Goal: Task Accomplishment & Management: Manage account settings

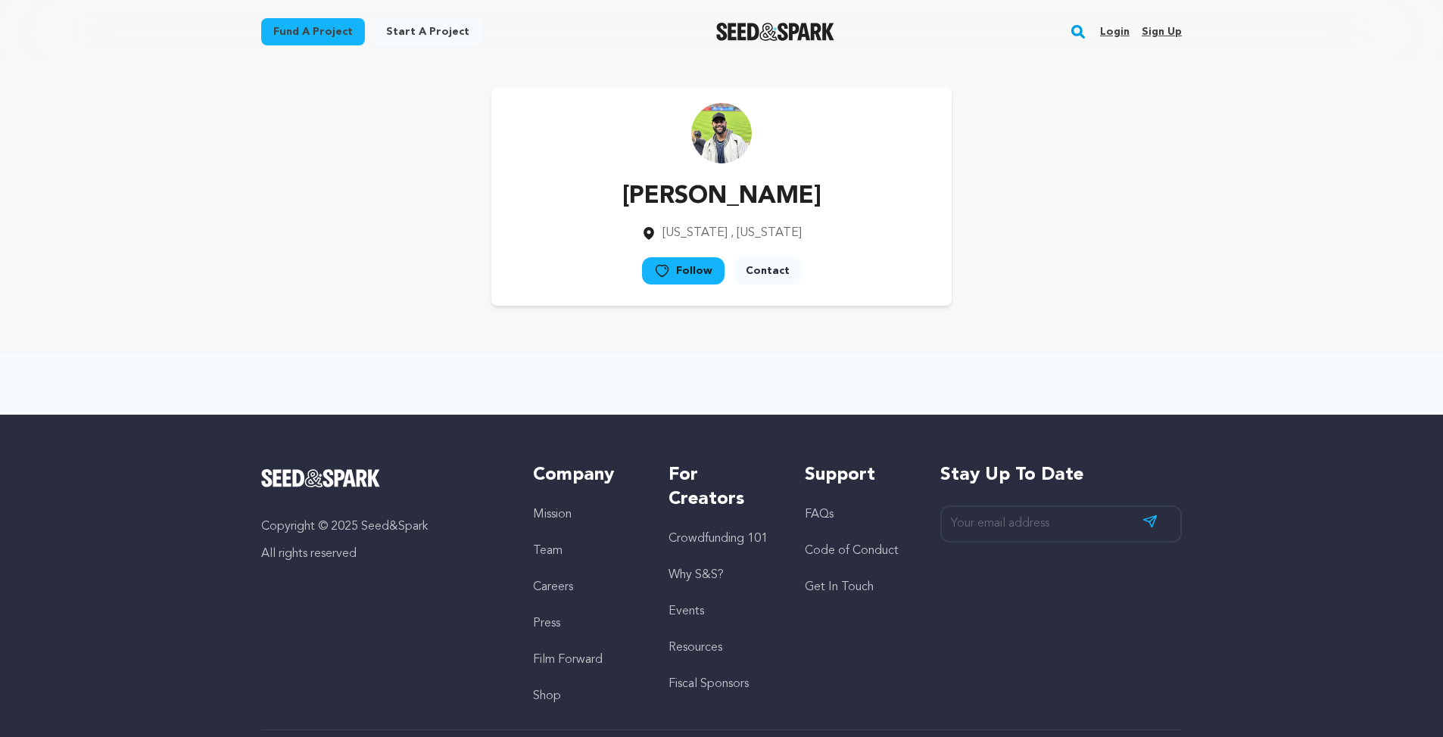
click at [721, 164] on div "Jonathan Miranda New York , New York Follow" at bounding box center [721, 197] width 460 height 218
click at [720, 133] on img at bounding box center [721, 133] width 61 height 61
click at [1125, 29] on link "Login" at bounding box center [1115, 32] width 30 height 24
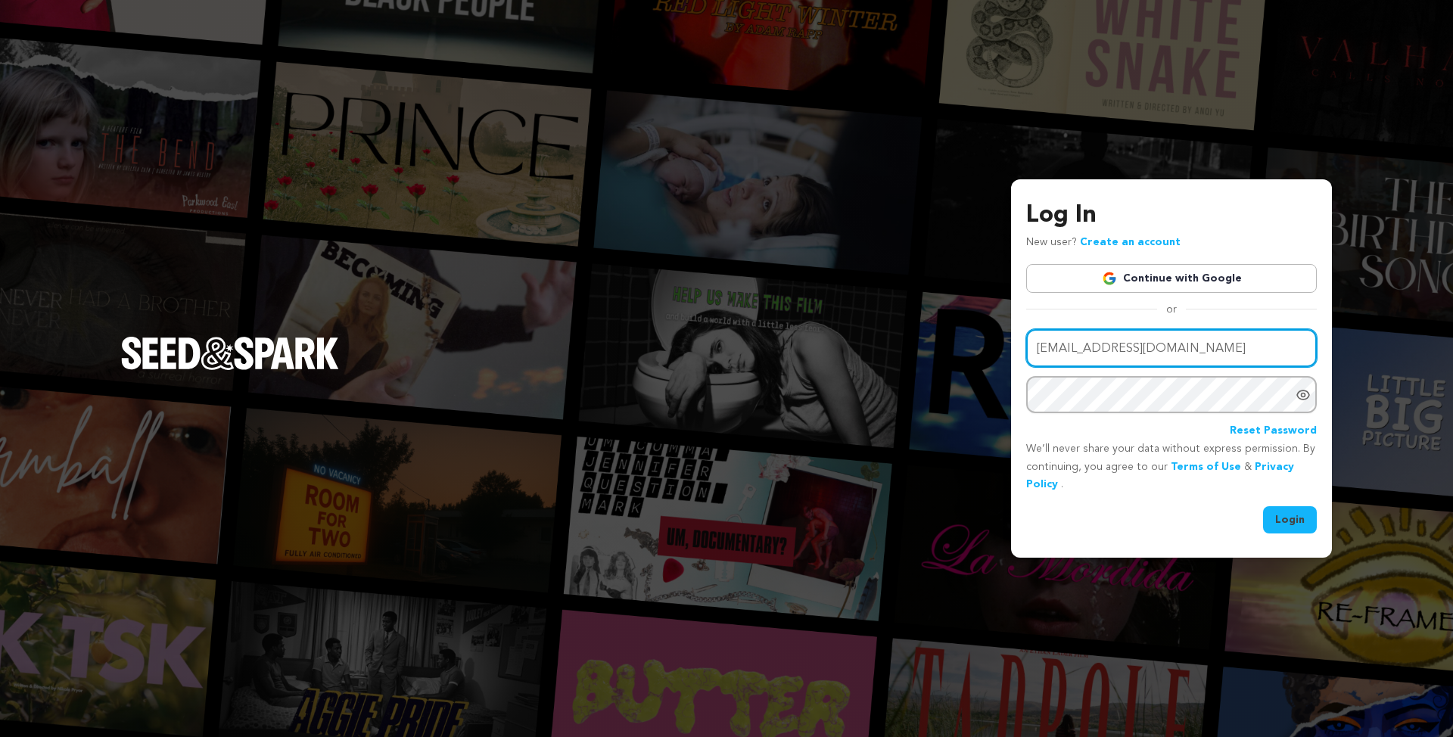
type input "Jonathanm96@icloud.com"
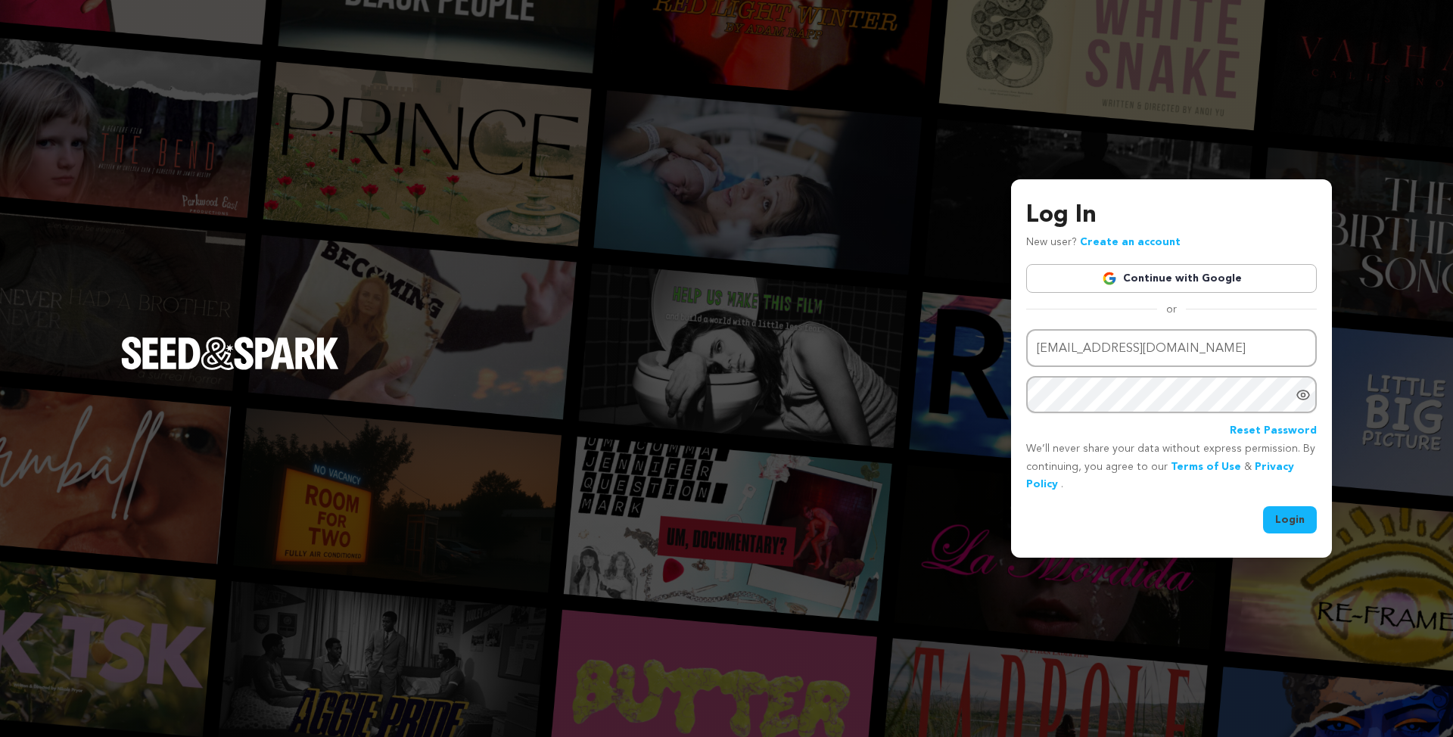
click at [1303, 521] on button "Login" at bounding box center [1290, 519] width 54 height 27
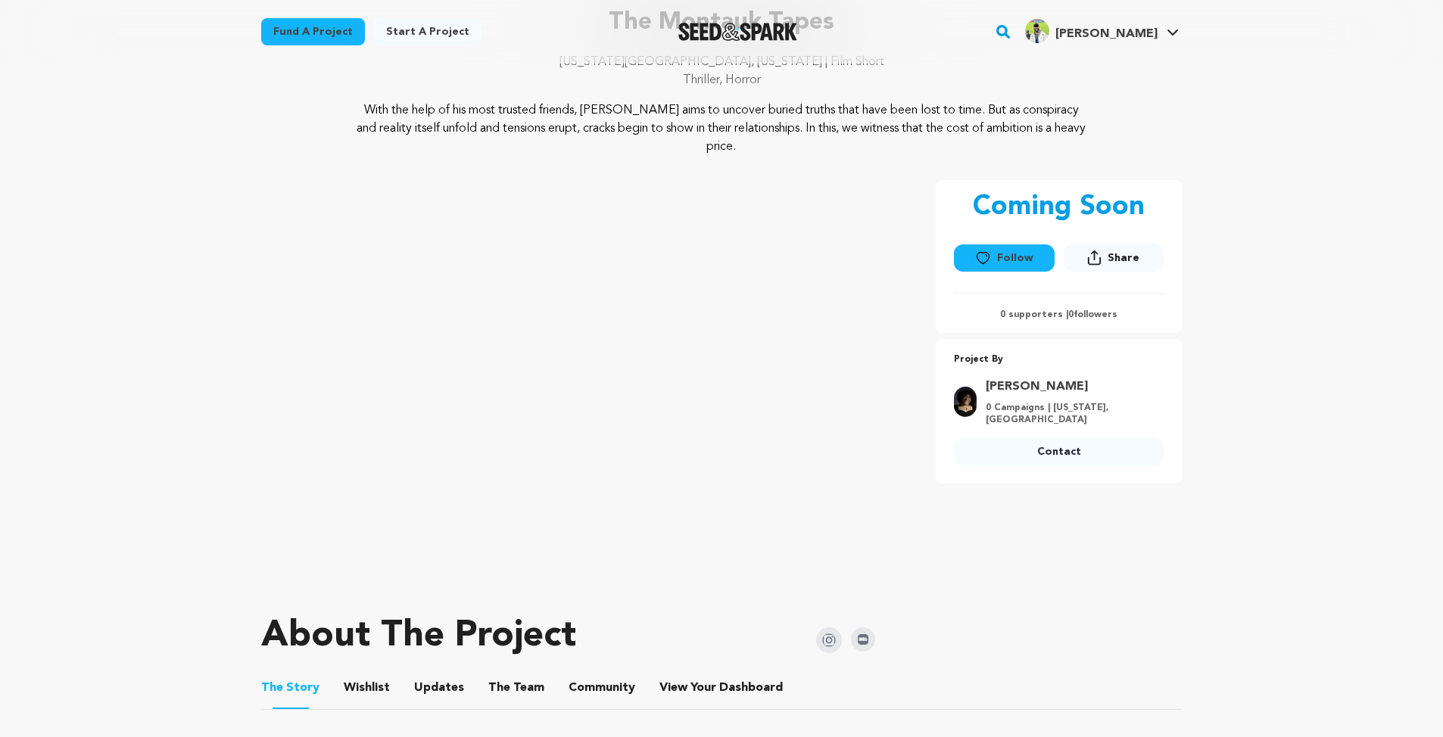
scroll to position [264, 0]
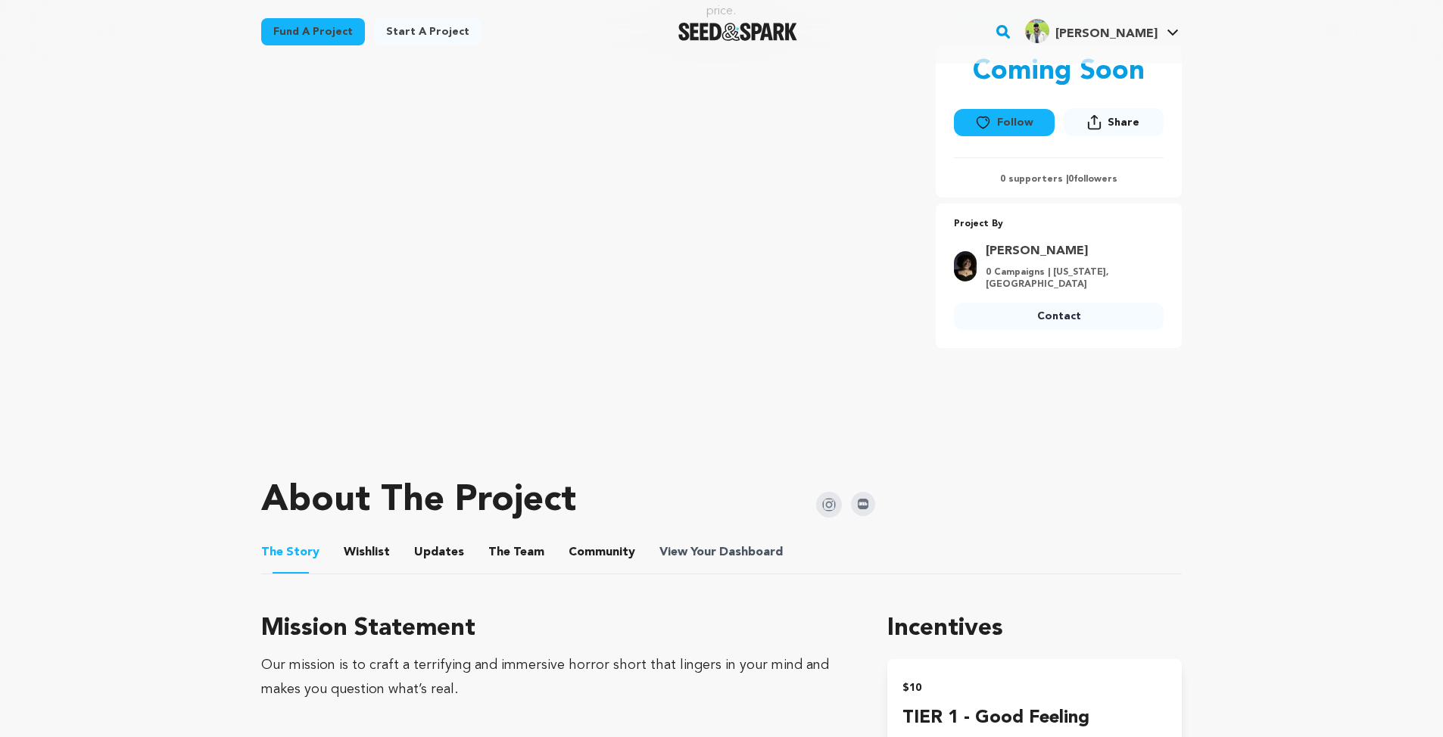
click at [719, 543] on span "Dashboard" at bounding box center [751, 552] width 64 height 18
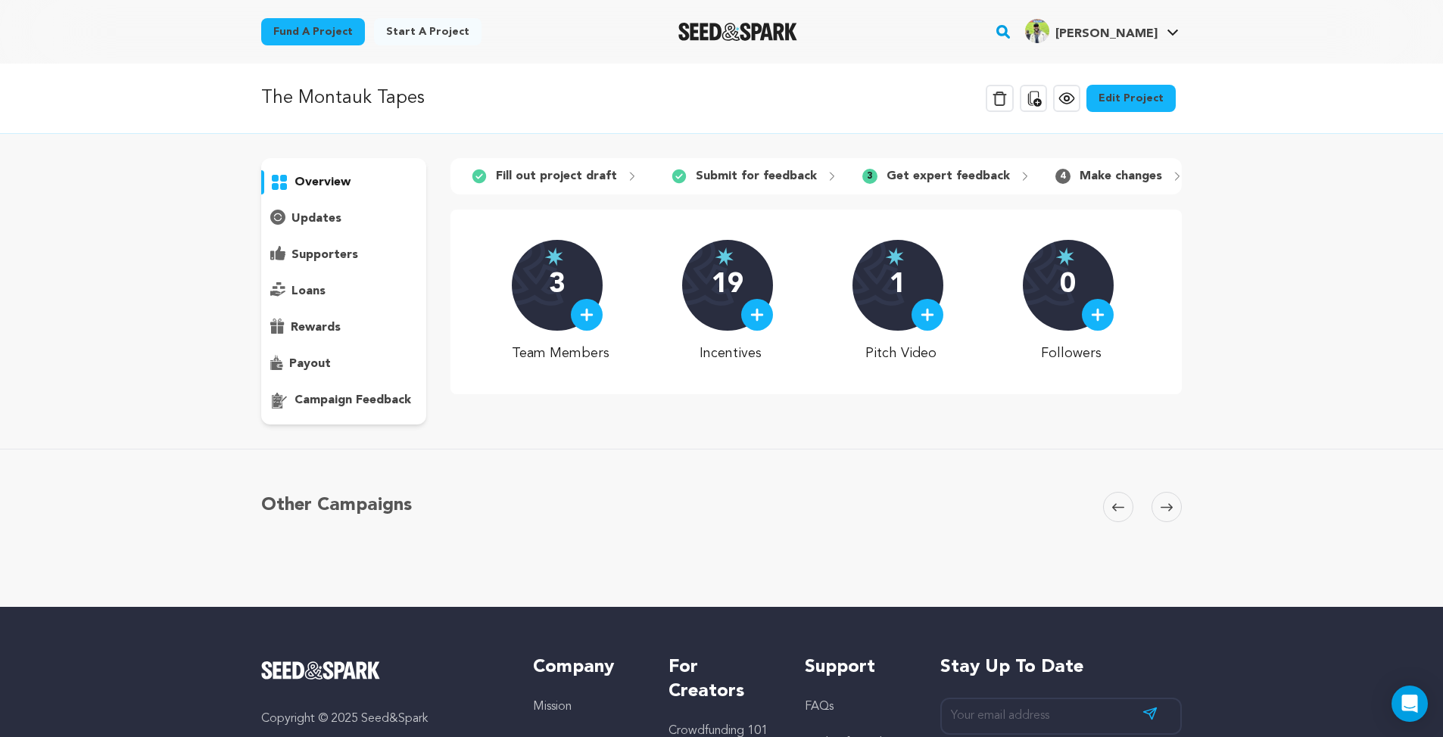
click at [933, 173] on p "Get expert feedback" at bounding box center [947, 176] width 123 height 18
click at [329, 207] on div "updates" at bounding box center [343, 219] width 165 height 24
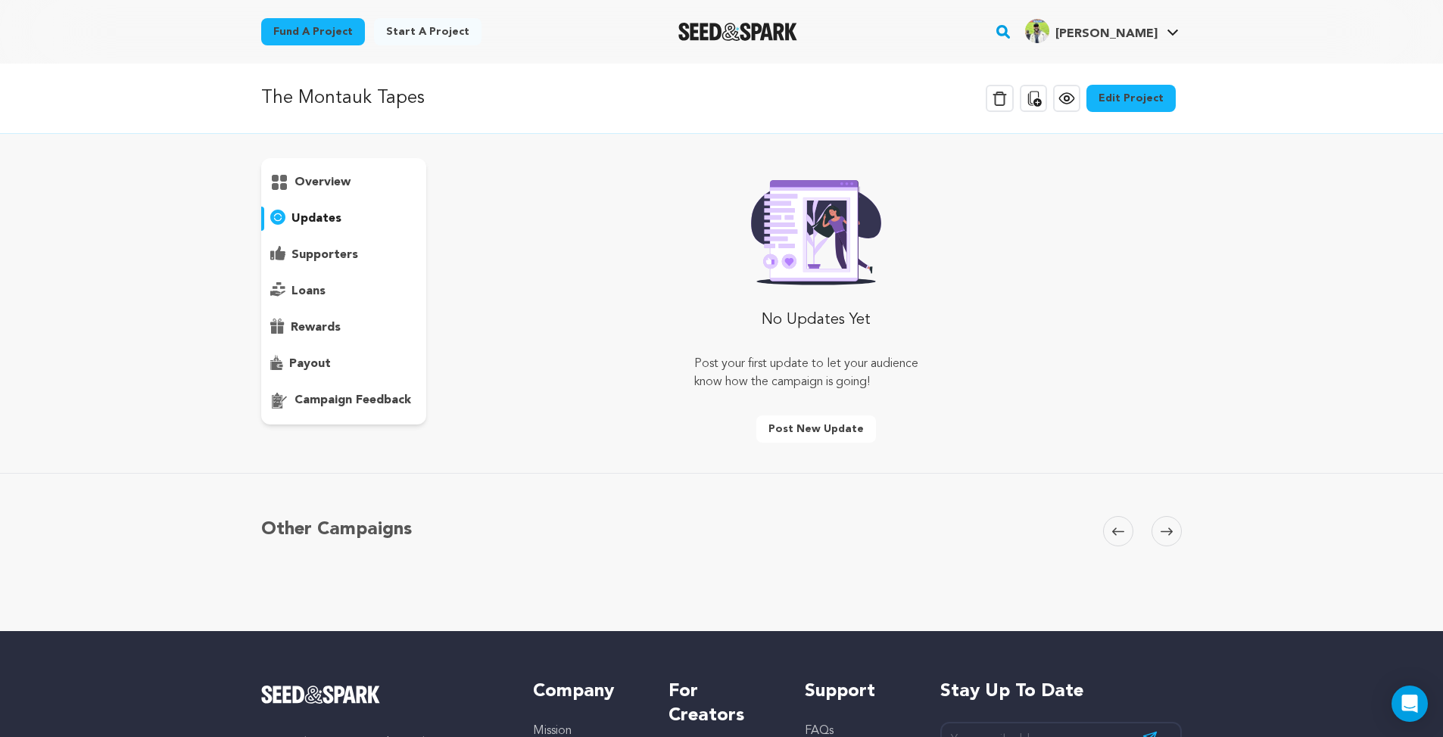
click at [319, 407] on p "campaign feedback" at bounding box center [352, 400] width 117 height 18
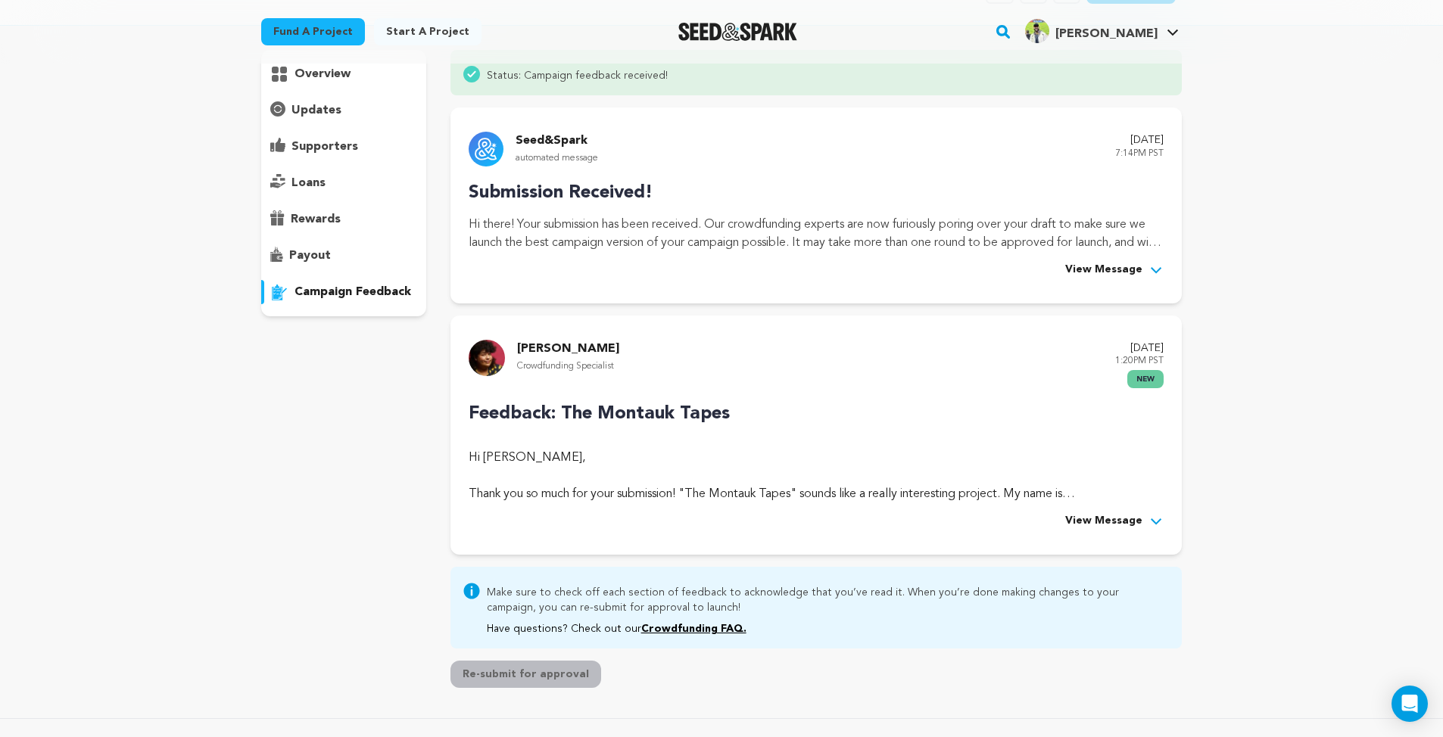
scroll to position [226, 0]
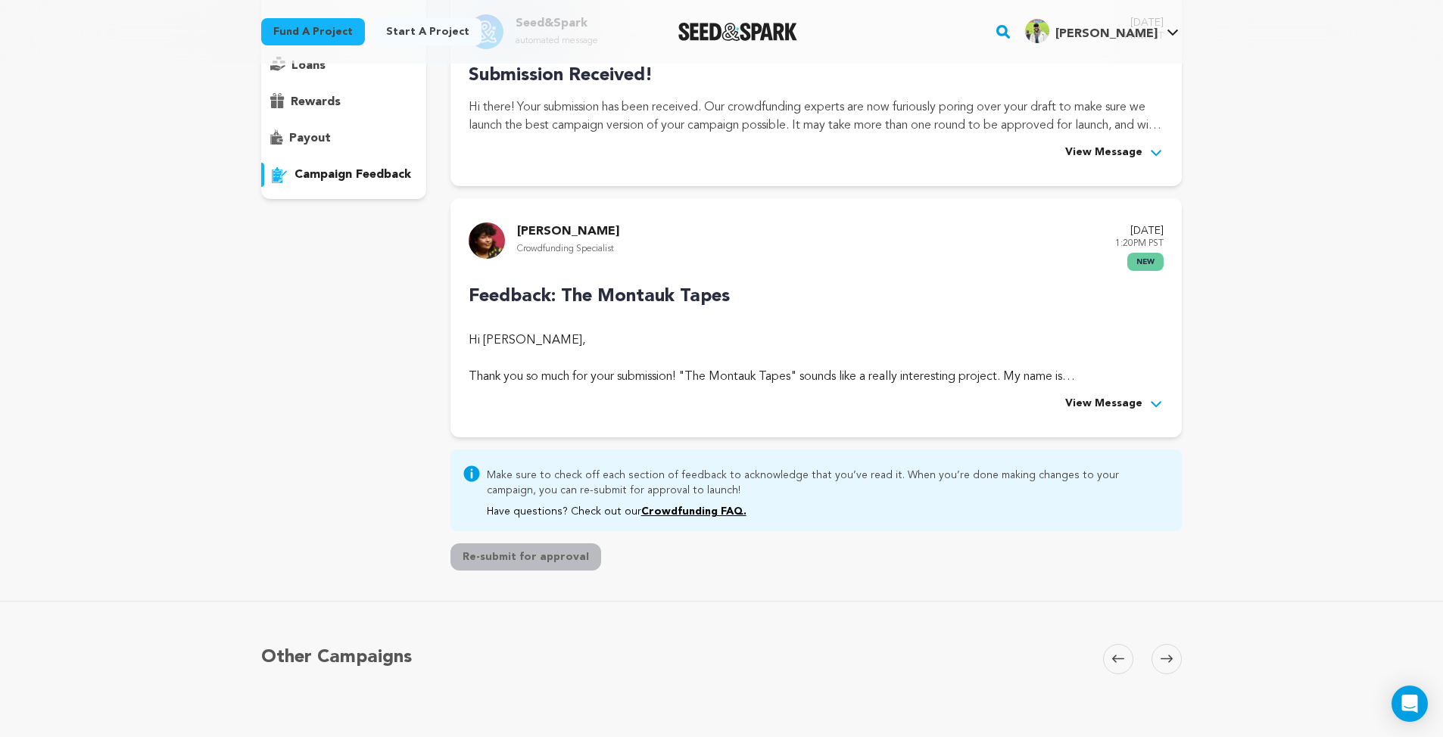
click at [1118, 400] on span "View Message" at bounding box center [1103, 404] width 77 height 18
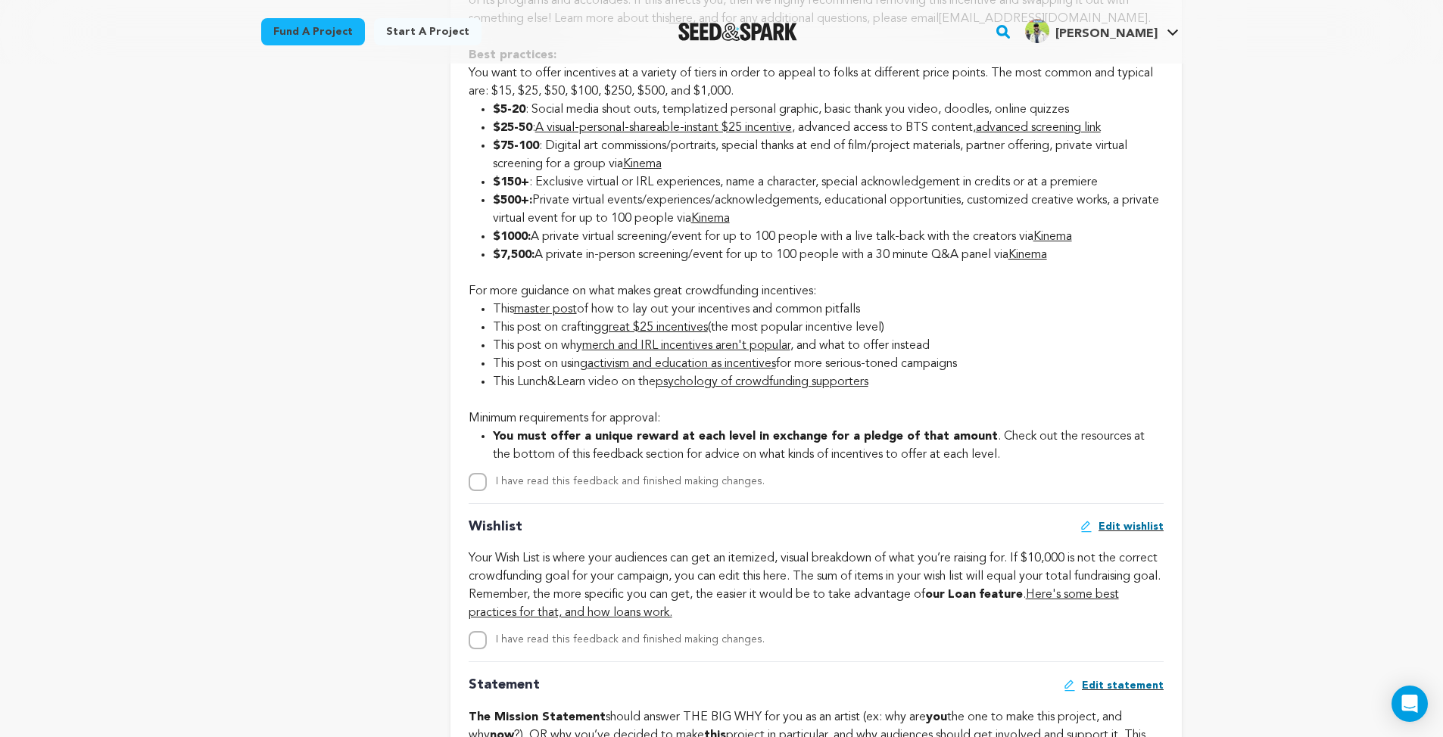
scroll to position [2121, 0]
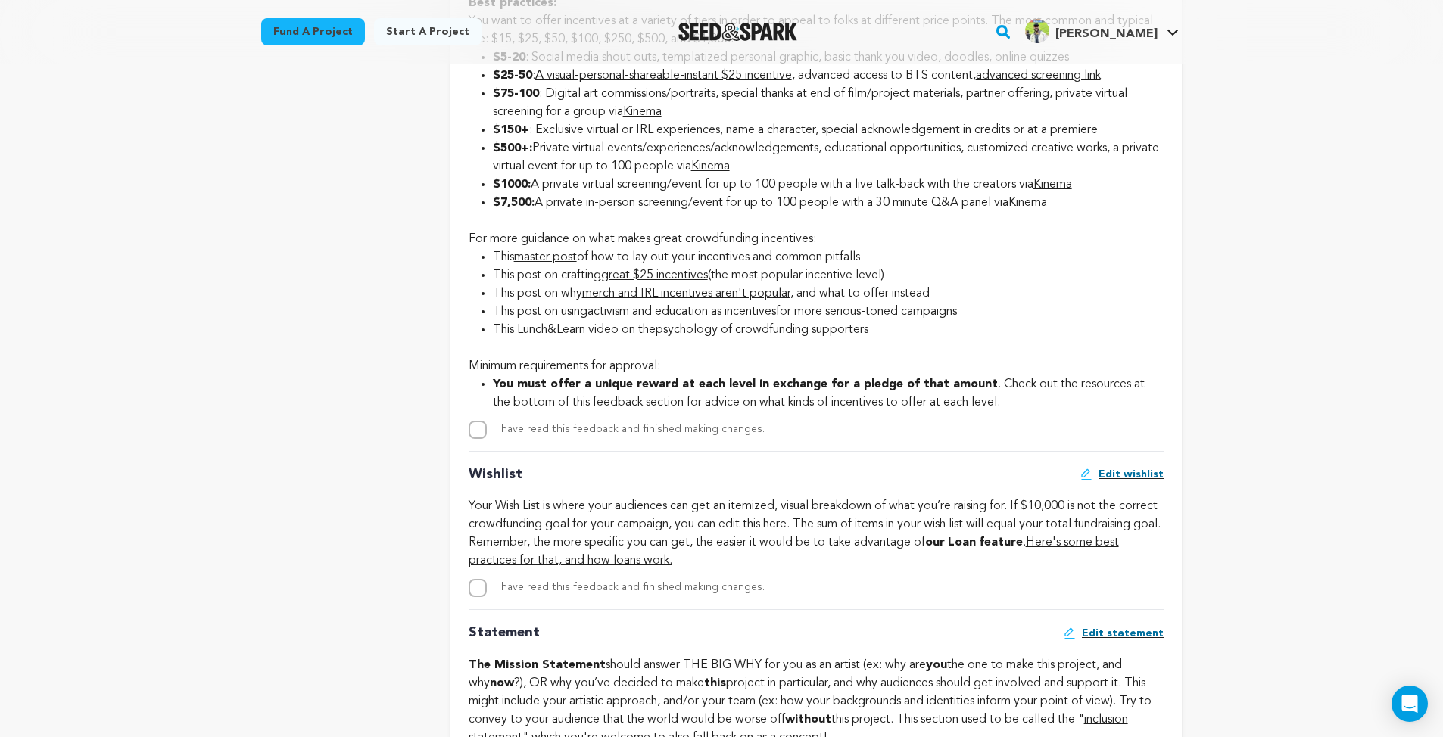
click at [482, 597] on input "I have read this feedback and finished making changes." at bounding box center [478, 588] width 18 height 18
checkbox input "true"
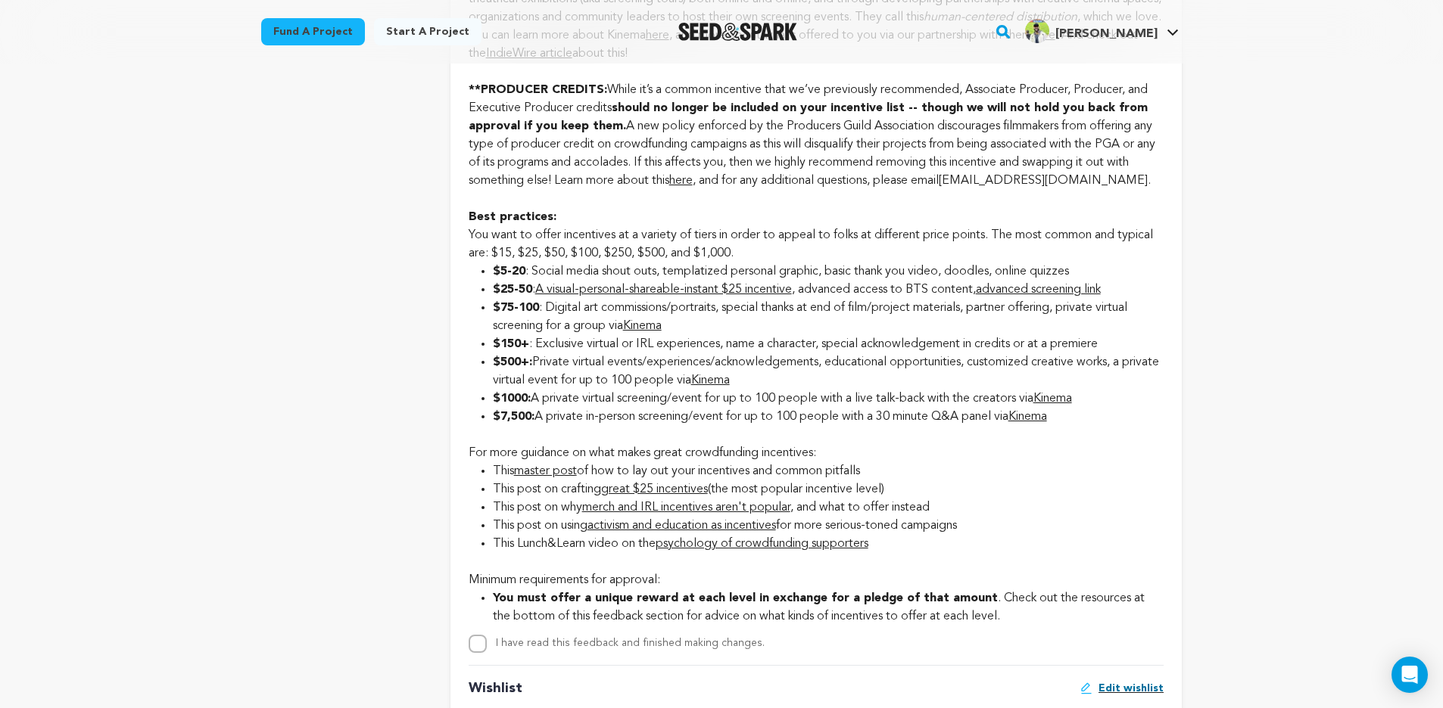
scroll to position [2063, 0]
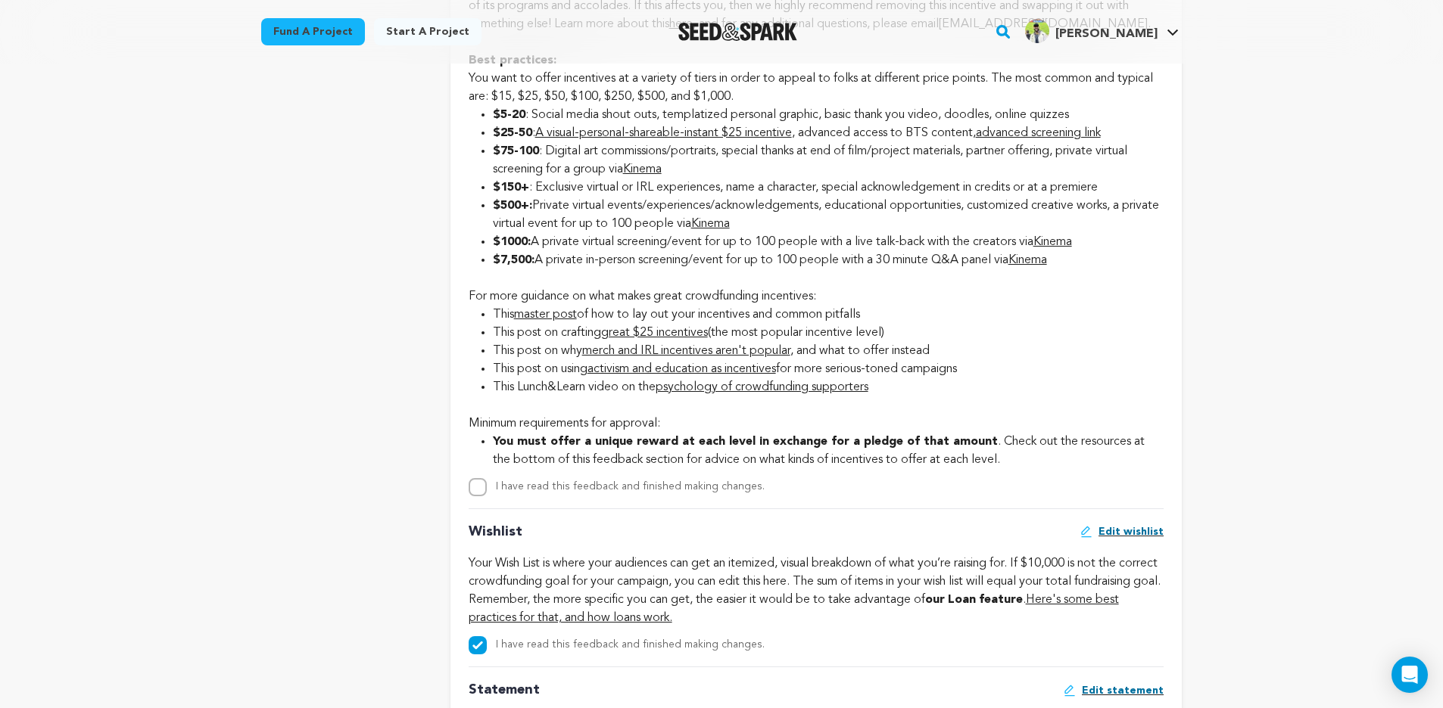
click at [478, 497] on input "I have read this feedback and finished making changes." at bounding box center [478, 487] width 18 height 18
checkbox input "true"
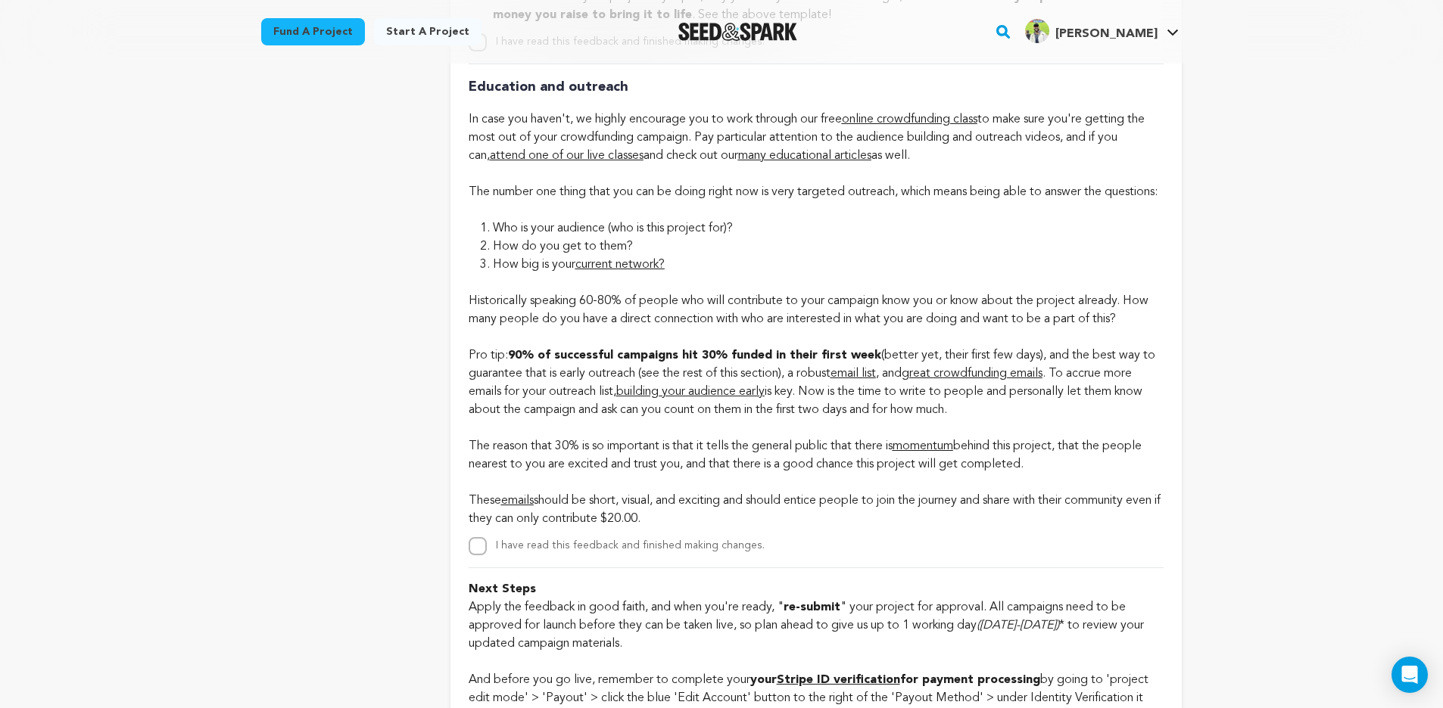
scroll to position [3565, 0]
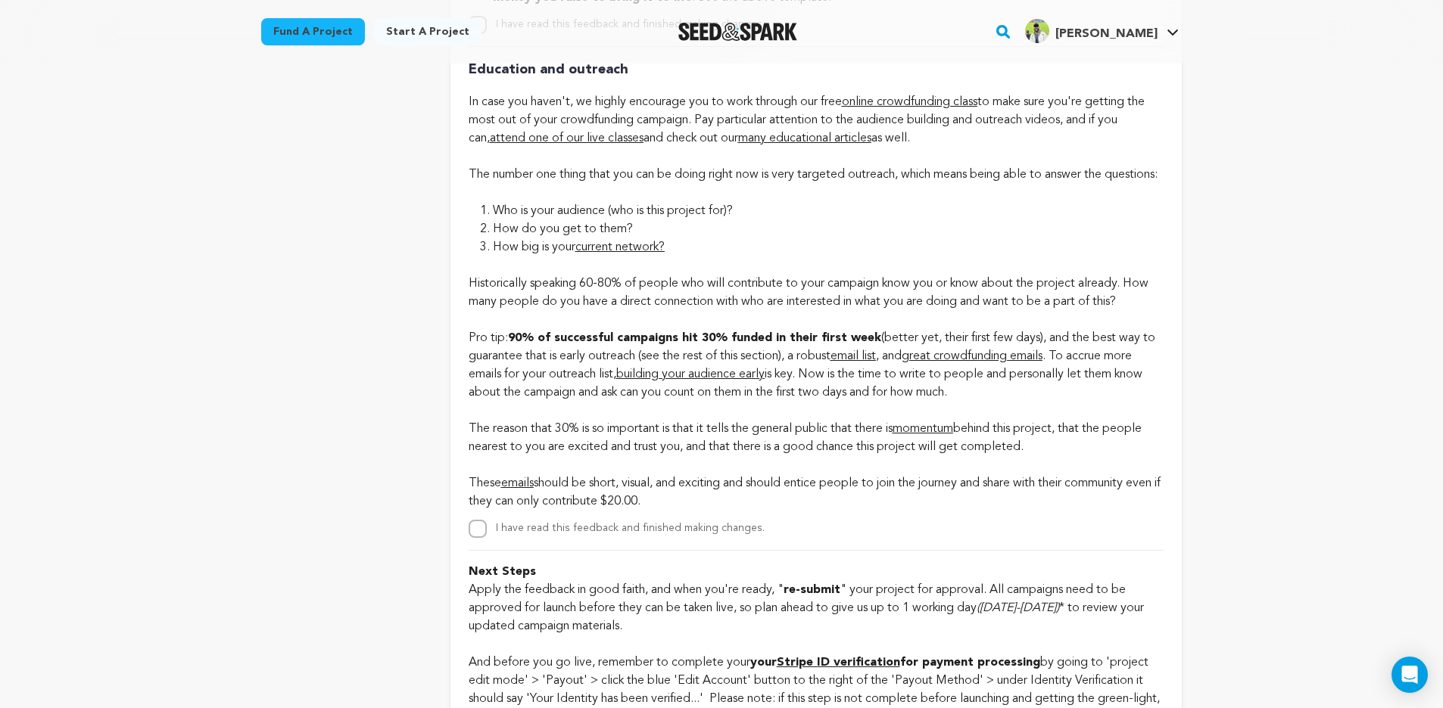
click at [480, 538] on input "I have read this feedback and finished making changes." at bounding box center [478, 529] width 18 height 18
checkbox input "true"
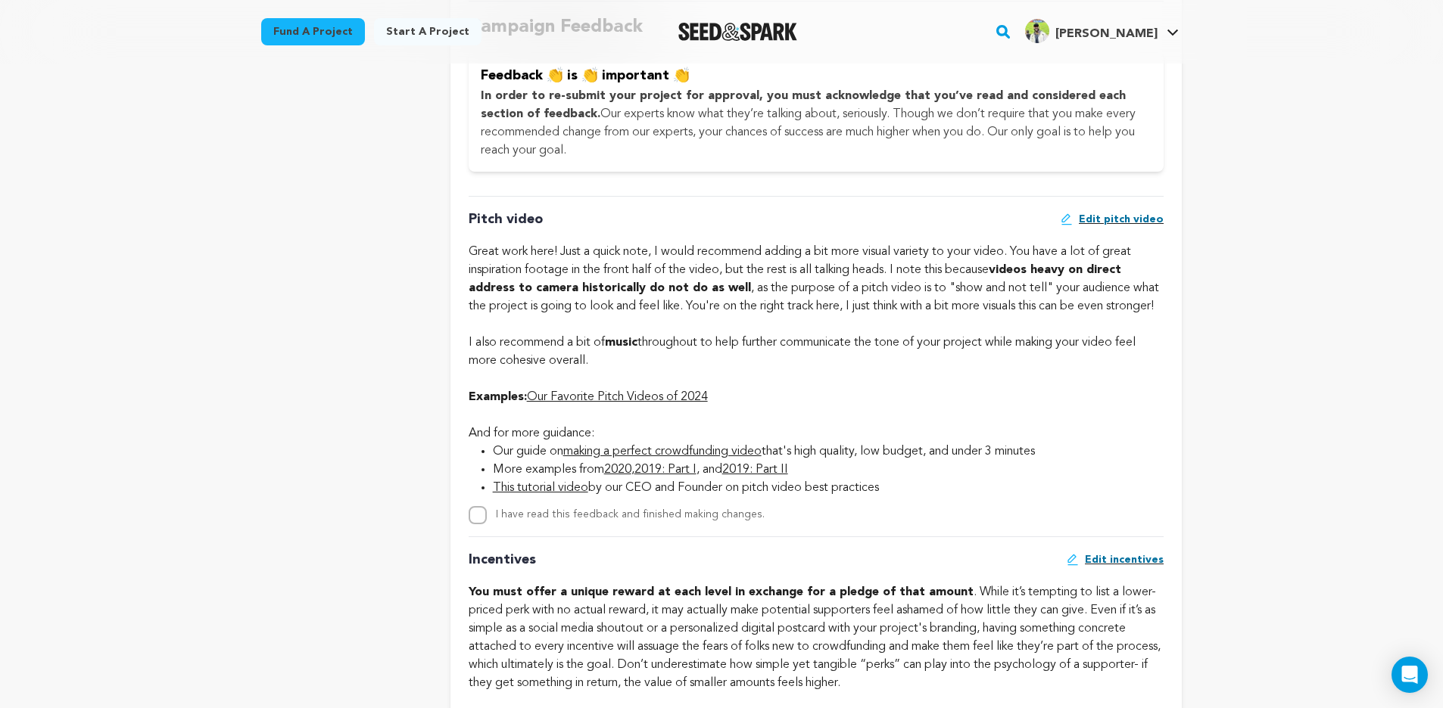
scroll to position [868, 0]
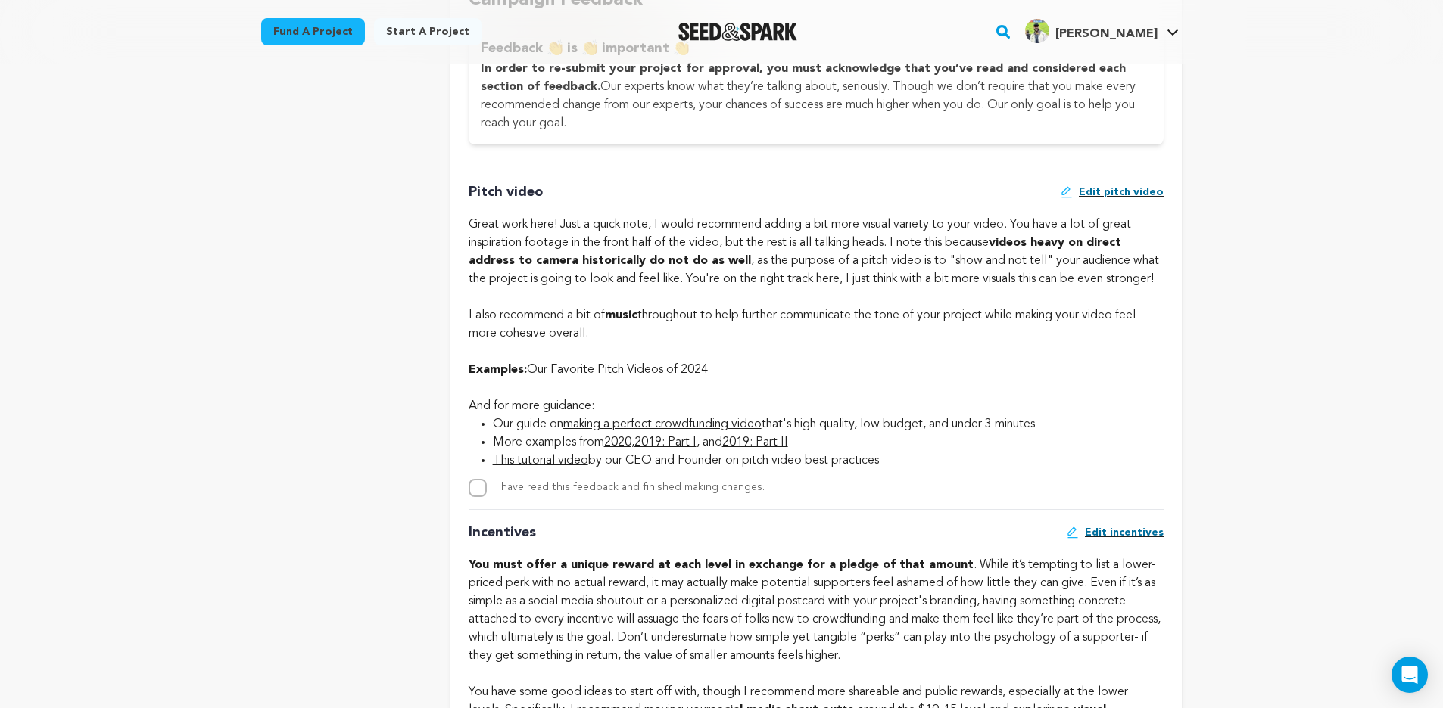
click at [817, 497] on div "I have read this feedback and finished making changes." at bounding box center [816, 488] width 695 height 18
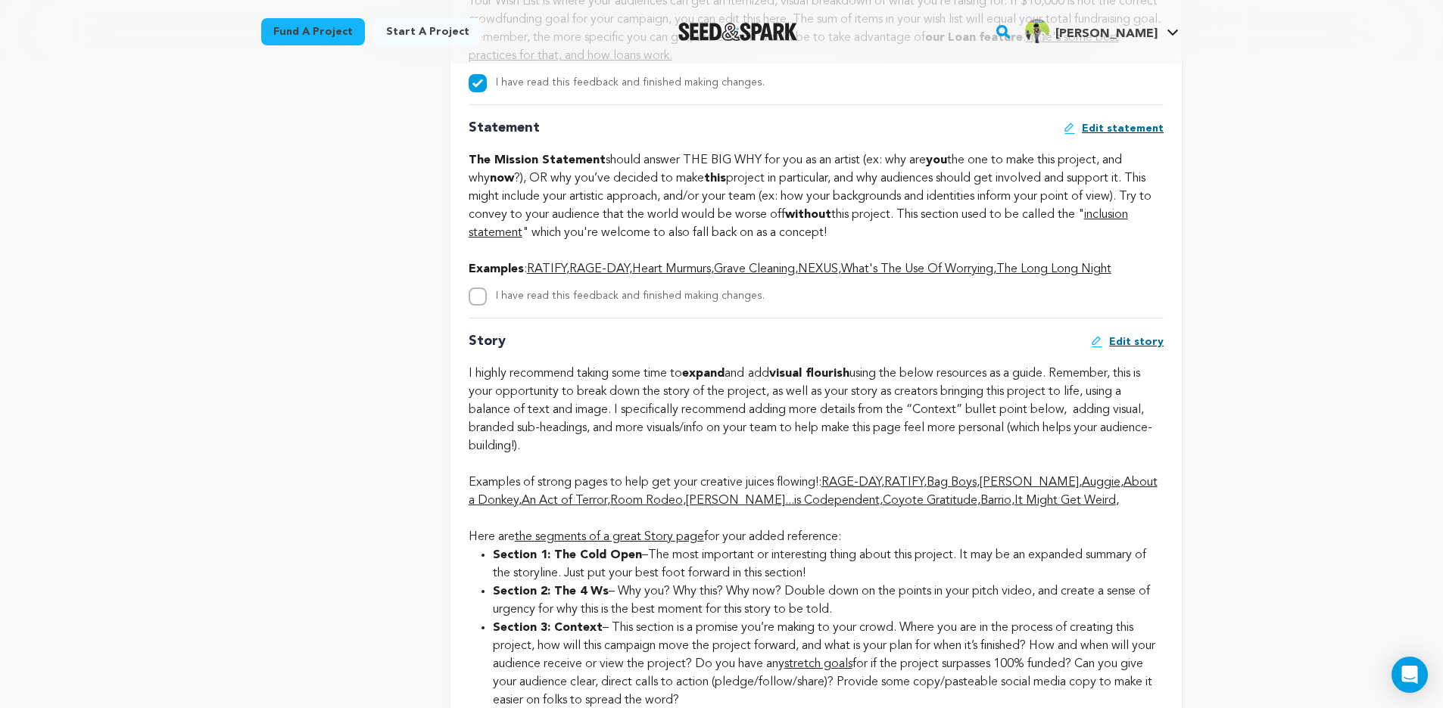
scroll to position [2629, 0]
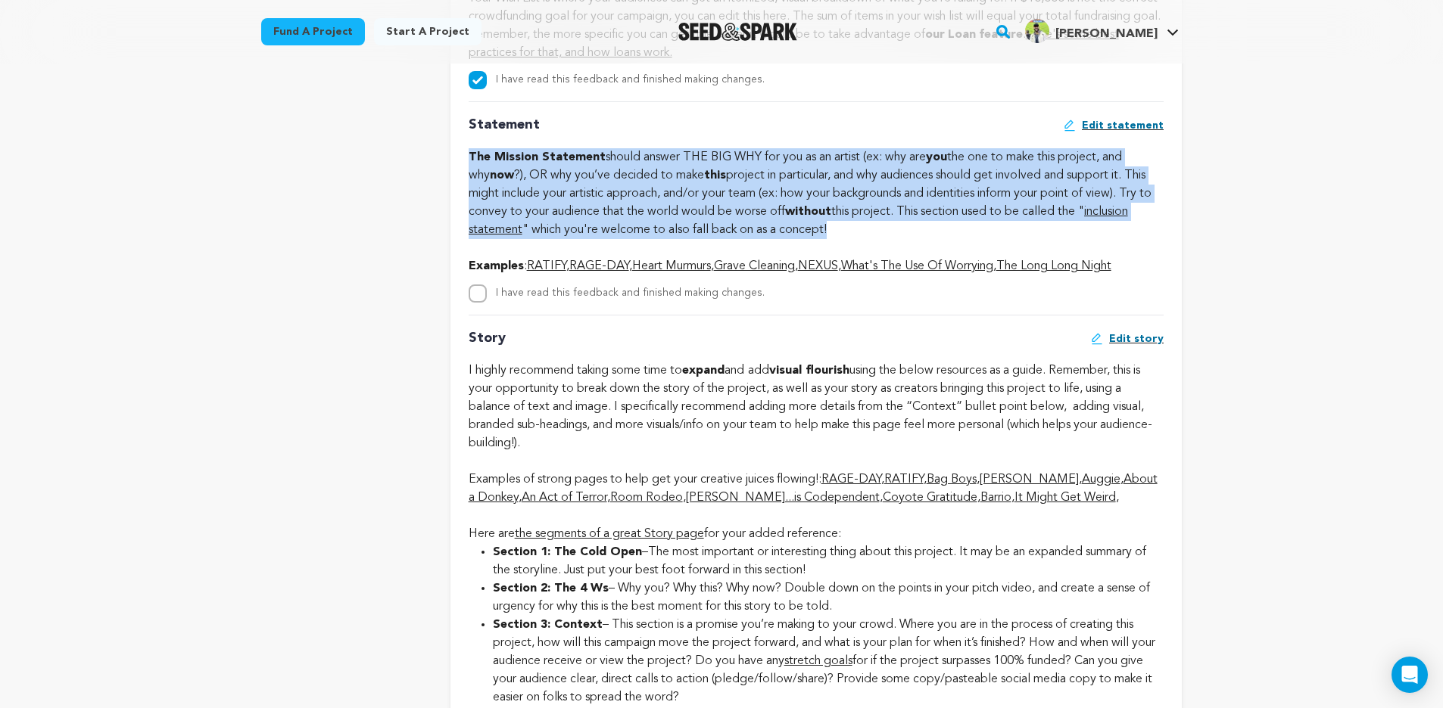
drag, startPoint x: 466, startPoint y: 178, endPoint x: 906, endPoint y: 256, distance: 446.6
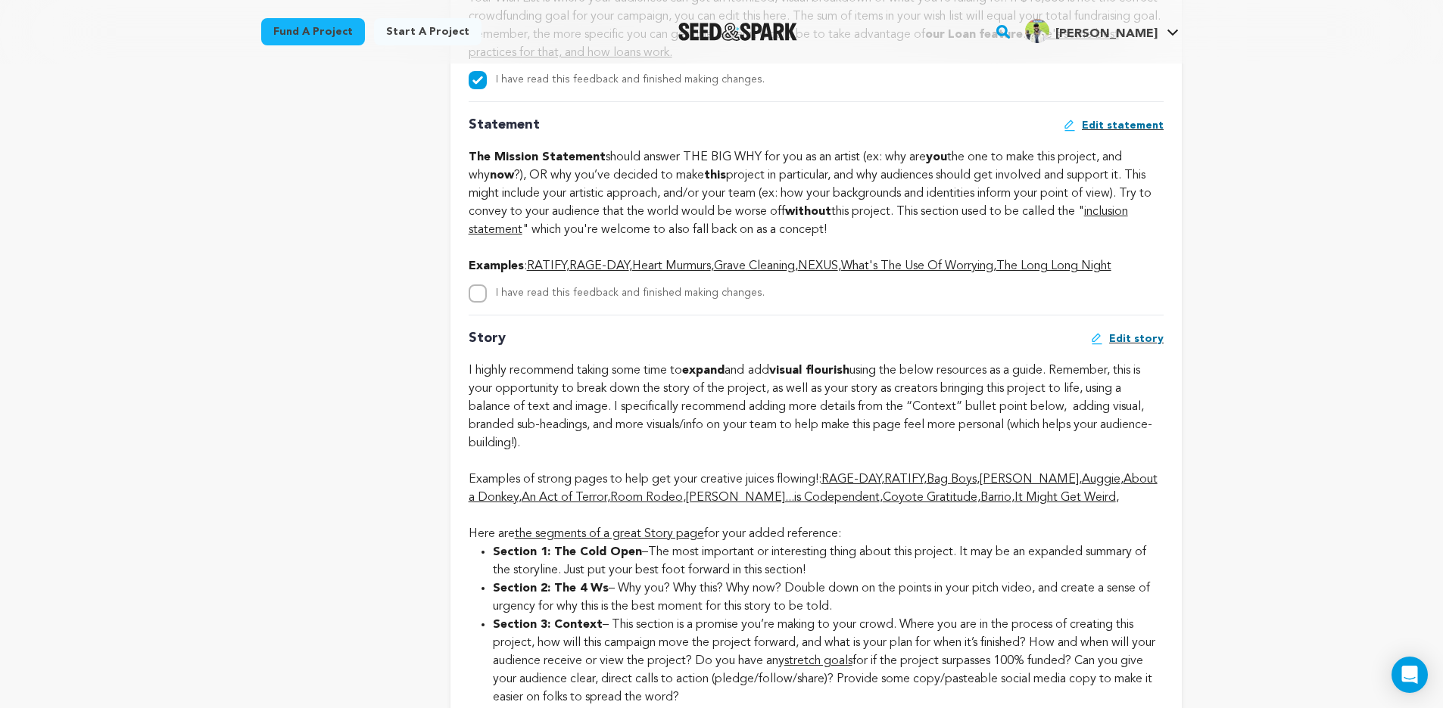
click at [937, 255] on div "The Mission Statement should answer THE BIG WHY for you as an artist (ex: why a…" at bounding box center [816, 202] width 695 height 109
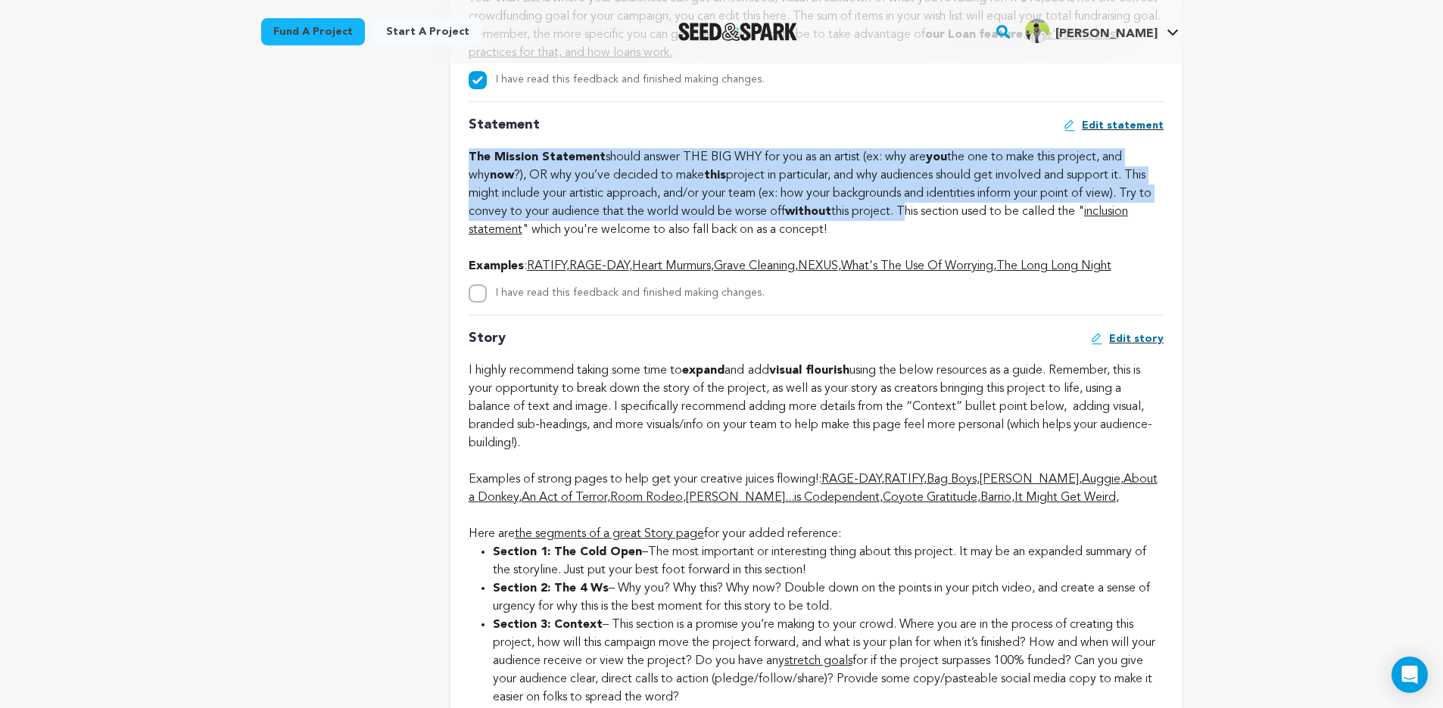
drag, startPoint x: 917, startPoint y: 232, endPoint x: 465, endPoint y: 183, distance: 455.3
copy div "The Mission Statement should answer THE BIG WHY for you as an artist (ex: why a…"
click at [477, 303] on input "I have read this feedback and finished making changes." at bounding box center [478, 294] width 18 height 18
checkbox input "true"
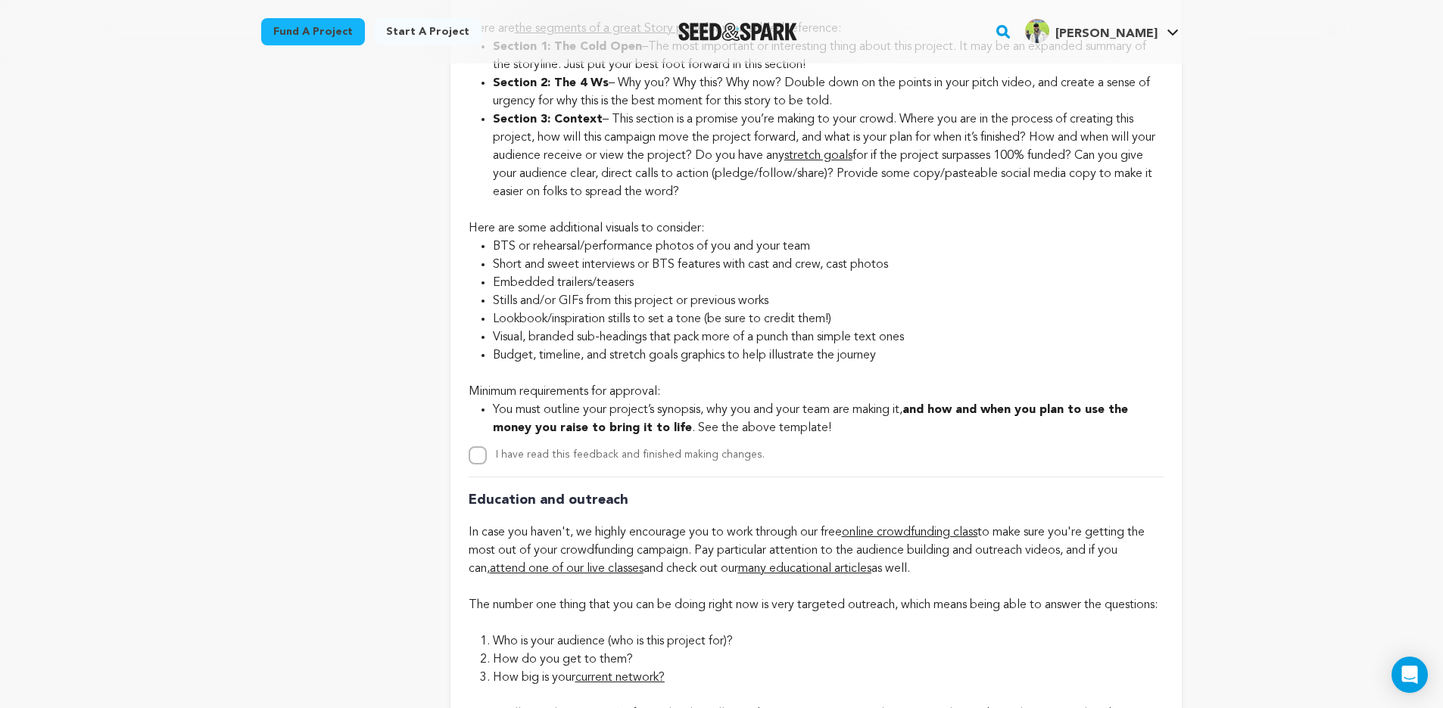
scroll to position [3102, 0]
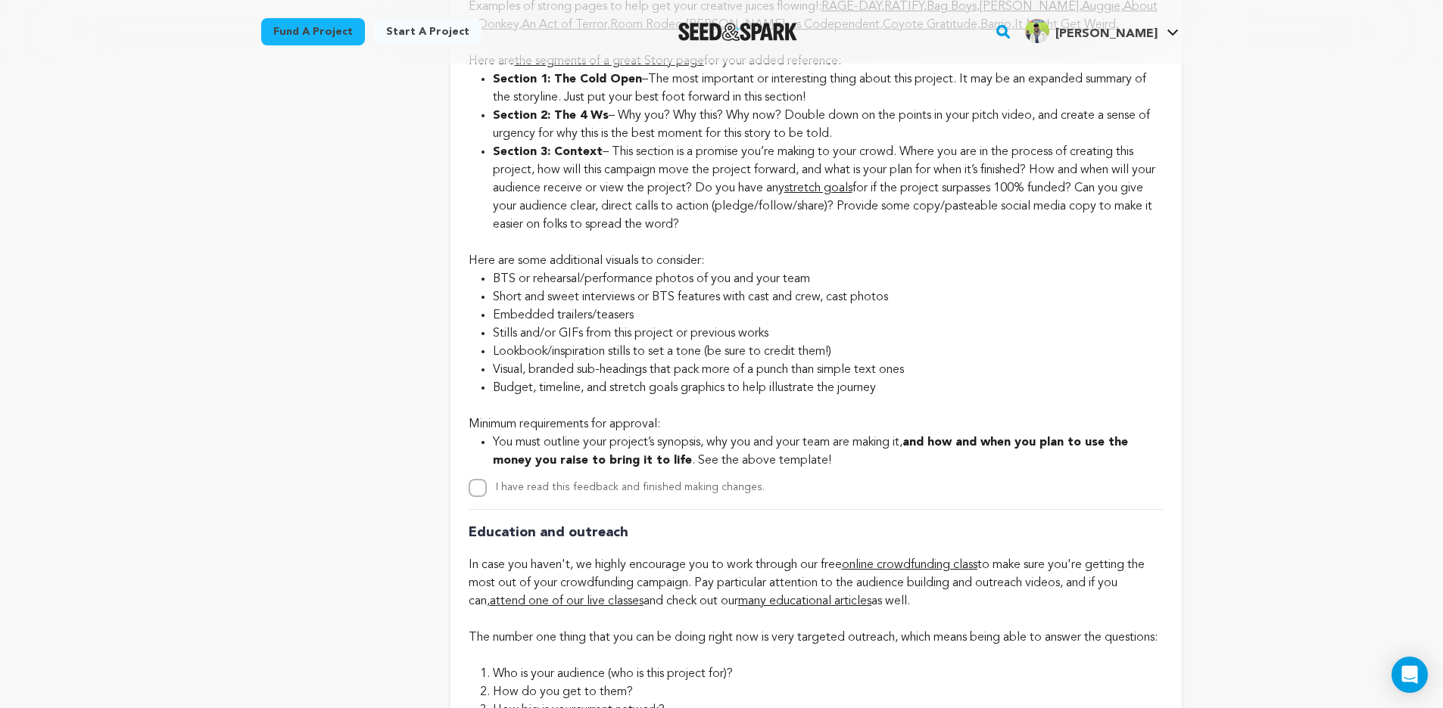
click at [478, 497] on input "I have read this feedback and finished making changes." at bounding box center [478, 488] width 18 height 18
checkbox input "true"
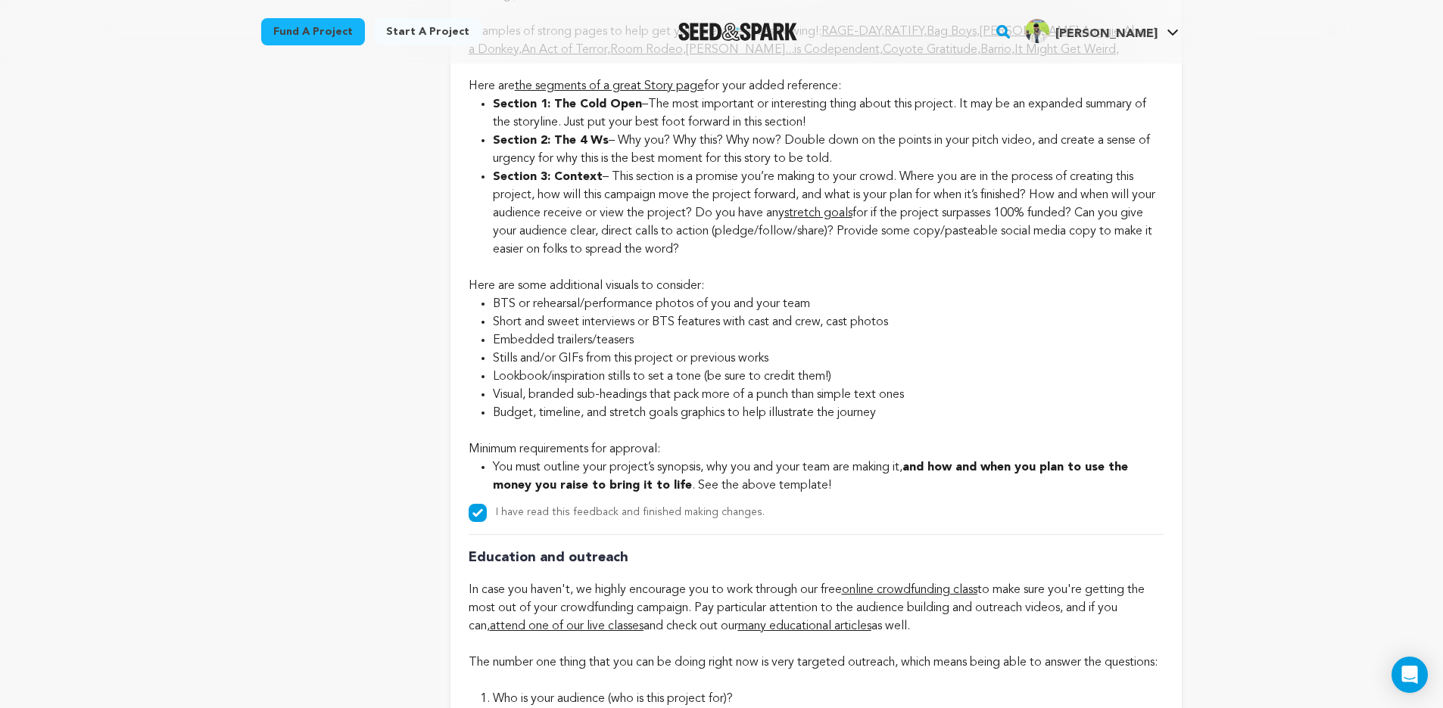
scroll to position [2948, 0]
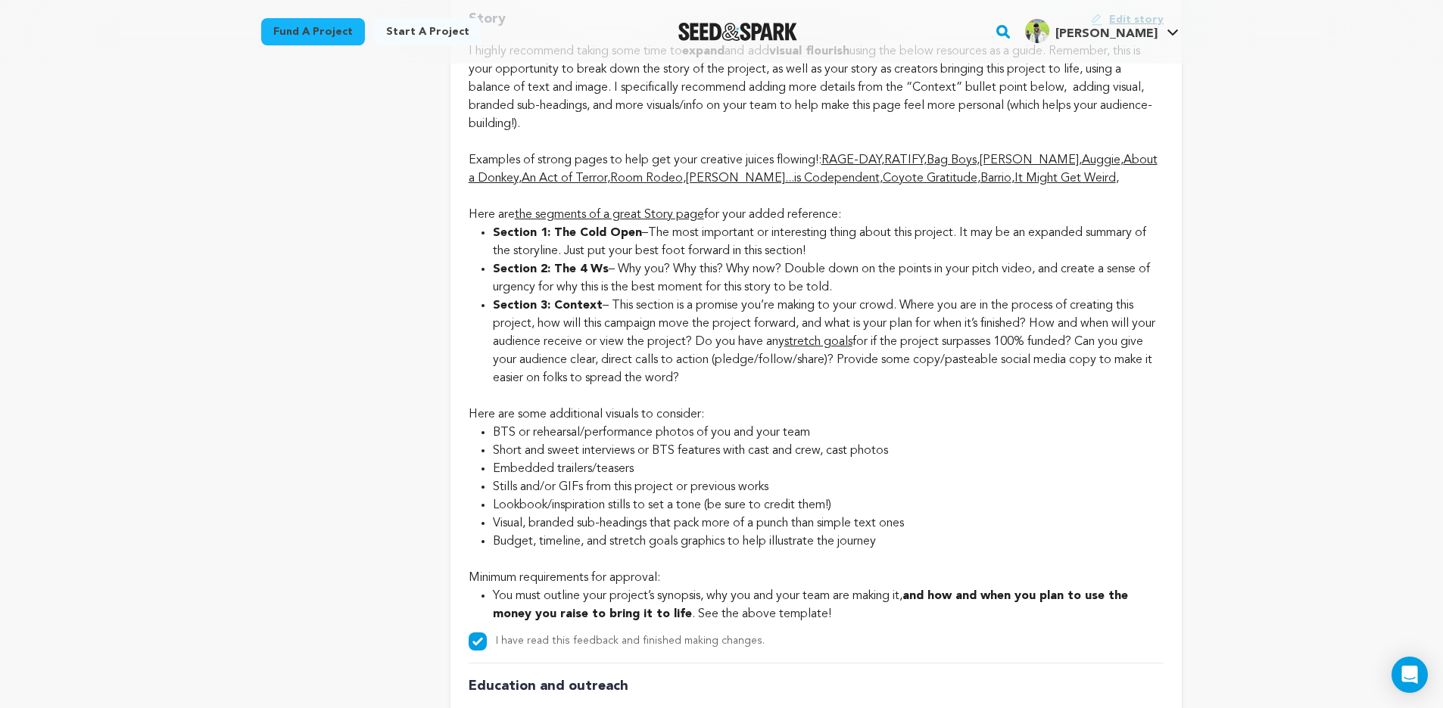
click at [641, 185] on link "Room Rodeo" at bounding box center [646, 179] width 73 height 12
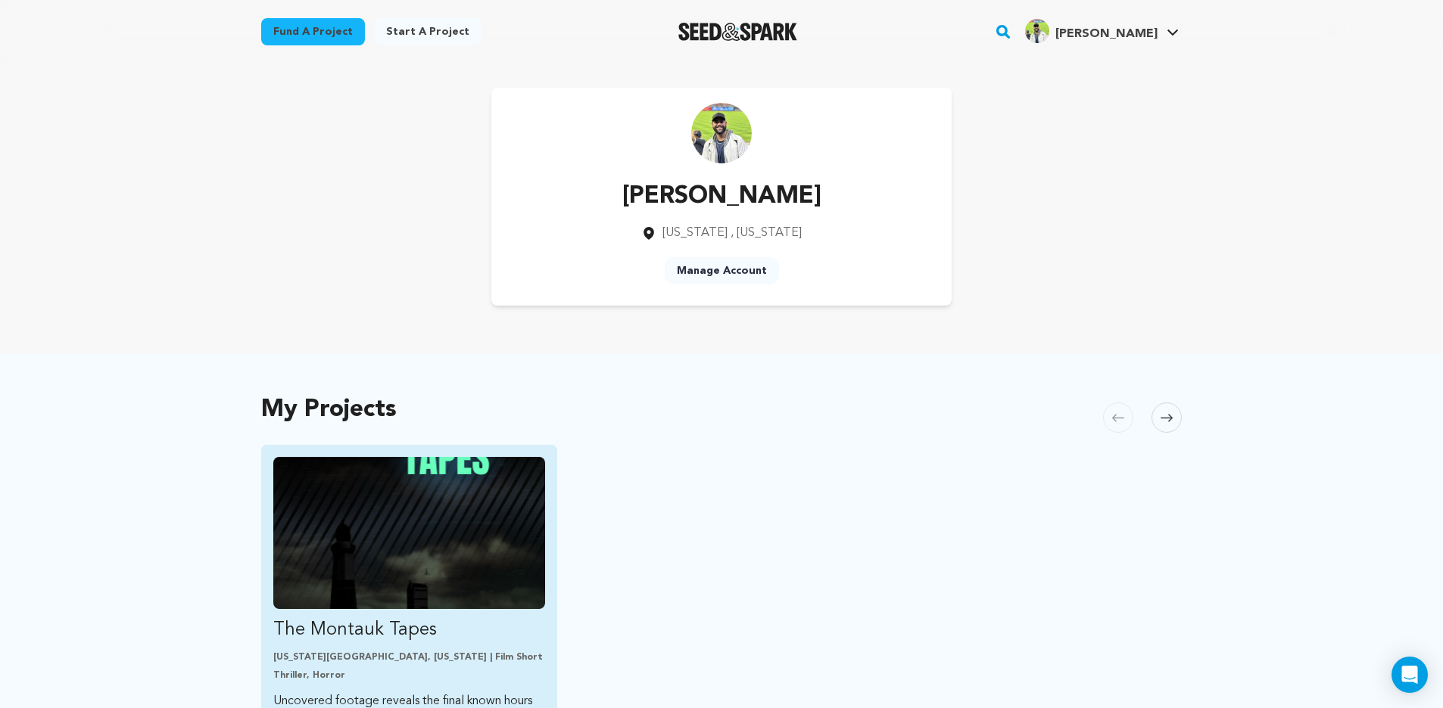
click at [366, 487] on img "Fund The Montauk Tapes" at bounding box center [409, 533] width 272 height 152
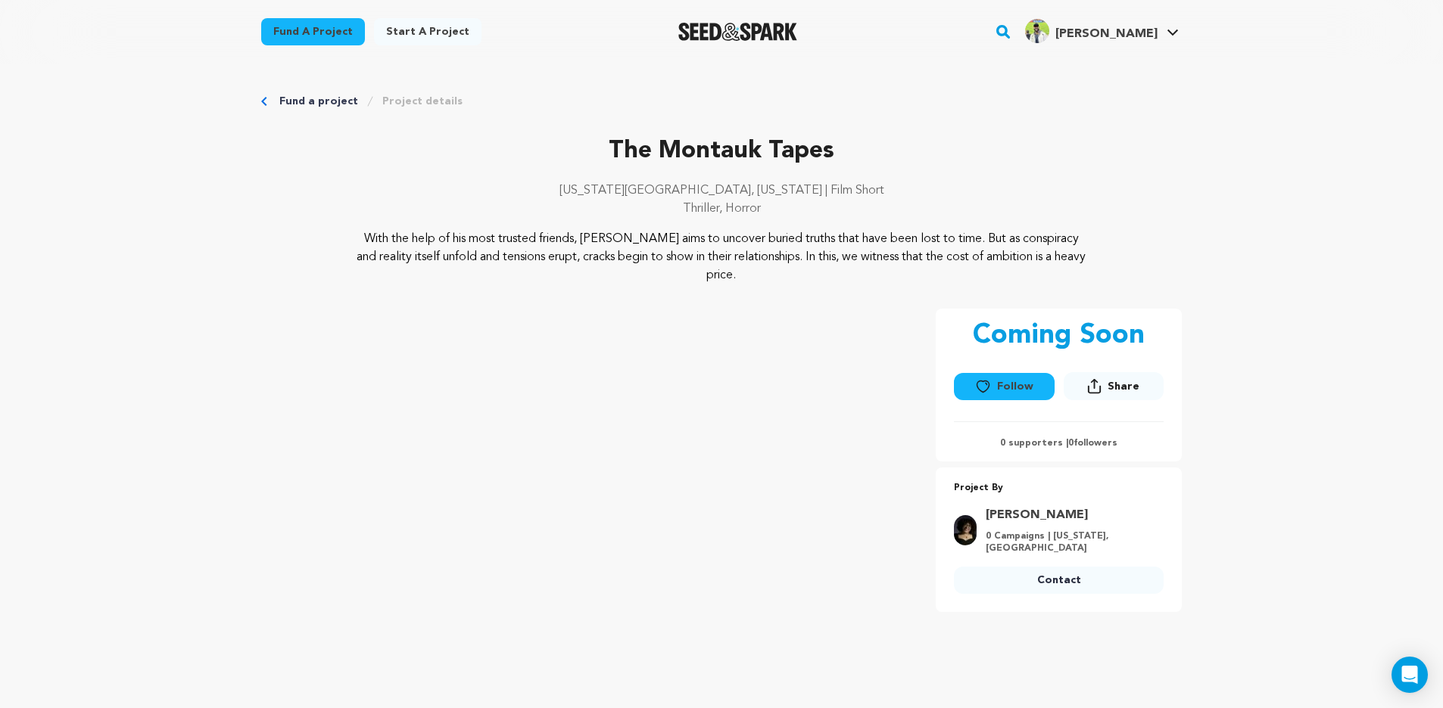
click at [393, 103] on link "Project details" at bounding box center [422, 101] width 80 height 15
click at [420, 99] on link "Project details" at bounding box center [422, 101] width 80 height 15
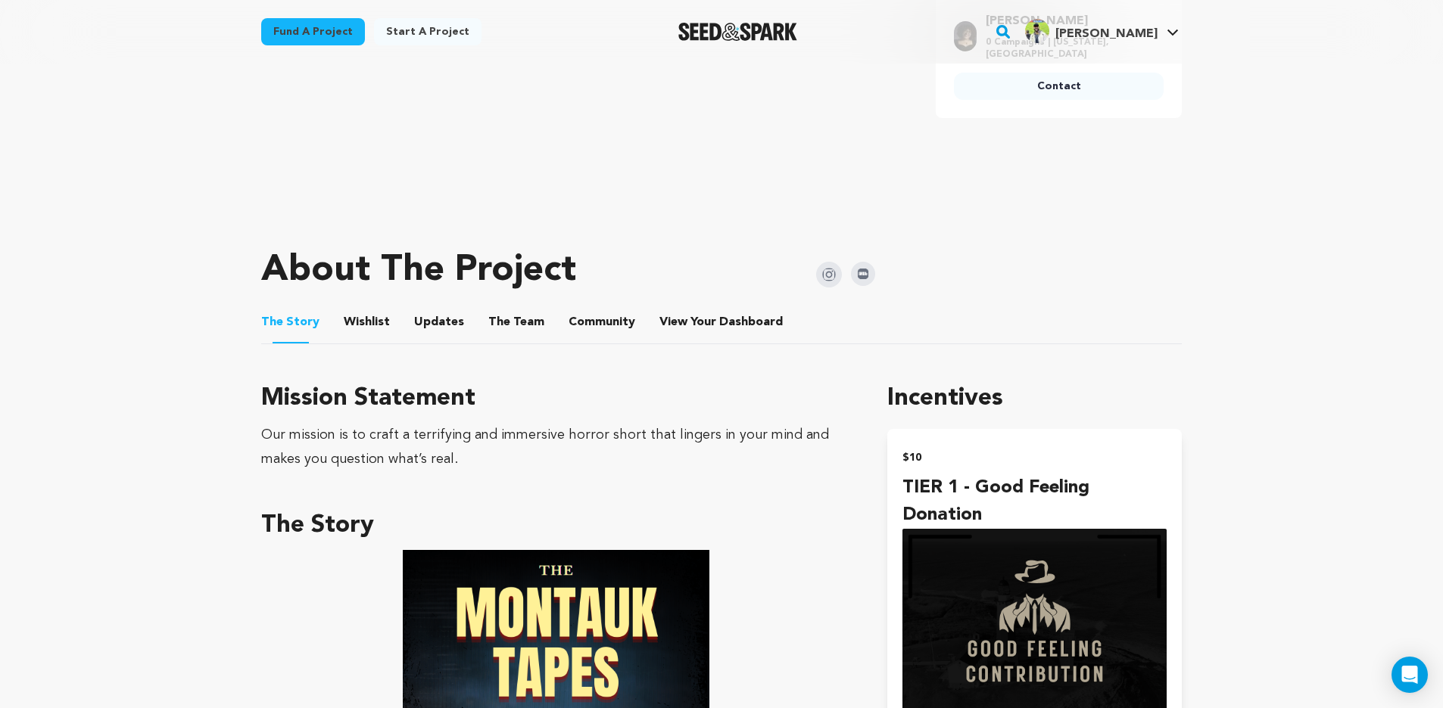
scroll to position [702, 0]
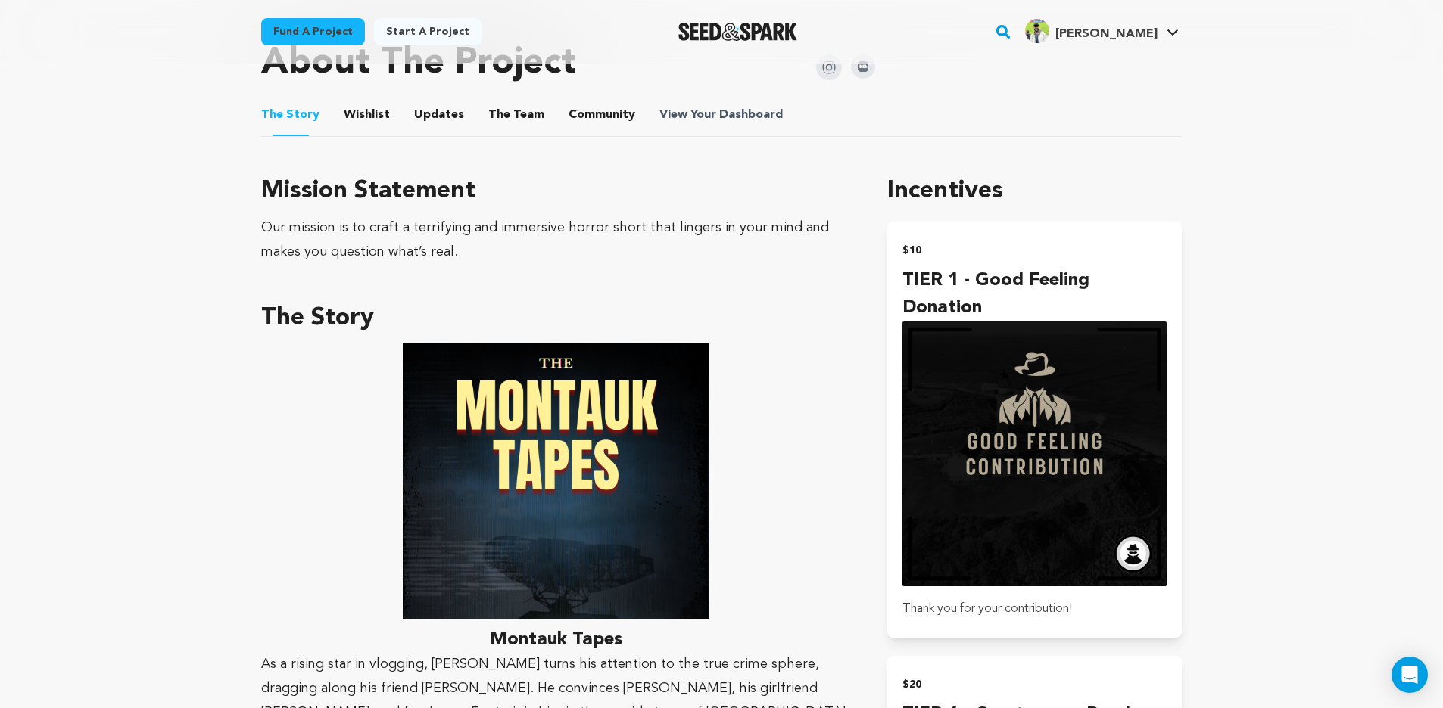
click at [697, 106] on span "View Your Dashboard" at bounding box center [722, 115] width 126 height 18
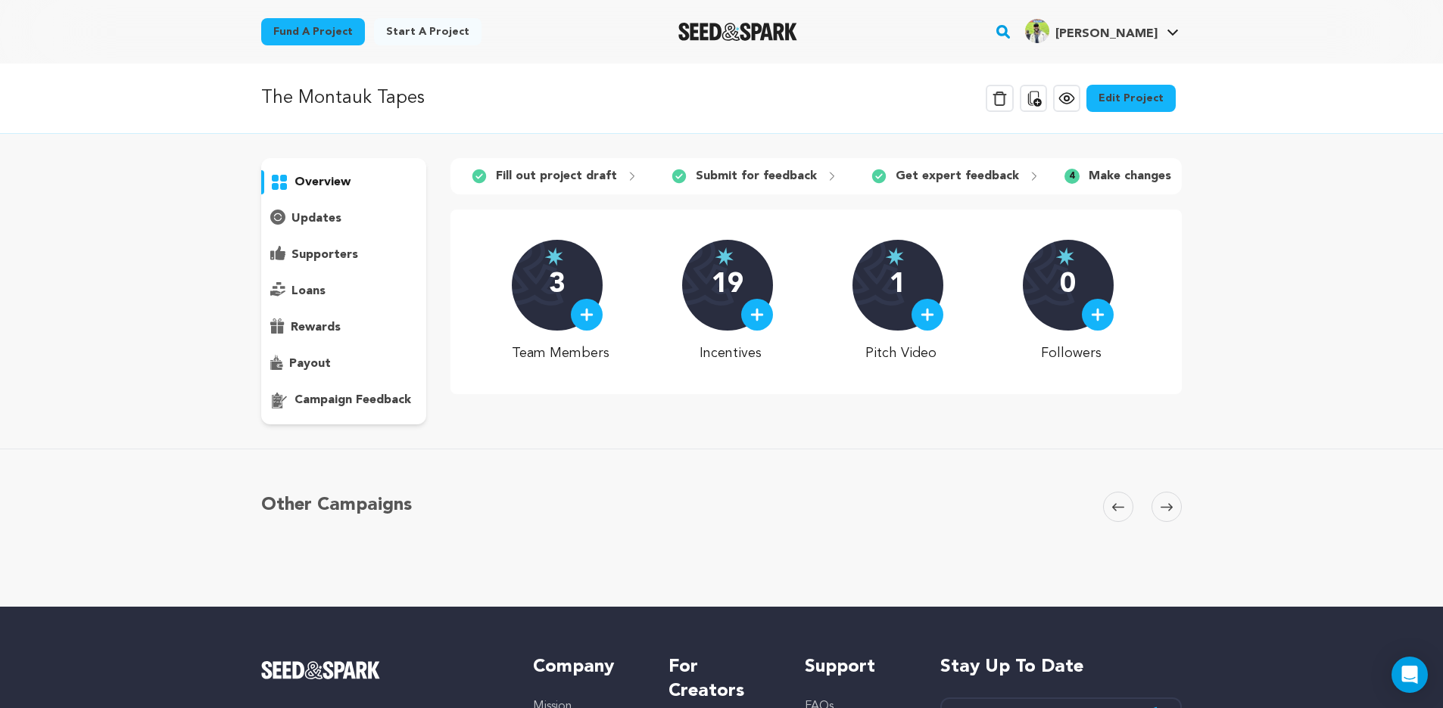
click at [1167, 509] on icon at bounding box center [1166, 507] width 12 height 11
click at [1122, 503] on icon at bounding box center [1118, 507] width 12 height 11
click at [1166, 499] on span at bounding box center [1166, 507] width 30 height 30
click at [792, 175] on p "Make changes" at bounding box center [787, 176] width 83 height 18
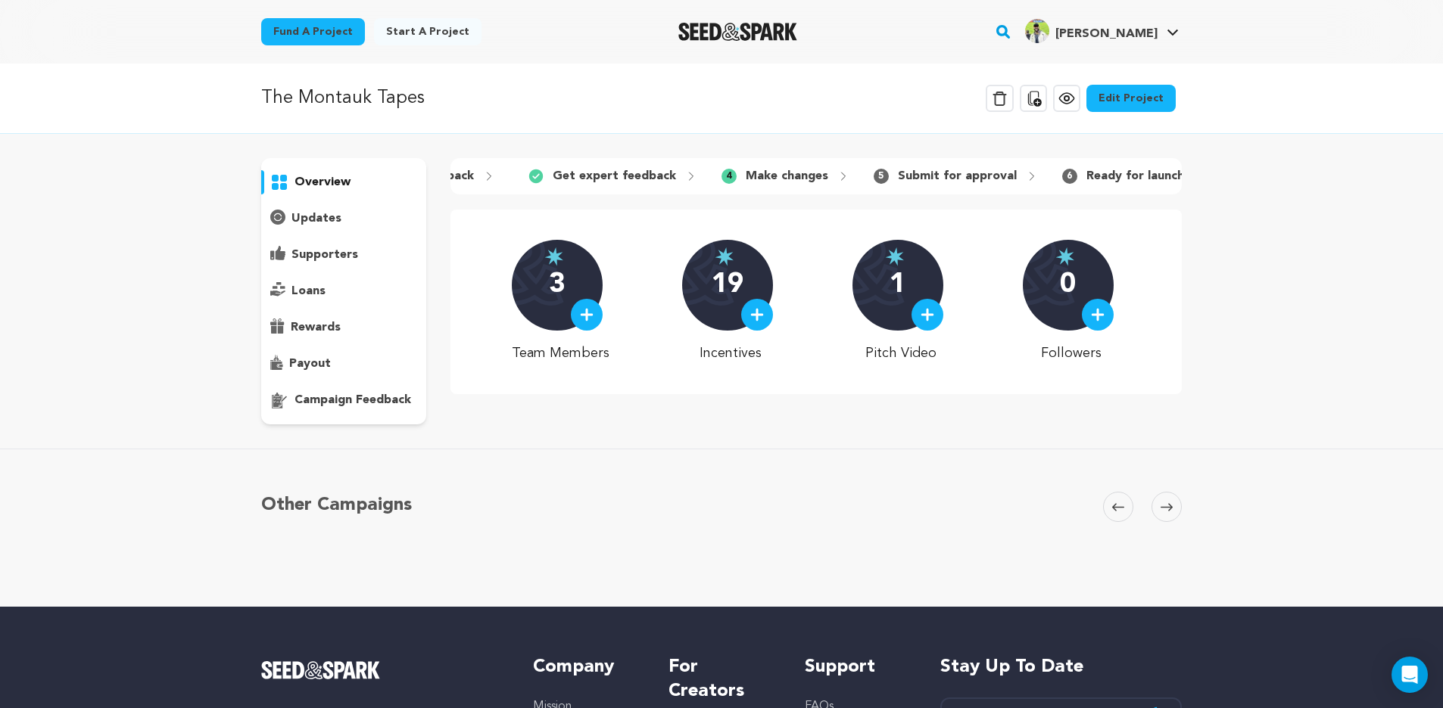
click at [1136, 101] on link "Edit Project" at bounding box center [1130, 98] width 89 height 27
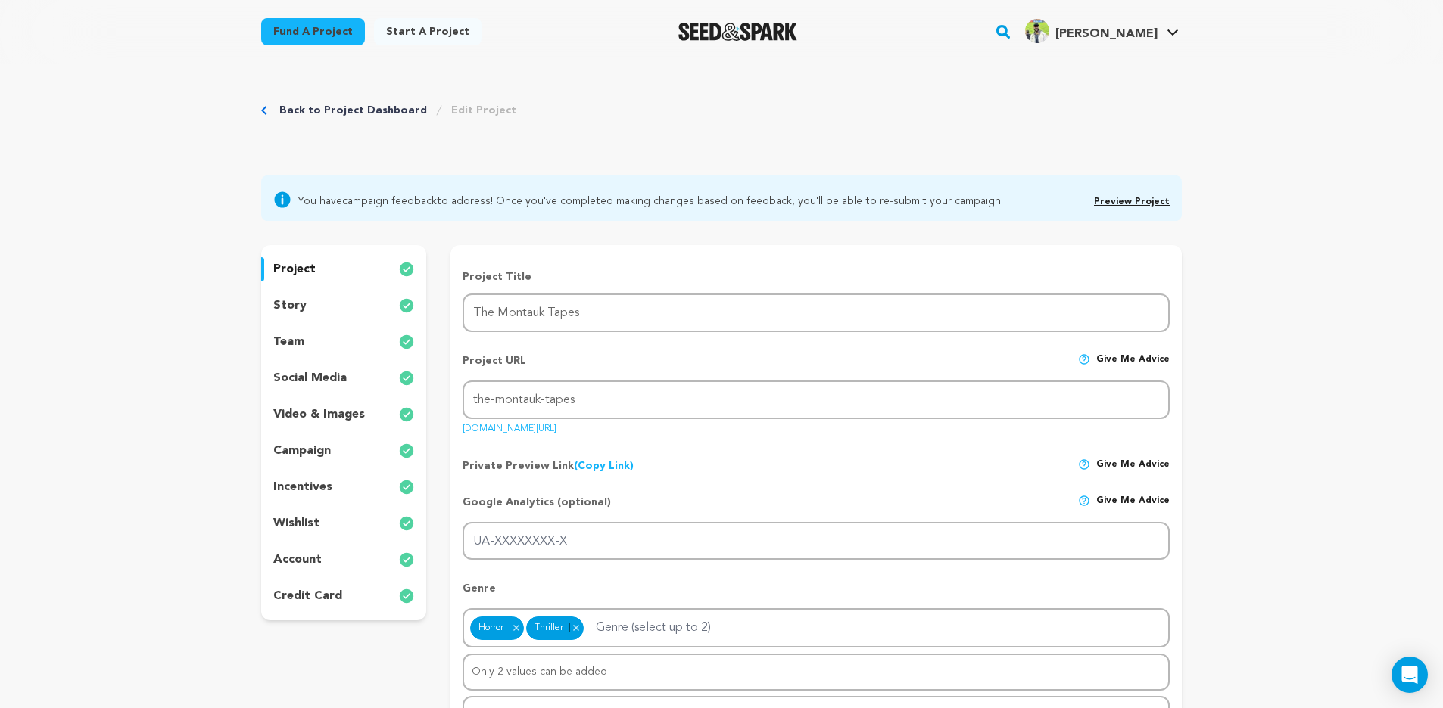
click at [328, 487] on p "incentives" at bounding box center [302, 487] width 59 height 18
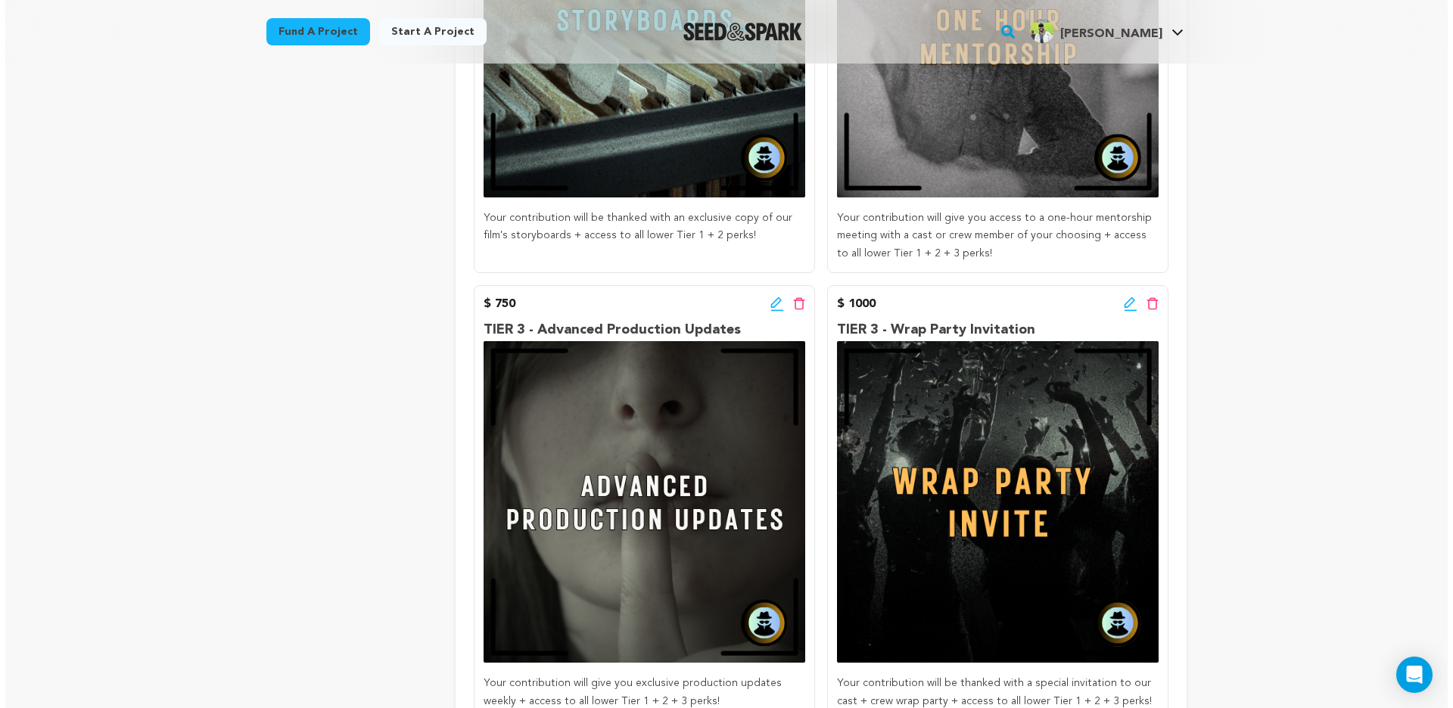
scroll to position [3526, 0]
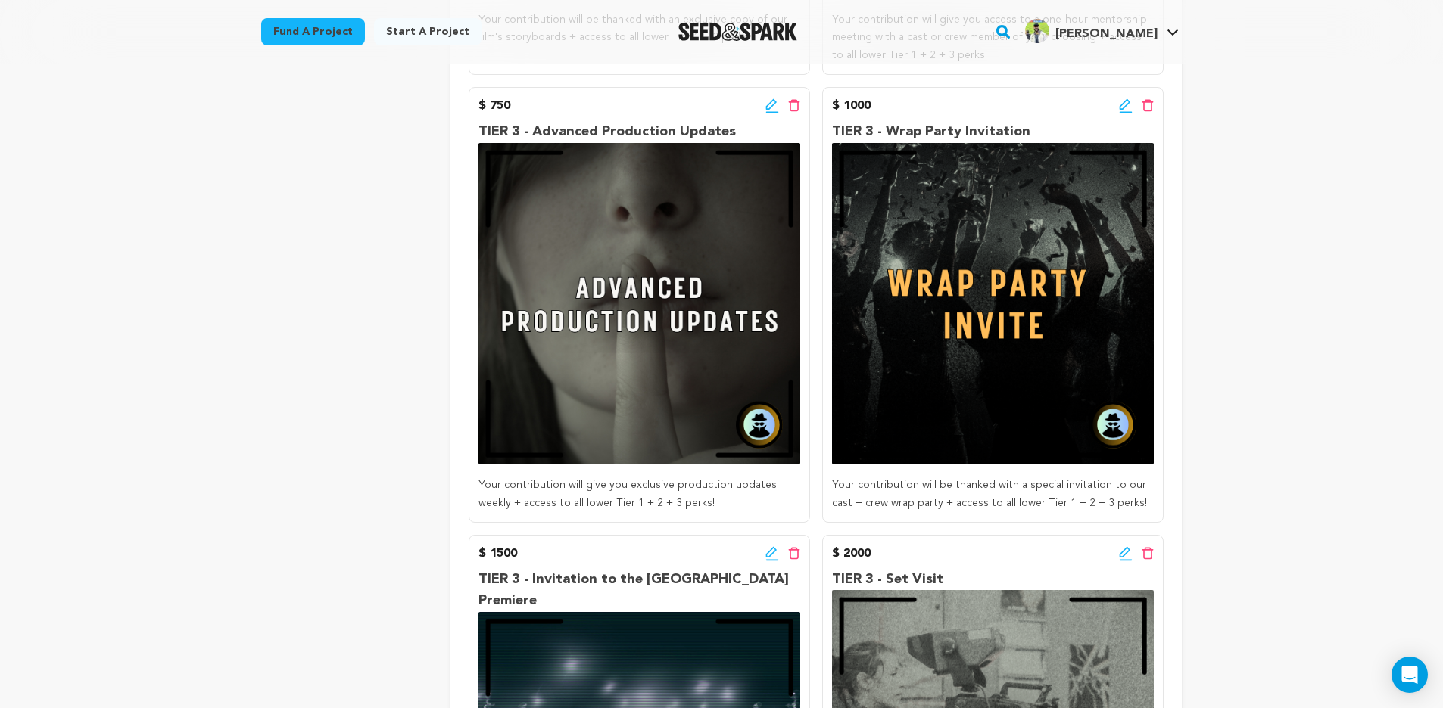
click at [1119, 99] on icon at bounding box center [1124, 104] width 11 height 11
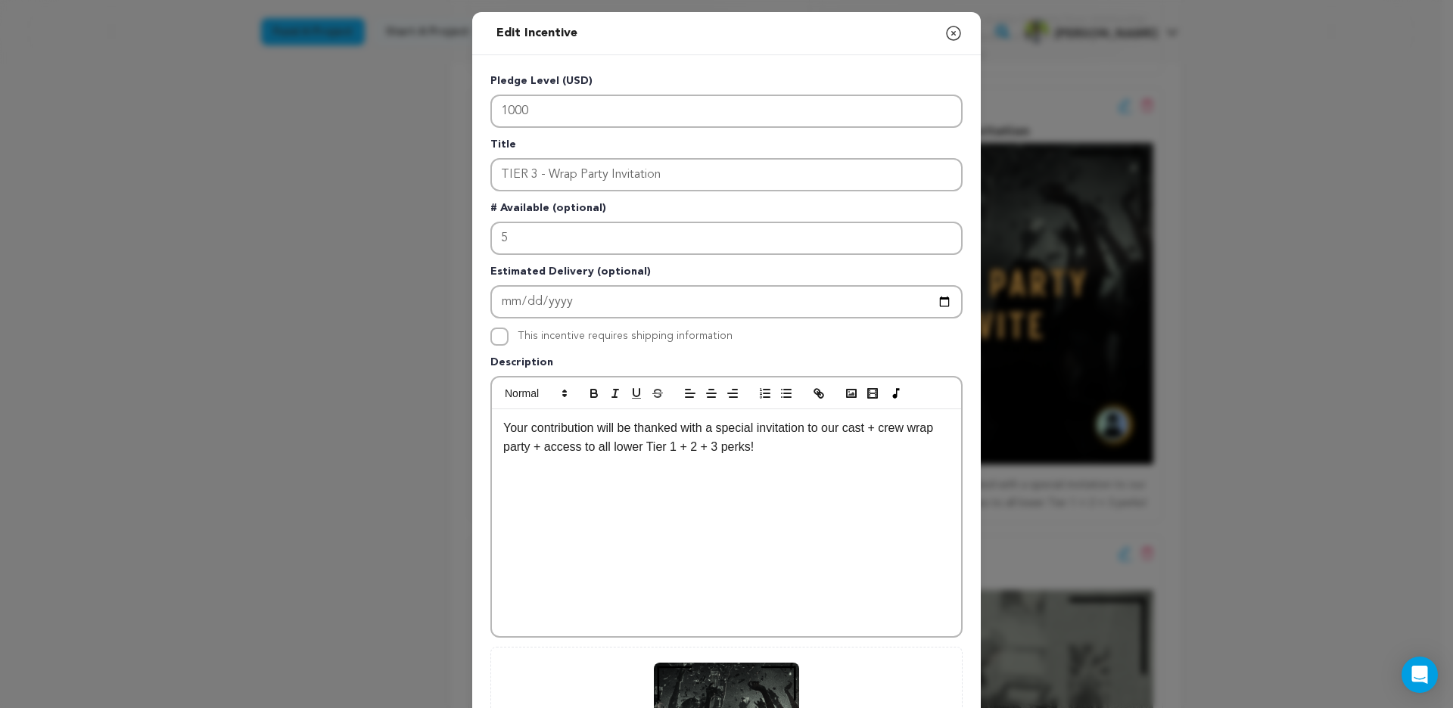
click at [829, 452] on p "Your contribution will be thanked with a special invitation to our cast + crew …" at bounding box center [726, 438] width 447 height 39
drag, startPoint x: 771, startPoint y: 485, endPoint x: 511, endPoint y: 486, distance: 260.4
click at [511, 486] on p "**Travel and lodging will not be compensated." at bounding box center [726, 487] width 447 height 20
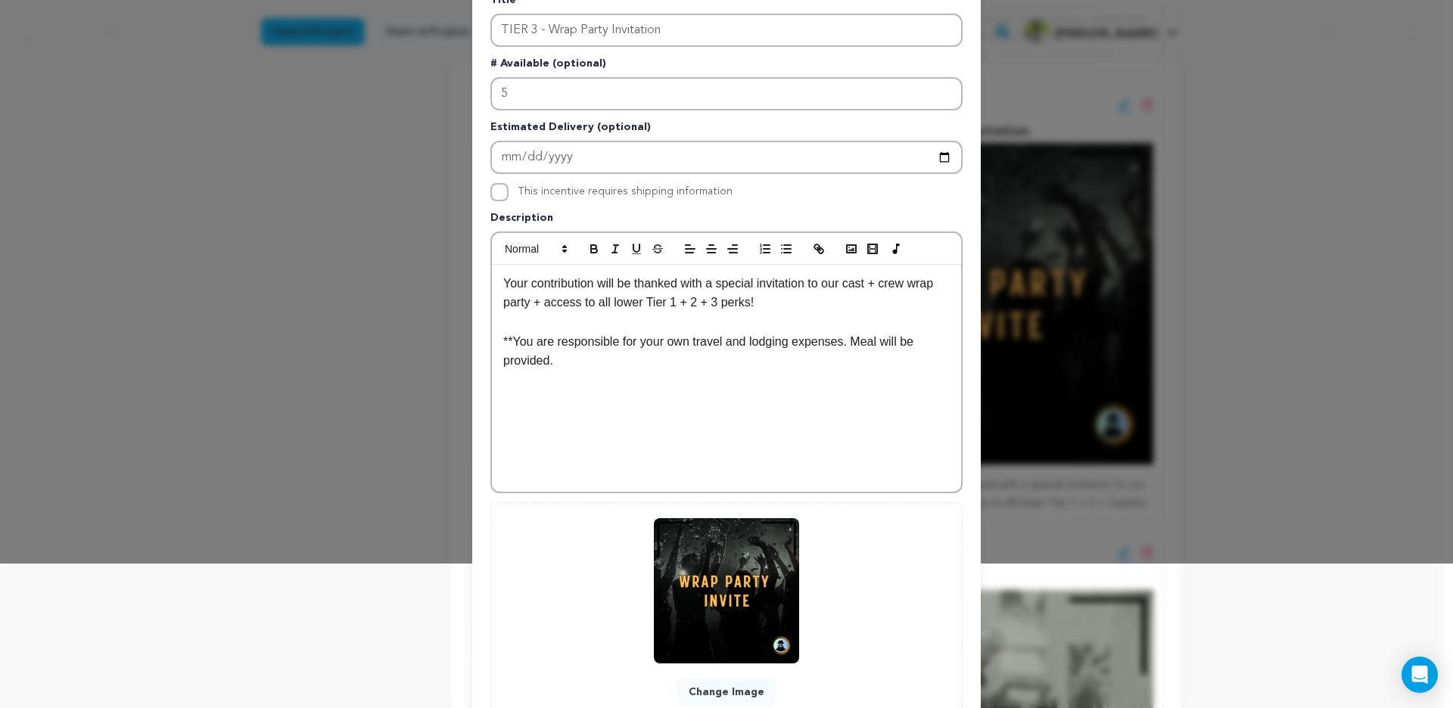
scroll to position [259, 0]
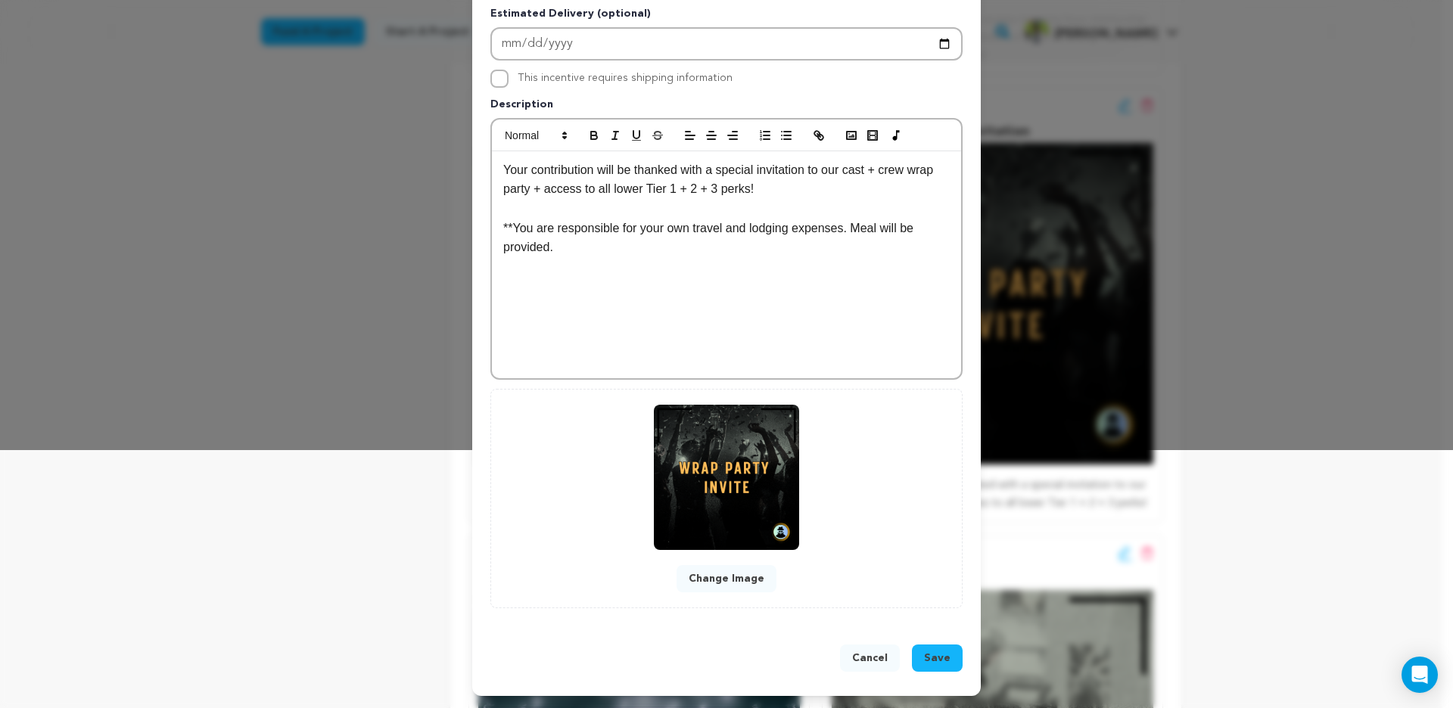
click at [934, 658] on span "Save" at bounding box center [937, 658] width 26 height 15
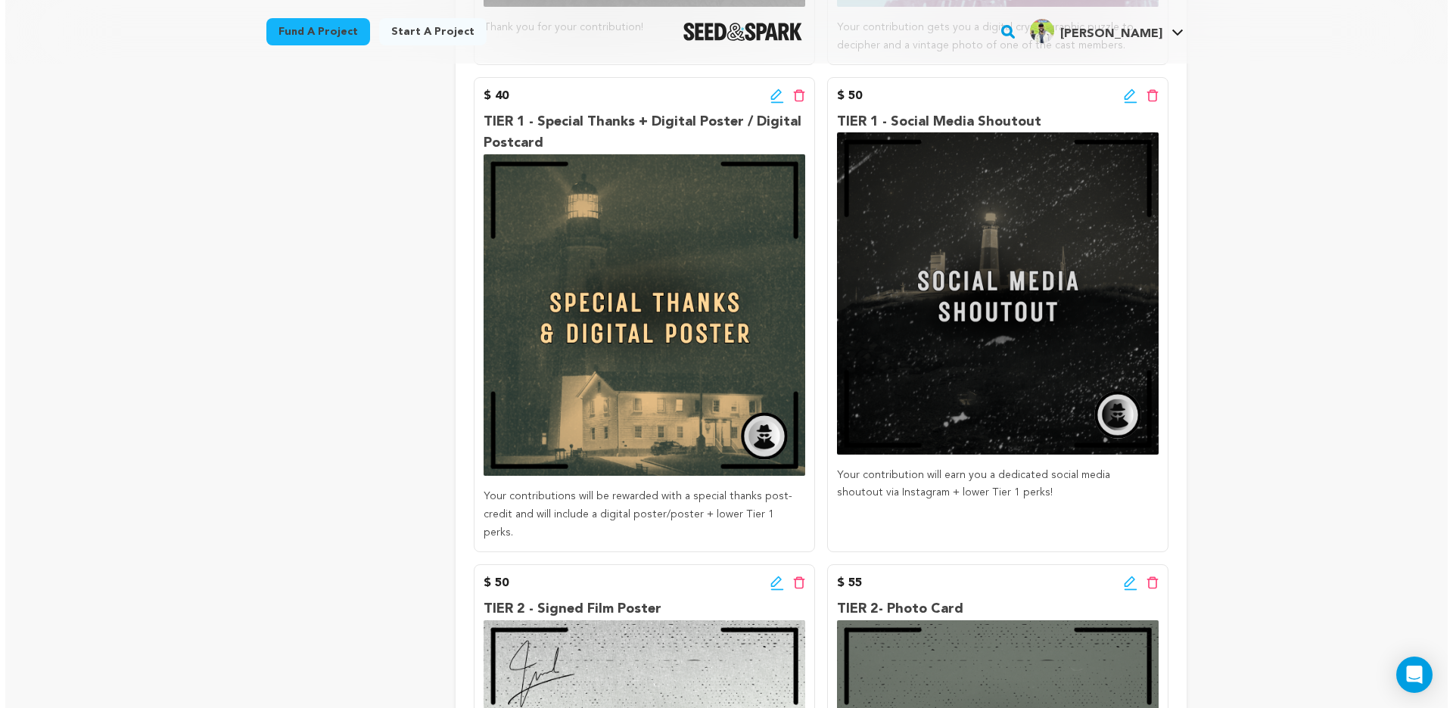
scroll to position [707, 0]
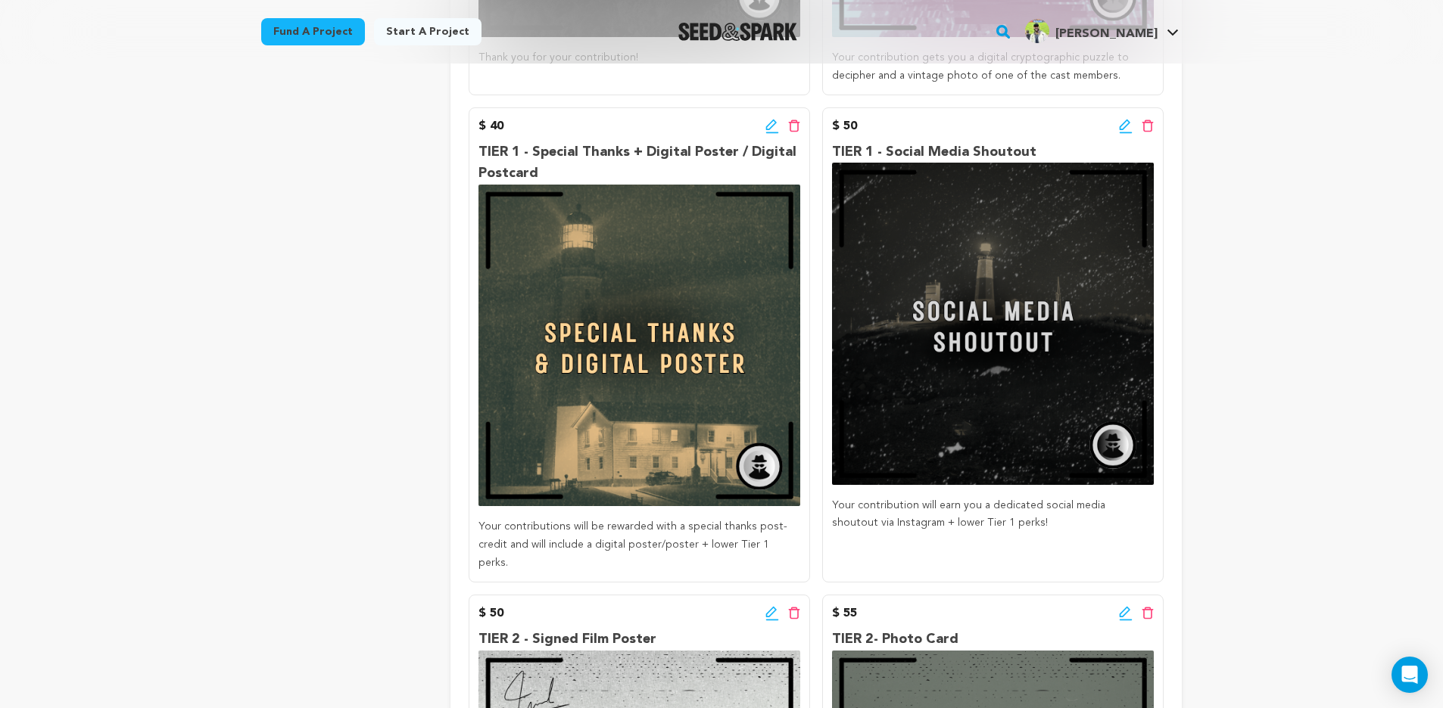
click at [1124, 119] on icon at bounding box center [1126, 126] width 14 height 15
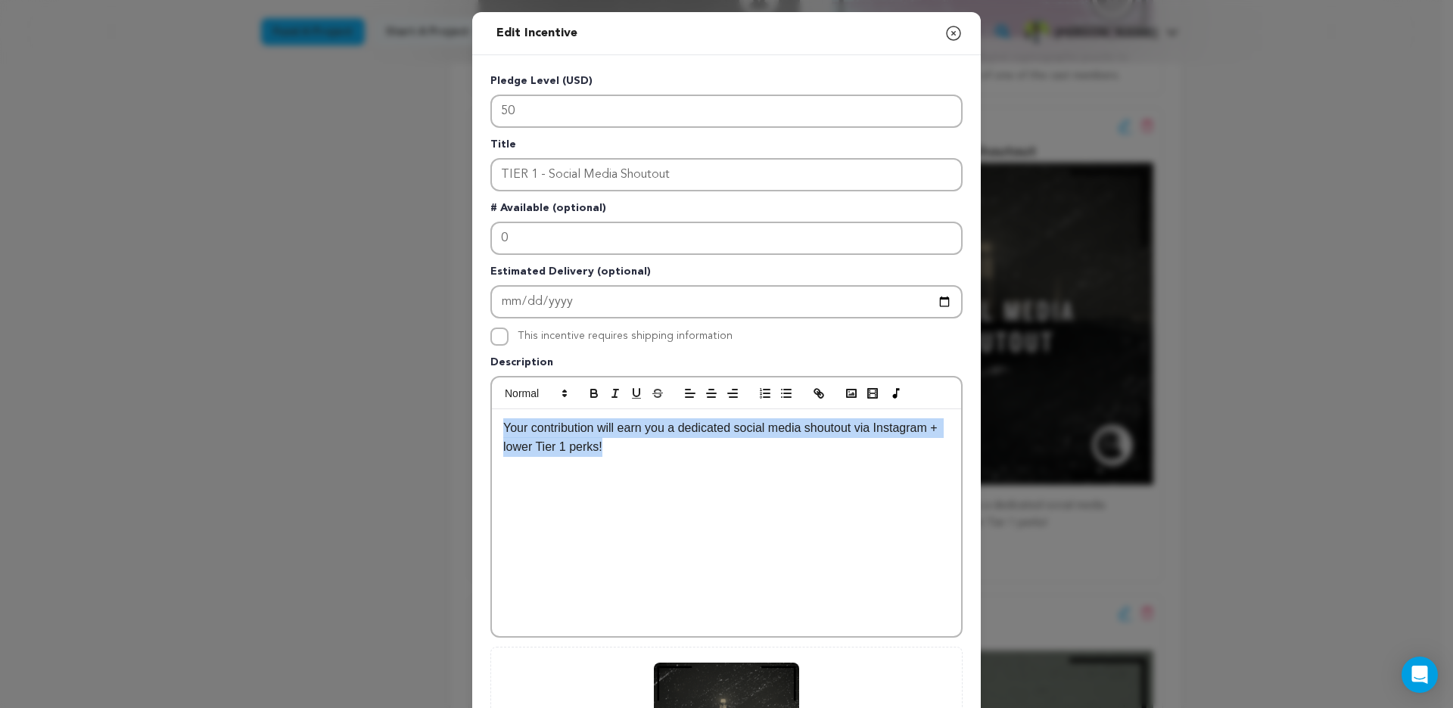
drag, startPoint x: 683, startPoint y: 448, endPoint x: 431, endPoint y: 417, distance: 254.7
click at [431, 417] on div "Edit Incentive Close modal Pledge Level (USD) 50 Title TIER 1 - Social Media Sh…" at bounding box center [726, 483] width 1453 height 967
copy p "Your contribution will earn you a dedicated social media shoutout via Instagram…"
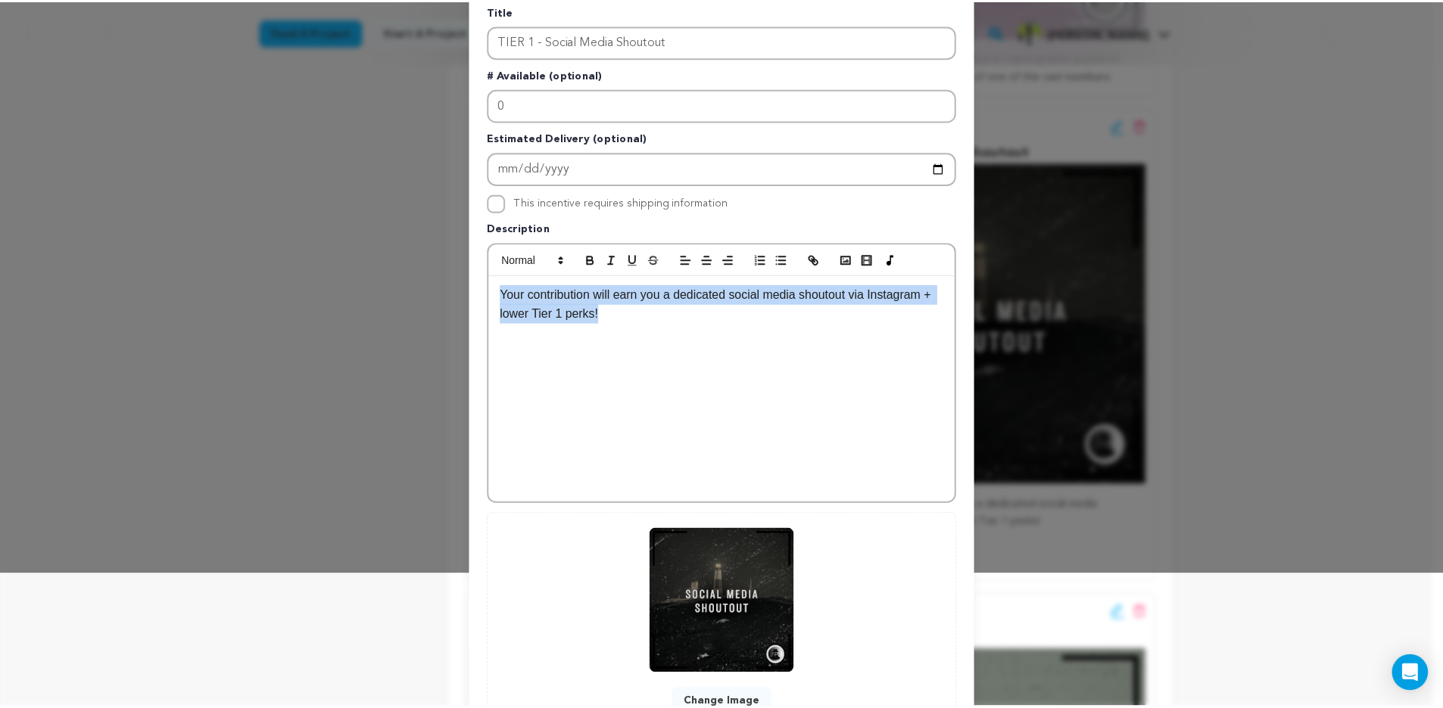
scroll to position [0, 0]
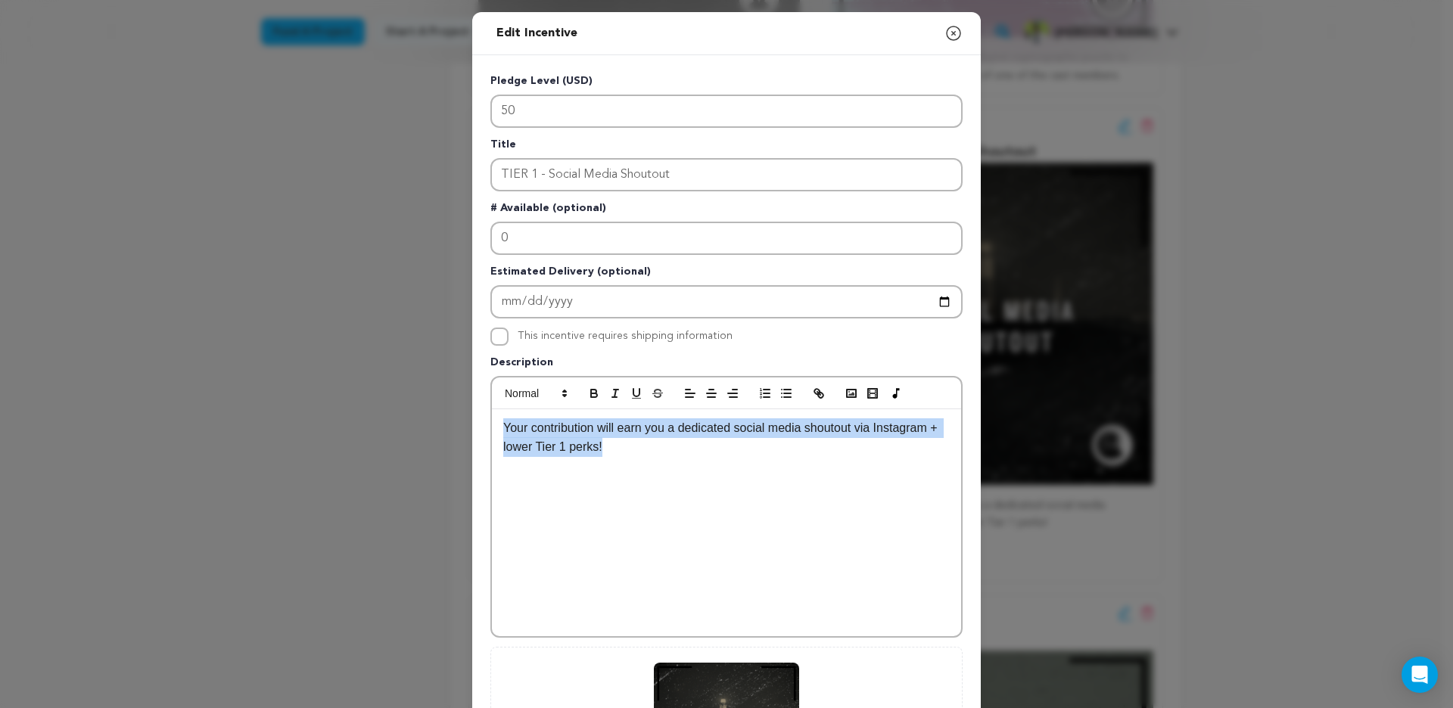
click at [950, 32] on icon "button" at bounding box center [954, 33] width 14 height 14
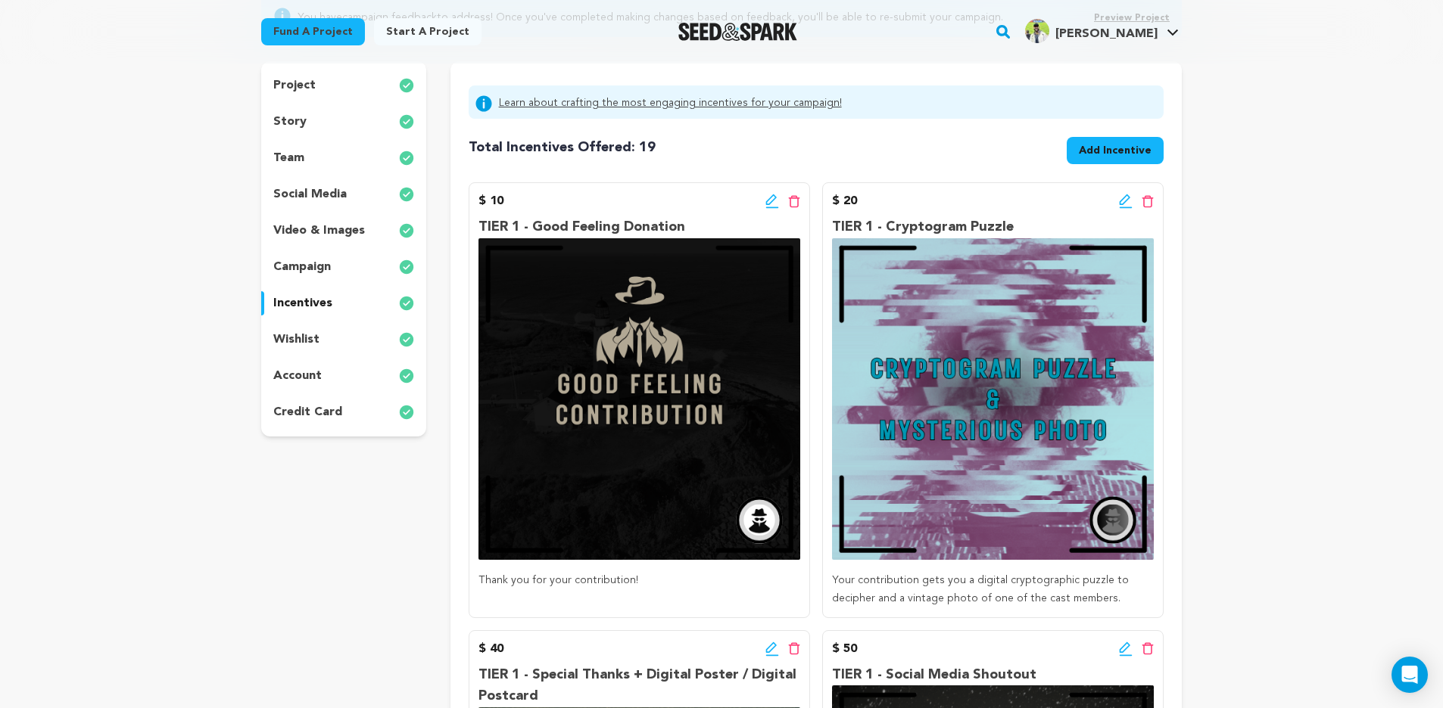
scroll to position [295, 0]
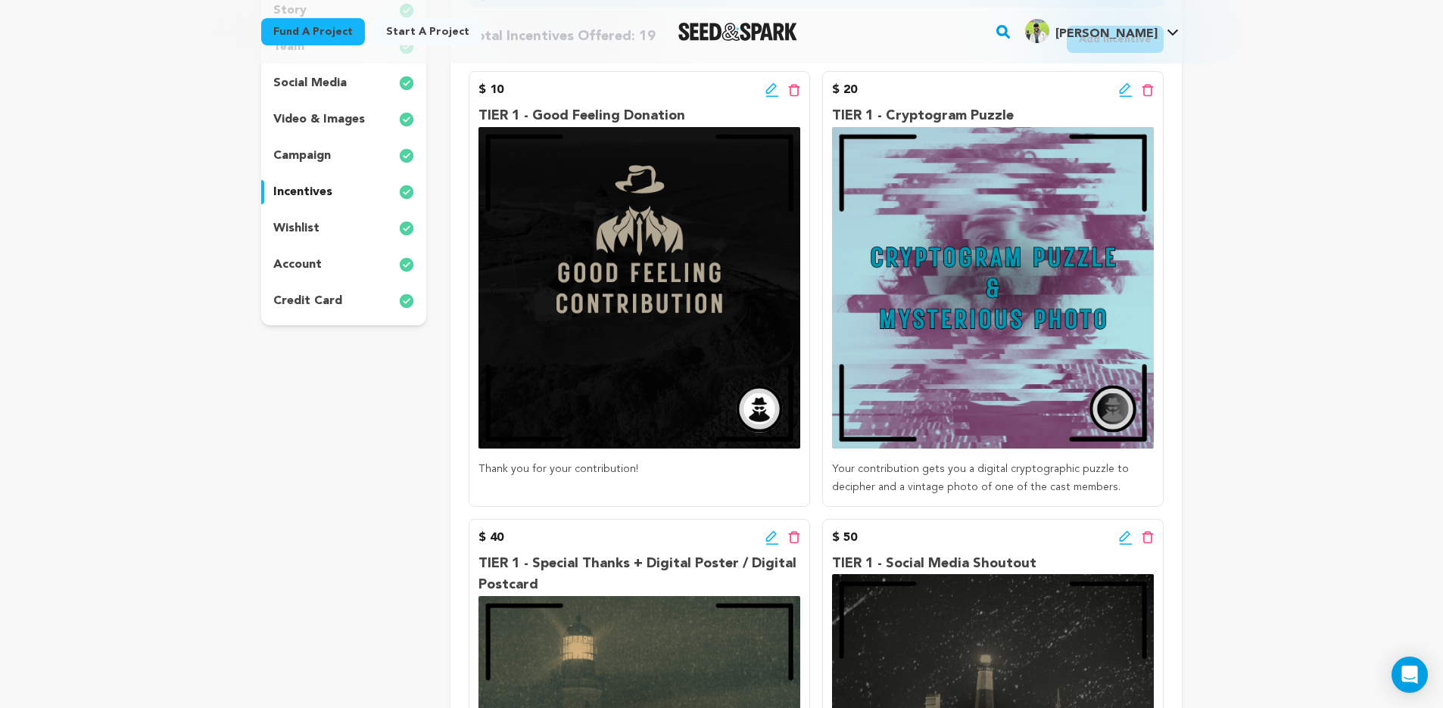
click at [792, 91] on icon at bounding box center [794, 90] width 12 height 13
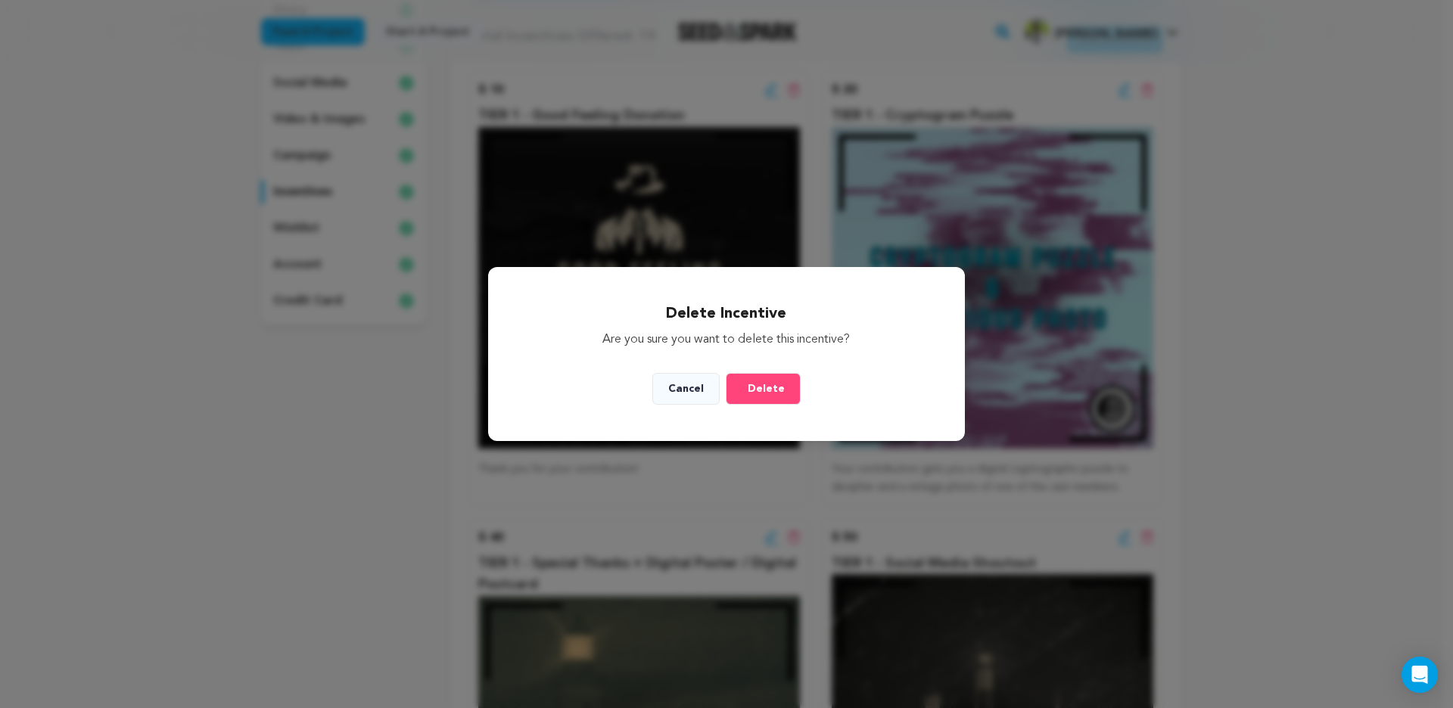
click at [754, 394] on span "Delete" at bounding box center [766, 388] width 37 height 15
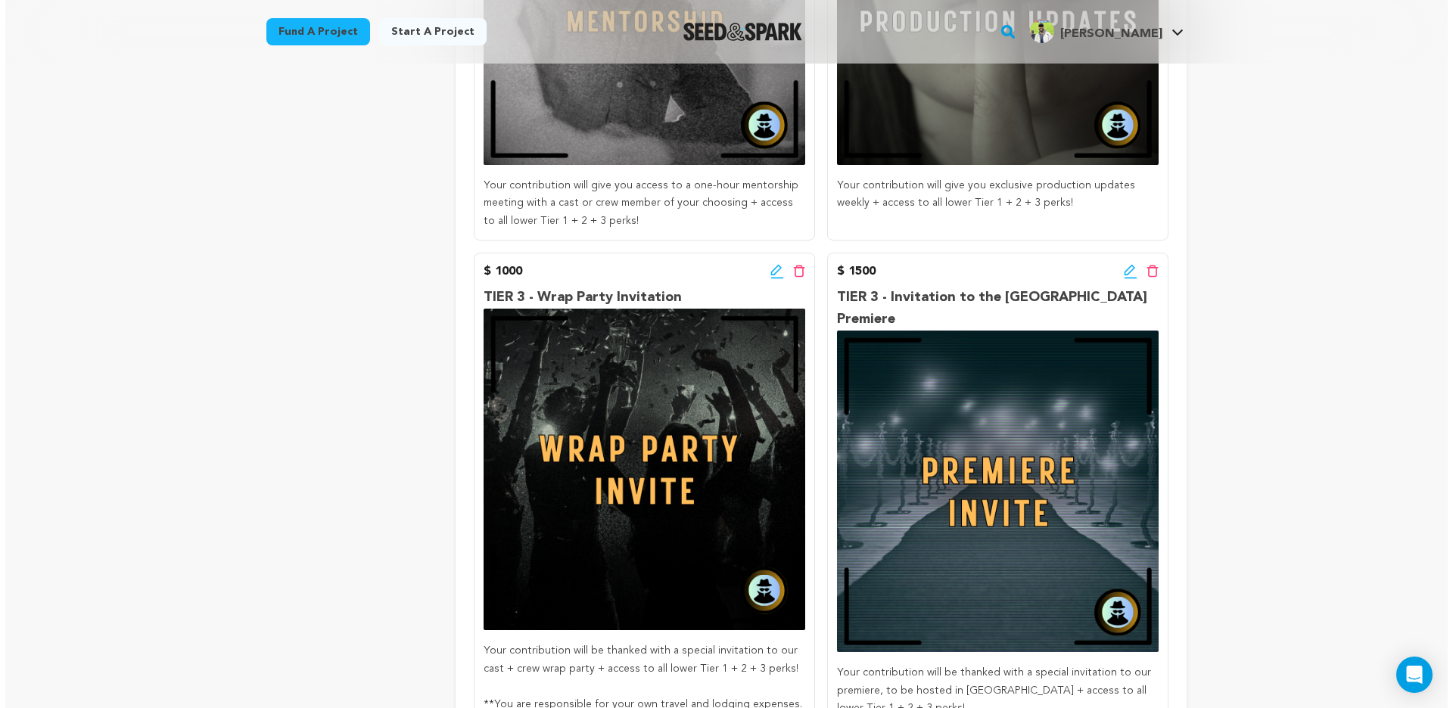
scroll to position [3467, 0]
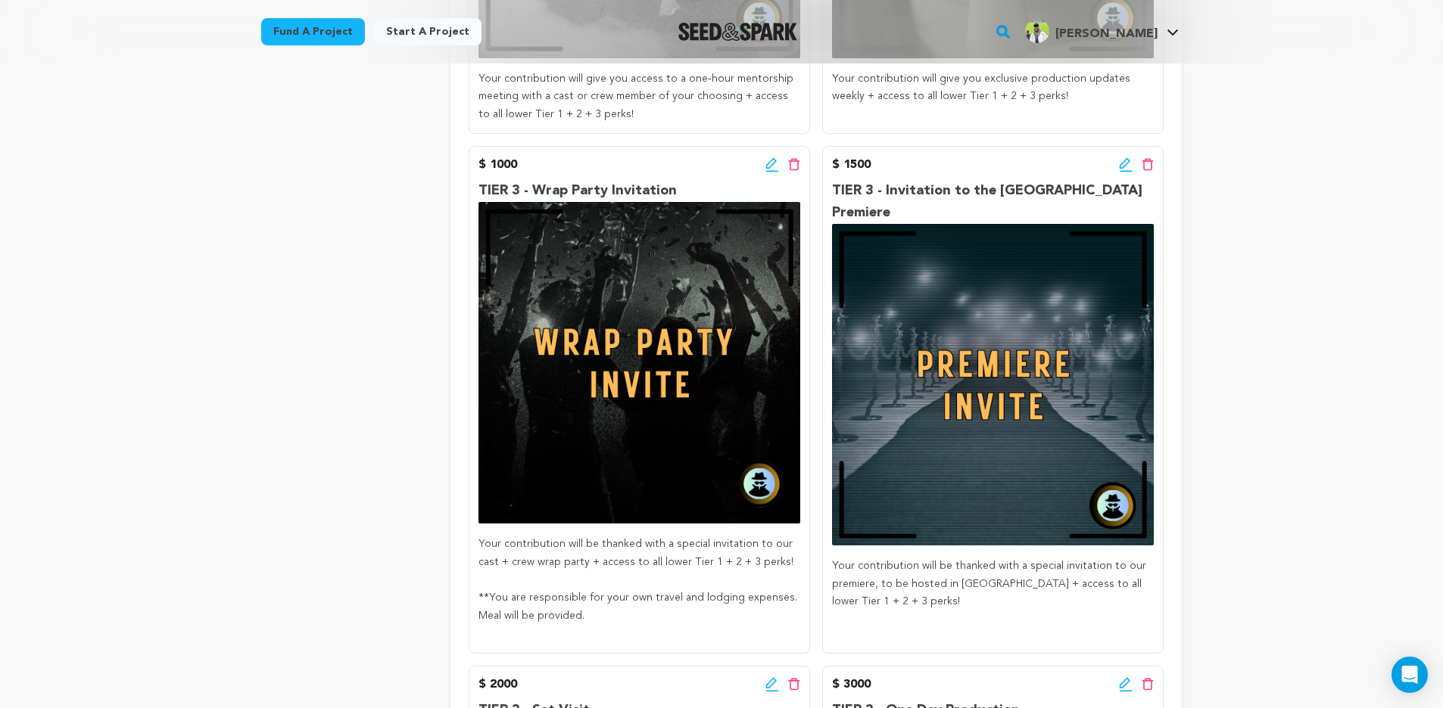
click at [774, 158] on icon at bounding box center [770, 163] width 11 height 11
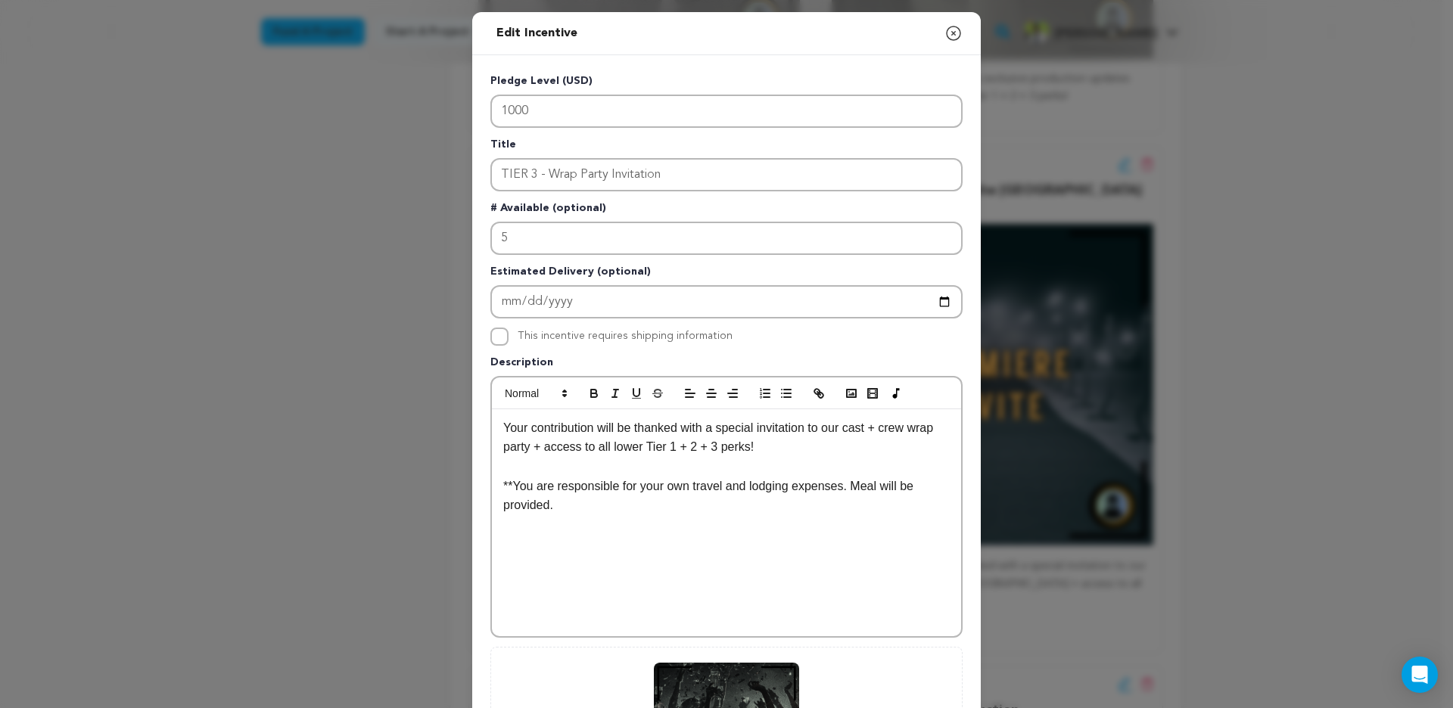
drag, startPoint x: 573, startPoint y: 506, endPoint x: 478, endPoint y: 478, distance: 98.5
click at [478, 478] on div "Pledge Level (USD) 1000 Title TIER 3 - Wrap Party Invitation # Available (optio…" at bounding box center [726, 470] width 509 height 830
copy p "**You are responsible for your own travel and lodging expenses. Meal will be pr…"
drag, startPoint x: 595, startPoint y: 507, endPoint x: 456, endPoint y: 484, distance: 141.1
click at [456, 484] on div "Edit Incentive Close modal Pledge Level (USD) 1000 Title TIER 3 - Wrap Party In…" at bounding box center [726, 483] width 1453 height 967
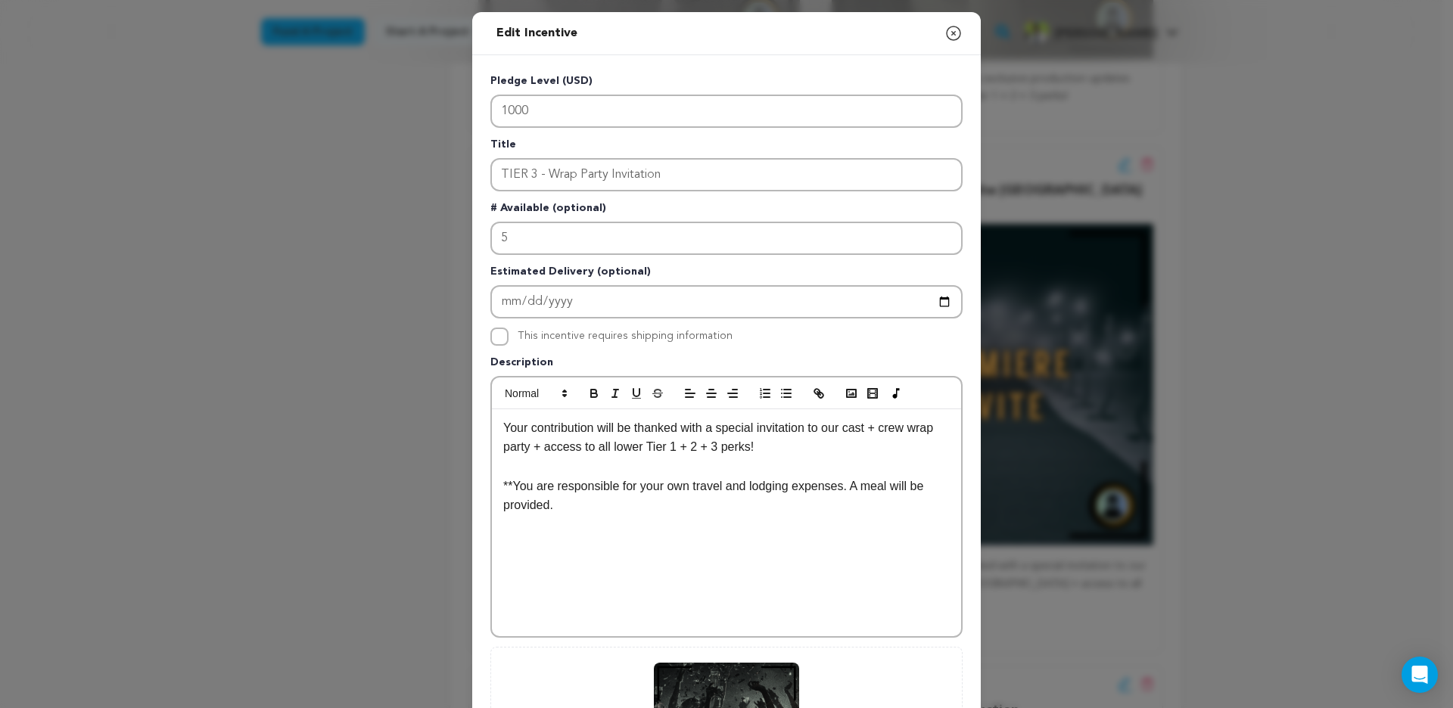
copy p "**You are responsible for your own travel and lodging expenses. A meal will be …"
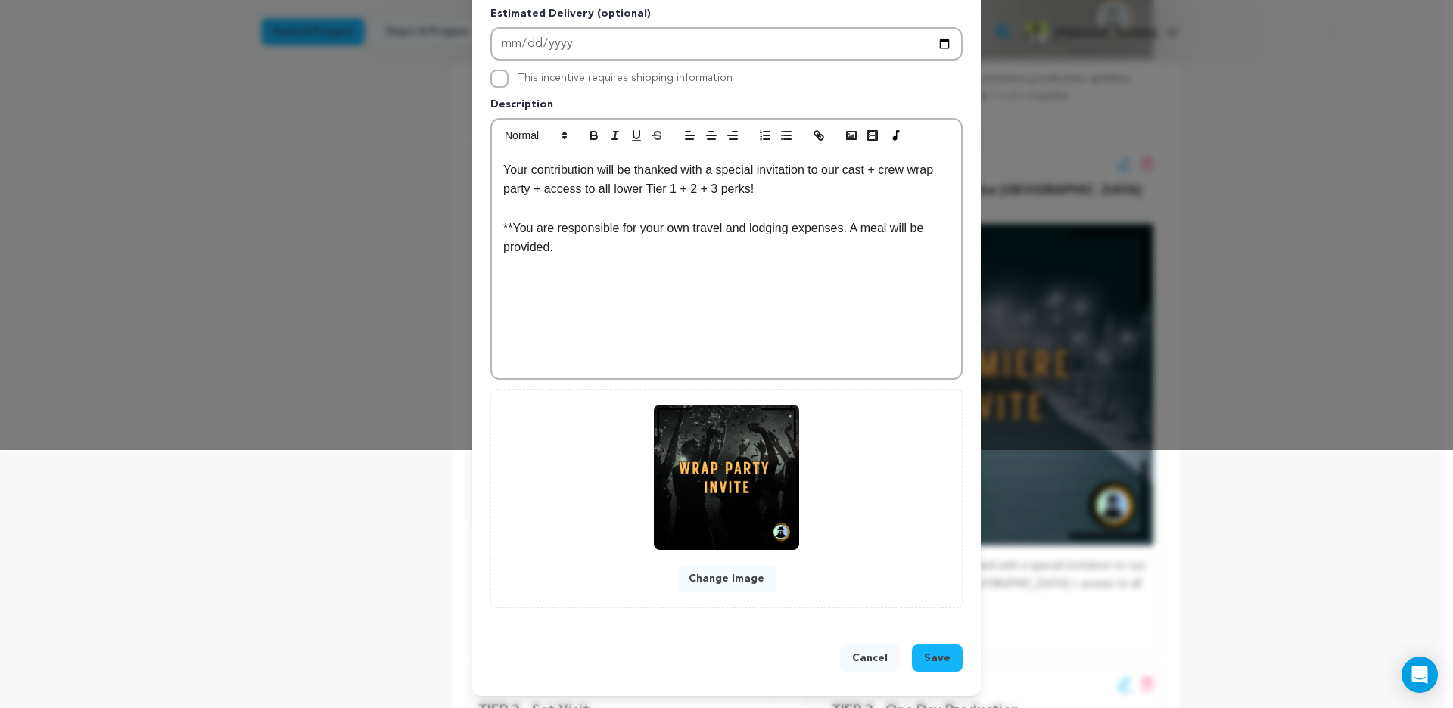
click at [945, 655] on span "Save" at bounding box center [937, 658] width 26 height 15
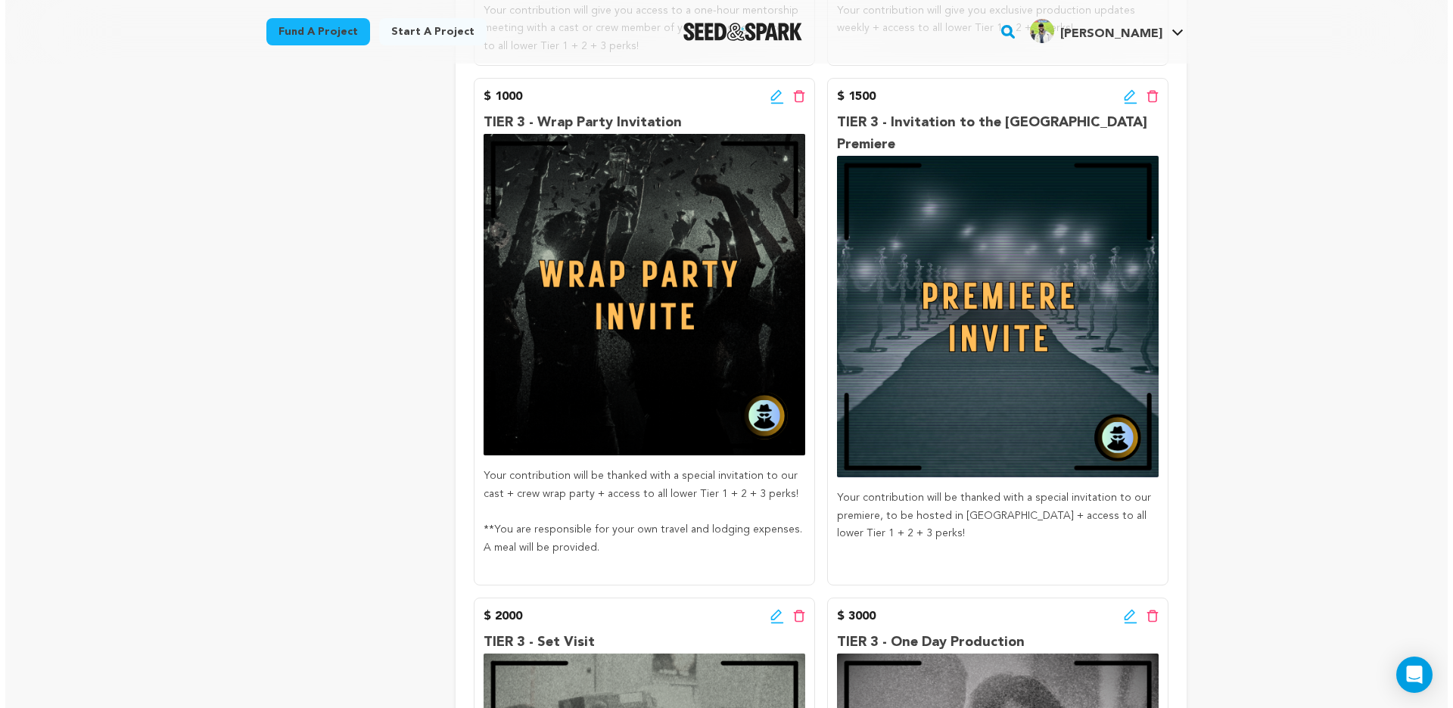
scroll to position [3277, 0]
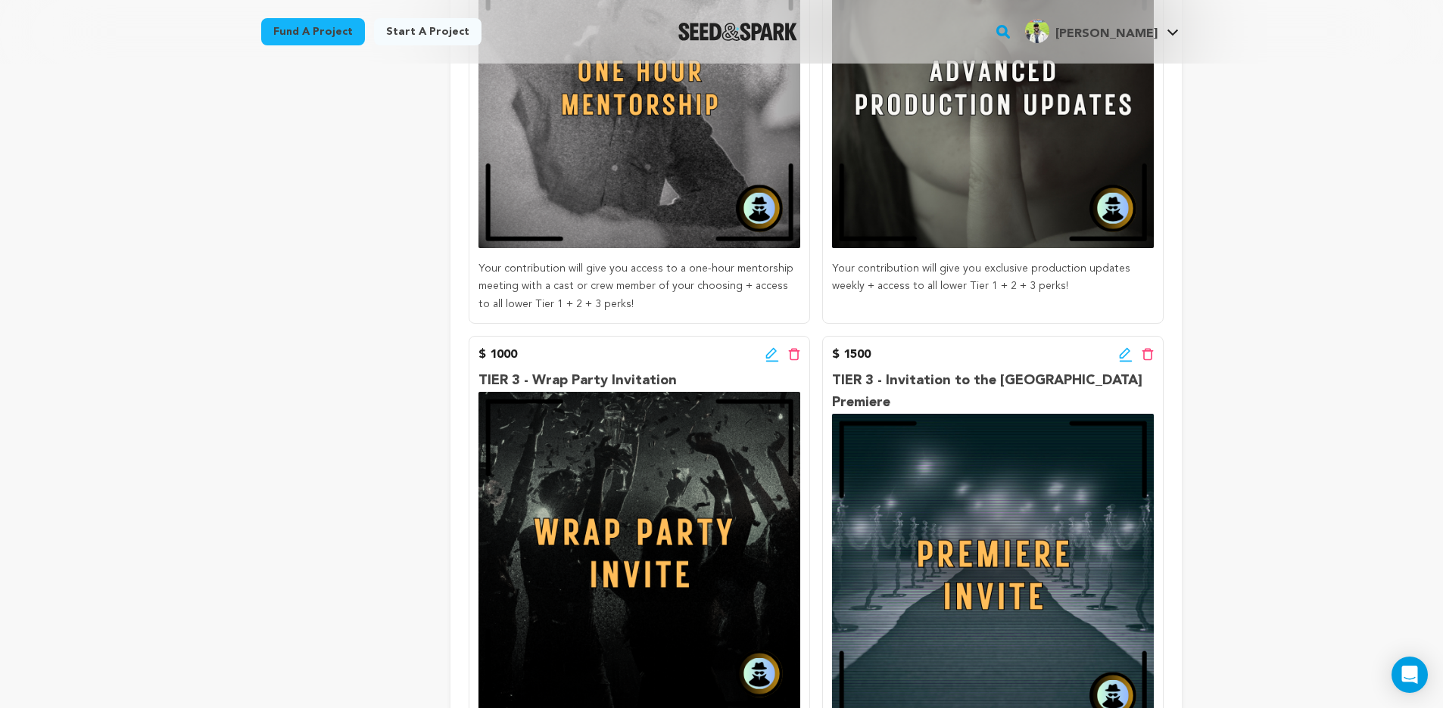
click at [1128, 347] on icon at bounding box center [1126, 354] width 14 height 15
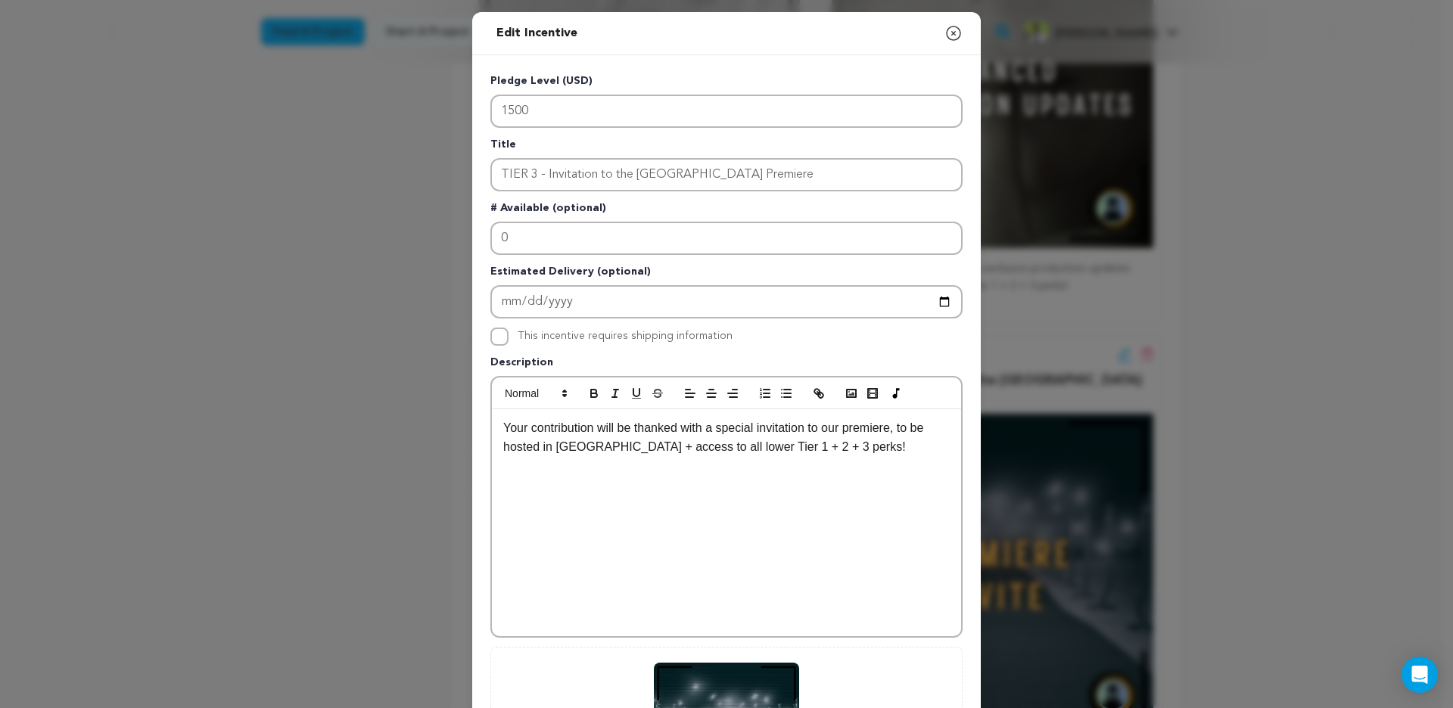
click at [581, 482] on div "Your contribution will be thanked with a special invitation to our premiere, to…" at bounding box center [726, 522] width 469 height 227
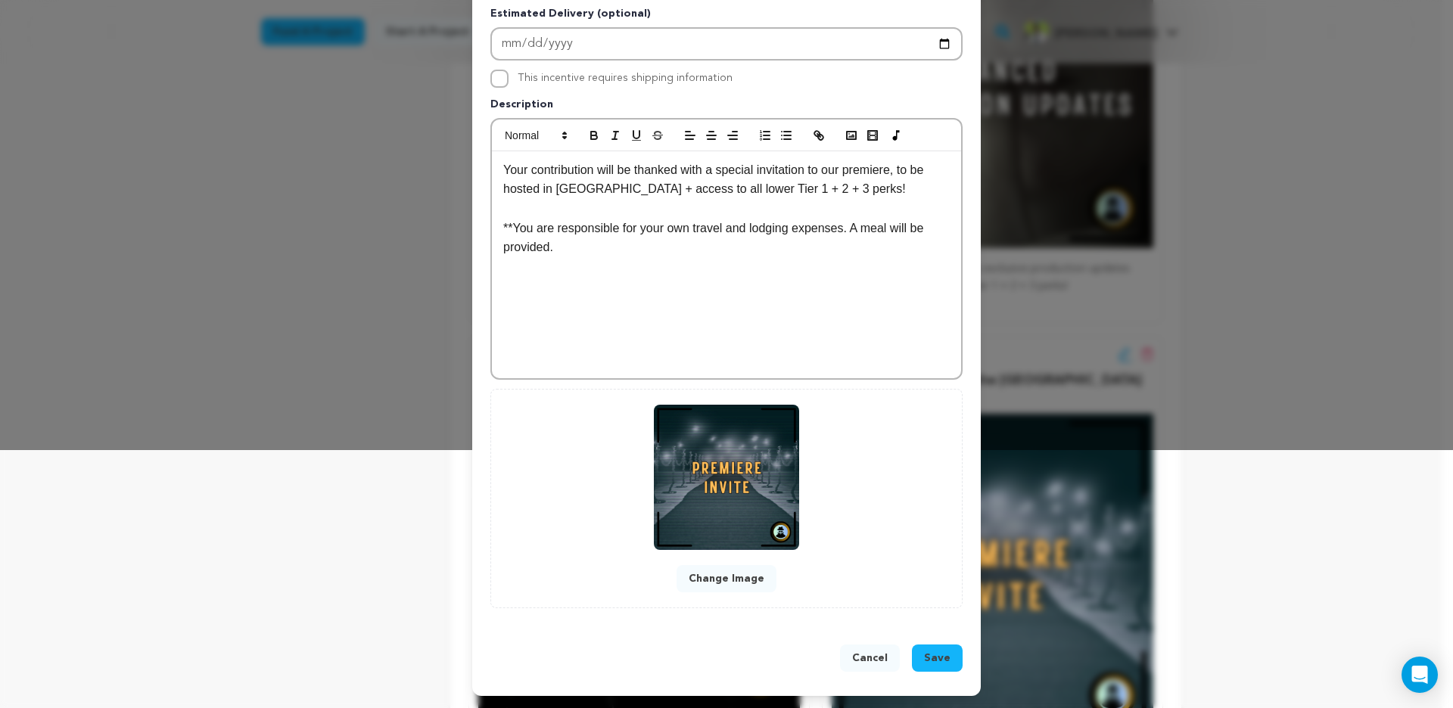
scroll to position [259, 0]
click at [935, 658] on span "Save" at bounding box center [937, 658] width 26 height 15
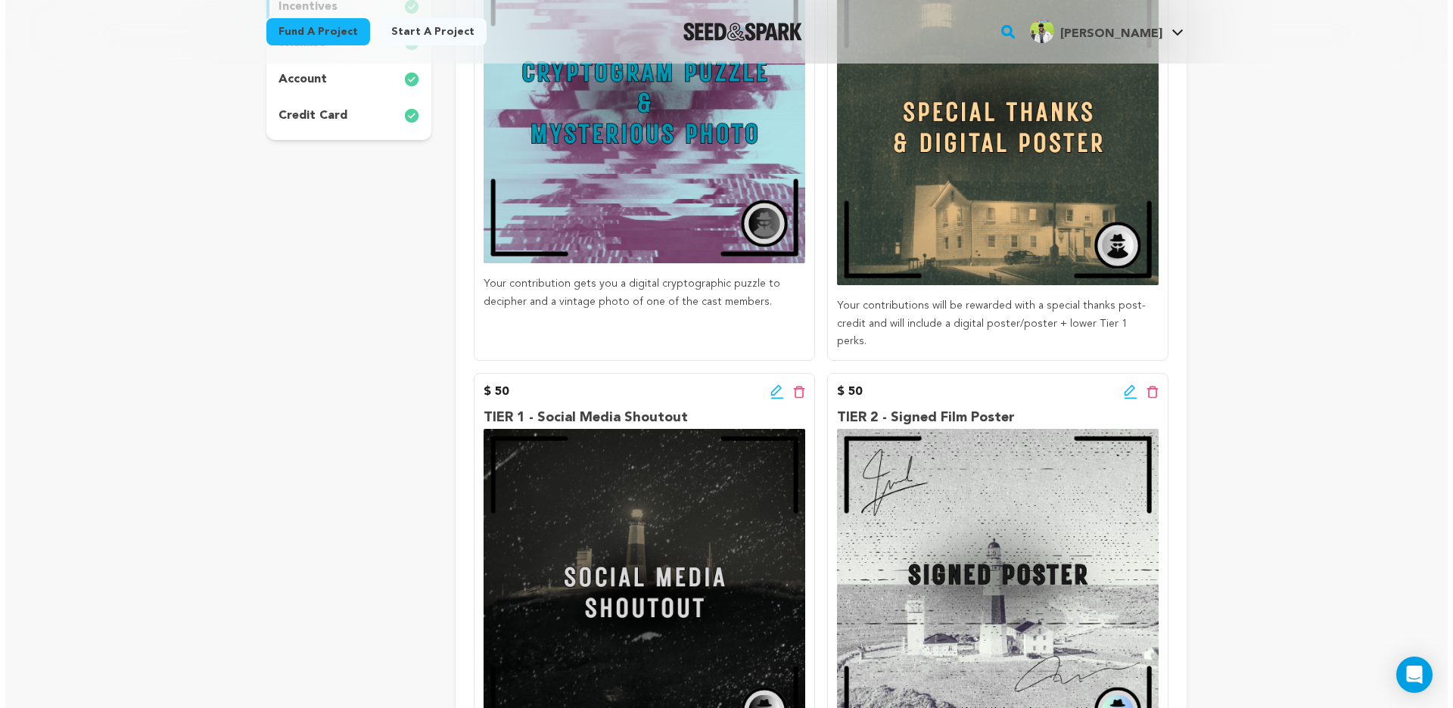
scroll to position [498, 0]
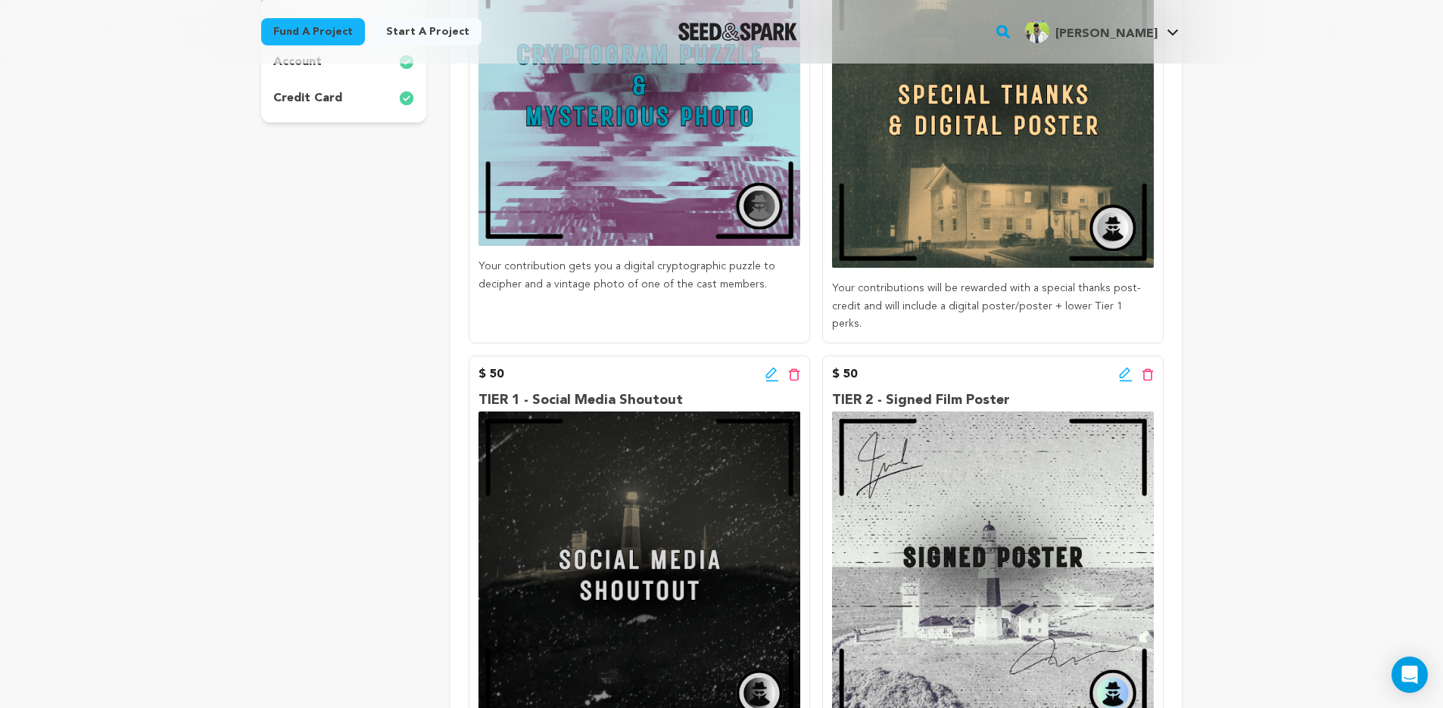
click at [768, 367] on icon at bounding box center [772, 374] width 14 height 15
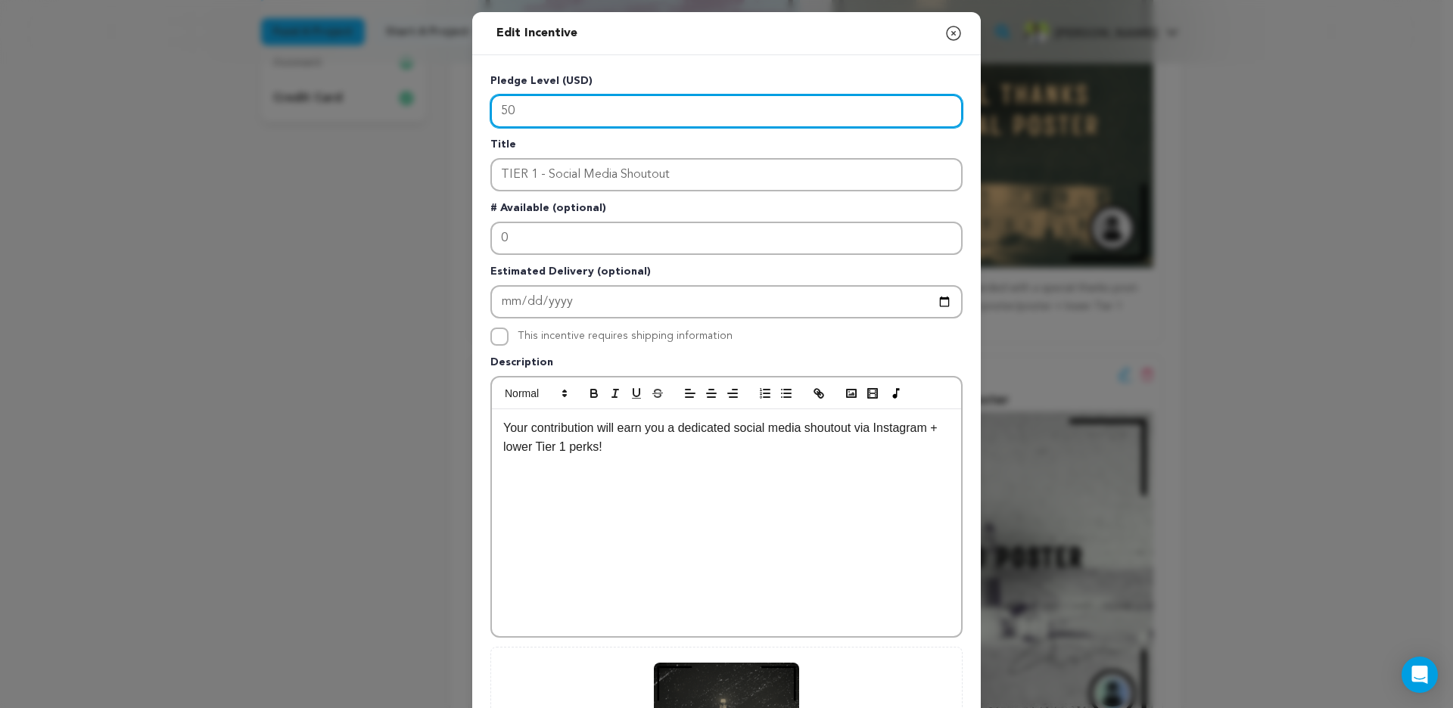
click at [549, 111] on input "50" at bounding box center [726, 111] width 472 height 33
type input "5"
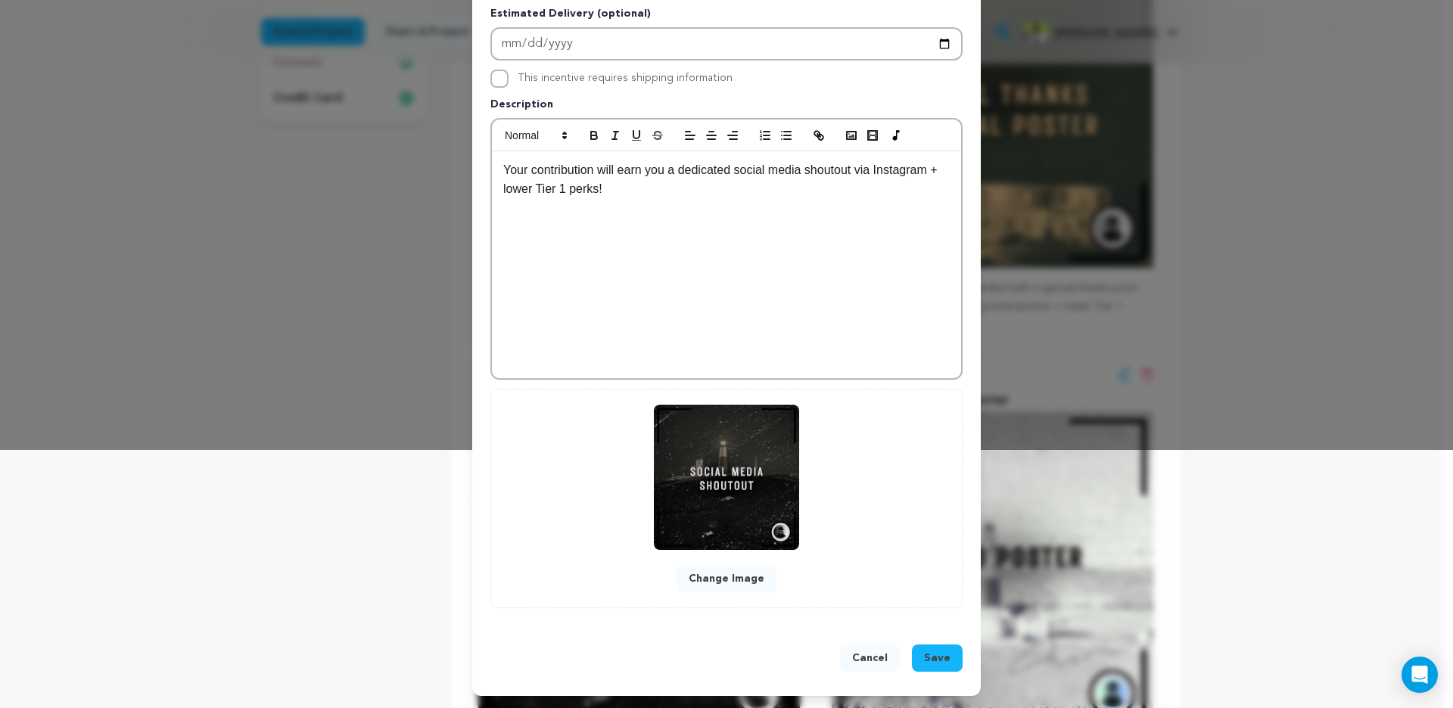
type input "25"
click at [933, 662] on span "Save" at bounding box center [937, 658] width 26 height 15
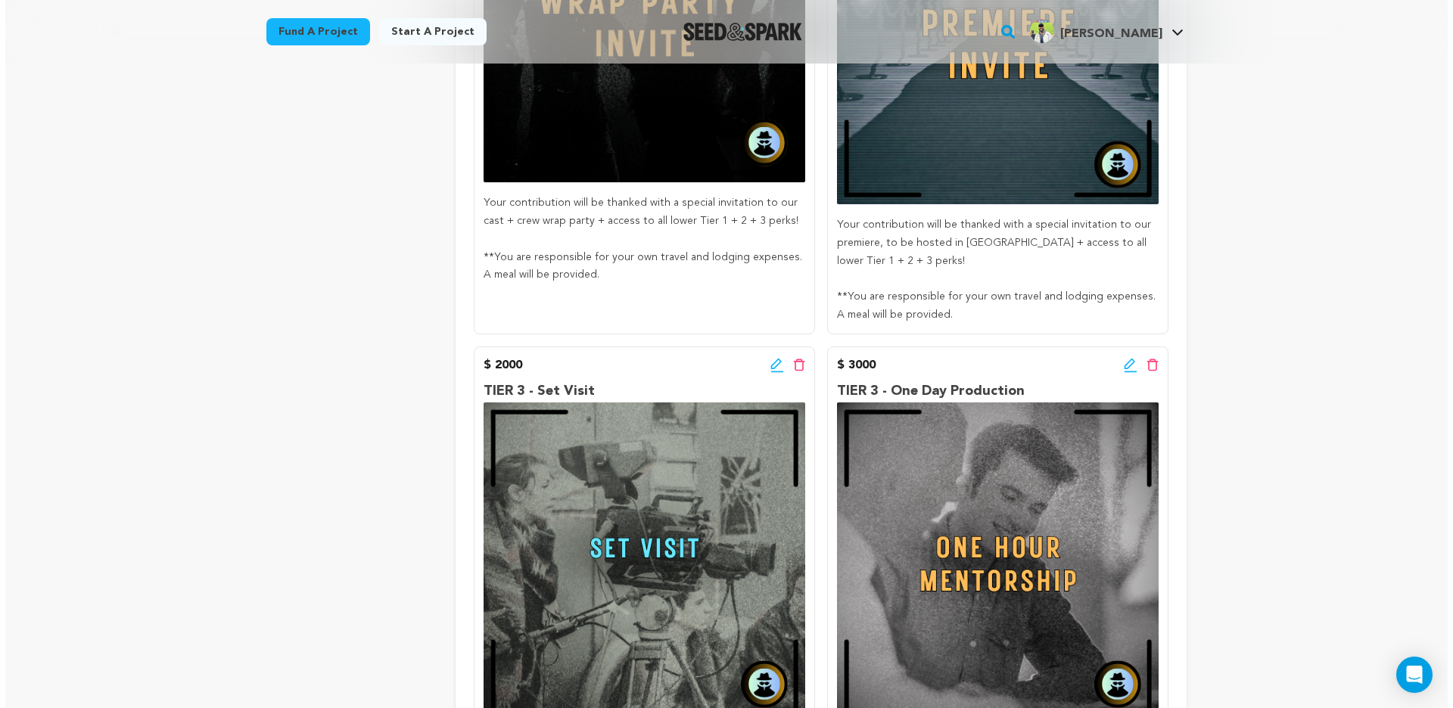
scroll to position [3913, 0]
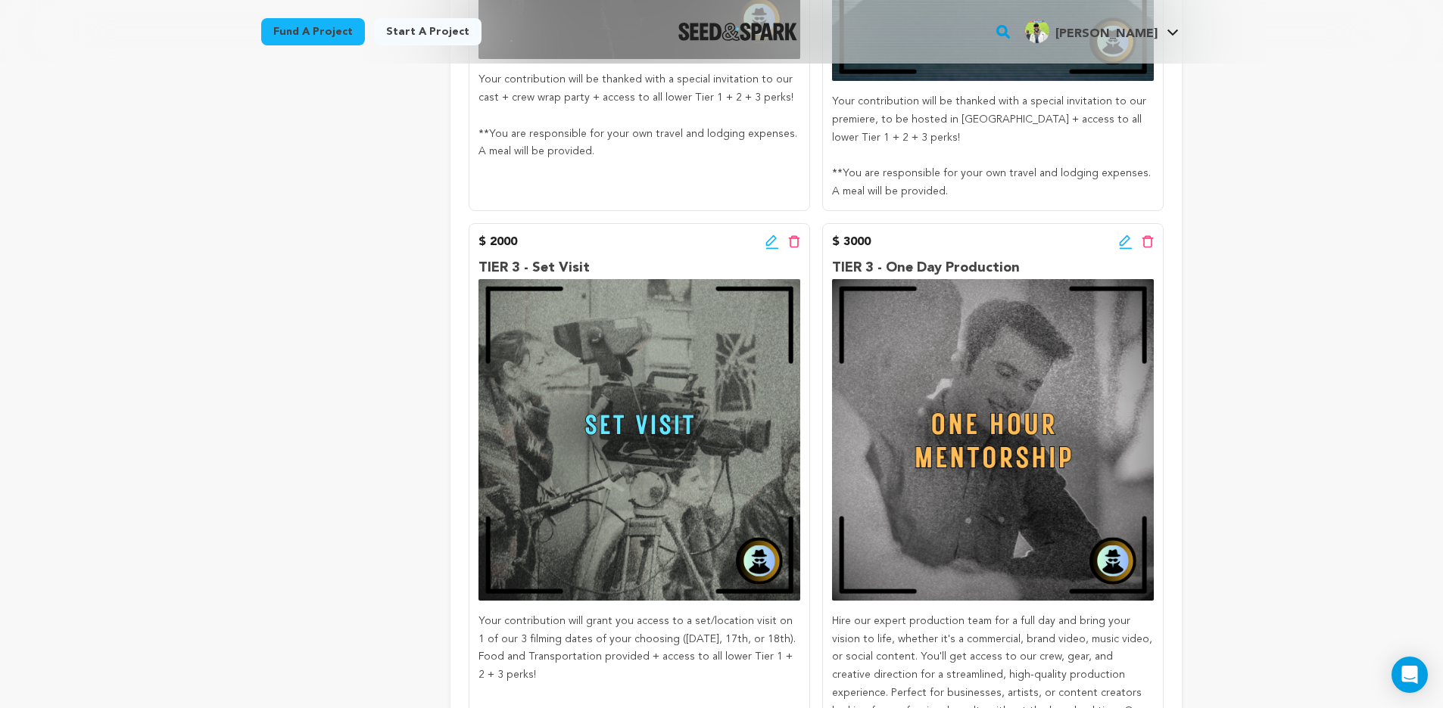
click at [770, 235] on icon at bounding box center [770, 240] width 11 height 11
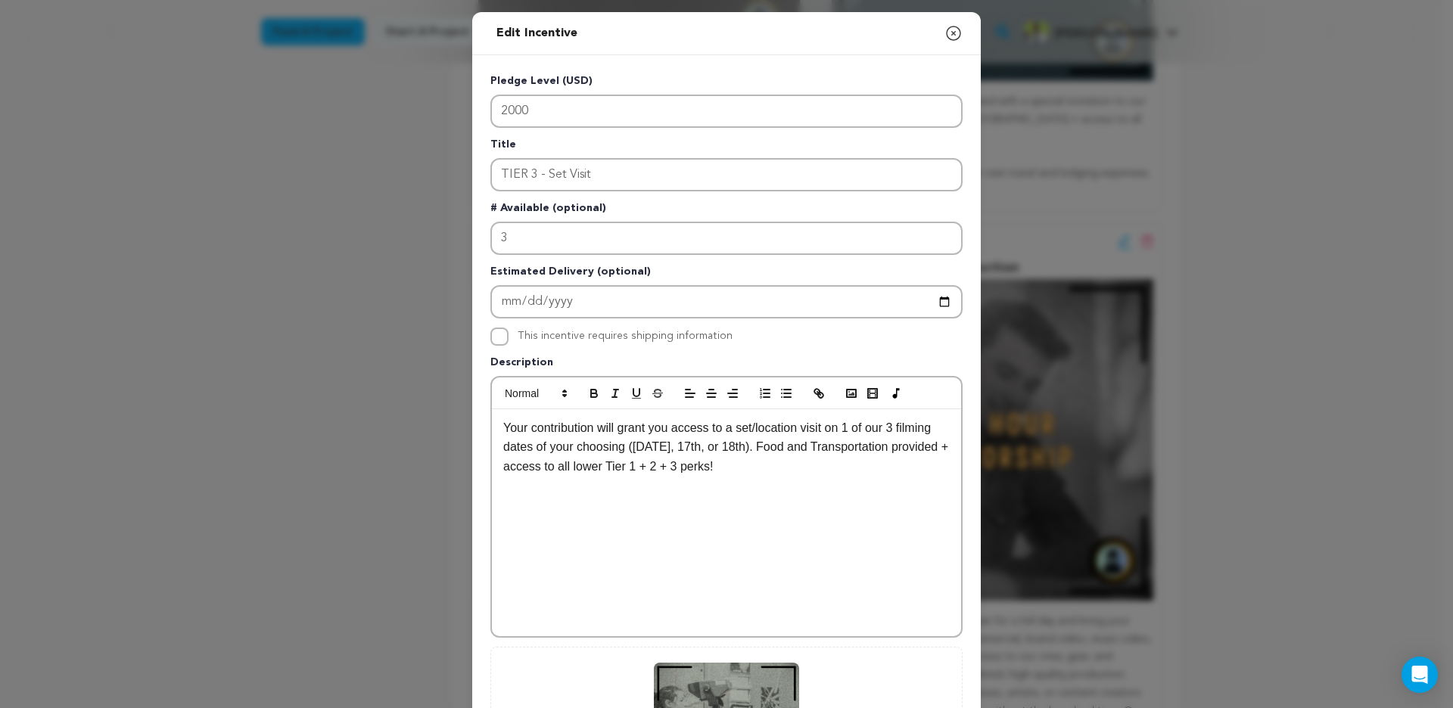
click at [771, 496] on div "Your contribution will grant you access to a set/location visit on 1 of our 3 f…" at bounding box center [726, 522] width 469 height 227
click at [724, 505] on p "**You are responsible for your own travel and lodging expenses. A meal will be …" at bounding box center [726, 515] width 447 height 39
drag, startPoint x: 763, startPoint y: 447, endPoint x: 545, endPoint y: 470, distance: 219.2
click at [545, 470] on p "Your contribution will grant you access to a set/location visit on 1 of our 3 f…" at bounding box center [726, 448] width 447 height 58
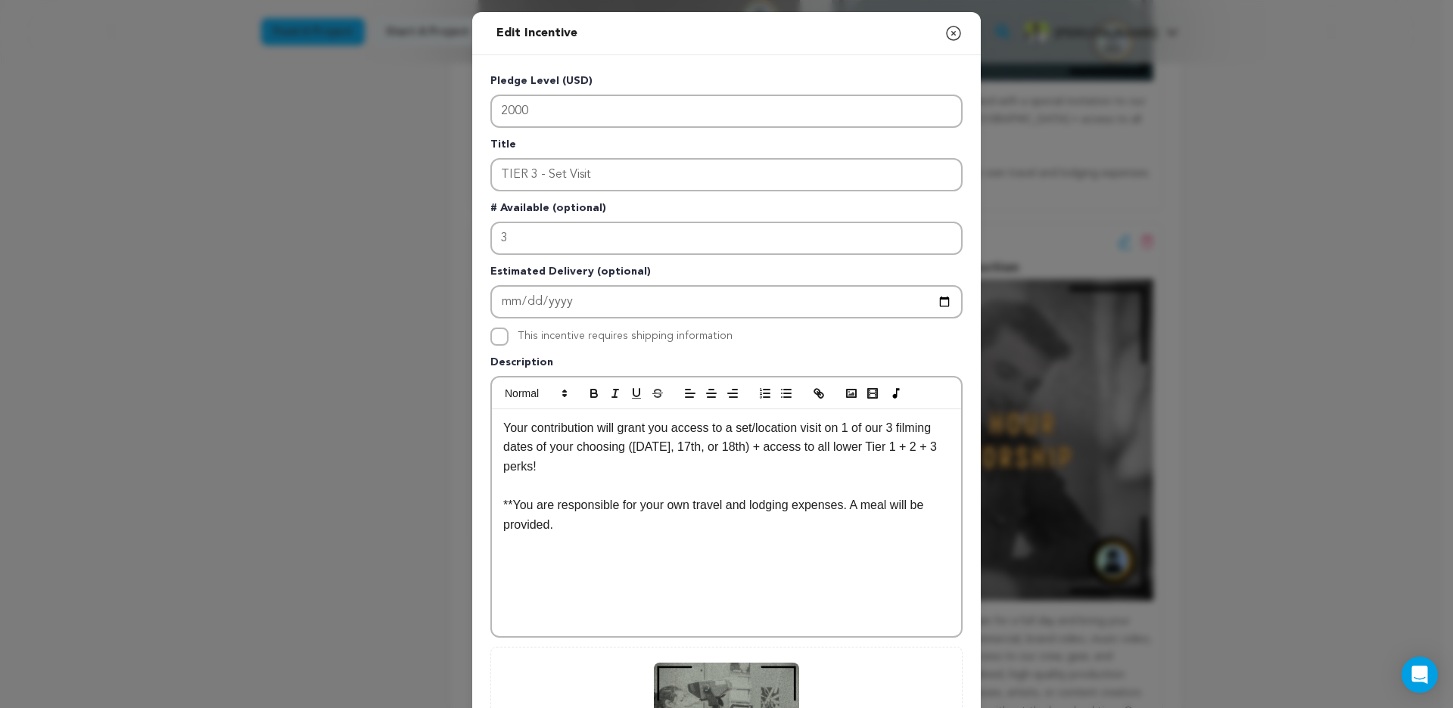
click at [606, 528] on p "**You are responsible for your own travel and lodging expenses. A meal will be …" at bounding box center [726, 515] width 447 height 39
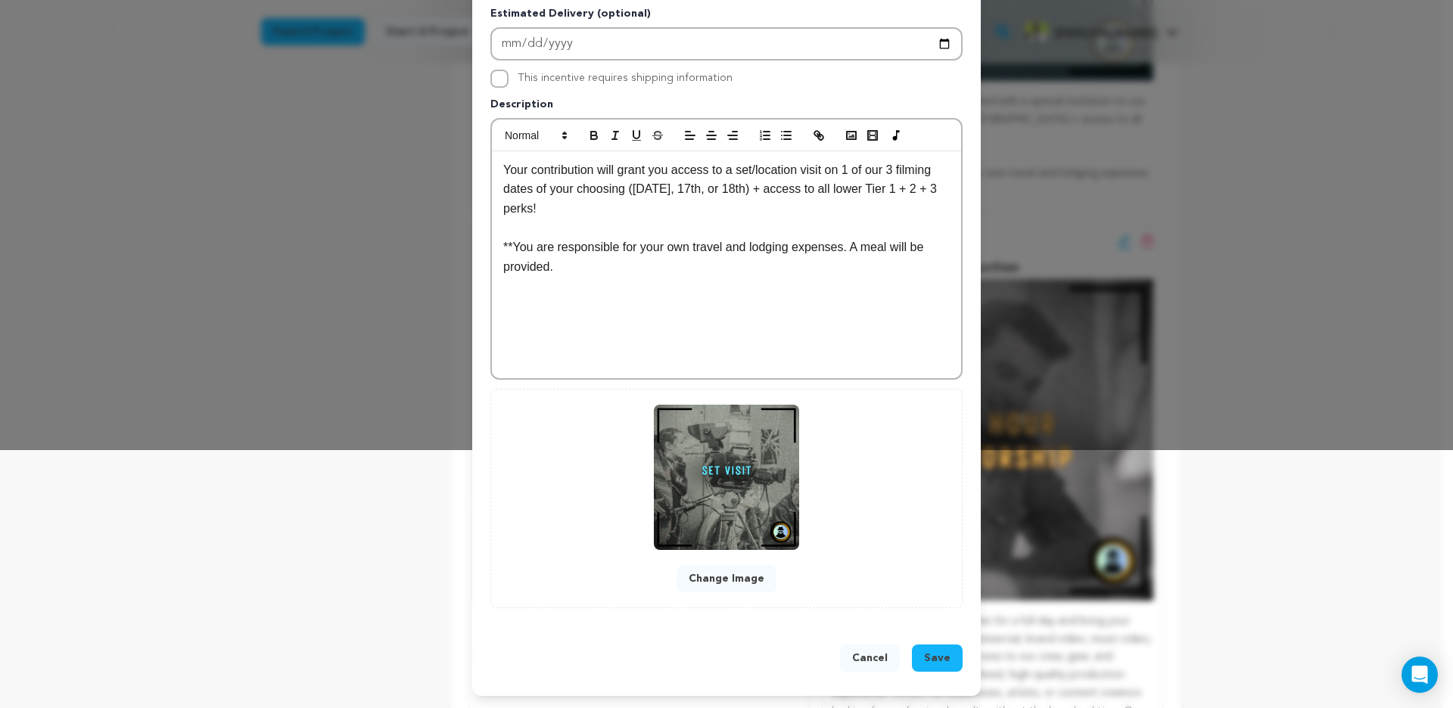
click at [927, 653] on span "Save" at bounding box center [937, 658] width 26 height 15
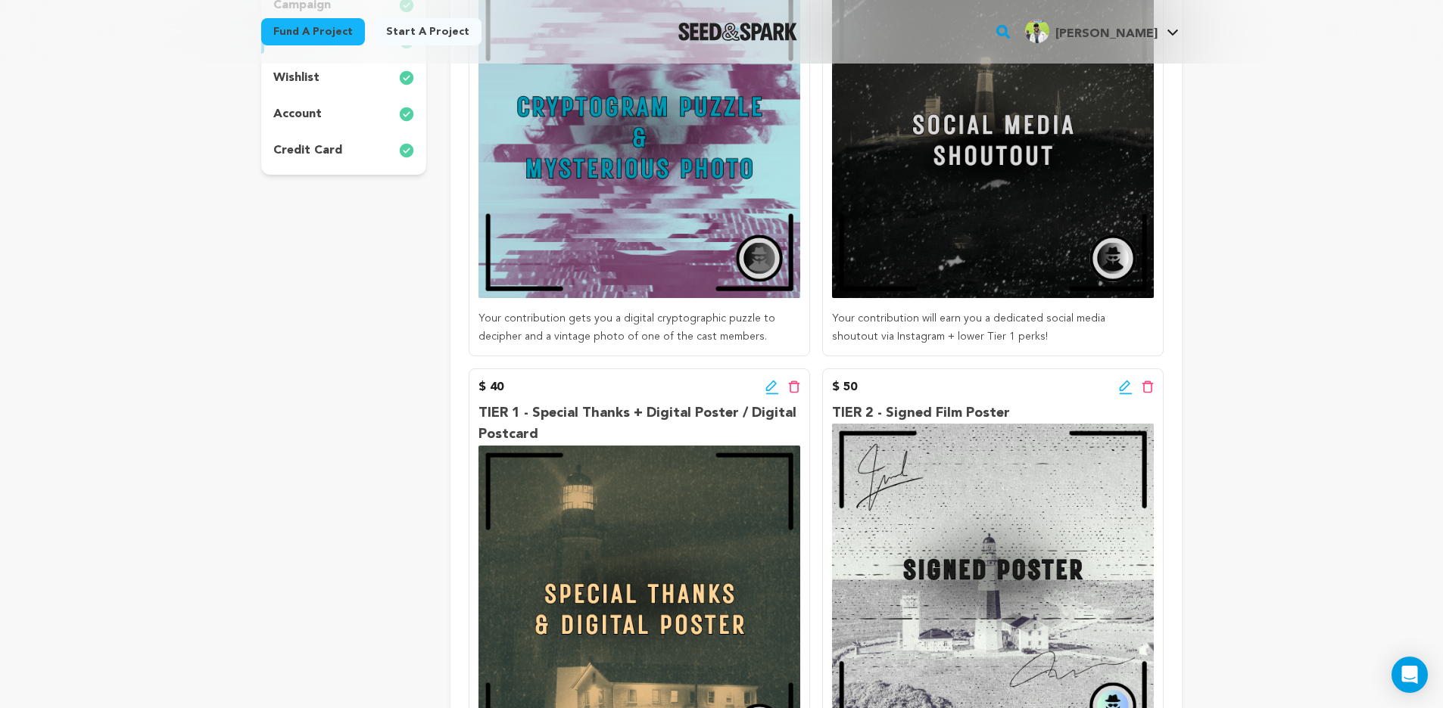
scroll to position [0, 0]
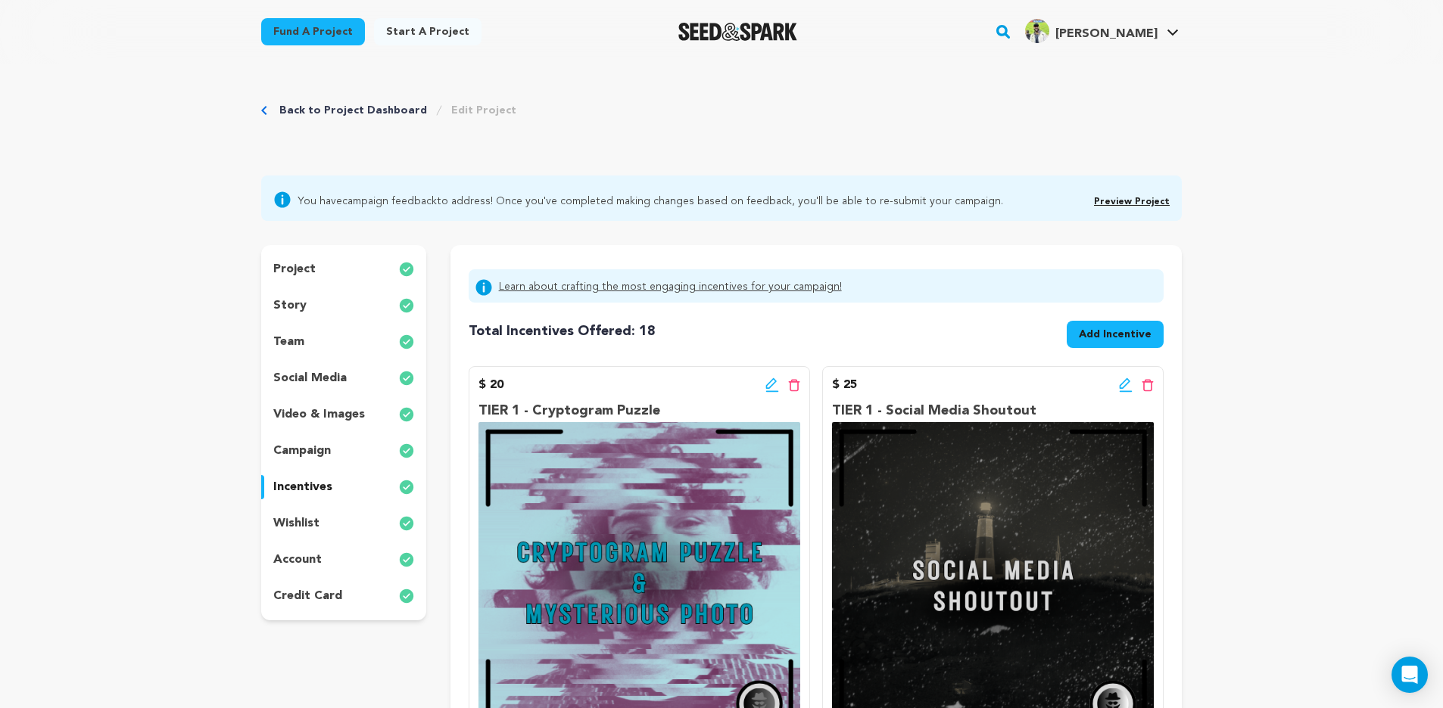
click at [307, 297] on div "story" at bounding box center [343, 306] width 165 height 24
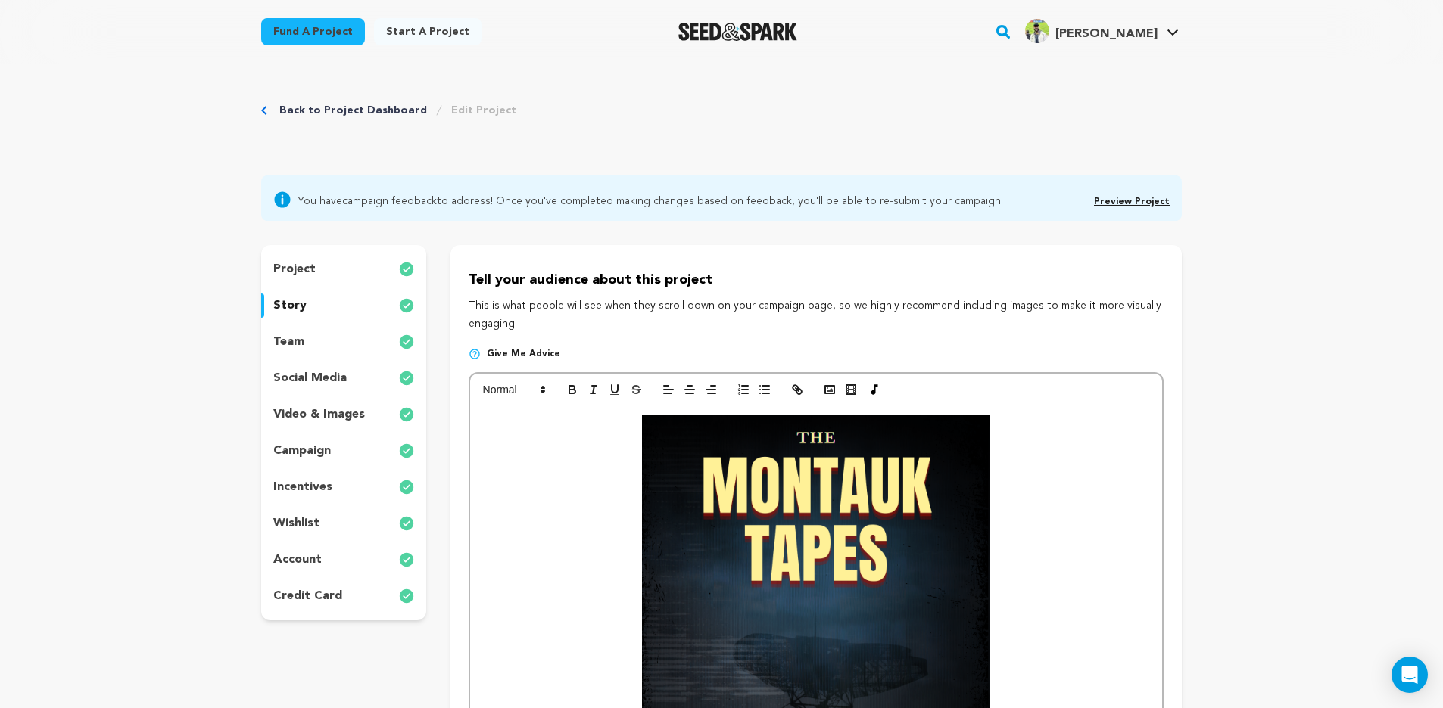
click at [322, 450] on p "campaign" at bounding box center [302, 451] width 58 height 18
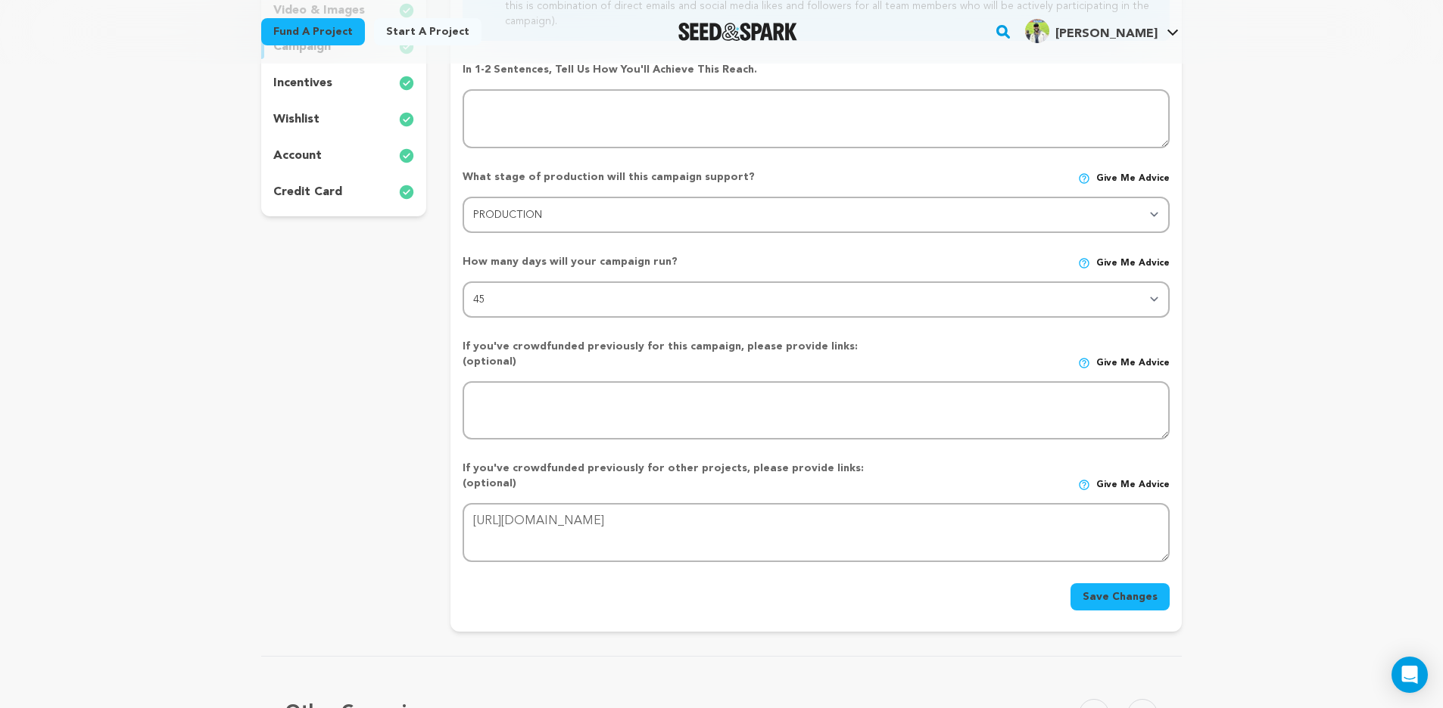
scroll to position [89, 0]
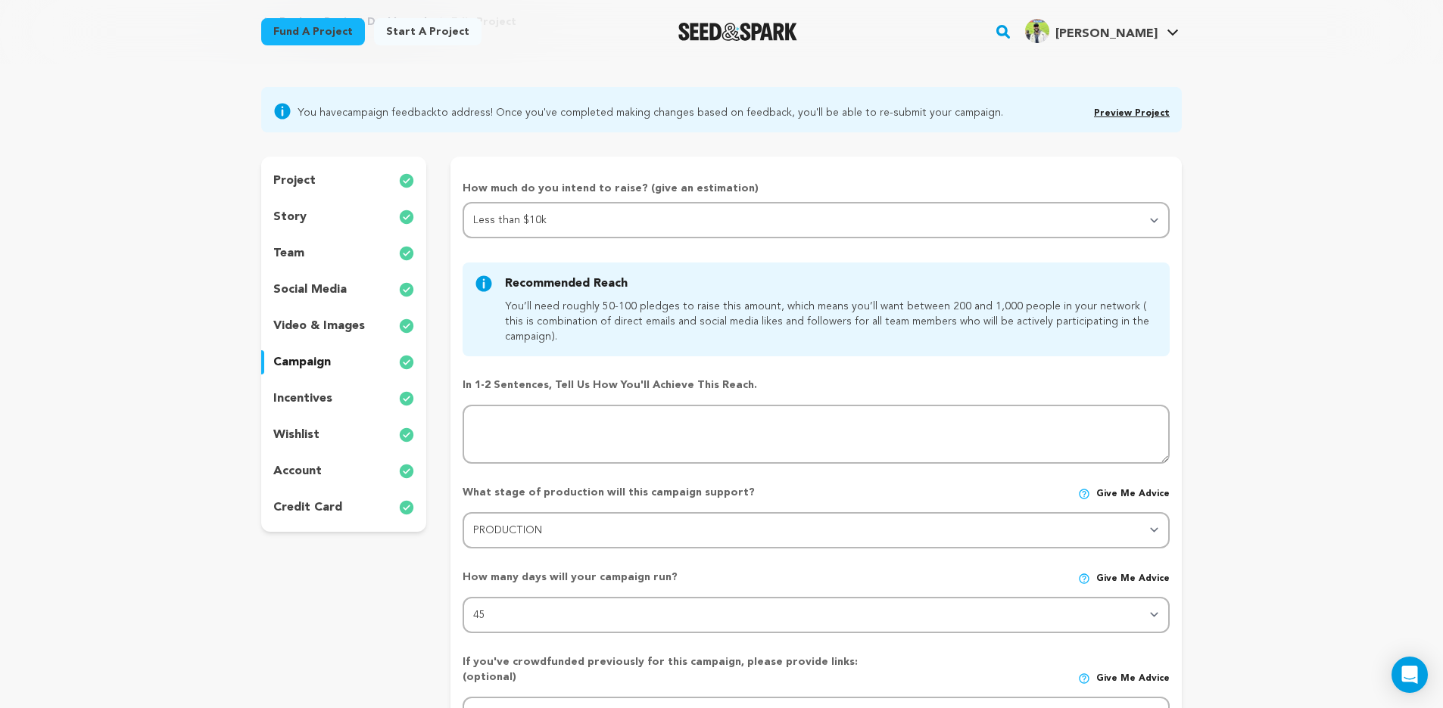
click at [321, 285] on p "social media" at bounding box center [309, 290] width 73 height 18
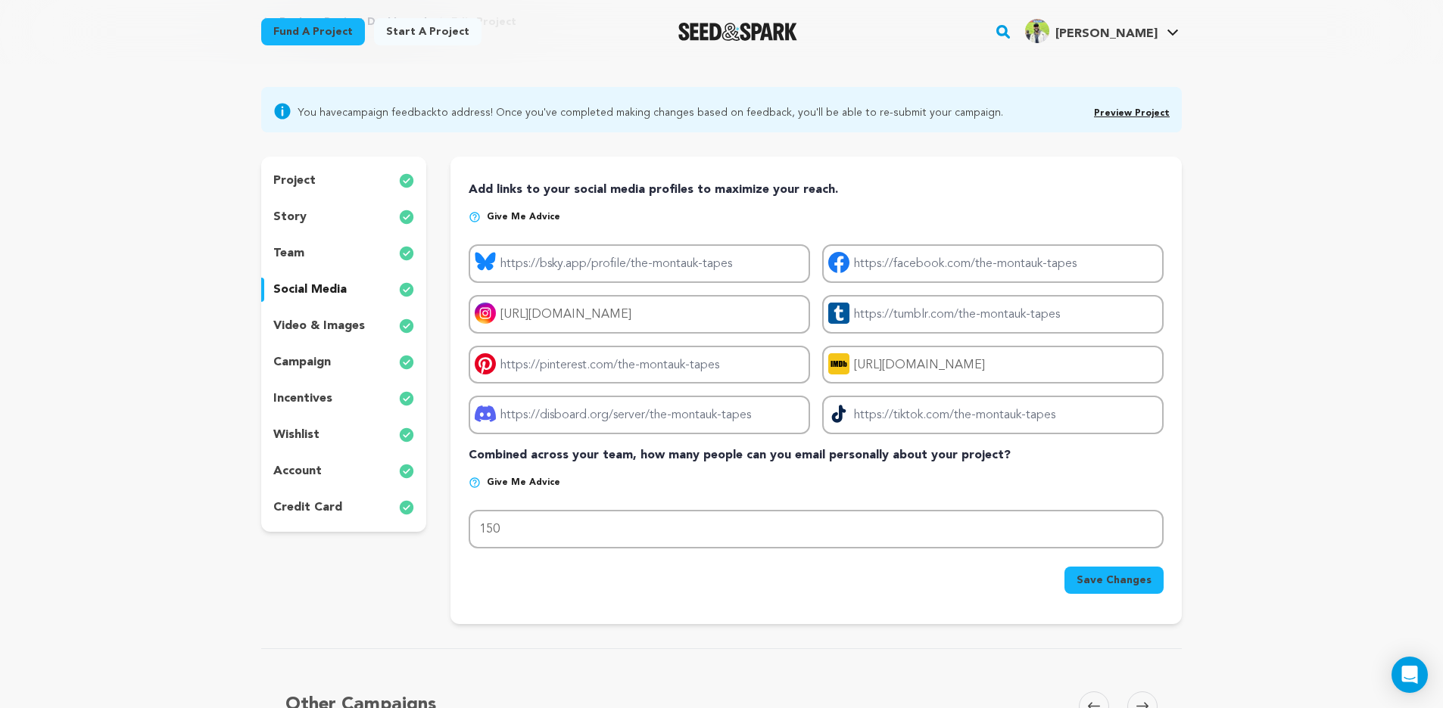
click at [345, 334] on p "video & images" at bounding box center [319, 326] width 92 height 18
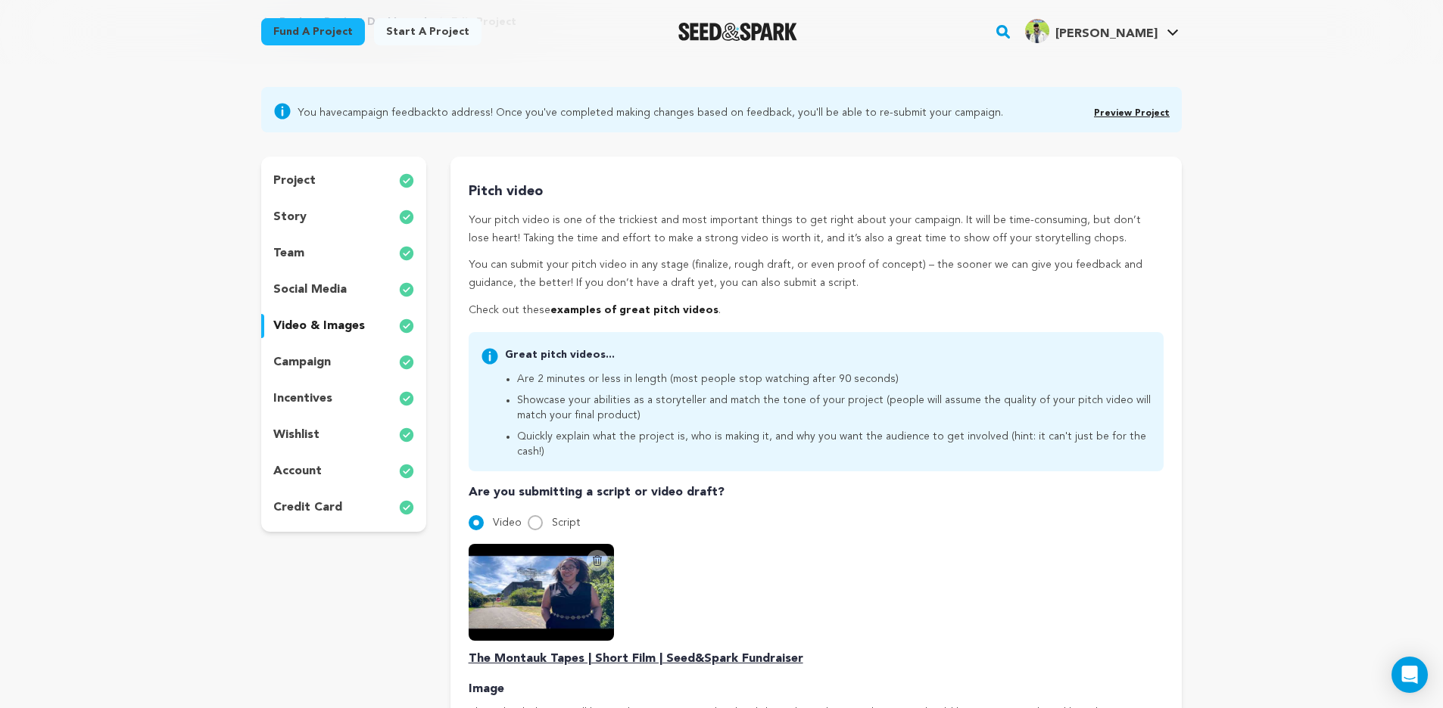
click at [322, 256] on div "team" at bounding box center [343, 253] width 165 height 24
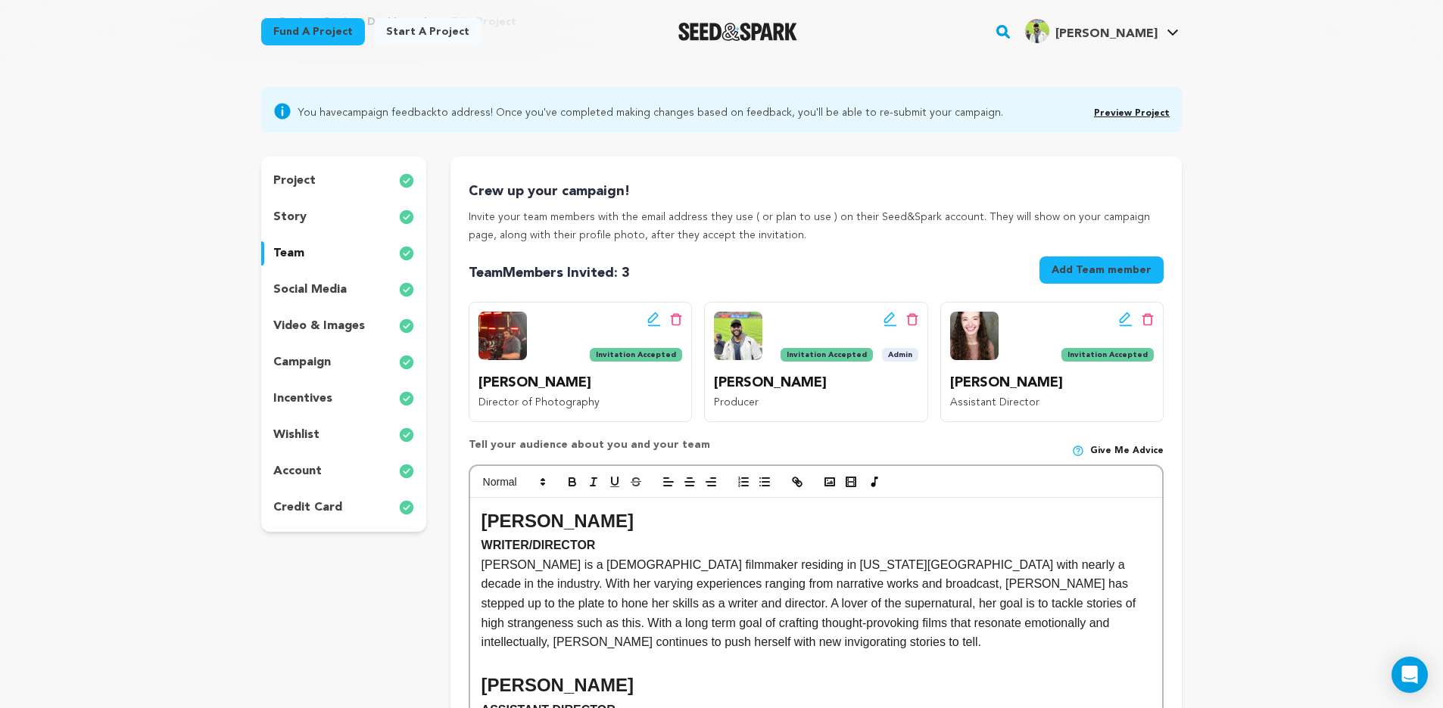
click at [275, 224] on p "story" at bounding box center [289, 217] width 33 height 18
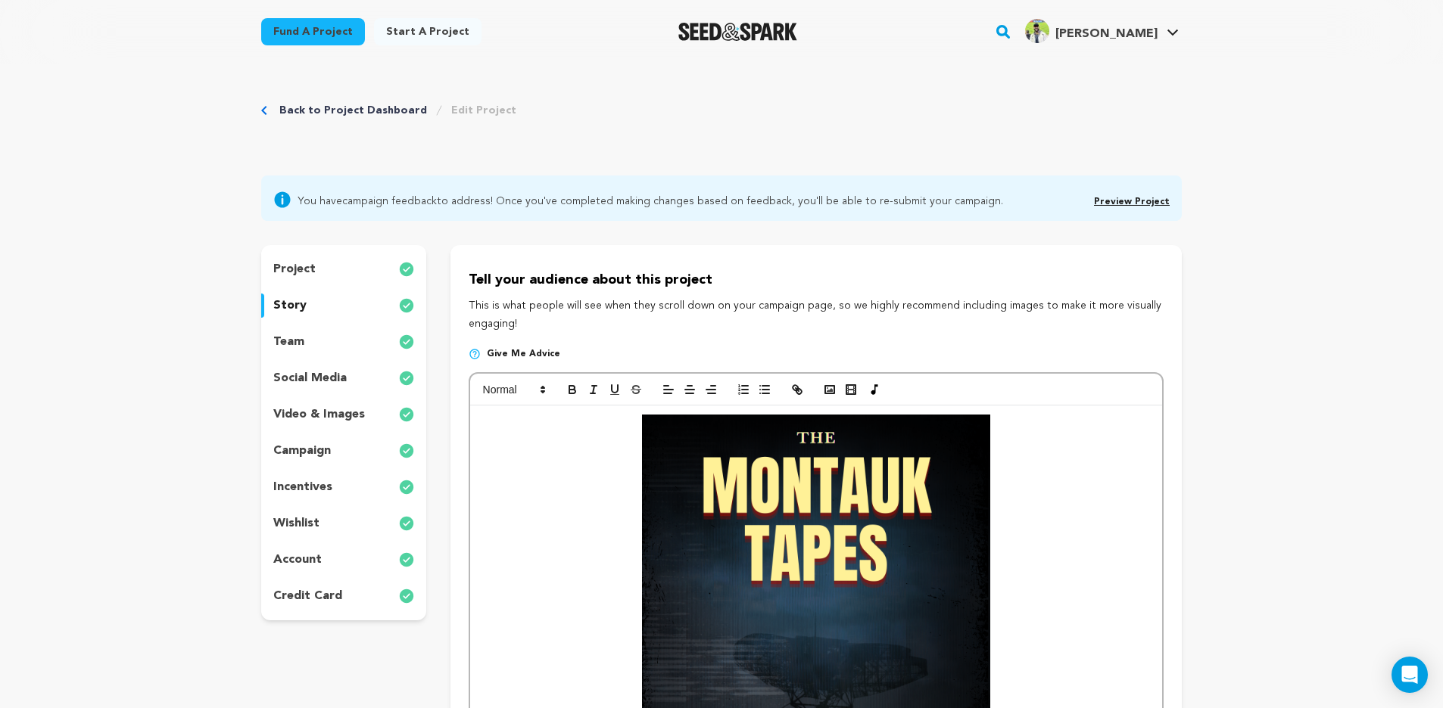
click at [318, 278] on div "project" at bounding box center [343, 269] width 165 height 24
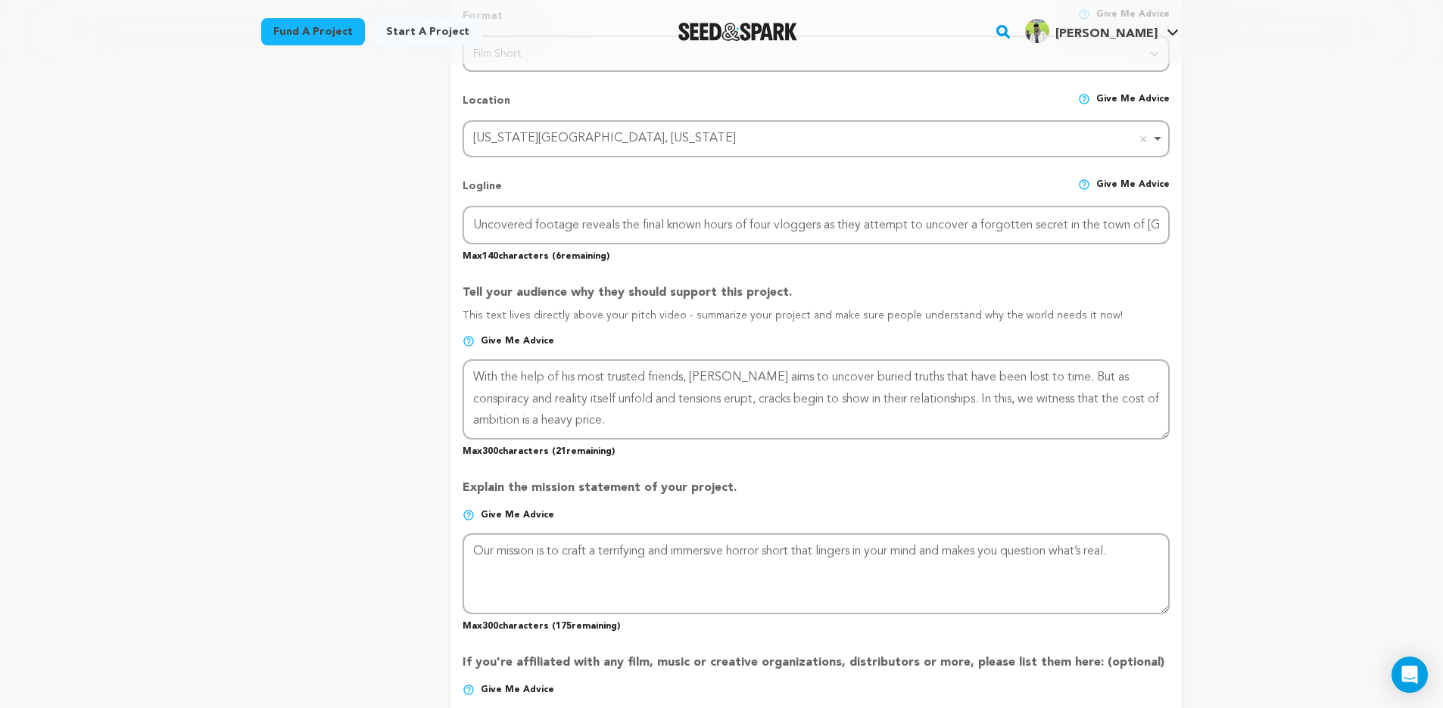
scroll to position [746, 0]
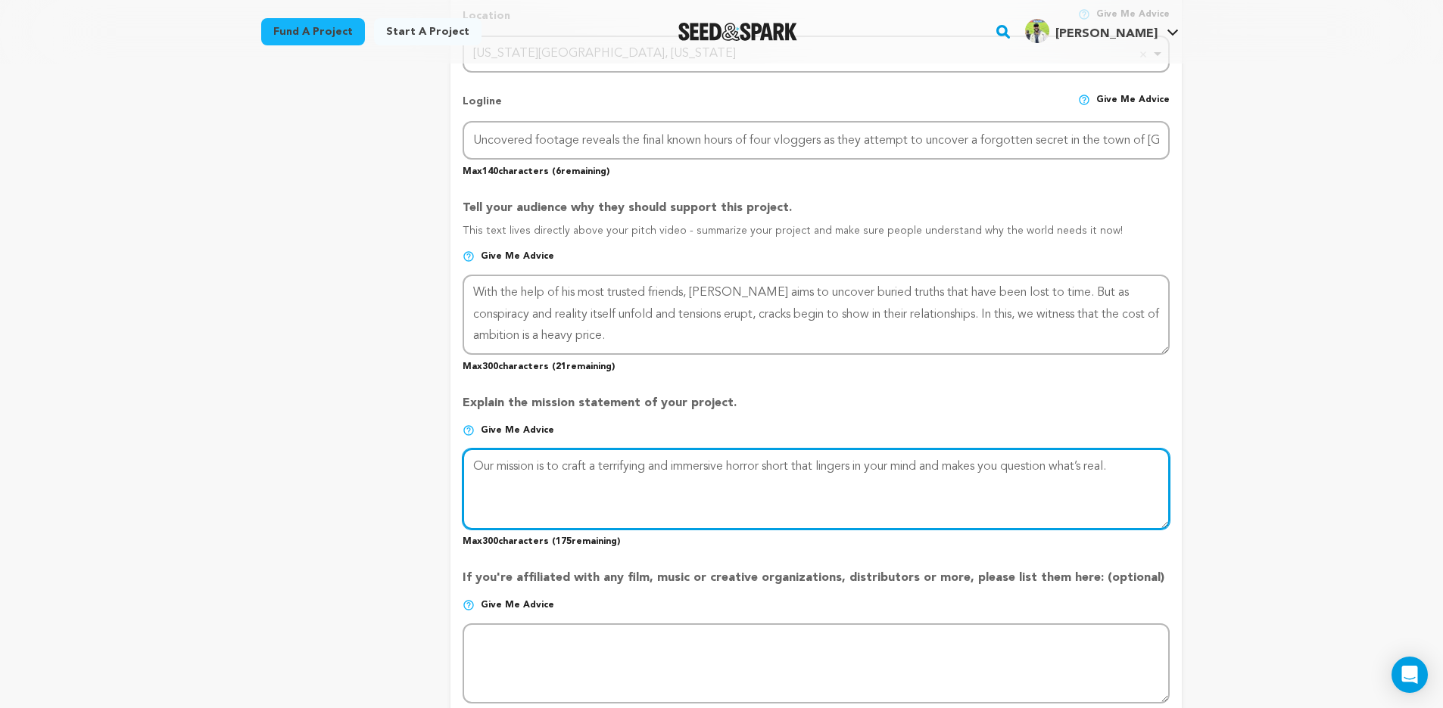
click at [653, 497] on textarea at bounding box center [815, 489] width 707 height 80
drag, startPoint x: 470, startPoint y: 462, endPoint x: 1172, endPoint y: 463, distance: 702.4
click at [1172, 463] on form "Project Title Project Name The Montauk Tapes Project URL Give me advice Project…" at bounding box center [815, 303] width 731 height 1558
click at [586, 473] on textarea at bounding box center [815, 489] width 707 height 80
click at [1004, 475] on textarea at bounding box center [815, 489] width 707 height 80
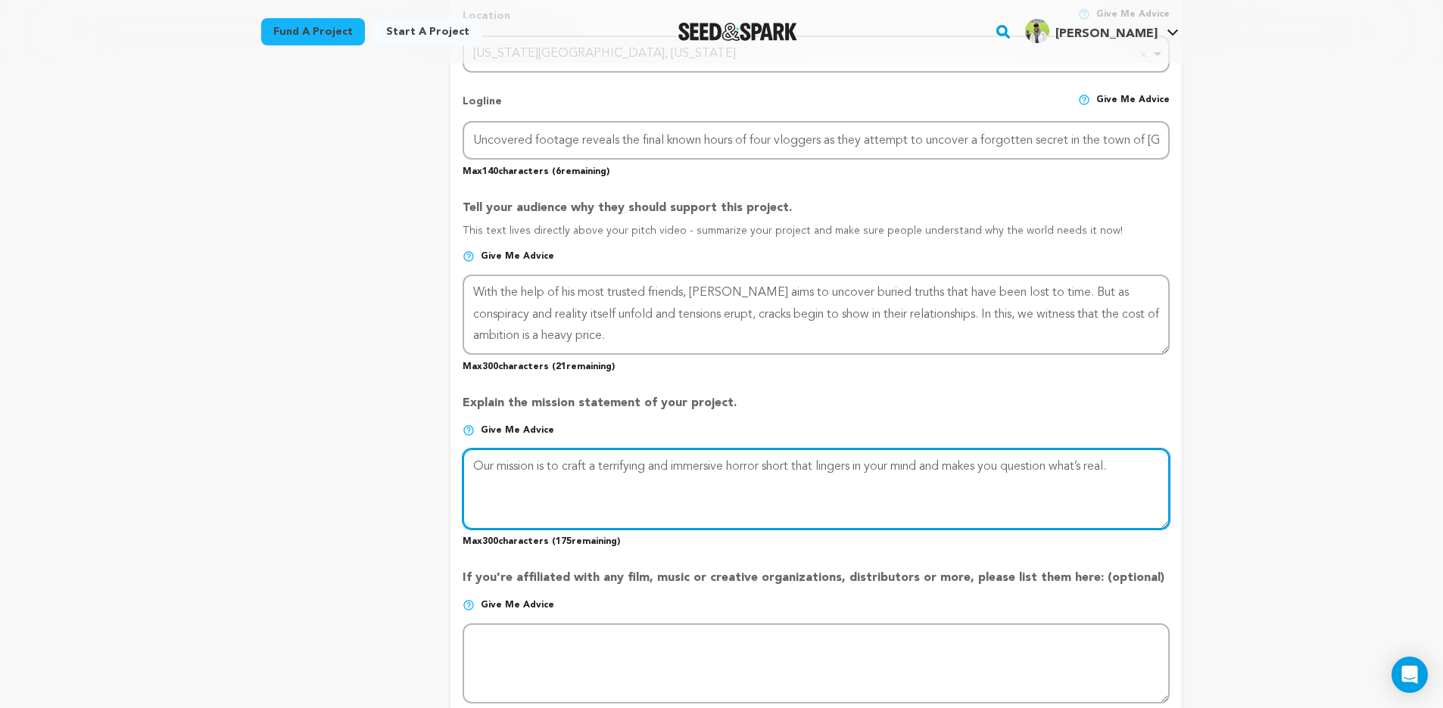
drag, startPoint x: 1142, startPoint y: 461, endPoint x: 422, endPoint y: 444, distance: 720.0
click at [422, 444] on div "project story team social media video & images campaign incentives wishlist" at bounding box center [721, 302] width 920 height 1604
paste textarea "This project comes from a team who grew up loving horror not just for its monst…"
click at [668, 471] on textarea at bounding box center [815, 489] width 707 height 80
click at [1011, 490] on textarea at bounding box center [815, 489] width 707 height 80
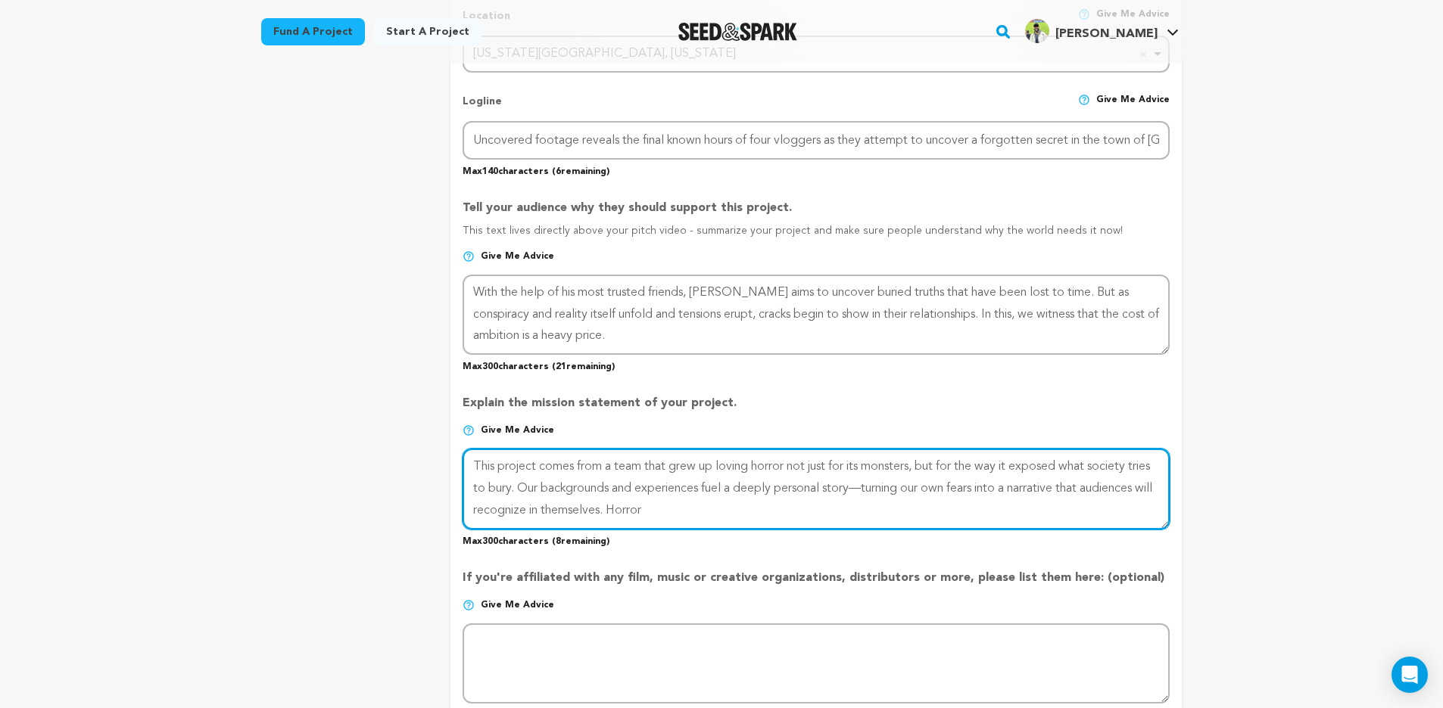
click at [893, 486] on textarea at bounding box center [815, 489] width 707 height 80
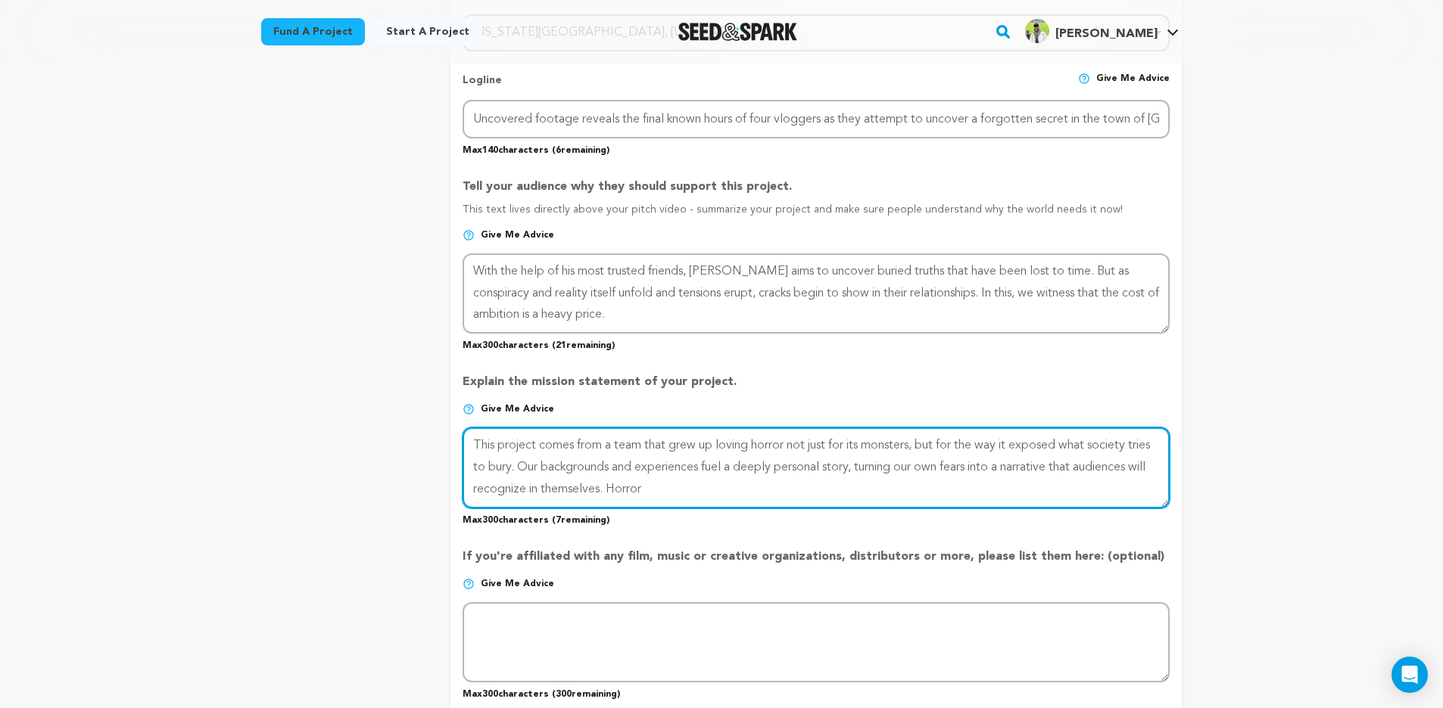
scroll to position [824, 0]
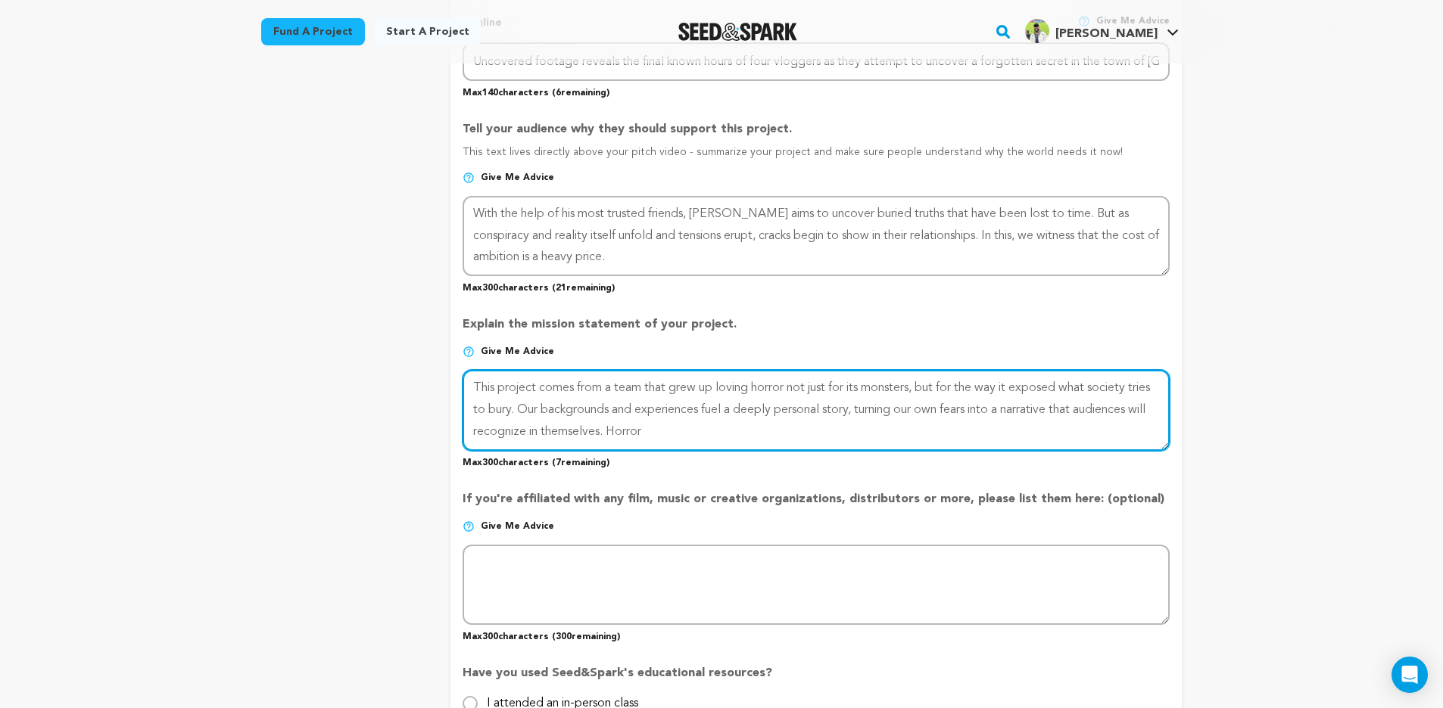
click at [768, 419] on textarea at bounding box center [815, 410] width 707 height 80
paste textarea "Horror"
click at [718, 421] on textarea at bounding box center [815, 410] width 707 height 80
click at [701, 423] on textarea at bounding box center [815, 410] width 707 height 80
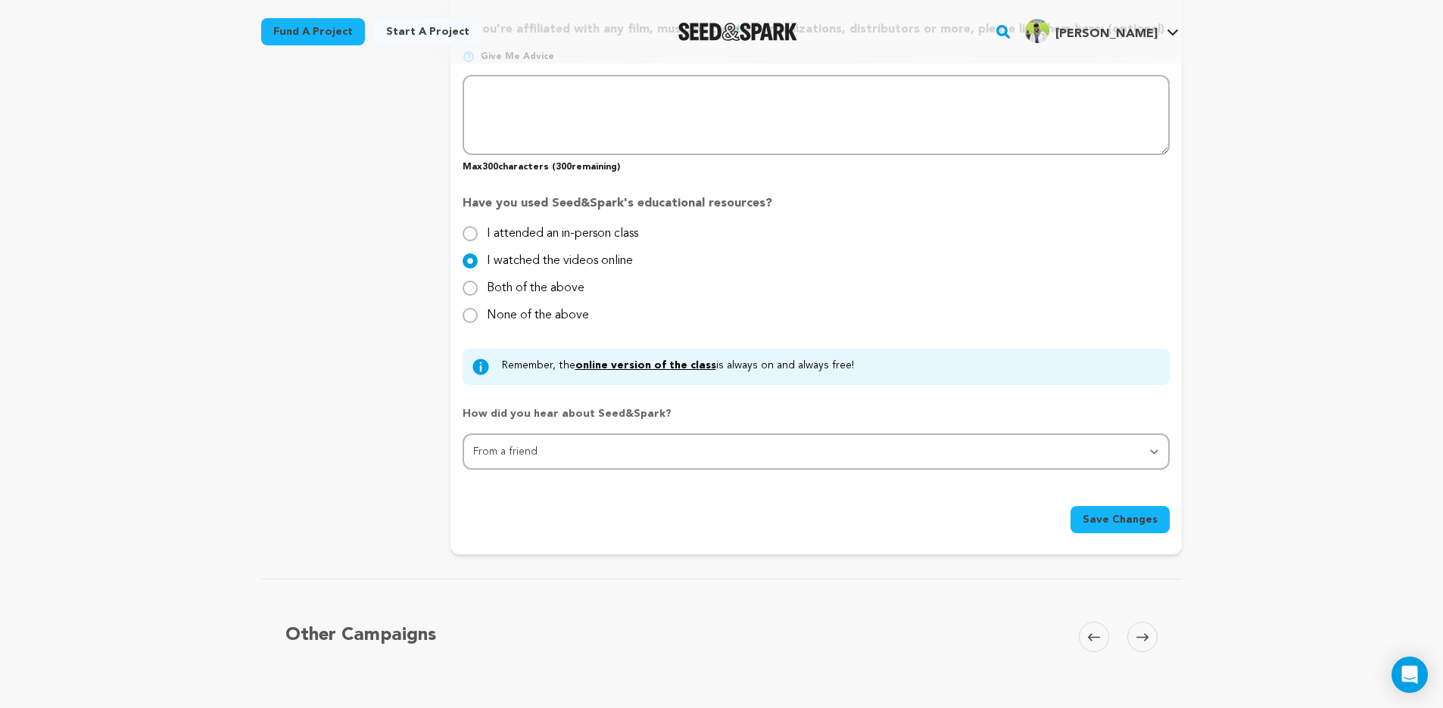
scroll to position [1321, 0]
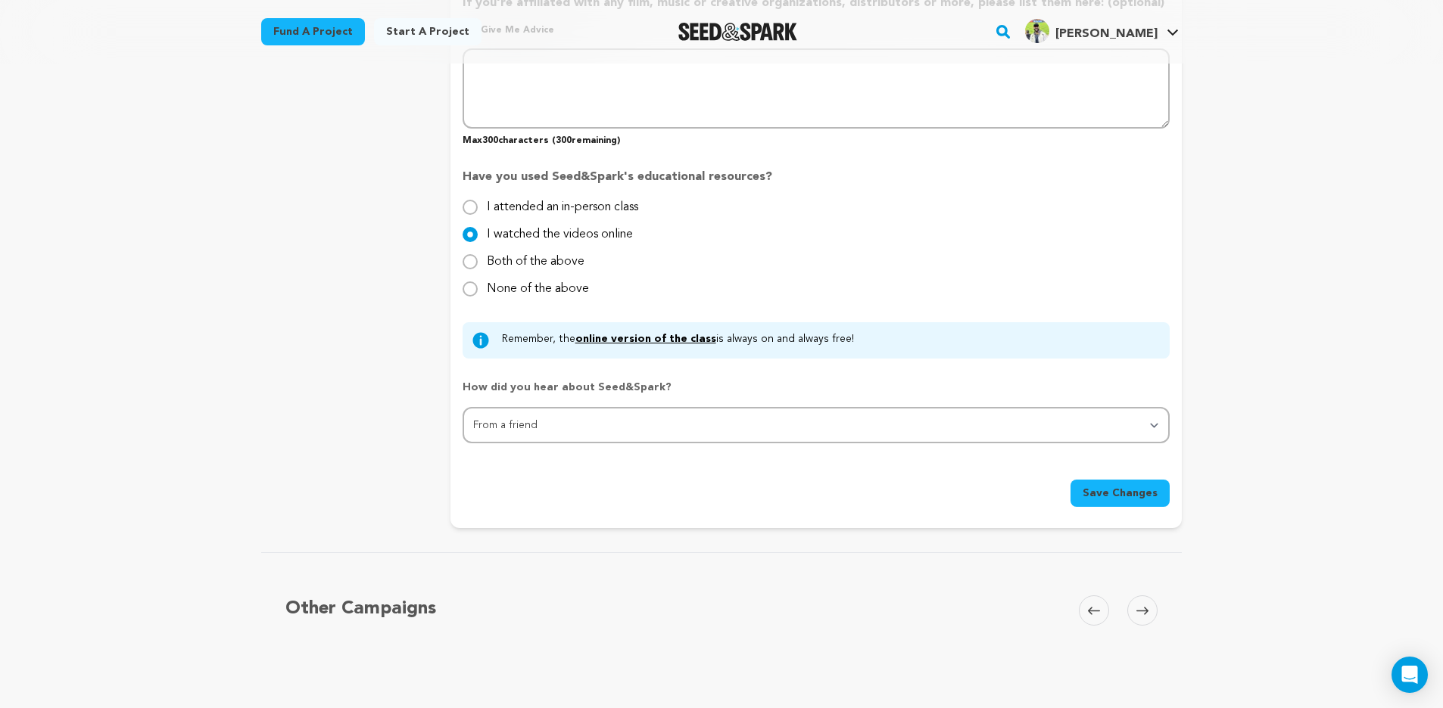
type textarea "This project comes from a team that grew up loving horror not just for its mons…"
click at [1108, 481] on button "Save Changes" at bounding box center [1119, 493] width 99 height 27
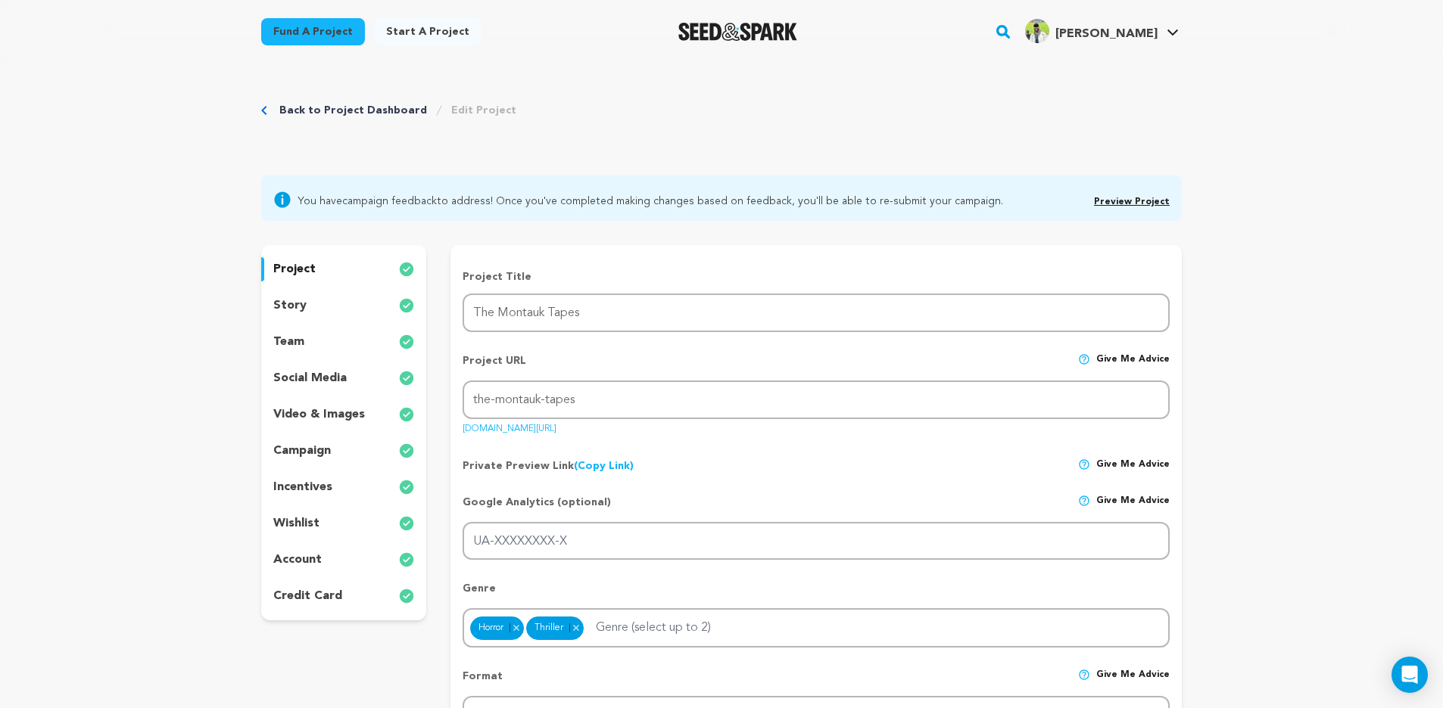
scroll to position [3, 0]
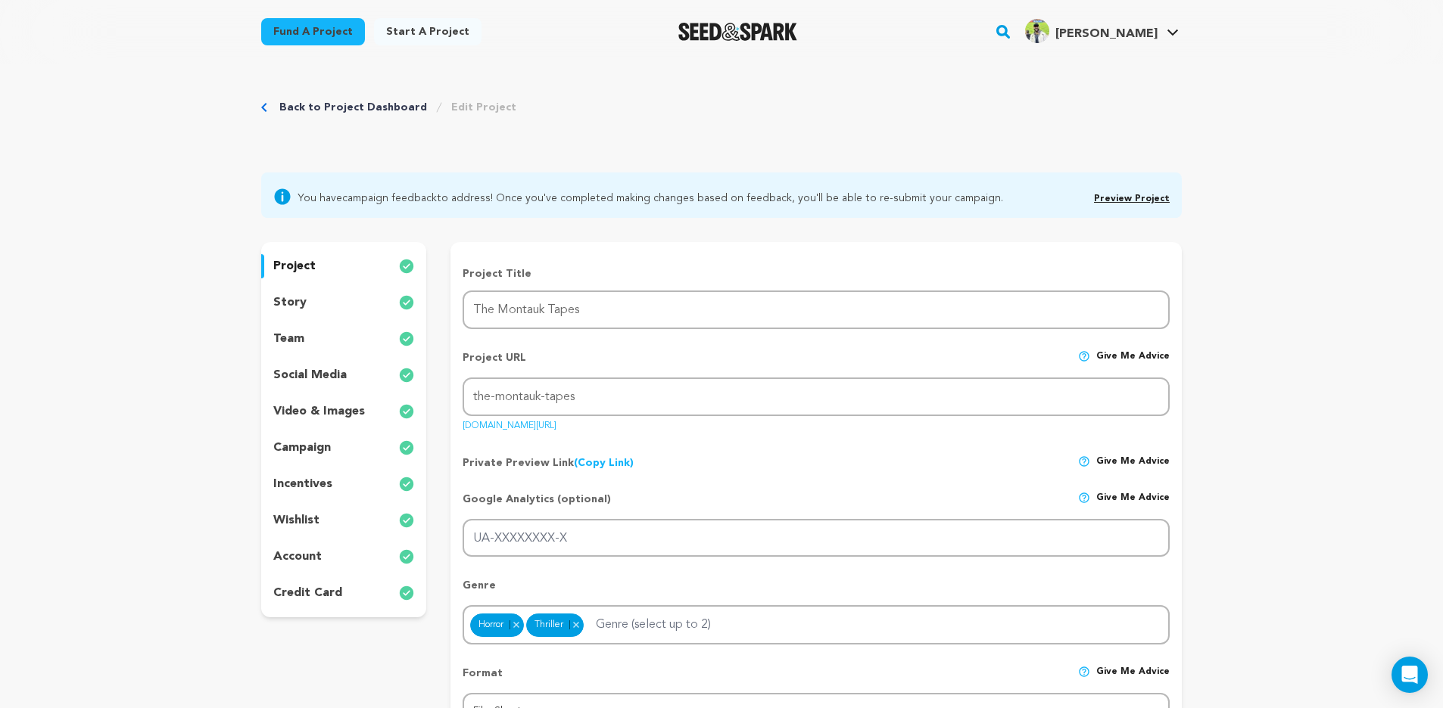
click at [326, 304] on div "story" at bounding box center [343, 303] width 165 height 24
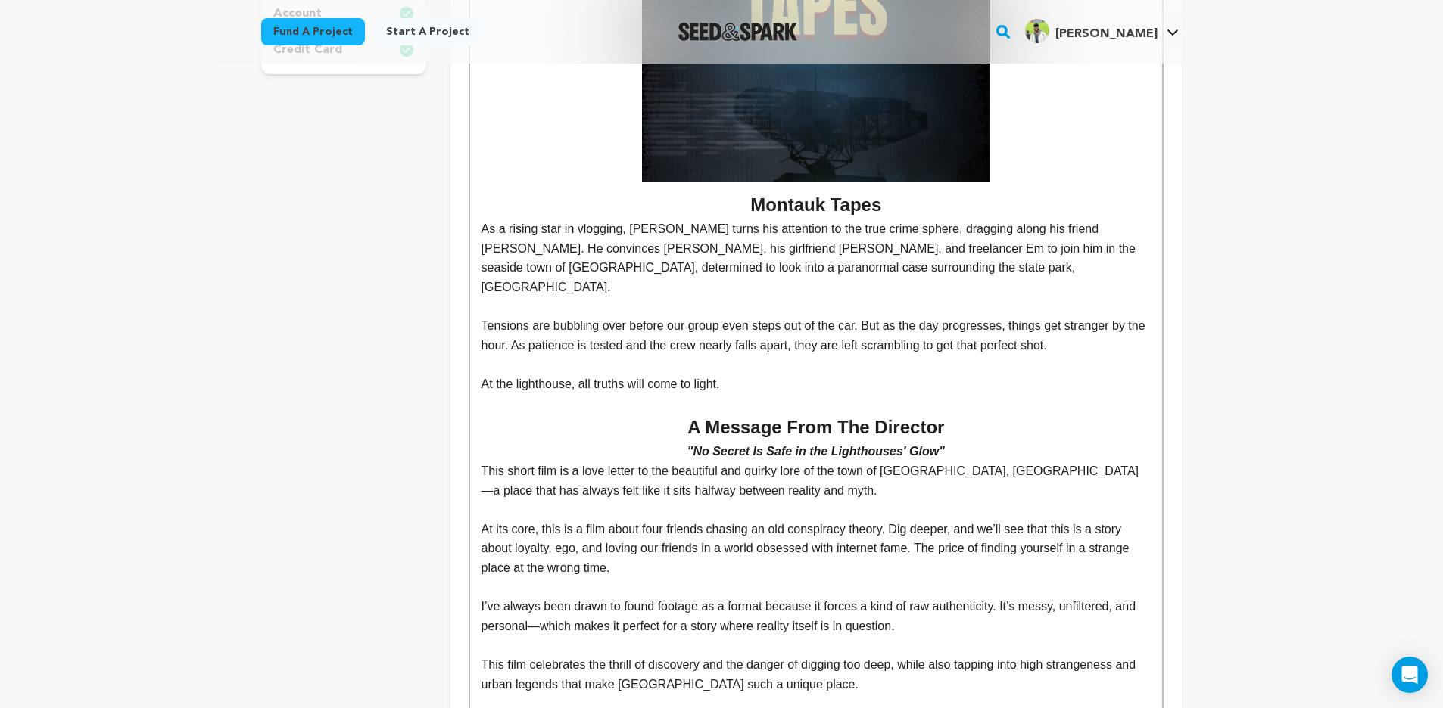
scroll to position [1049, 0]
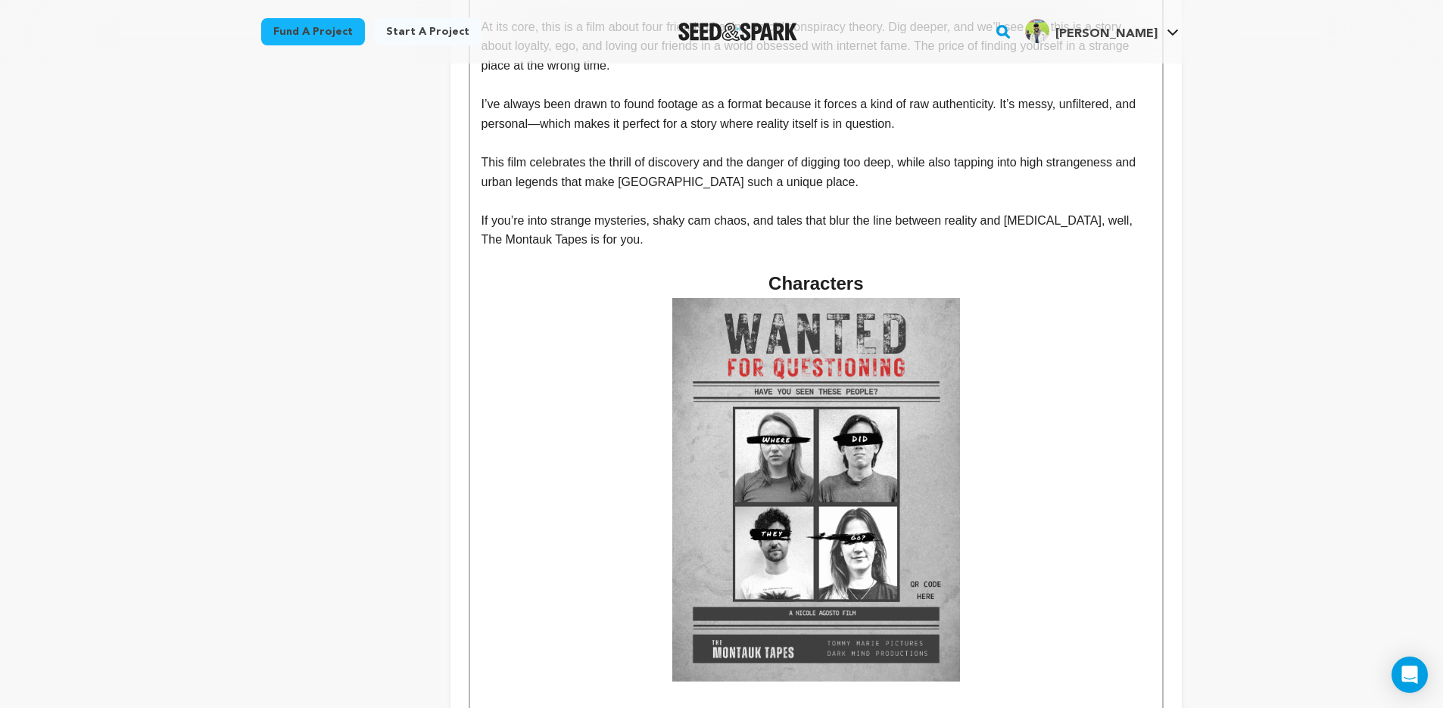
click at [752, 230] on p "The Montauk Tapes is for you." at bounding box center [815, 240] width 669 height 20
drag, startPoint x: 905, startPoint y: 255, endPoint x: 721, endPoint y: 242, distance: 184.4
click at [721, 269] on h2 "Characters" at bounding box center [815, 283] width 669 height 29
copy h2 "Characters"
click at [753, 230] on p "The Montauk Tapes is for you." at bounding box center [815, 240] width 669 height 20
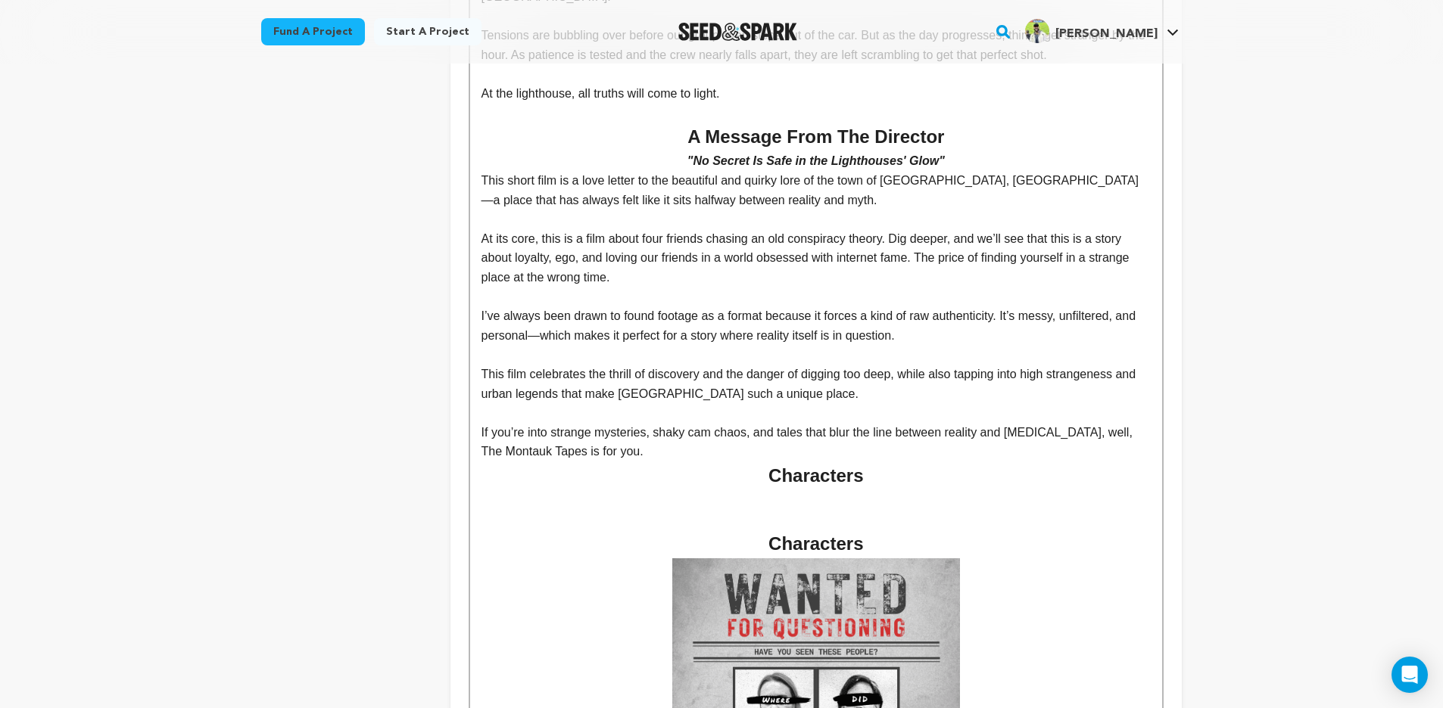
scroll to position [915, 0]
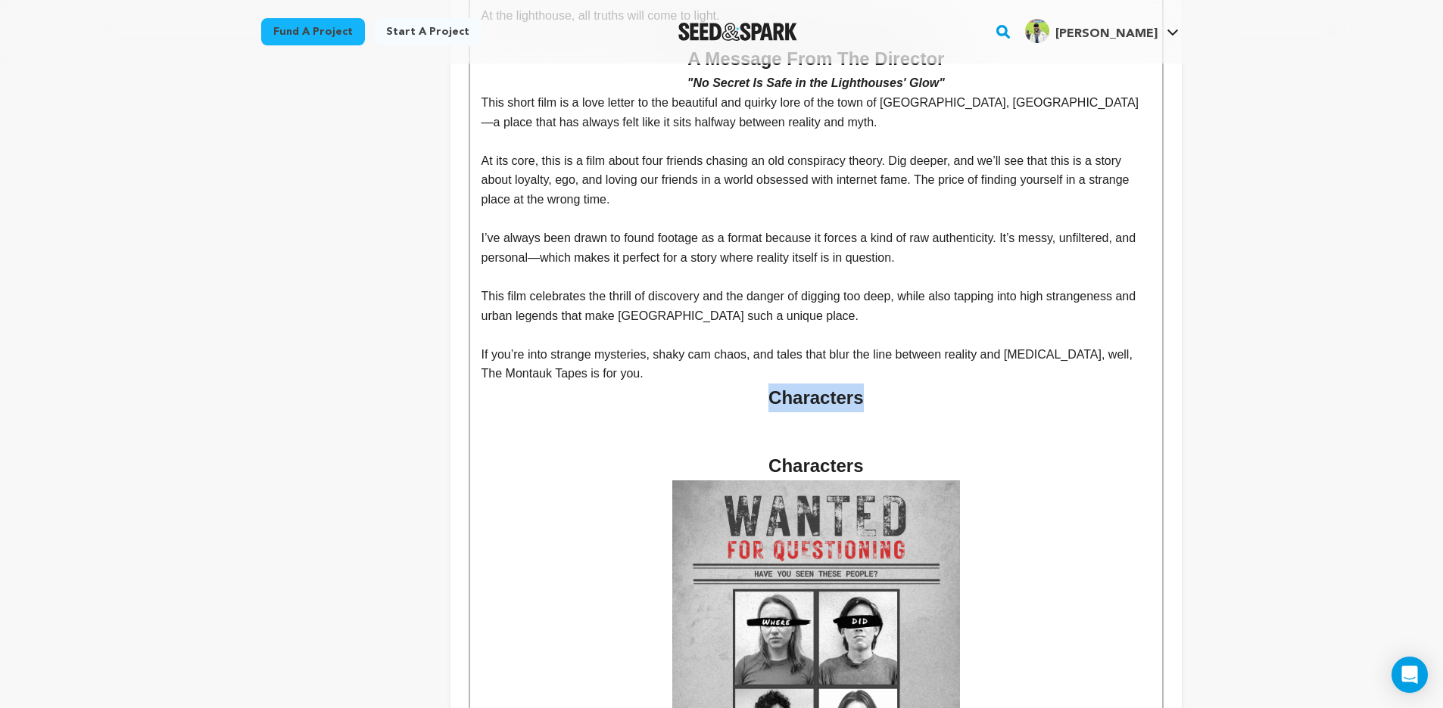
drag, startPoint x: 861, startPoint y: 367, endPoint x: 769, endPoint y: 368, distance: 92.3
click at [769, 384] on h2 "Characters" at bounding box center [815, 398] width 669 height 29
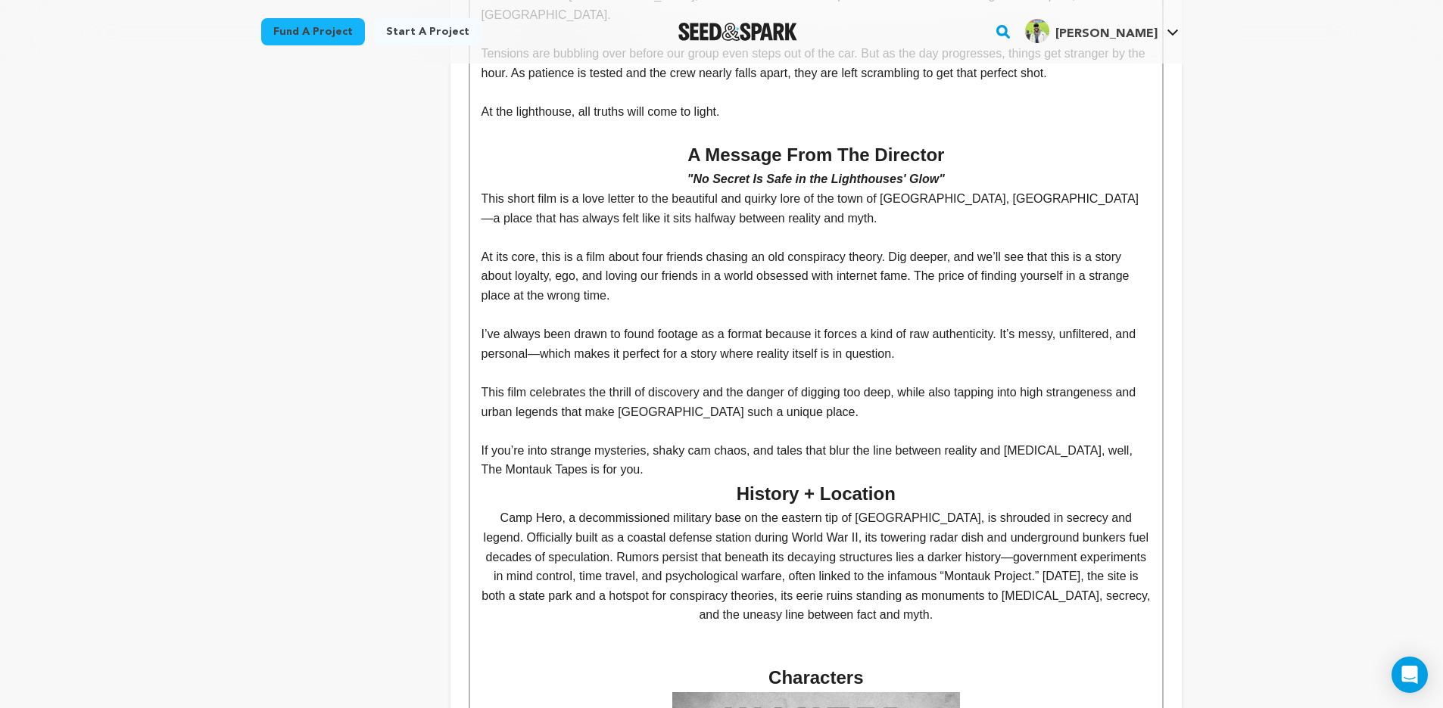
scroll to position [951, 0]
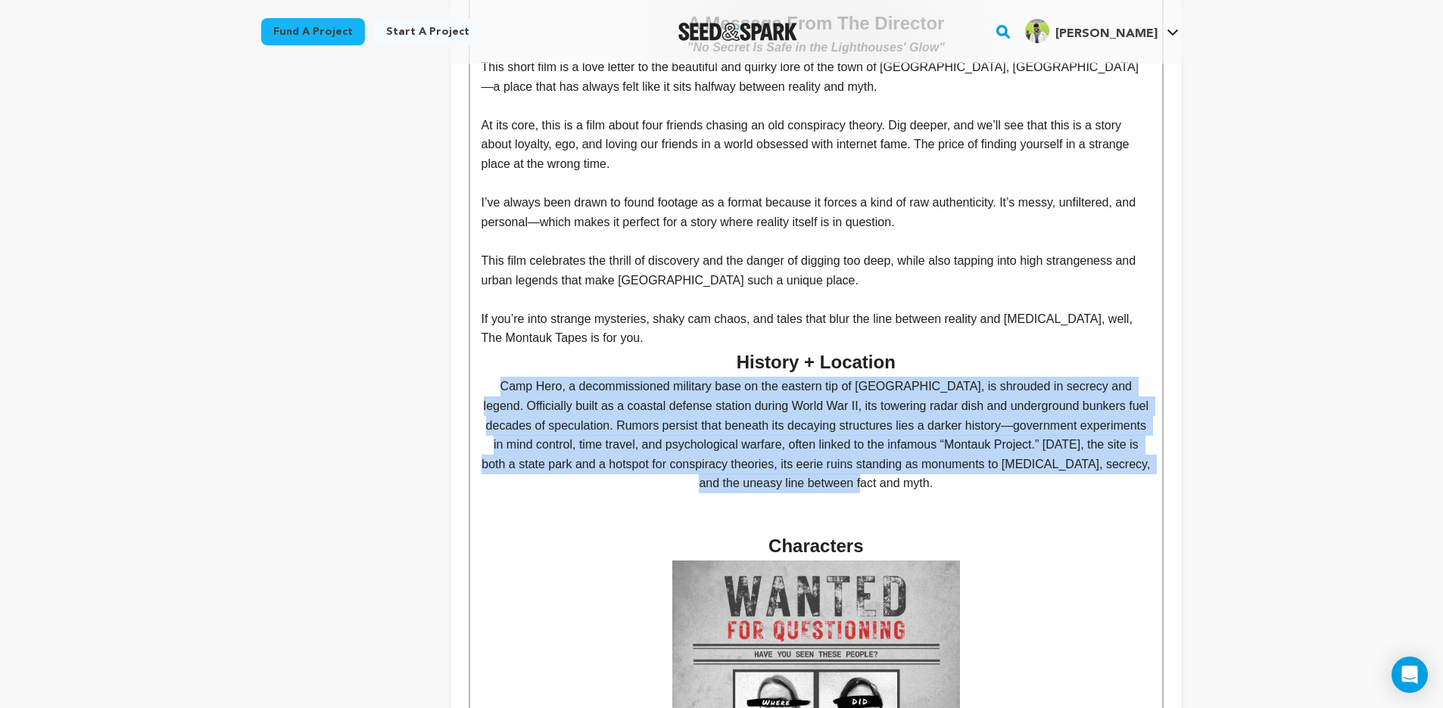
drag, startPoint x: 496, startPoint y: 356, endPoint x: 1023, endPoint y: 444, distance: 534.8
click at [1023, 444] on p "Camp Hero, a decommissioned military base on the eastern tip of Long Island, is…" at bounding box center [815, 435] width 669 height 117
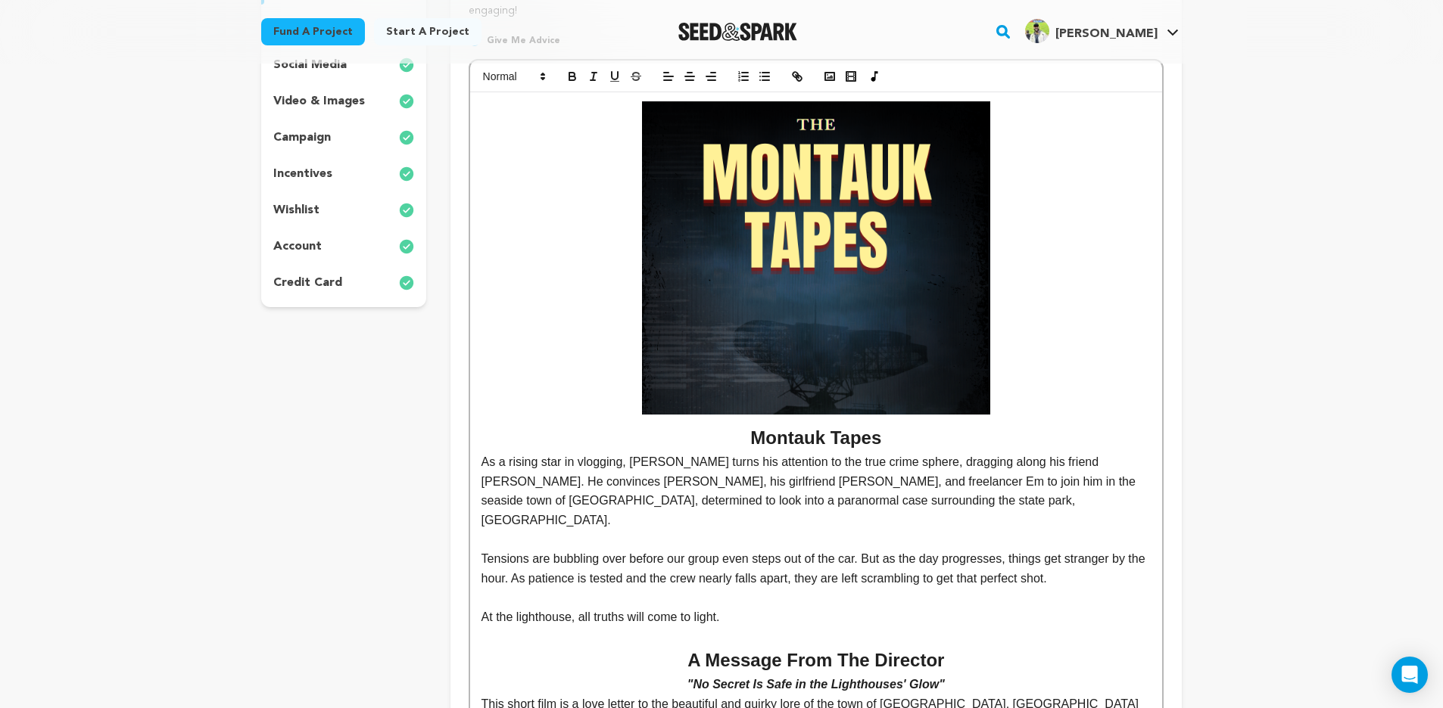
scroll to position [282, 0]
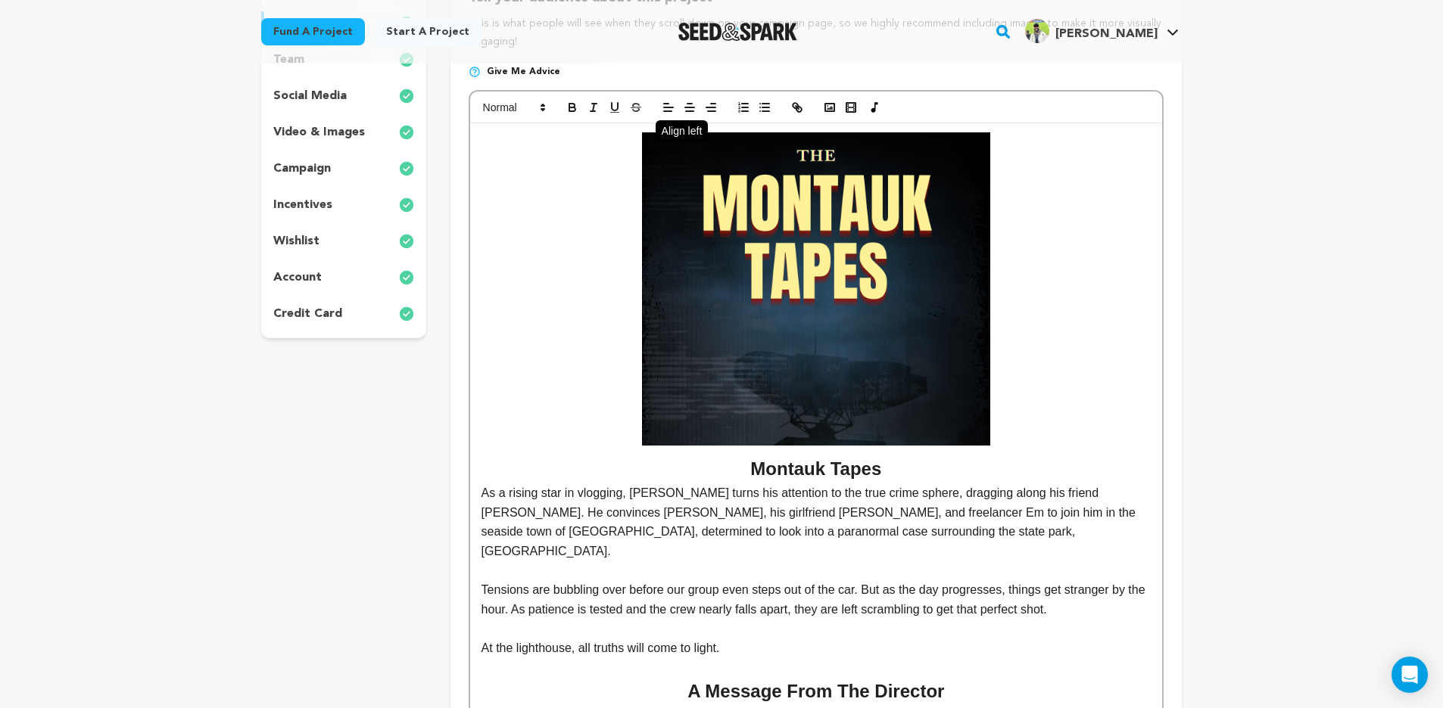
click at [665, 107] on icon "button" at bounding box center [669, 108] width 14 height 14
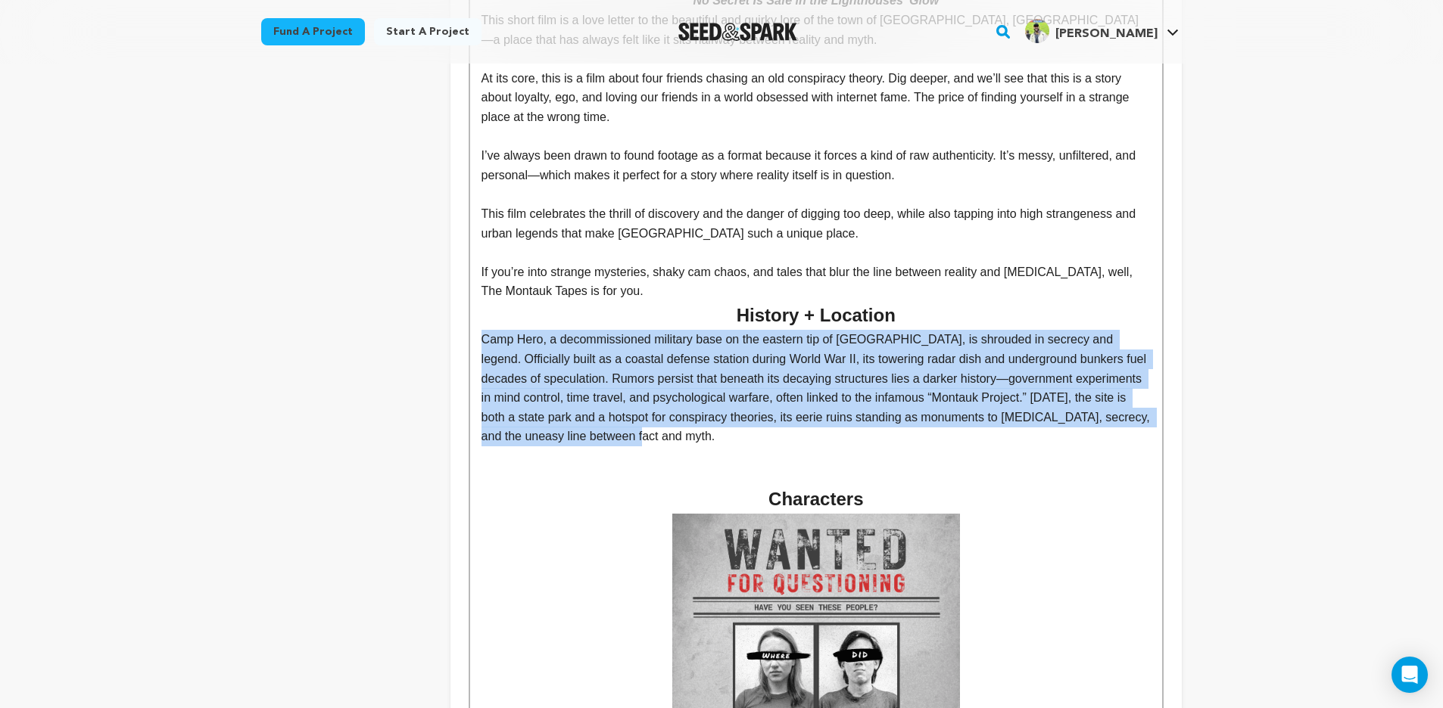
scroll to position [1125, 0]
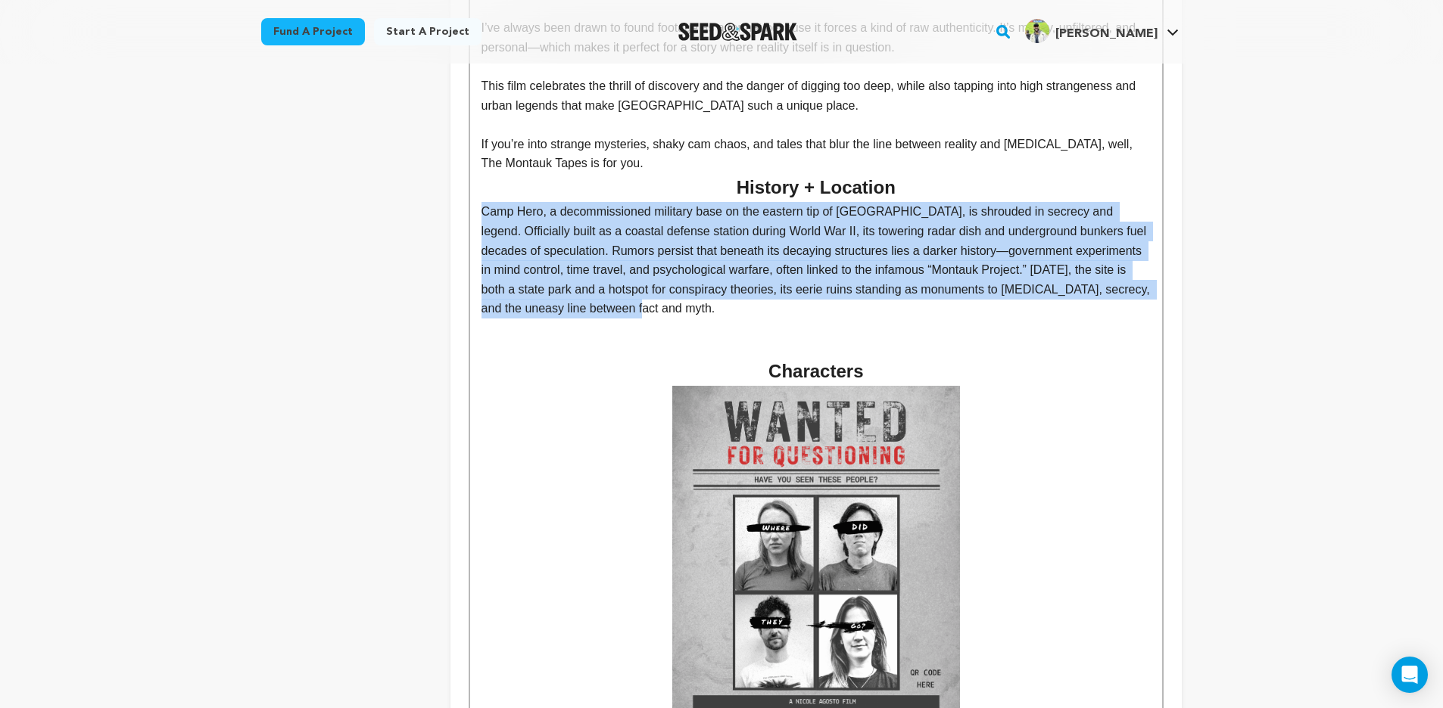
click at [811, 251] on p "Camp Hero, a decommissioned military base on the eastern tip of Long Island, is…" at bounding box center [815, 260] width 669 height 117
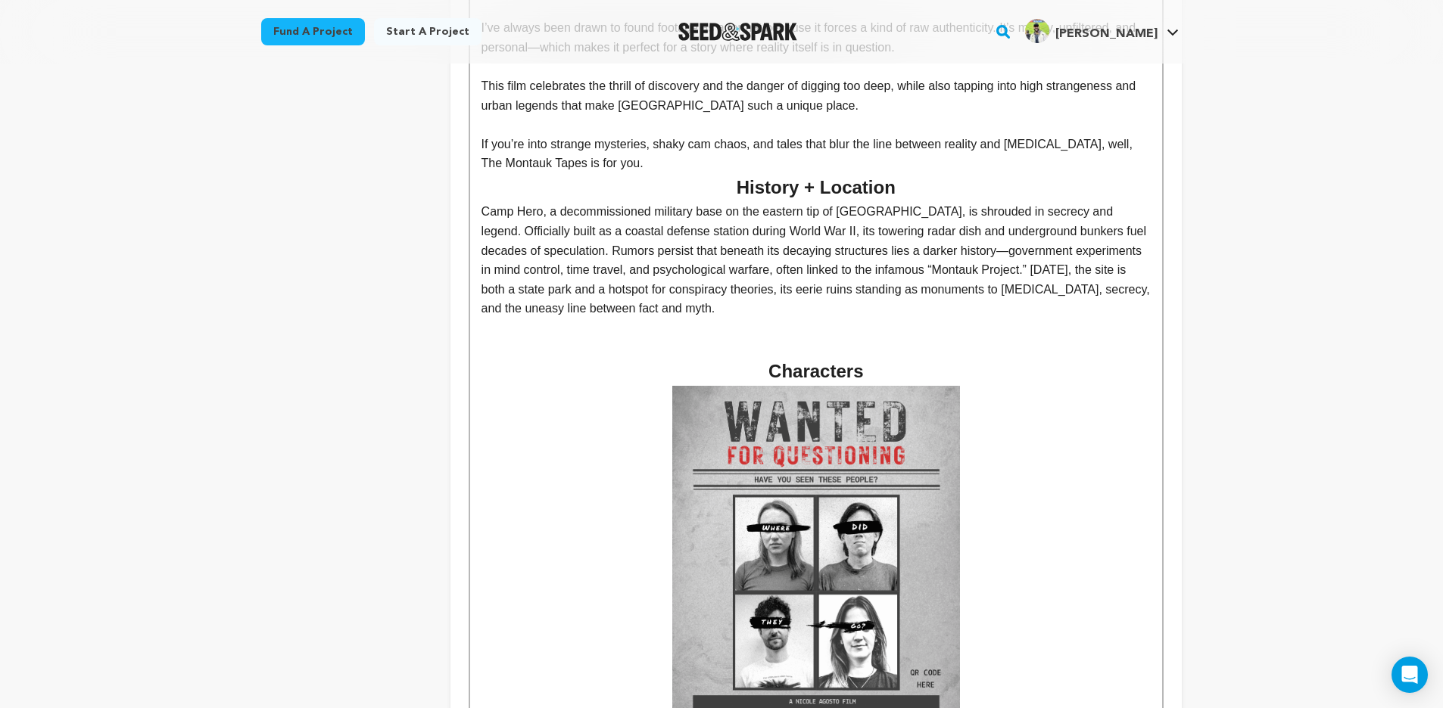
click at [795, 272] on p "Camp Hero, a decommissioned military base on the eastern tip of Long Island, is…" at bounding box center [815, 260] width 669 height 117
click at [1020, 214] on p "Camp Hero, a decommissioned military base on the eastern tip of Long Island, is…" at bounding box center [815, 260] width 669 height 117
click at [785, 273] on p "Camp Hero, a decommissioned military base on the eastern tip of Long Island, is…" at bounding box center [815, 260] width 669 height 117
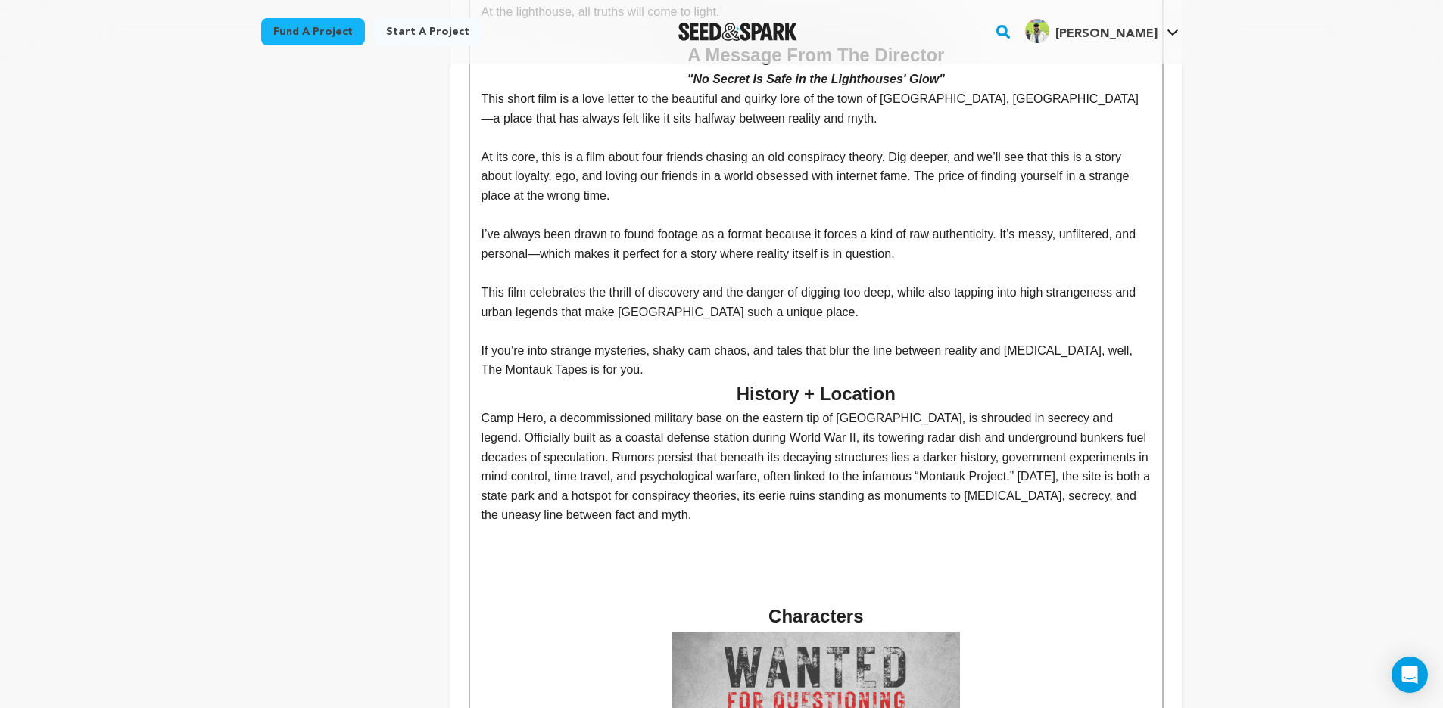
scroll to position [893, 0]
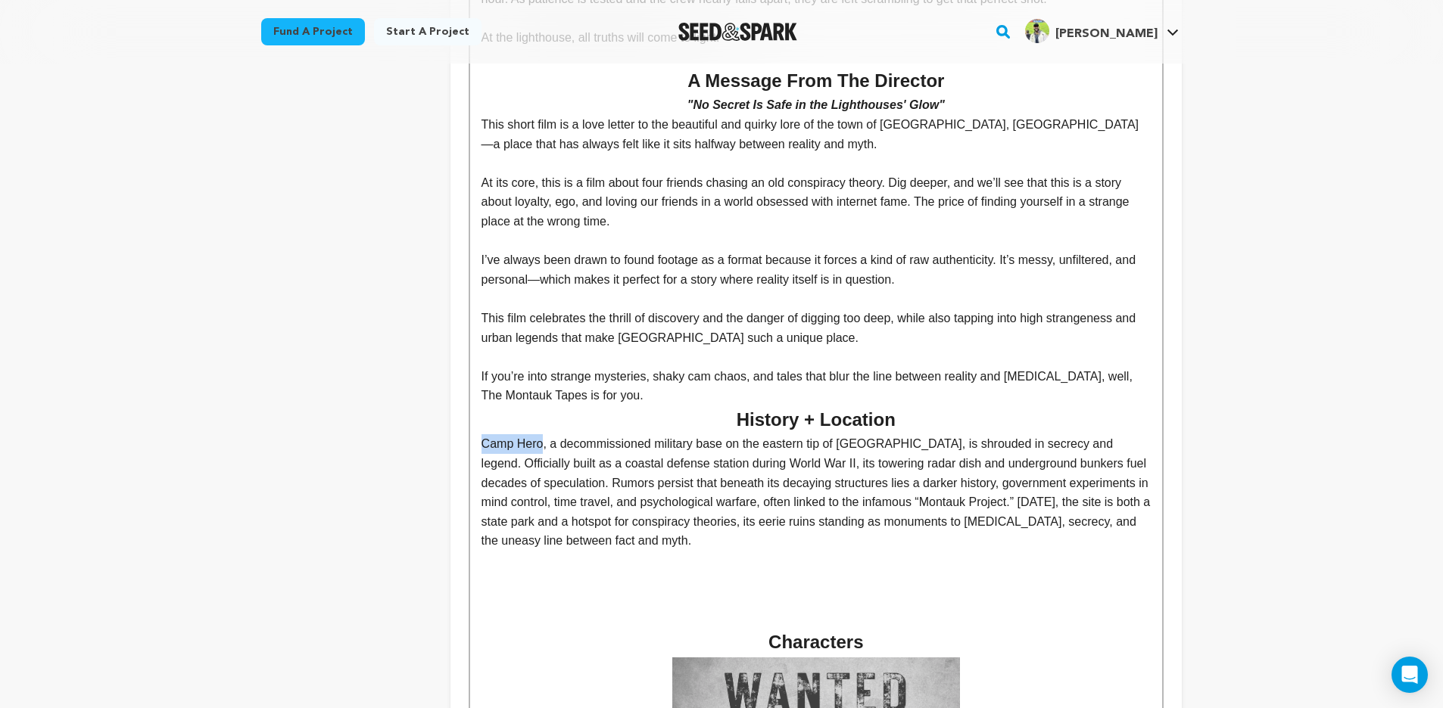
drag, startPoint x: 542, startPoint y: 411, endPoint x: 455, endPoint y: 411, distance: 87.0
click at [552, 434] on p "Camp Hero, a decommissioned military base on the eastern tip of Long Island, is…" at bounding box center [815, 492] width 669 height 117
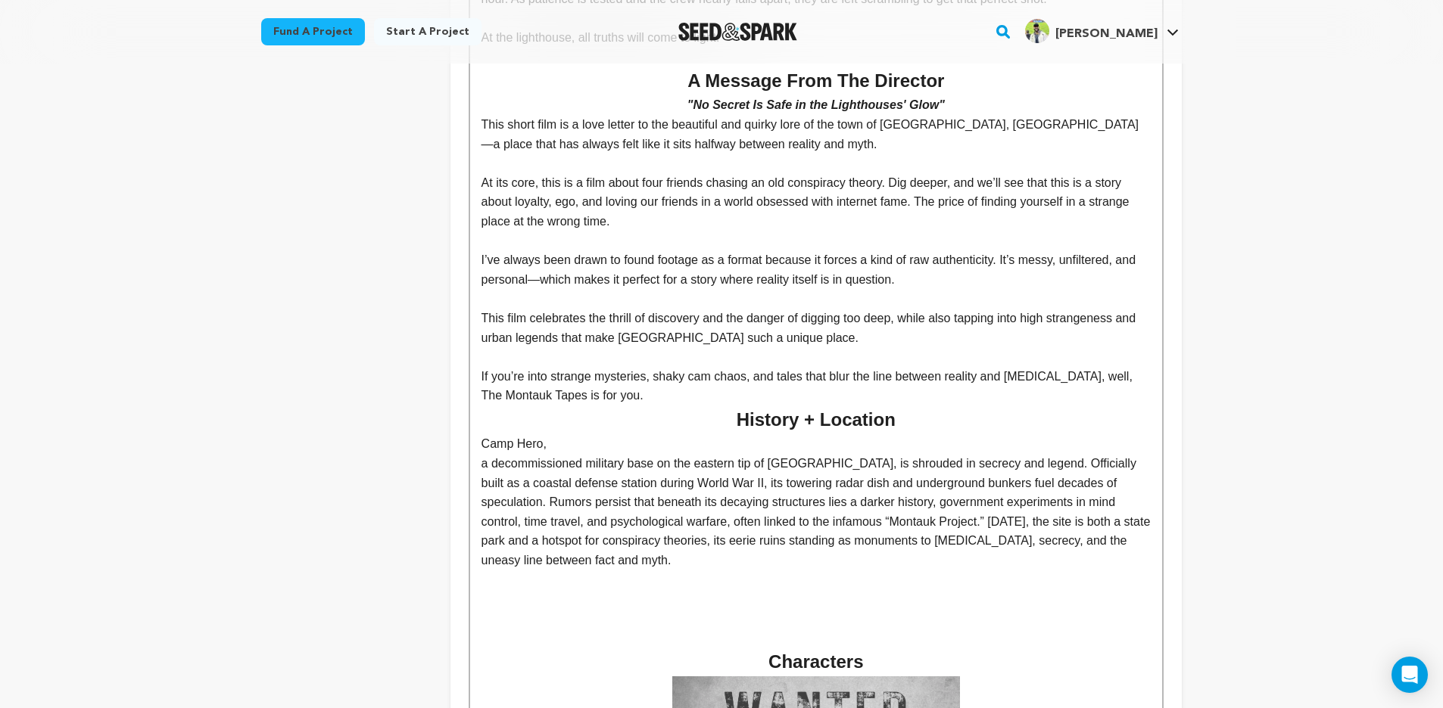
drag, startPoint x: 561, startPoint y: 414, endPoint x: 467, endPoint y: 415, distance: 93.9
click at [566, 434] on p "Camp Hero," at bounding box center [815, 444] width 669 height 20
click at [561, 434] on p "Camp Hero," at bounding box center [815, 444] width 669 height 20
click at [599, 510] on p "A decommissioned military base on the eastern tip of Long Island is shrouded in…" at bounding box center [815, 512] width 669 height 117
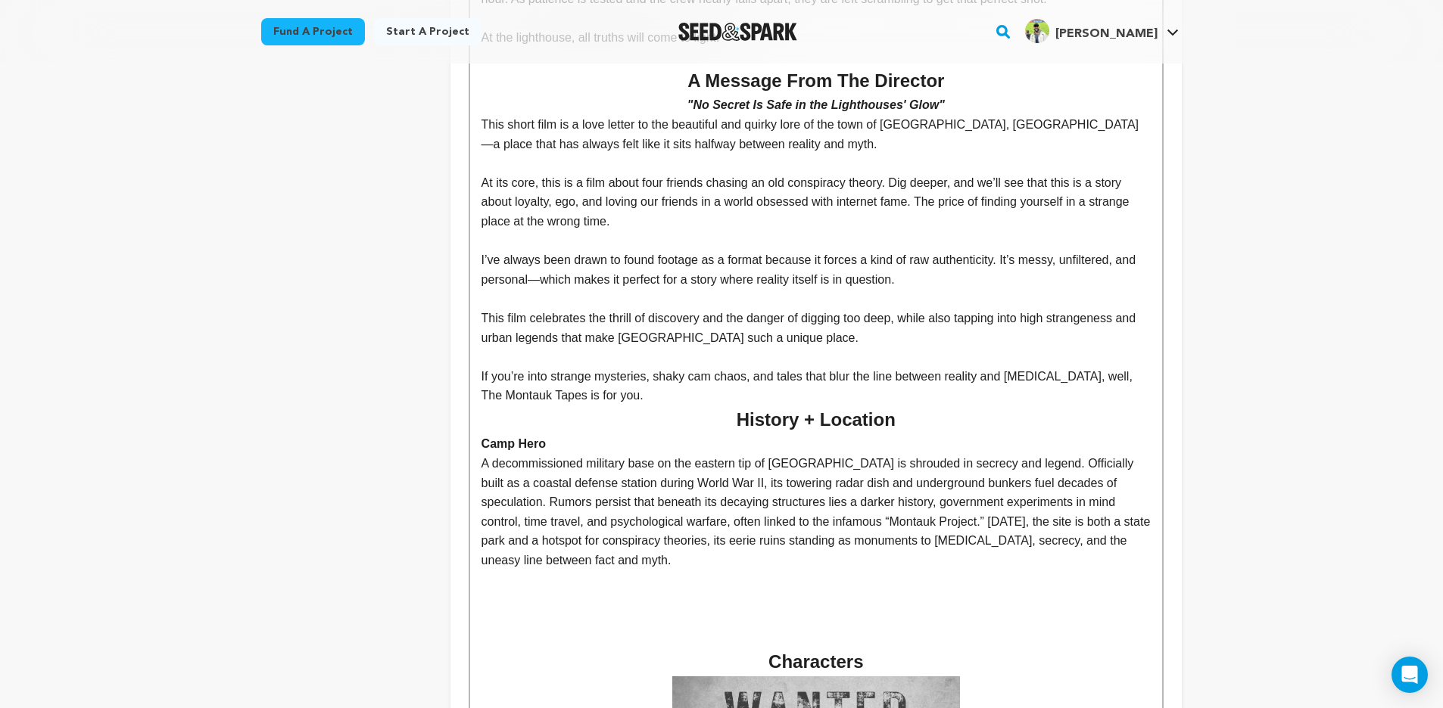
click at [607, 571] on p at bounding box center [815, 581] width 669 height 20
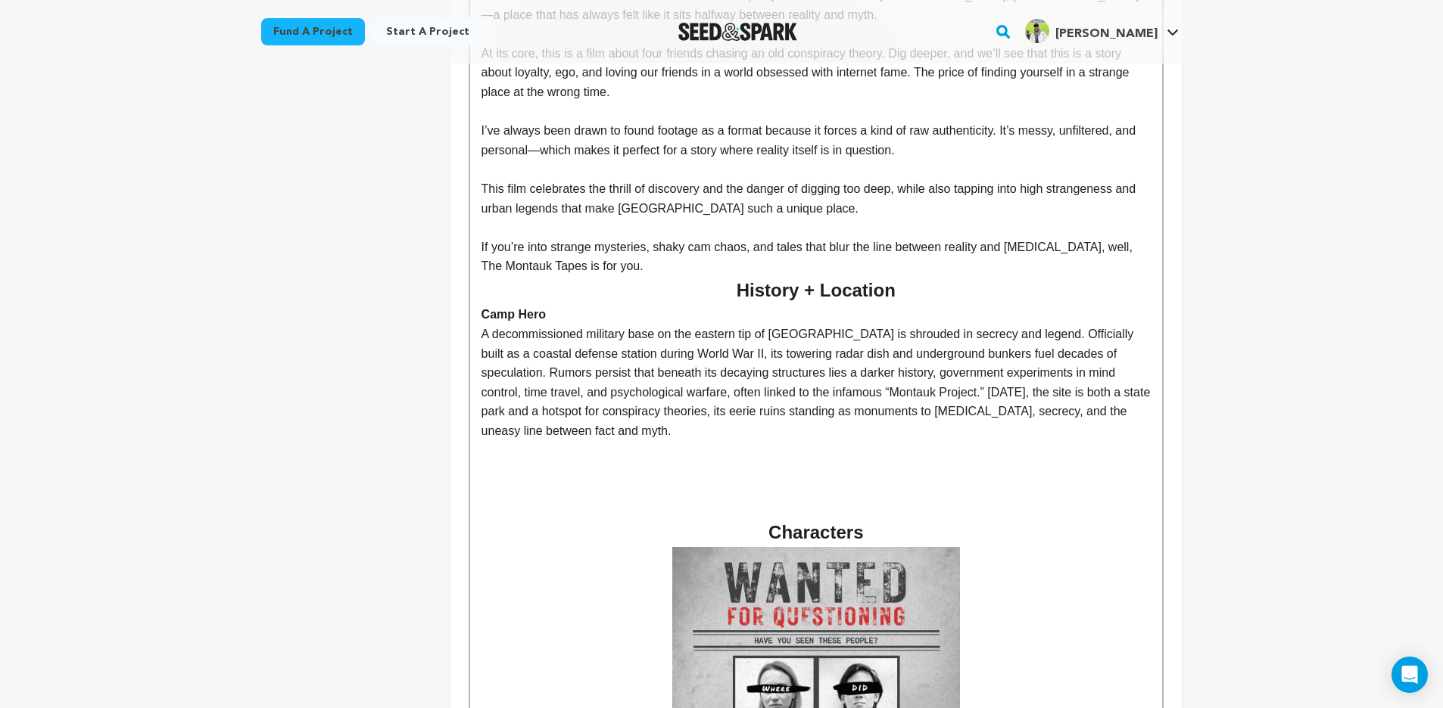
scroll to position [0, 0]
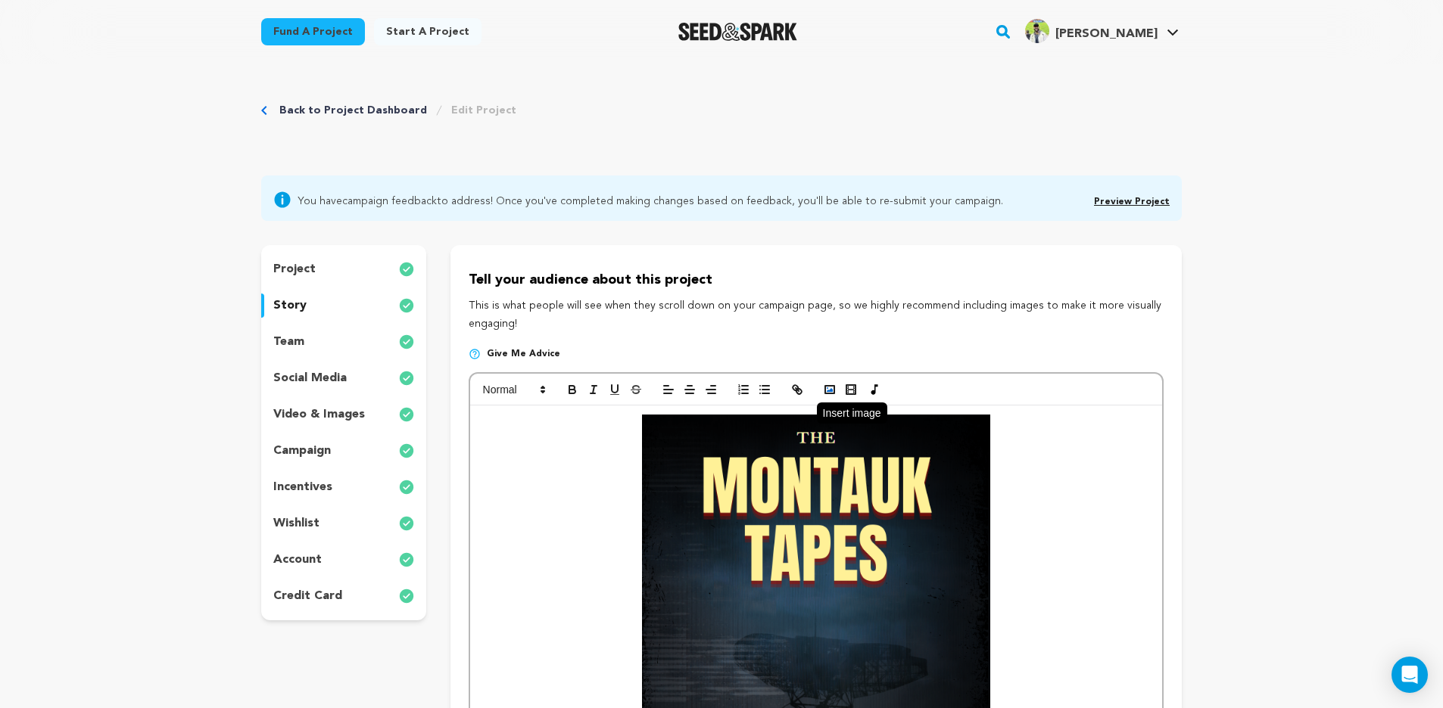
click at [836, 393] on icon "button" at bounding box center [830, 390] width 14 height 14
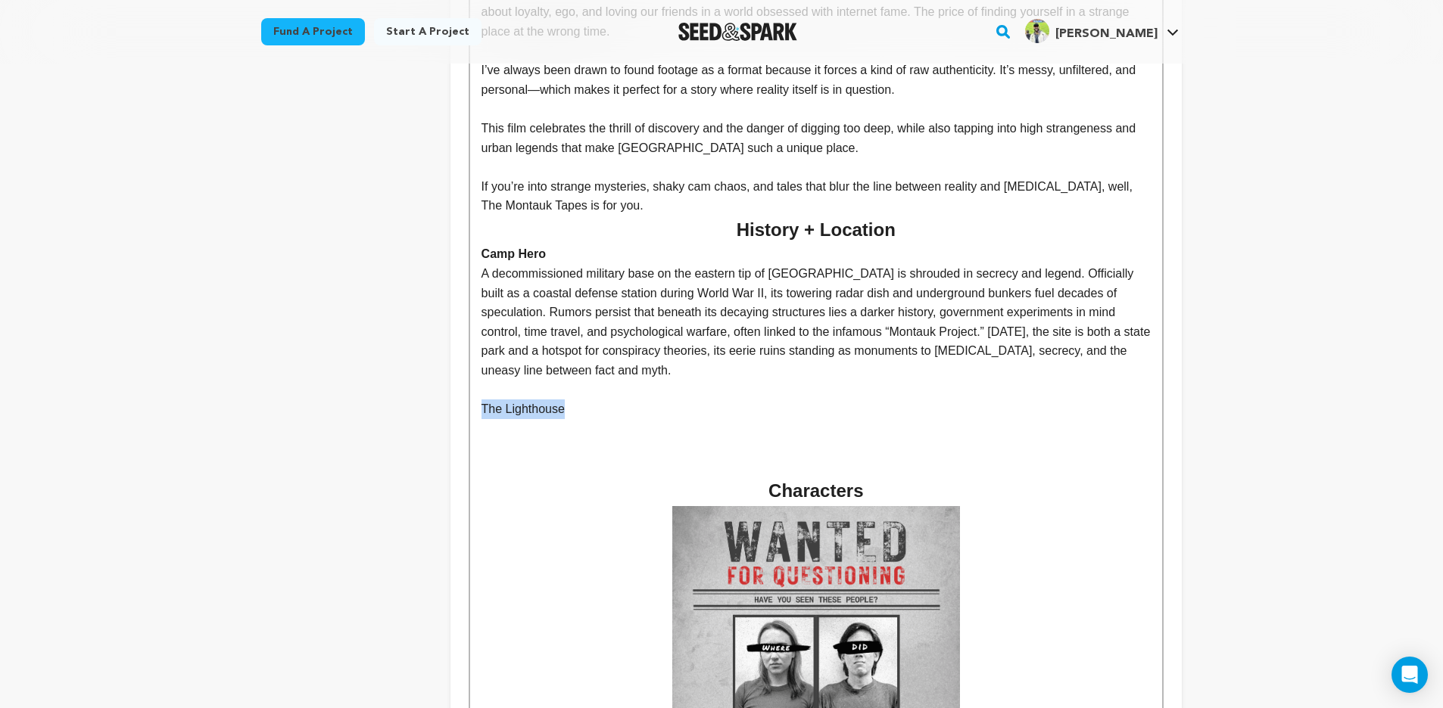
drag, startPoint x: 532, startPoint y: 371, endPoint x: 435, endPoint y: 373, distance: 96.9
click at [588, 400] on p "The Lighthouse" at bounding box center [815, 410] width 669 height 20
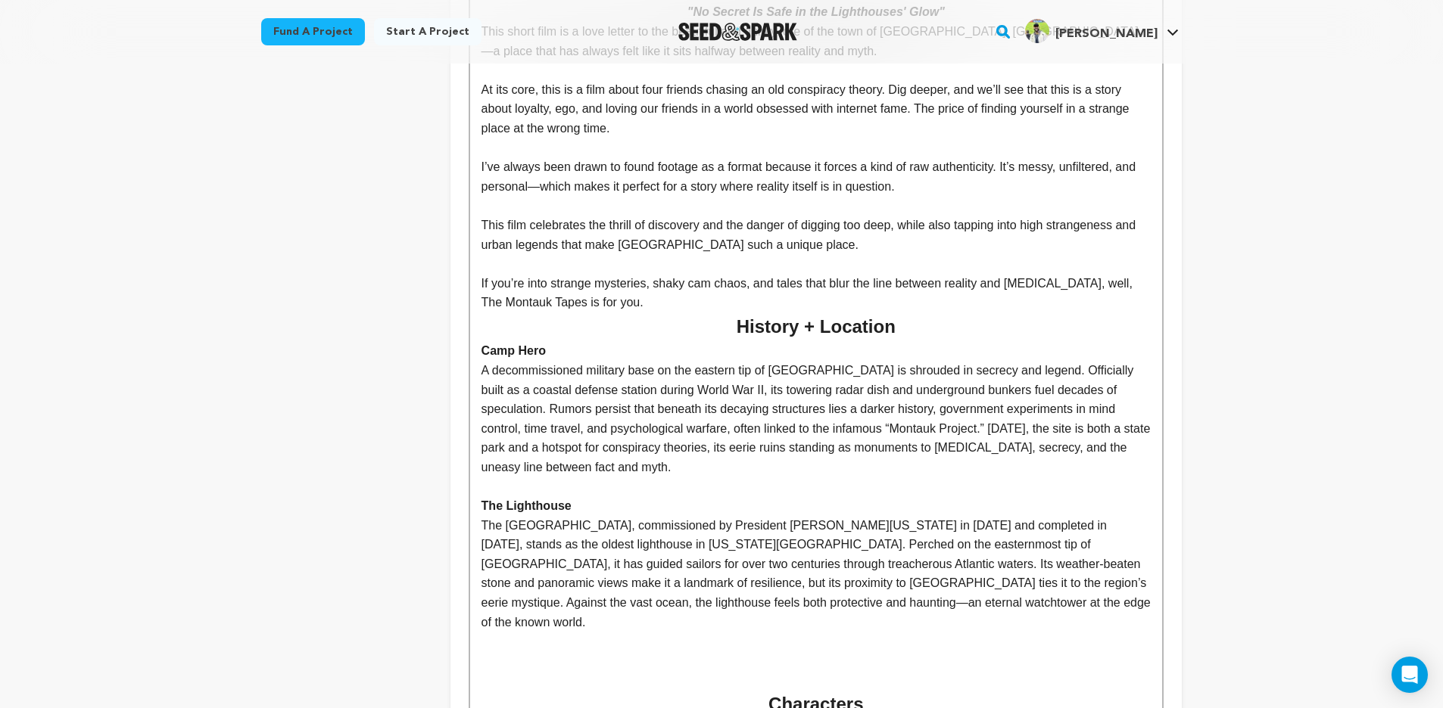
scroll to position [1279, 0]
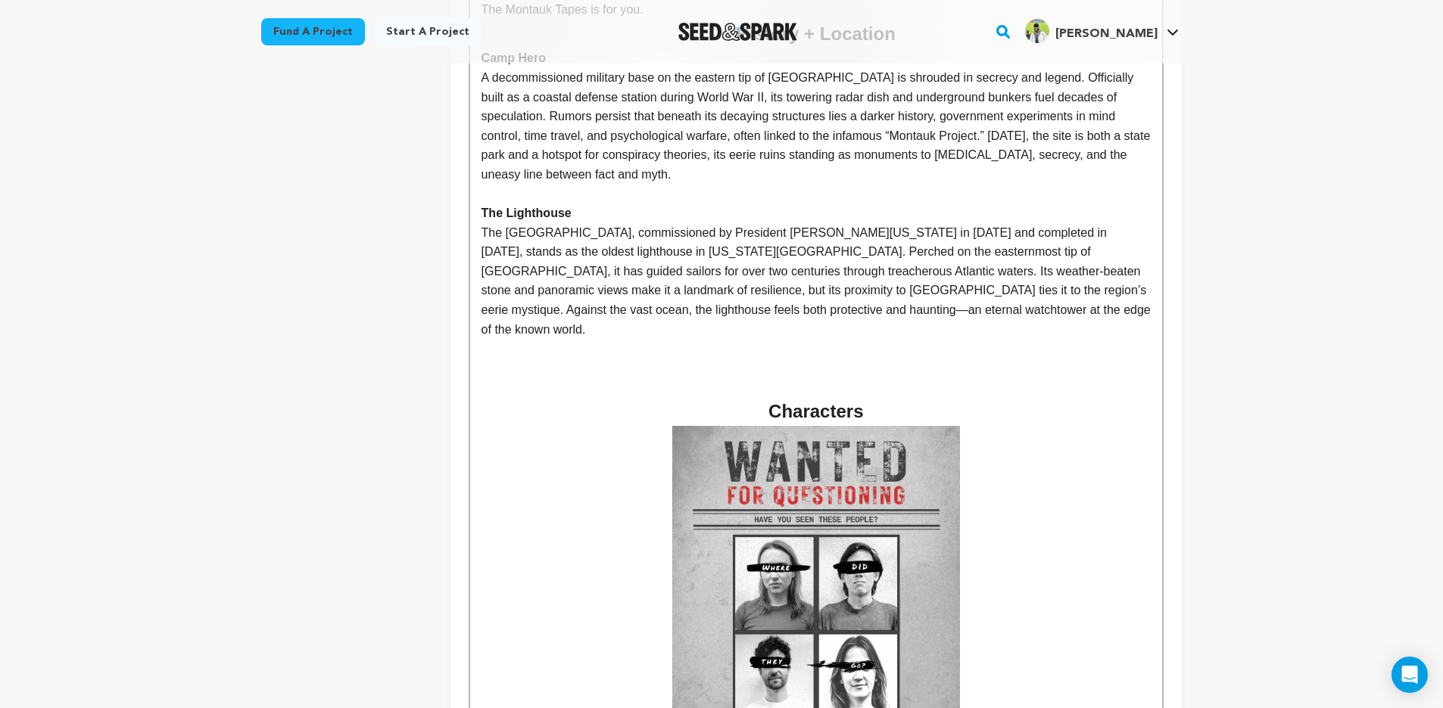
click at [650, 269] on p "The Montauk Point Lighthouse, commissioned by President George Washington in 17…" at bounding box center [815, 281] width 669 height 117
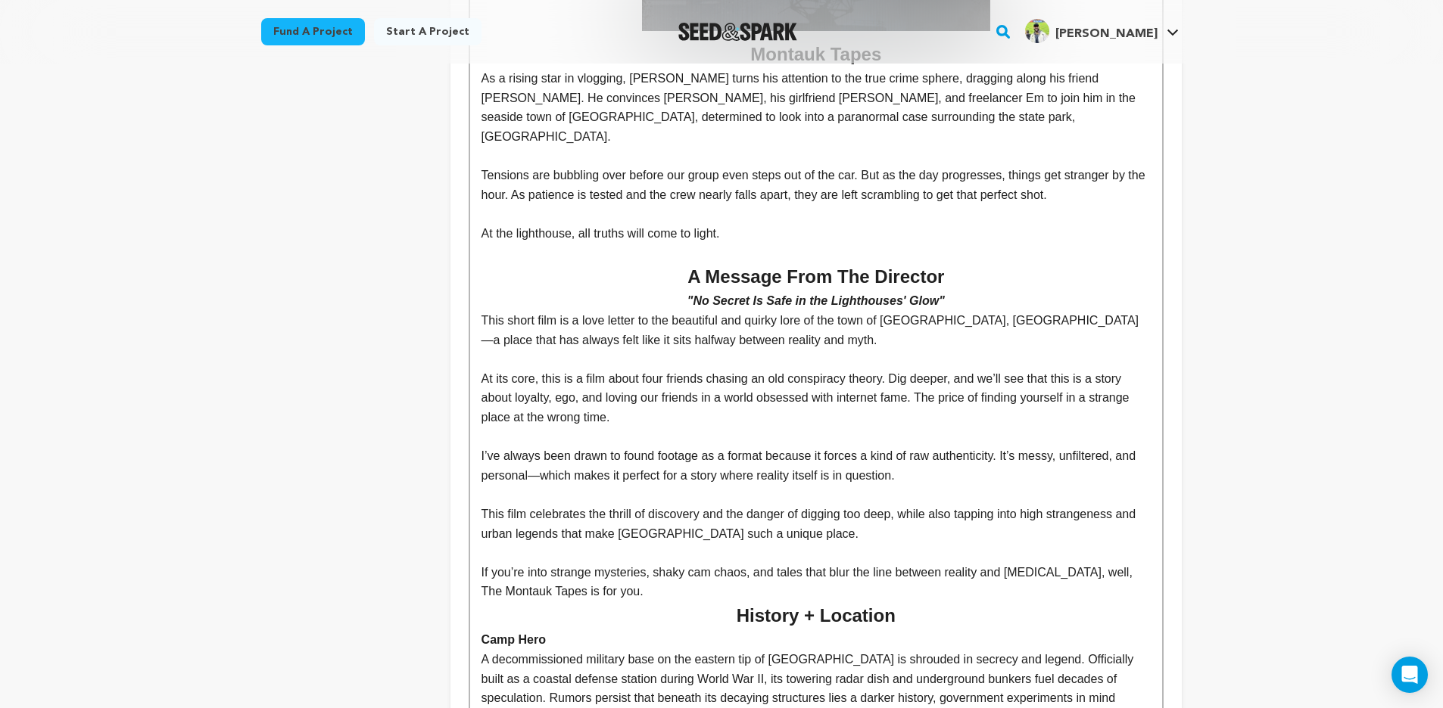
scroll to position [169, 0]
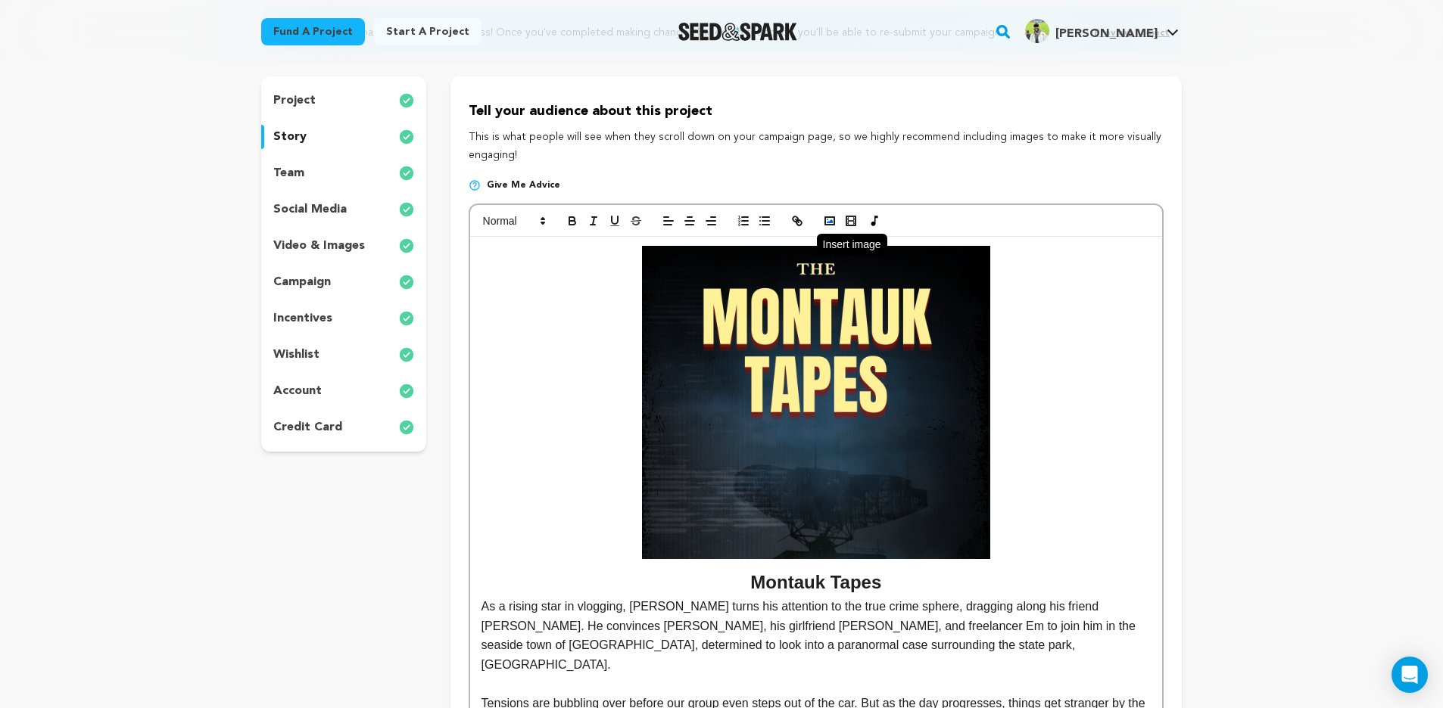
click at [823, 214] on icon "button" at bounding box center [830, 221] width 14 height 14
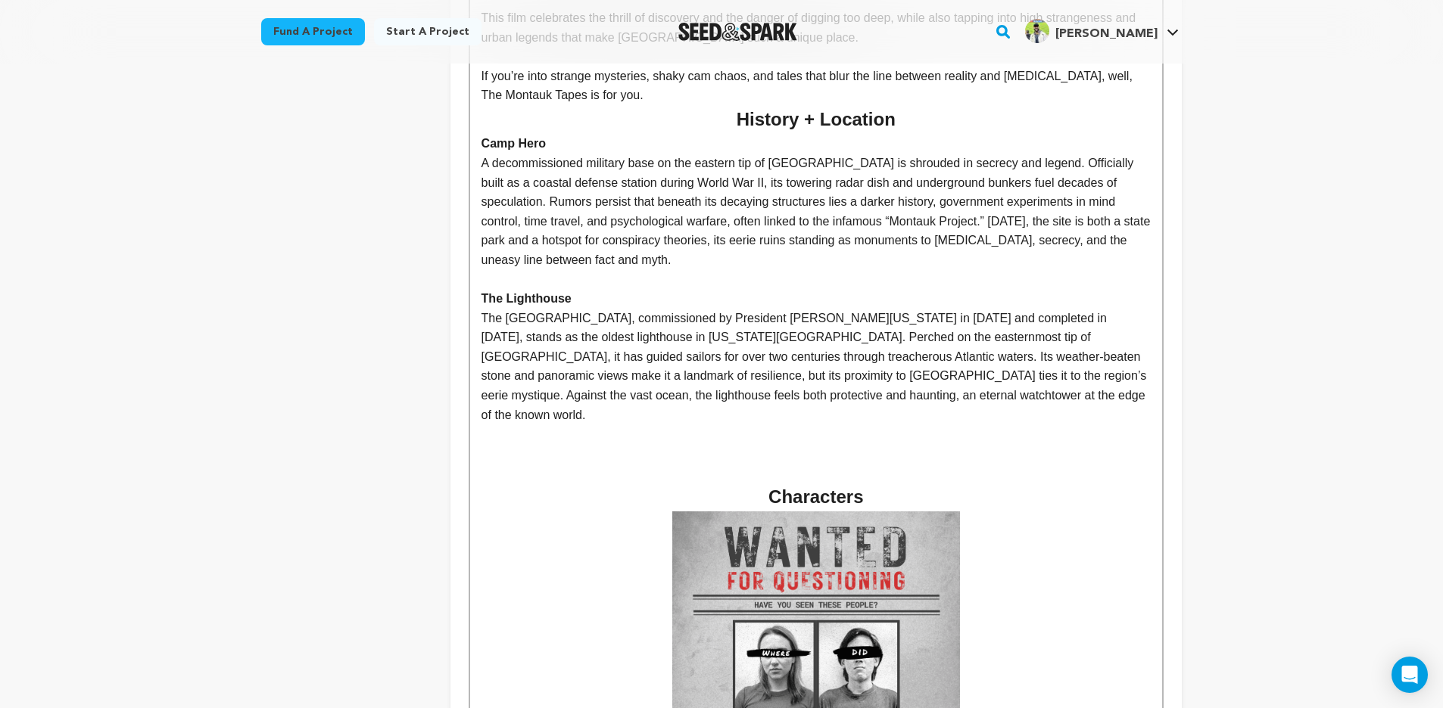
click at [528, 270] on p at bounding box center [815, 280] width 669 height 20
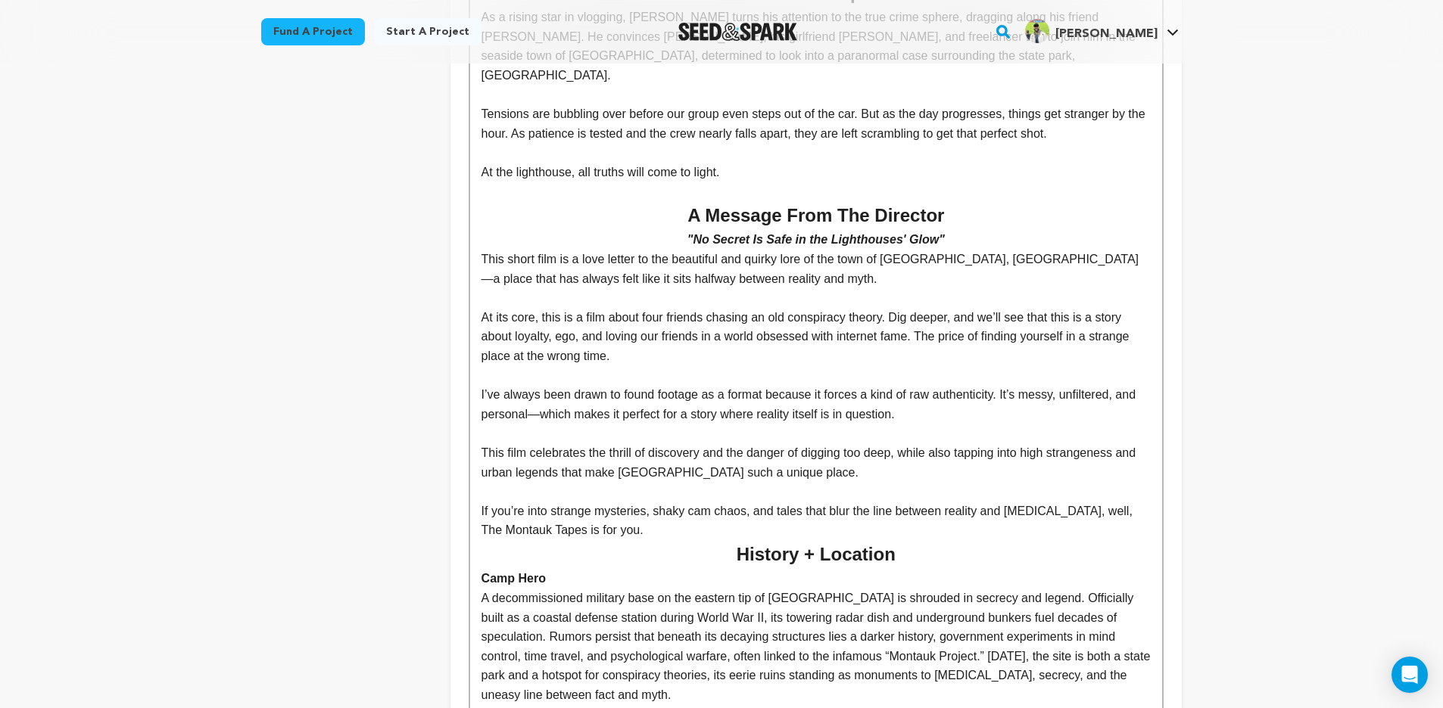
scroll to position [905, 0]
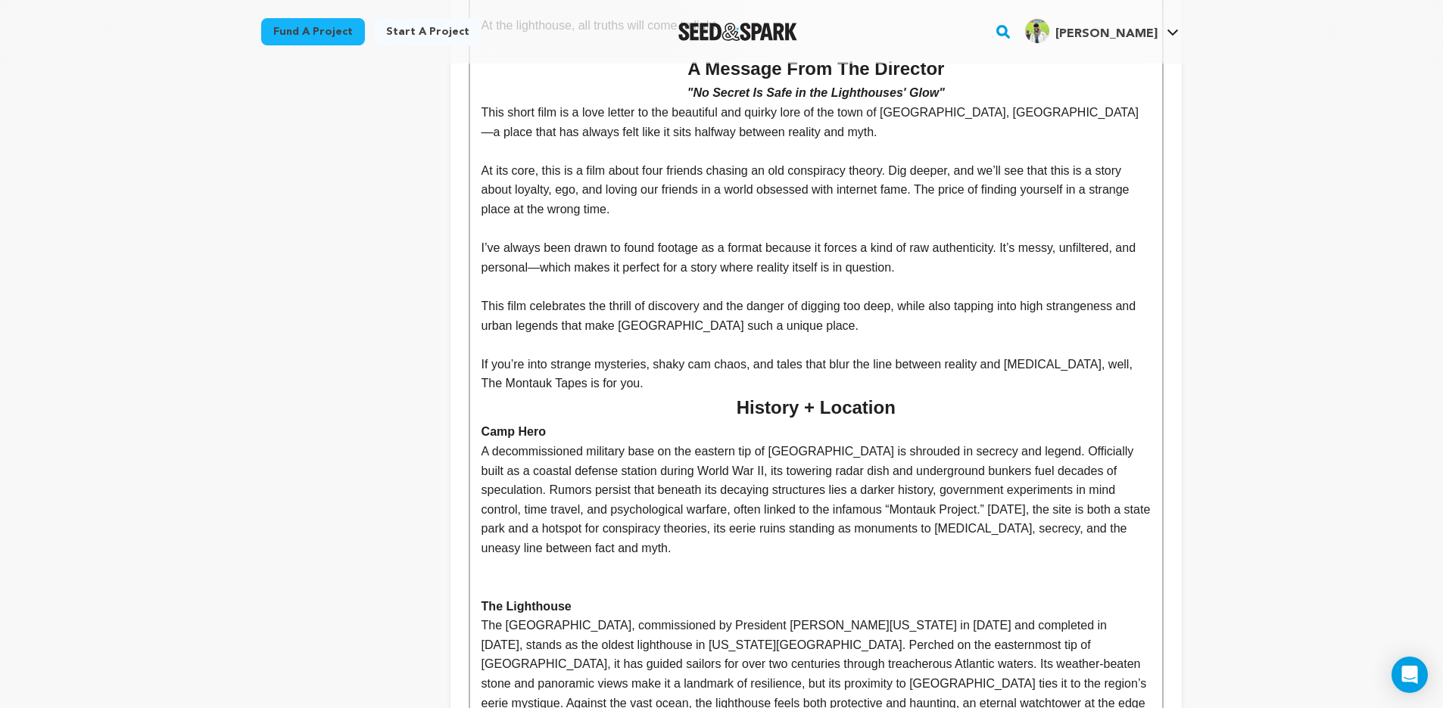
click at [540, 240] on p "I’ve always been drawn to found footage as a format because it forces a kind of…" at bounding box center [815, 257] width 669 height 39
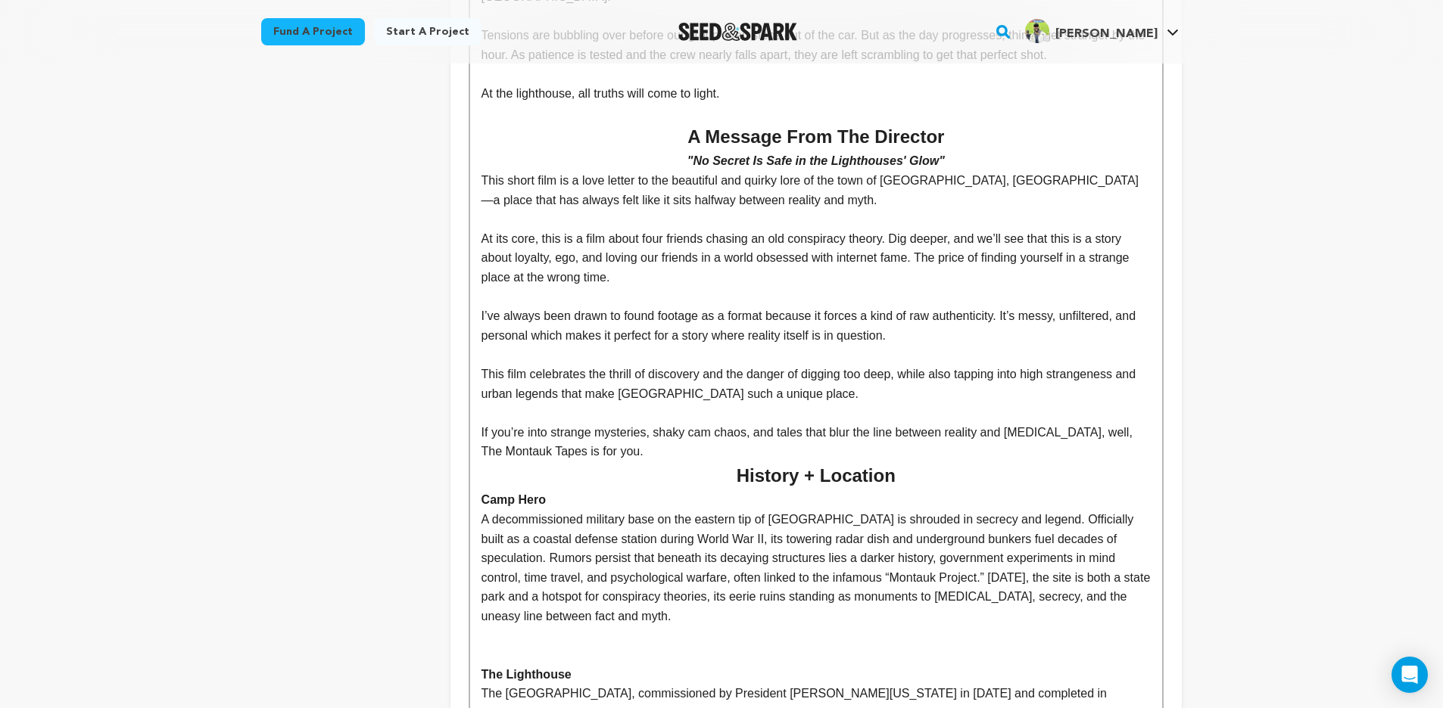
scroll to position [788, 0]
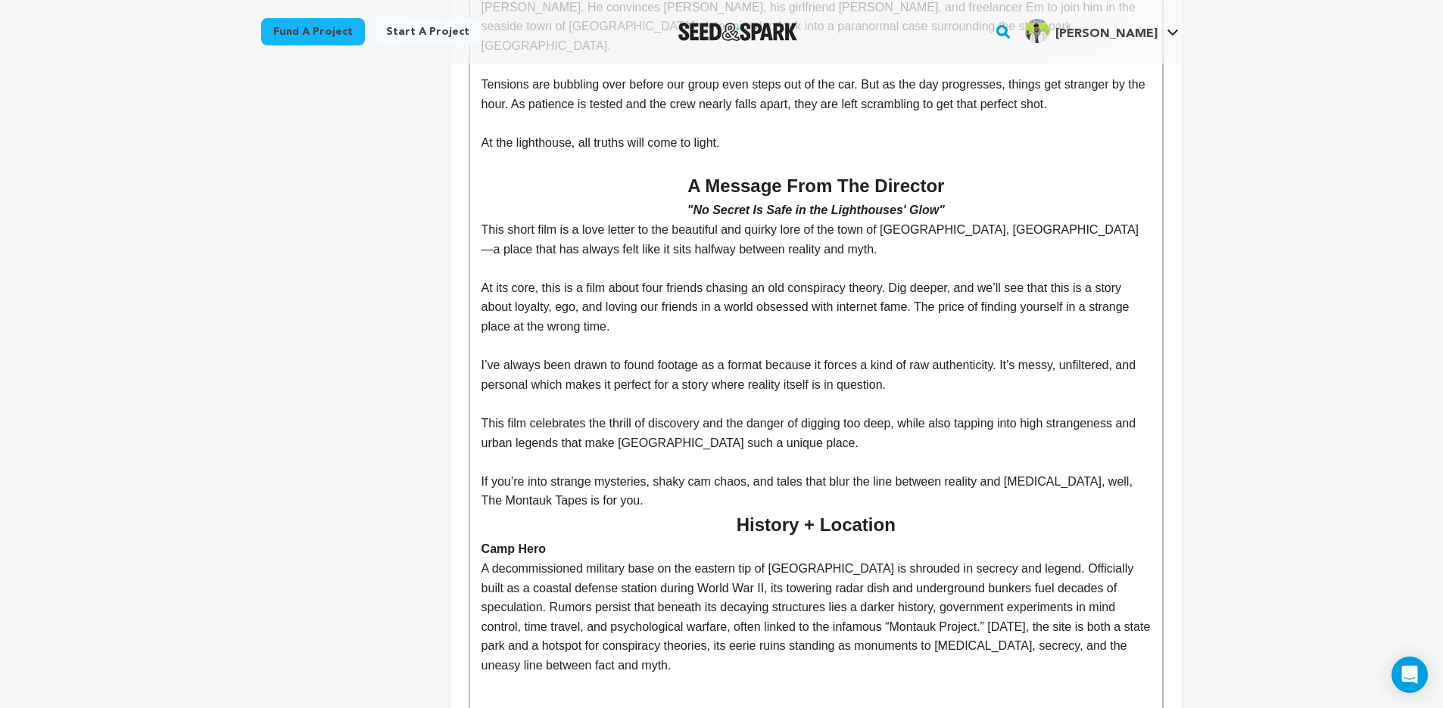
click at [974, 220] on p "This short film is a love letter to the beautiful and quirky lore of the town o…" at bounding box center [815, 239] width 669 height 39
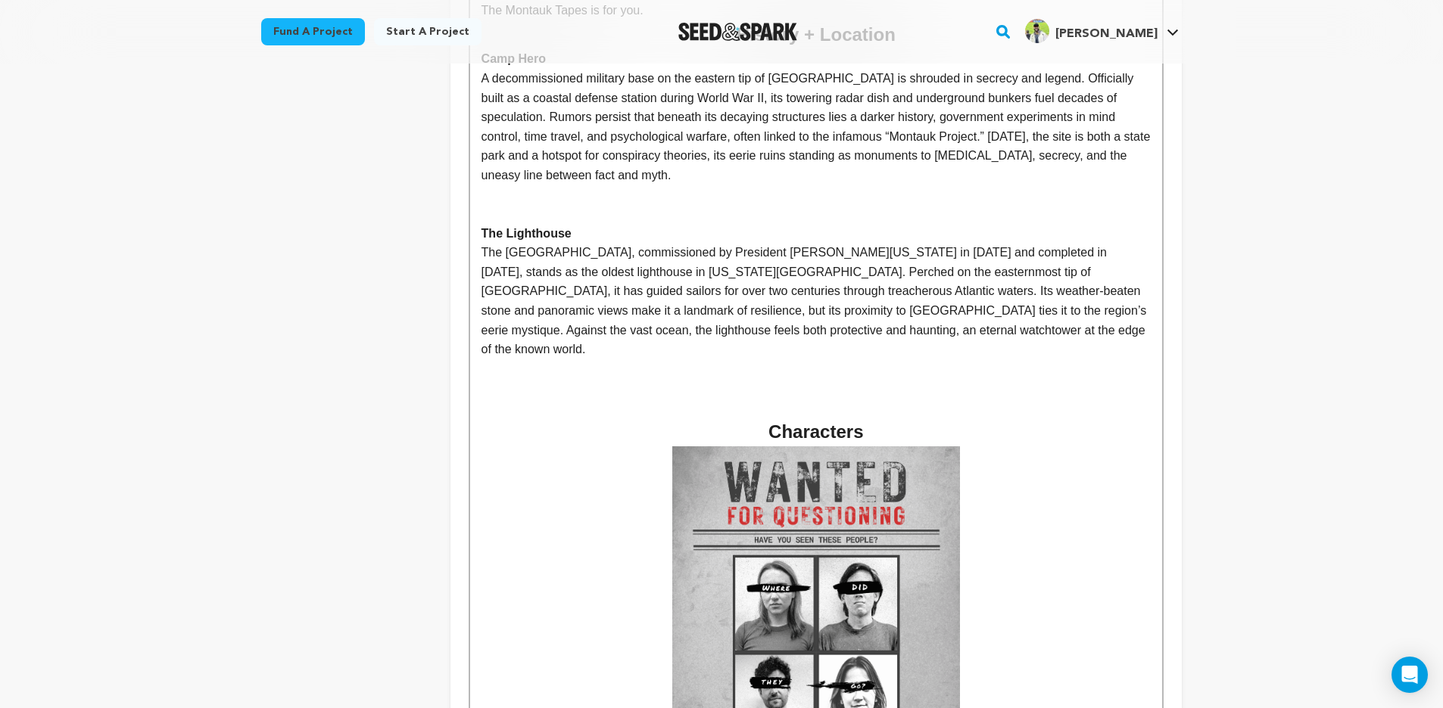
scroll to position [1338, 0]
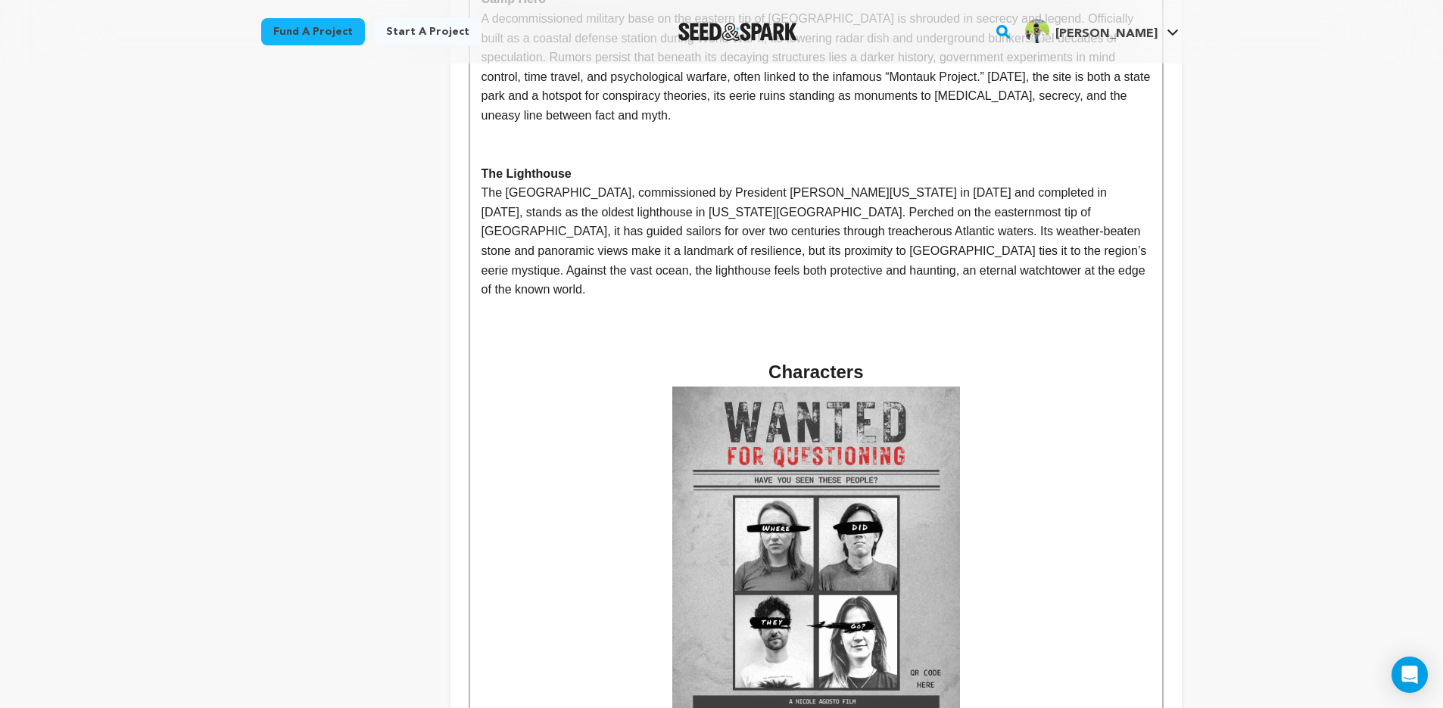
click at [996, 223] on p "The [GEOGRAPHIC_DATA], commissioned by President [PERSON_NAME][US_STATE] in [DA…" at bounding box center [815, 241] width 669 height 117
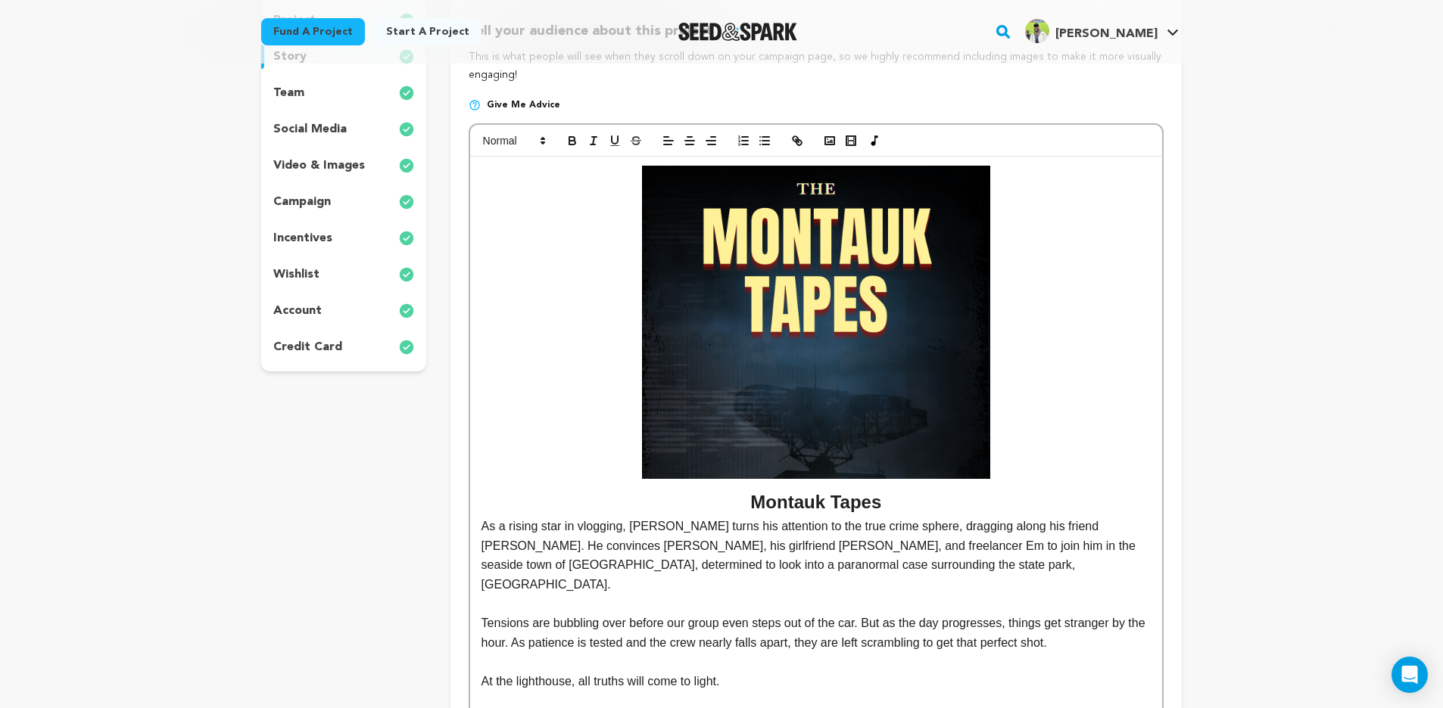
scroll to position [122, 0]
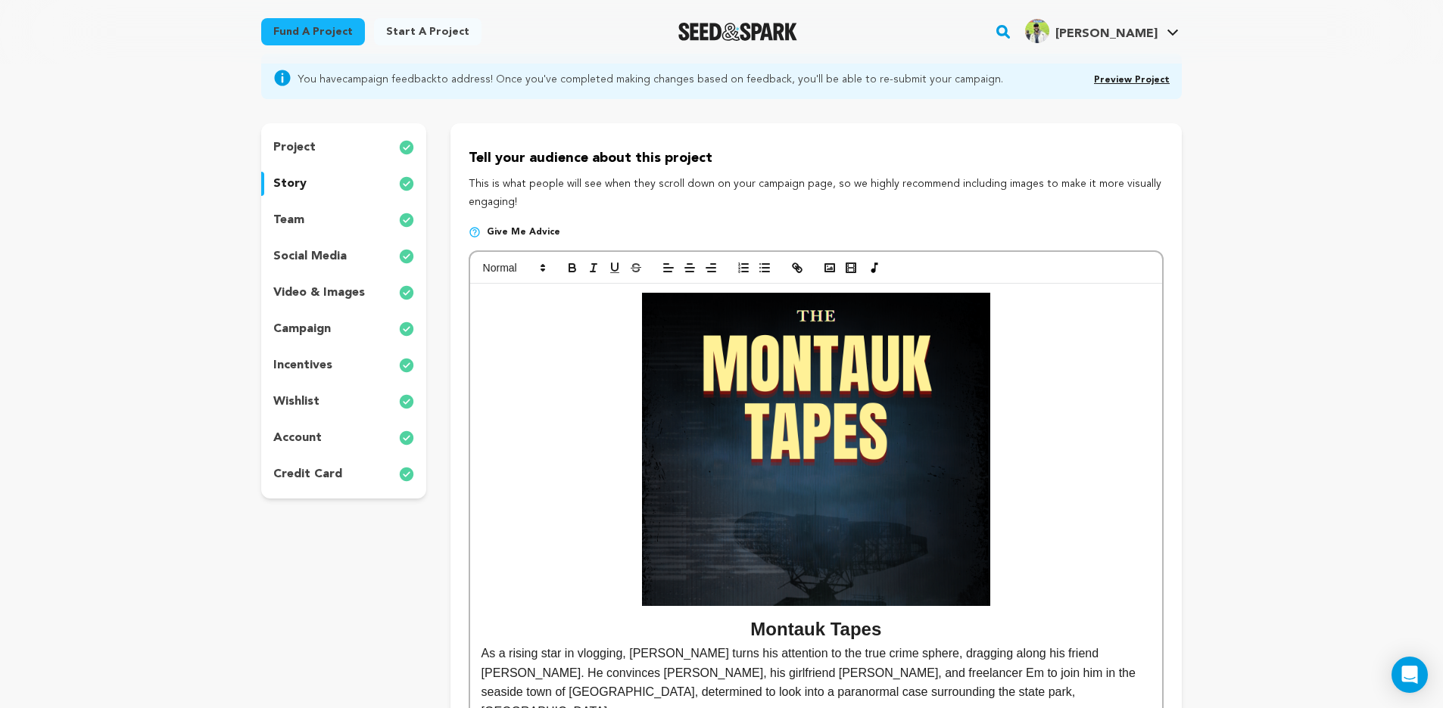
click at [312, 142] on p "project" at bounding box center [294, 148] width 42 height 18
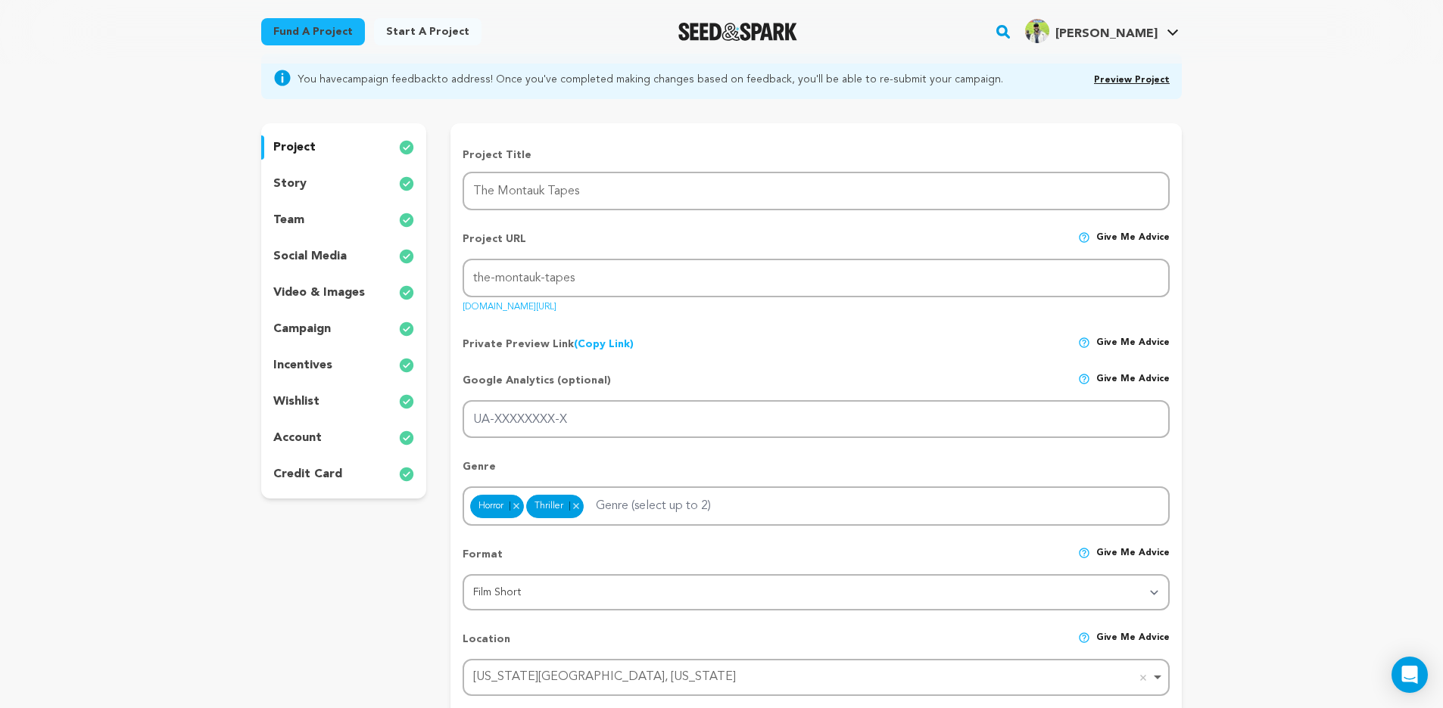
click at [294, 191] on p "story" at bounding box center [289, 184] width 33 height 18
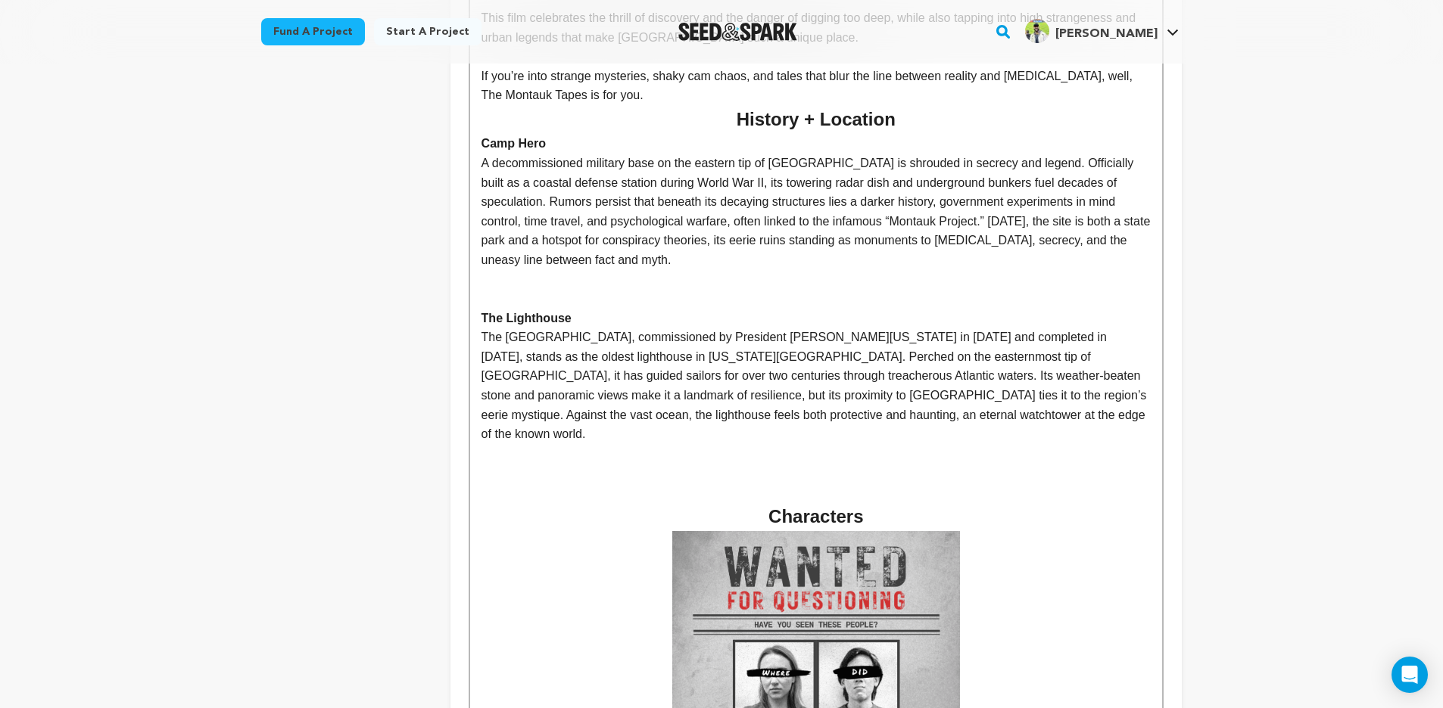
scroll to position [1300, 0]
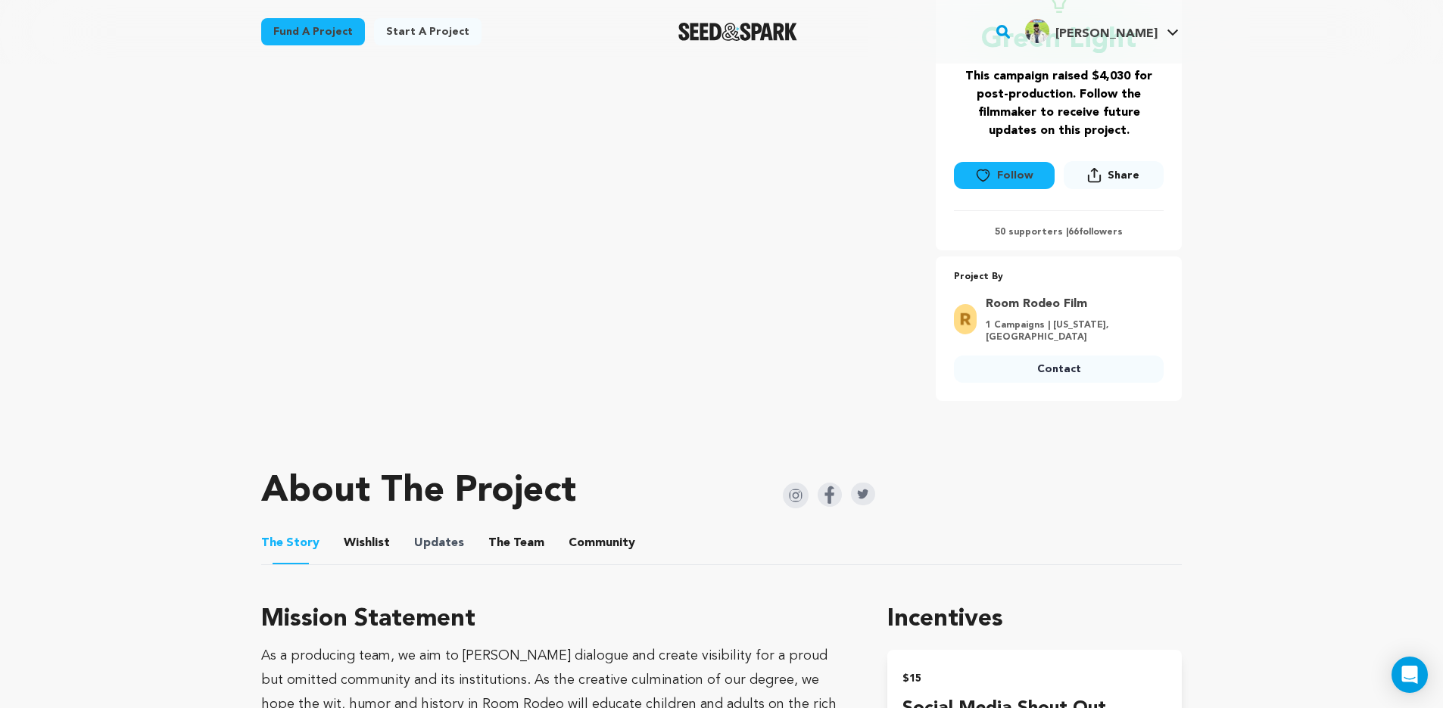
scroll to position [415, 0]
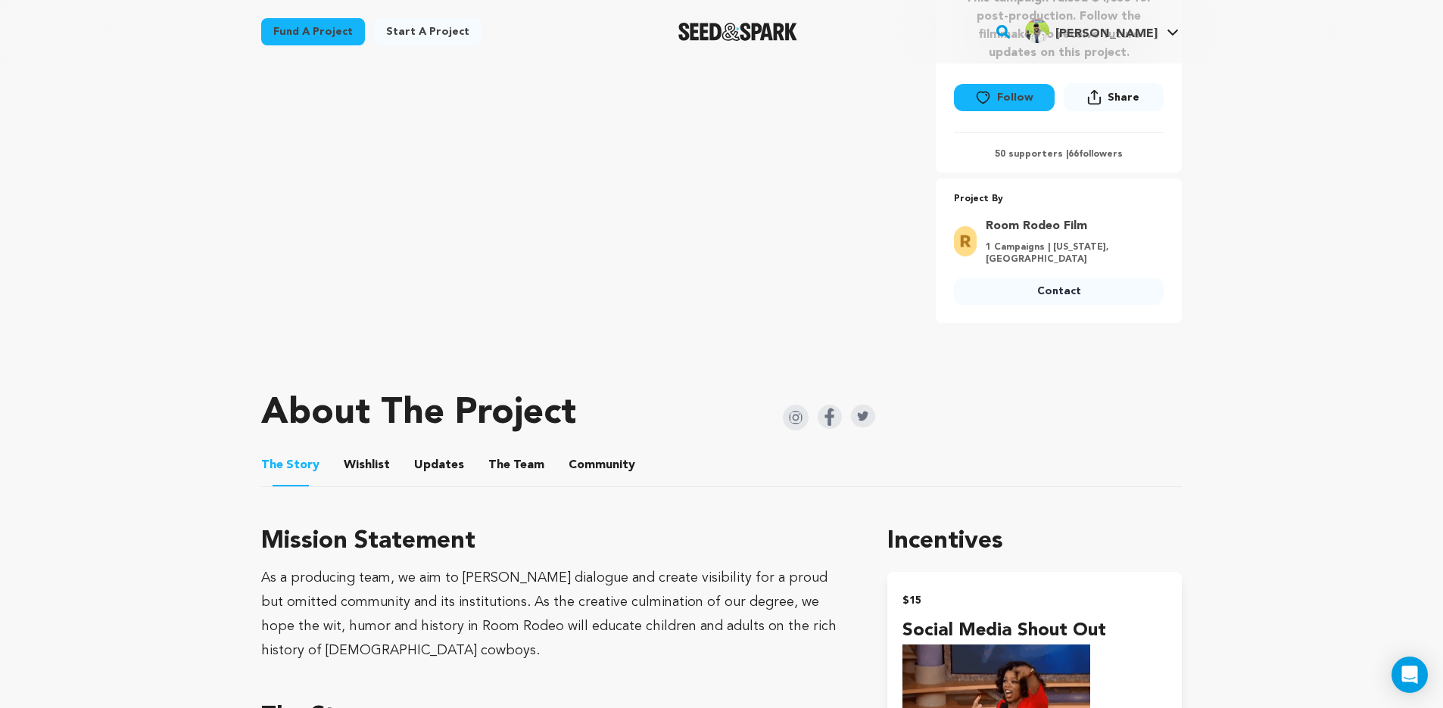
click at [351, 457] on button "Wishlist" at bounding box center [367, 468] width 36 height 36
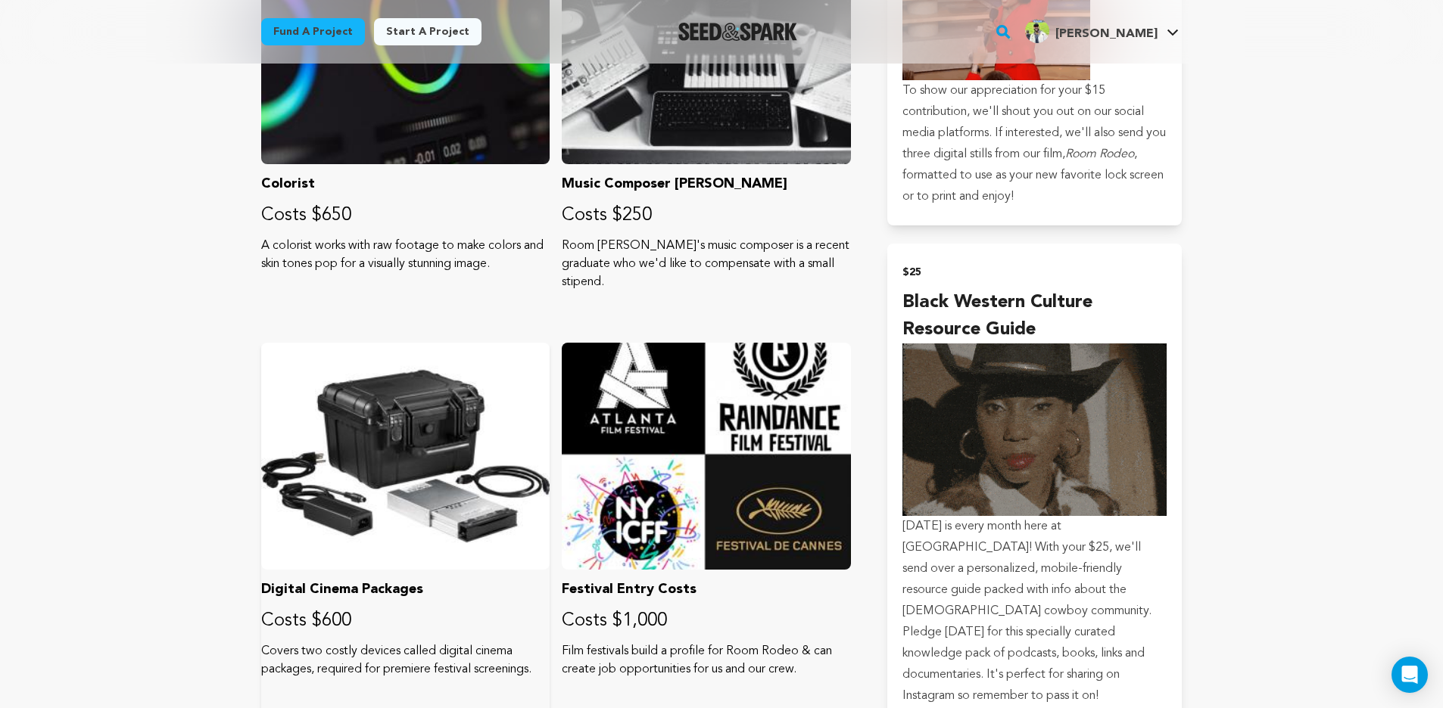
scroll to position [607, 0]
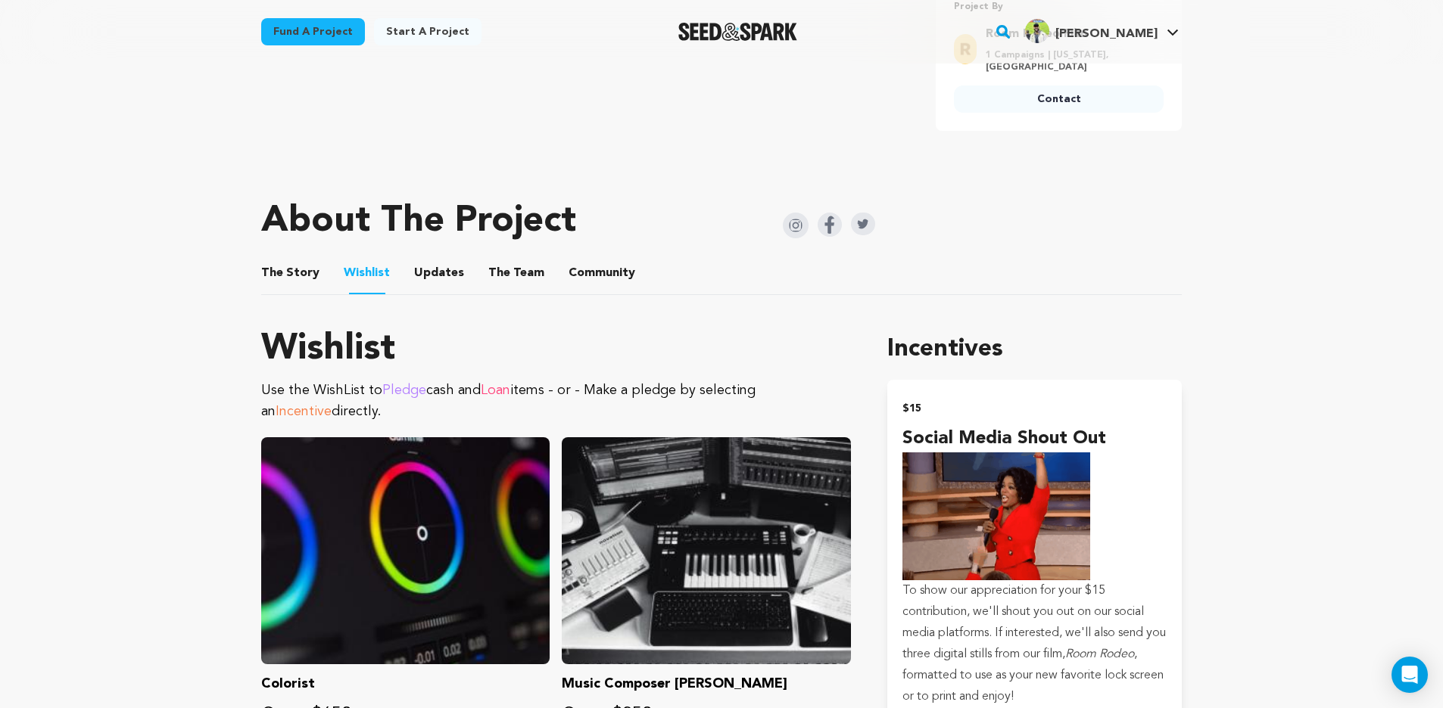
click at [428, 269] on button "Updates" at bounding box center [439, 276] width 36 height 36
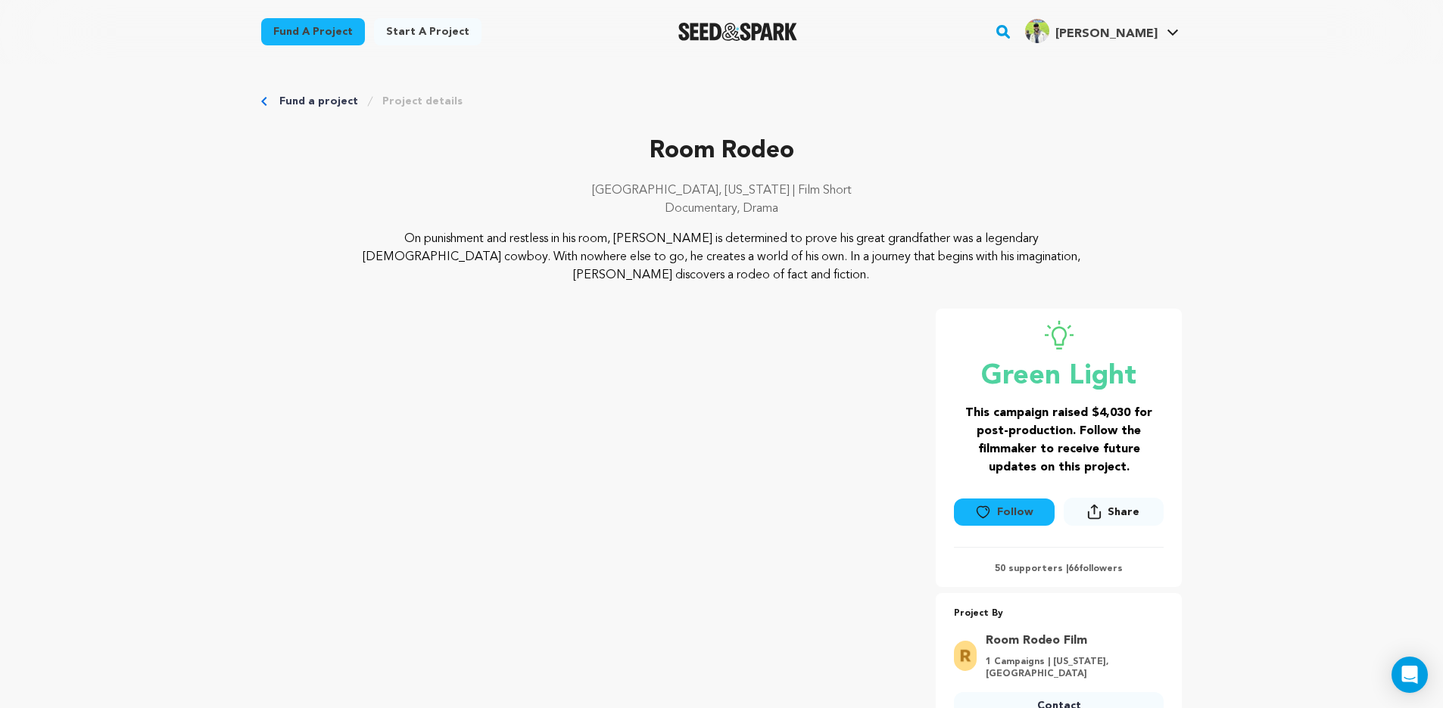
click at [327, 101] on link "Fund a project" at bounding box center [318, 101] width 79 height 15
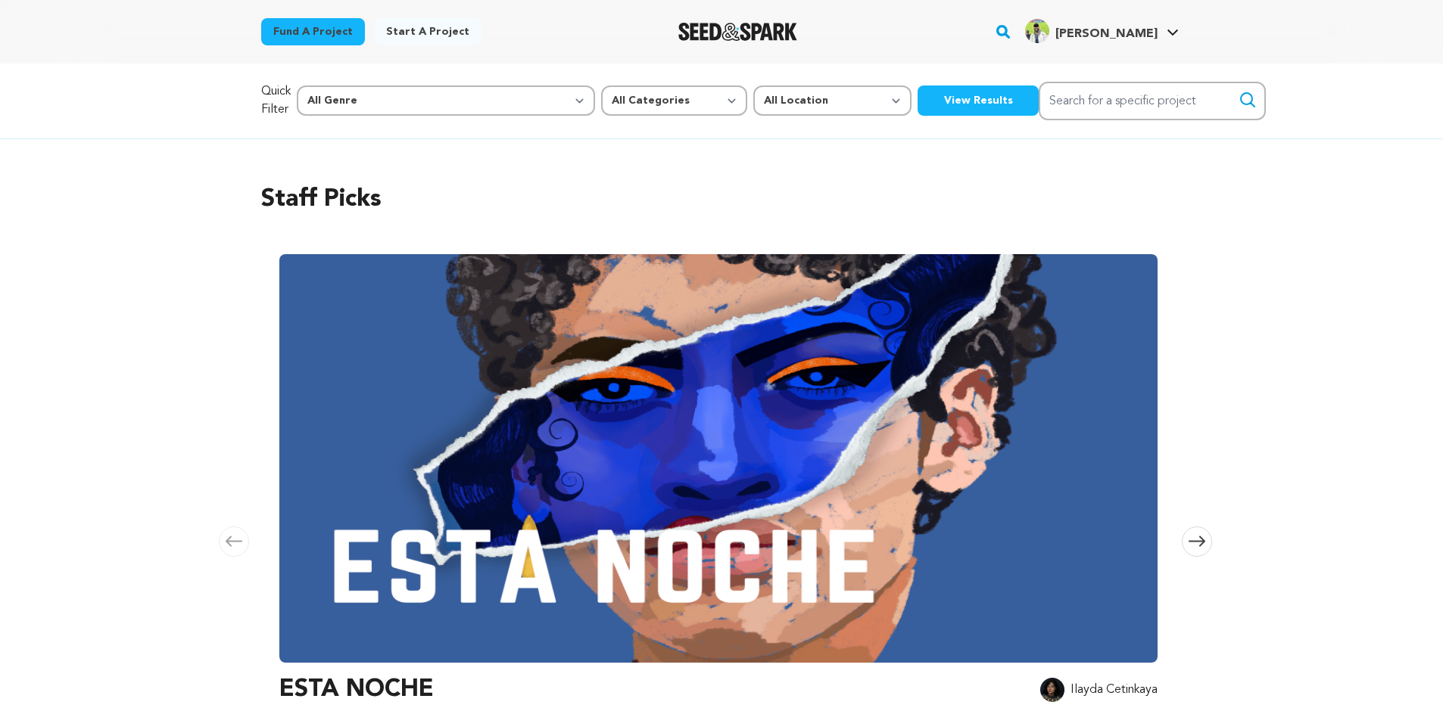
scroll to position [0, 2299]
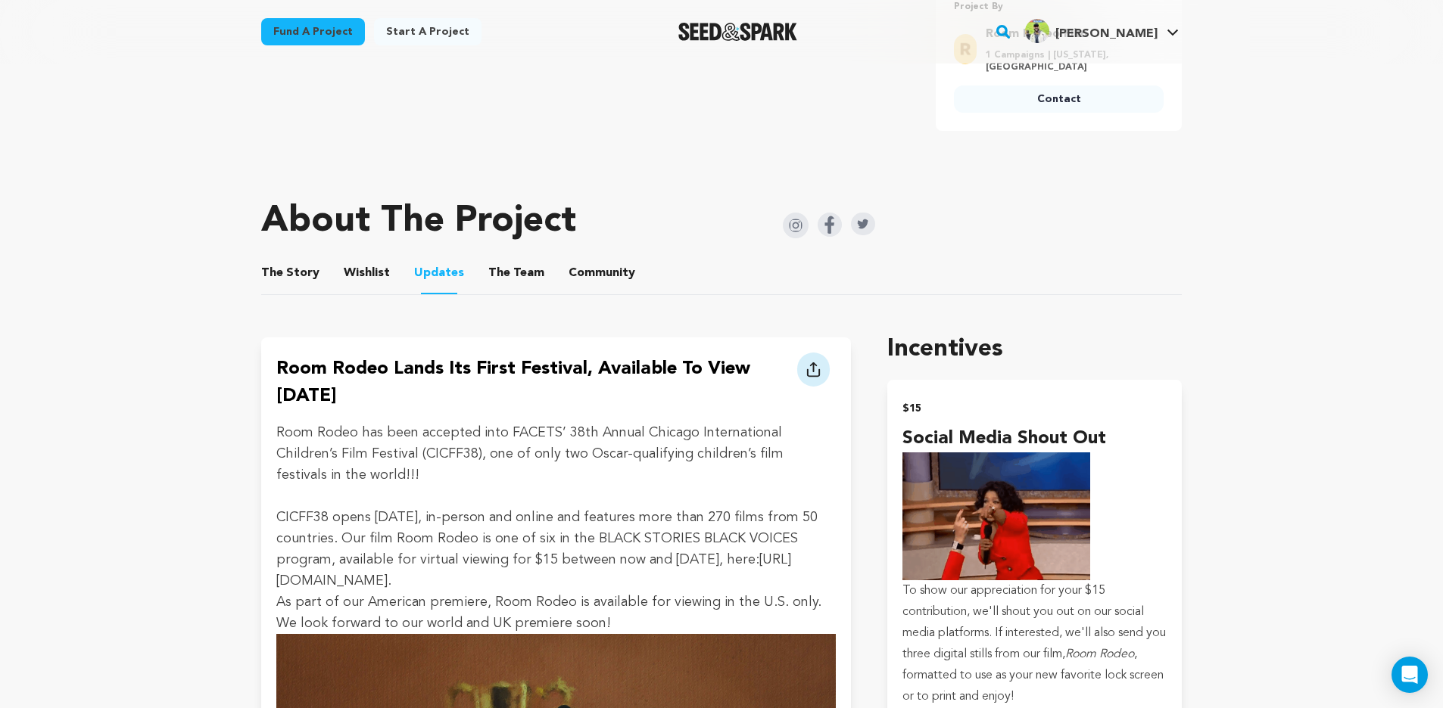
scroll to position [415, 0]
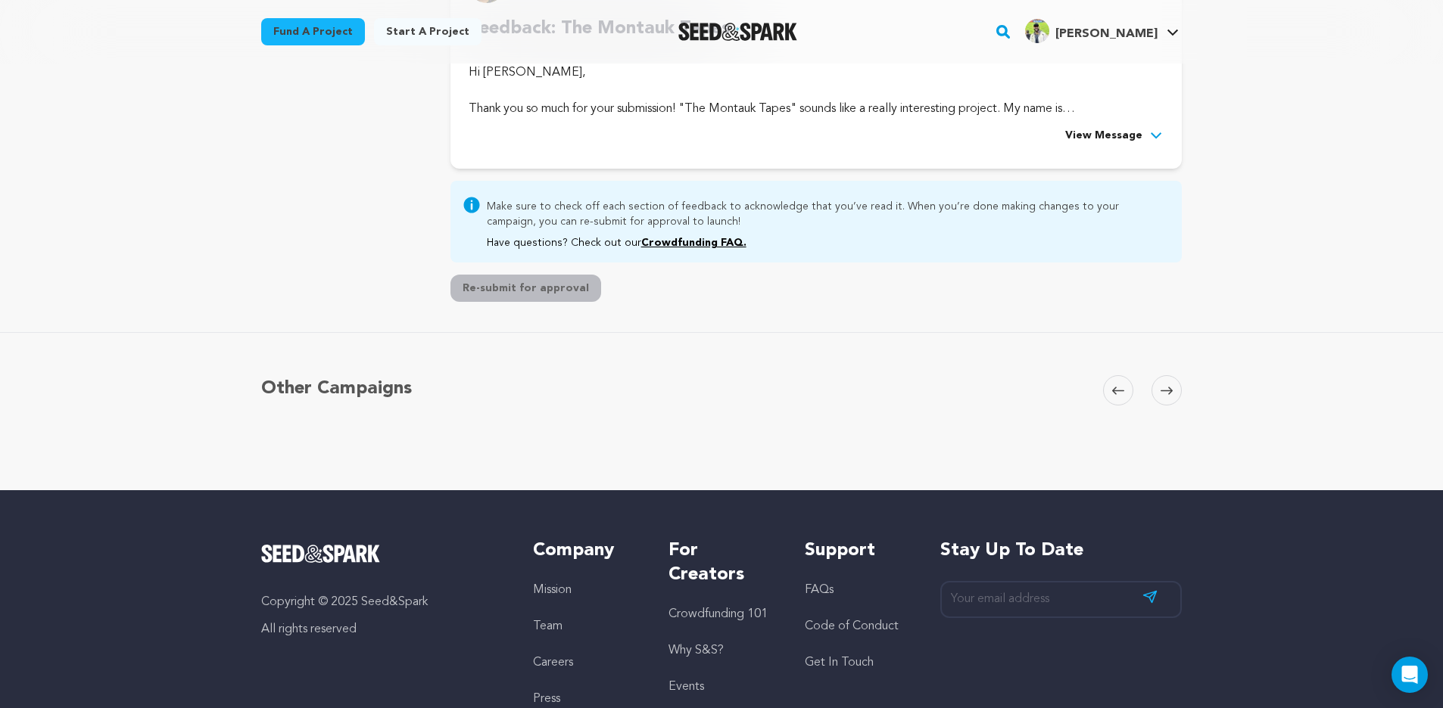
scroll to position [345, 0]
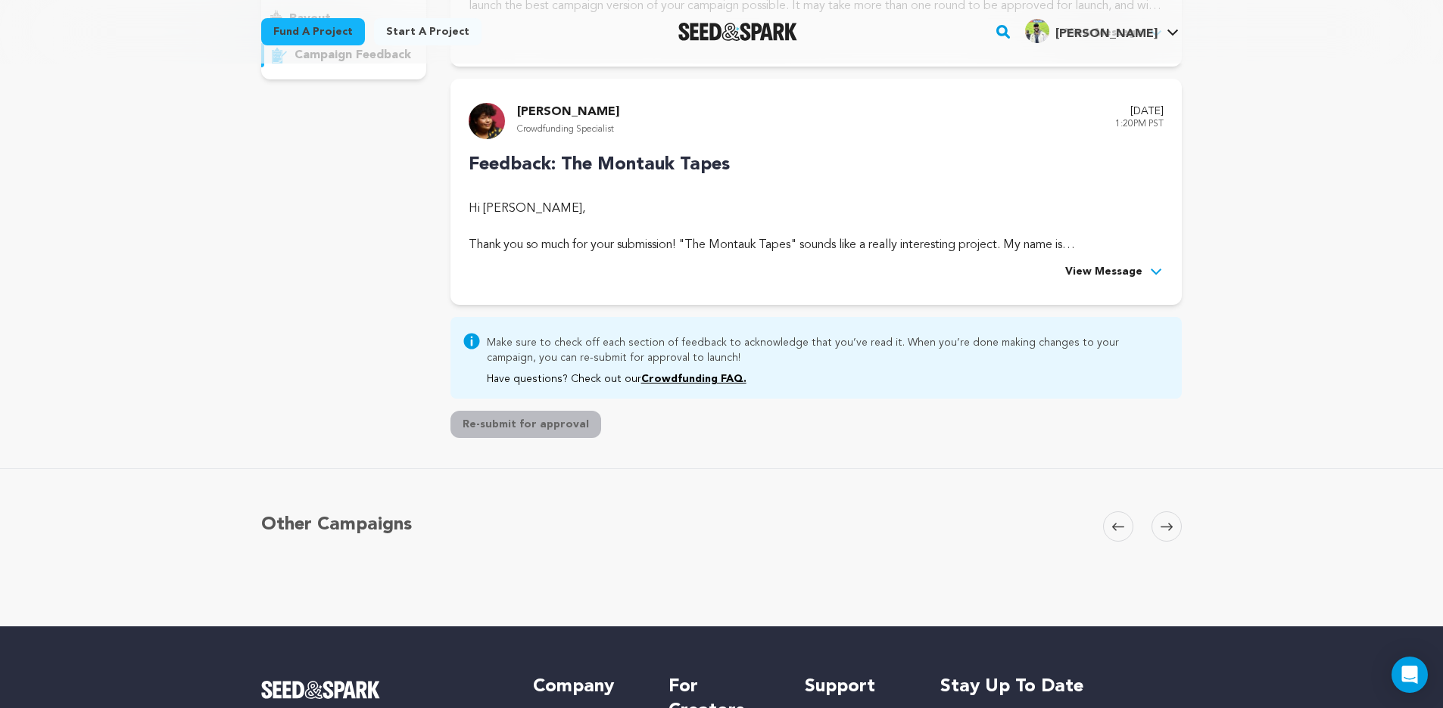
click at [1126, 276] on span "View Message" at bounding box center [1103, 272] width 77 height 18
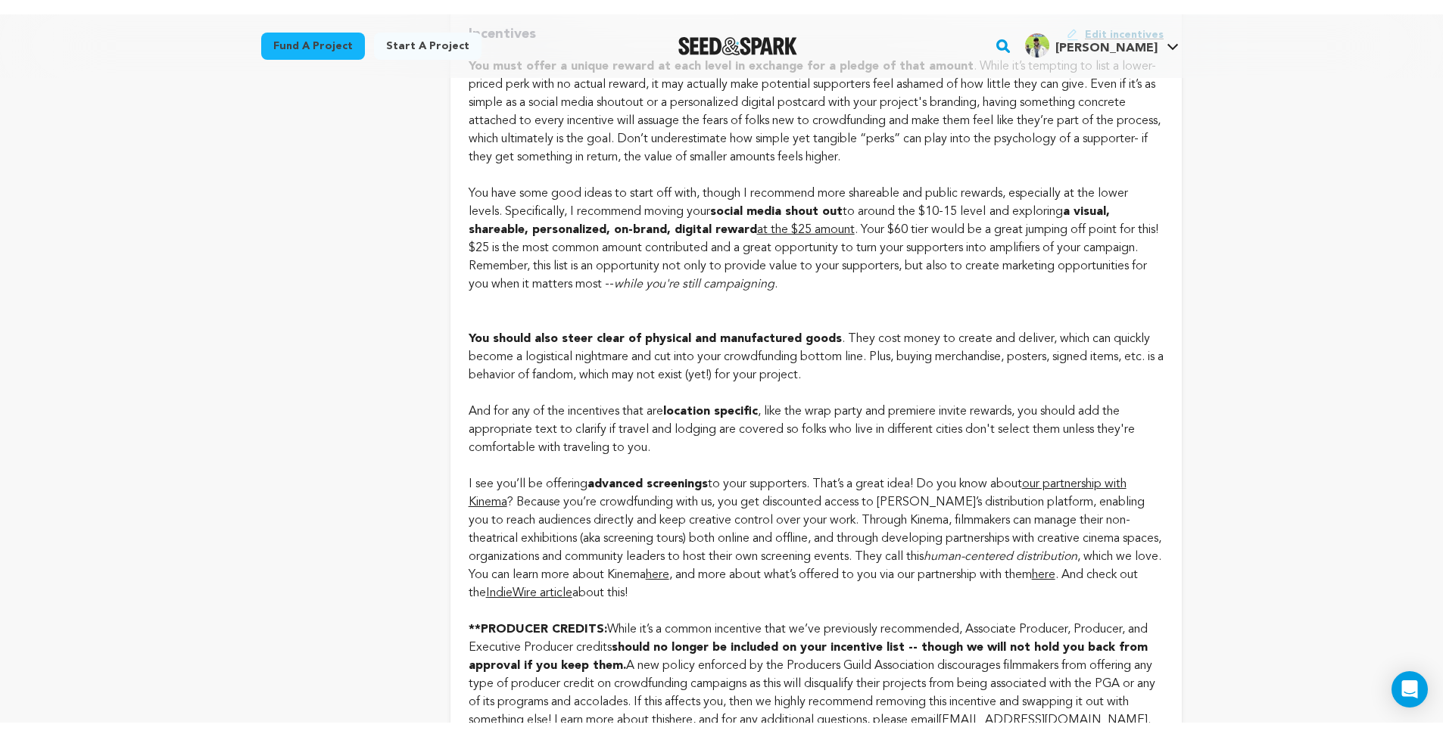
scroll to position [0, 0]
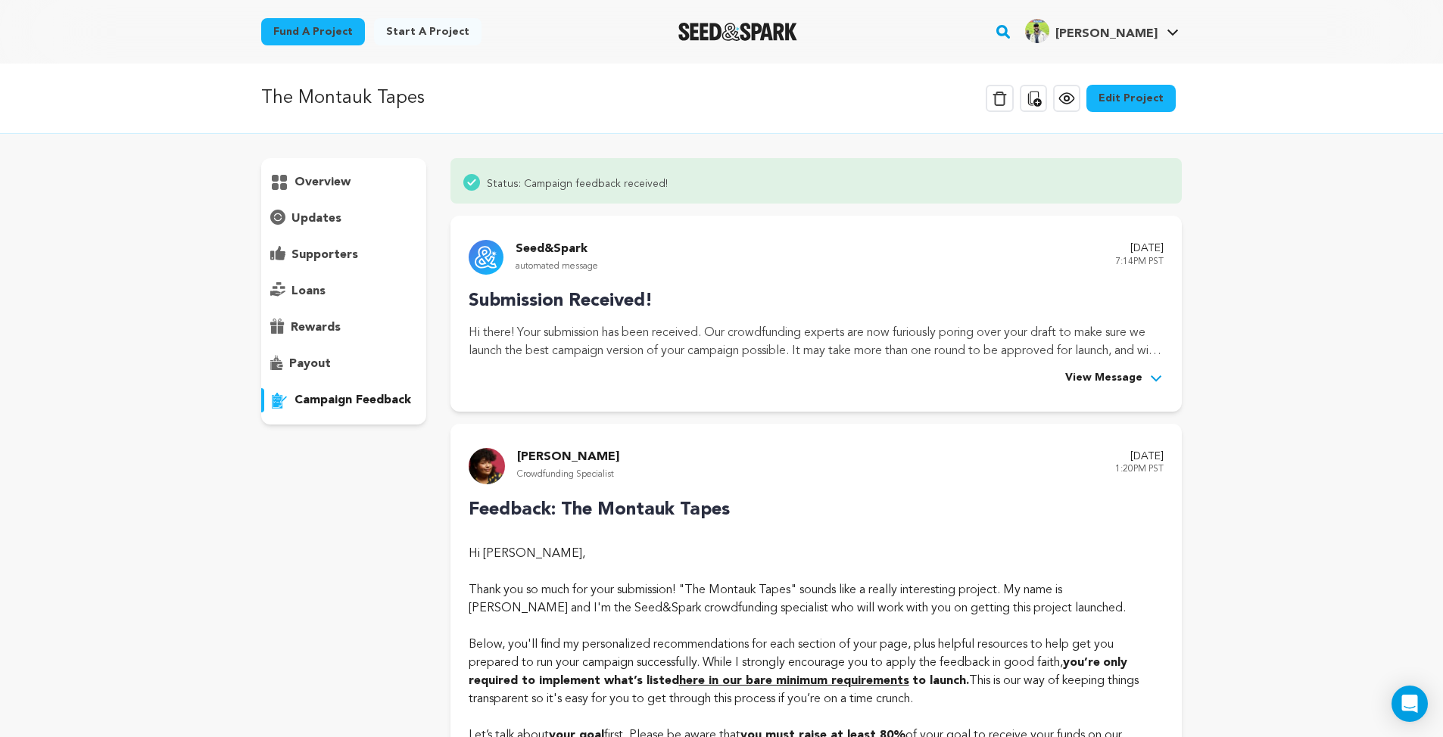
click at [1132, 95] on link "Edit Project" at bounding box center [1130, 98] width 89 height 27
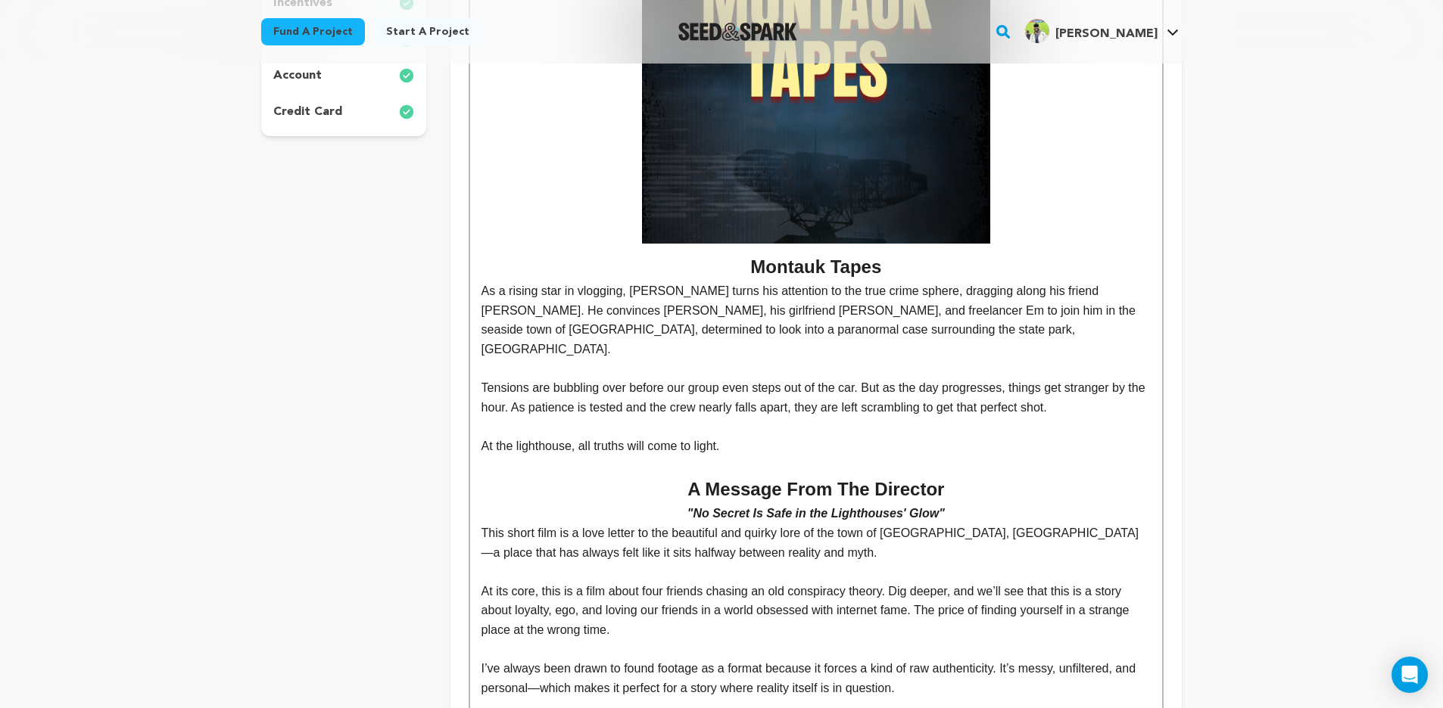
scroll to position [992, 0]
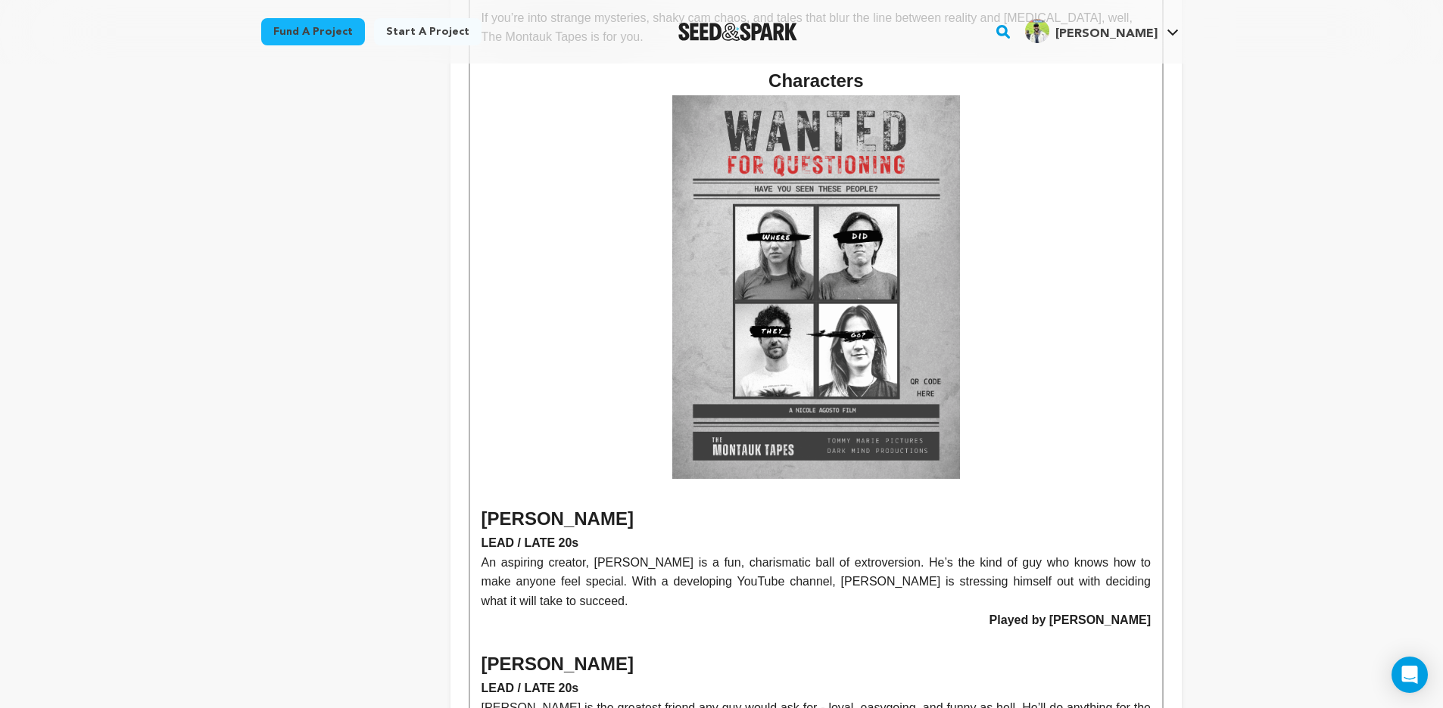
scroll to position [1008, 0]
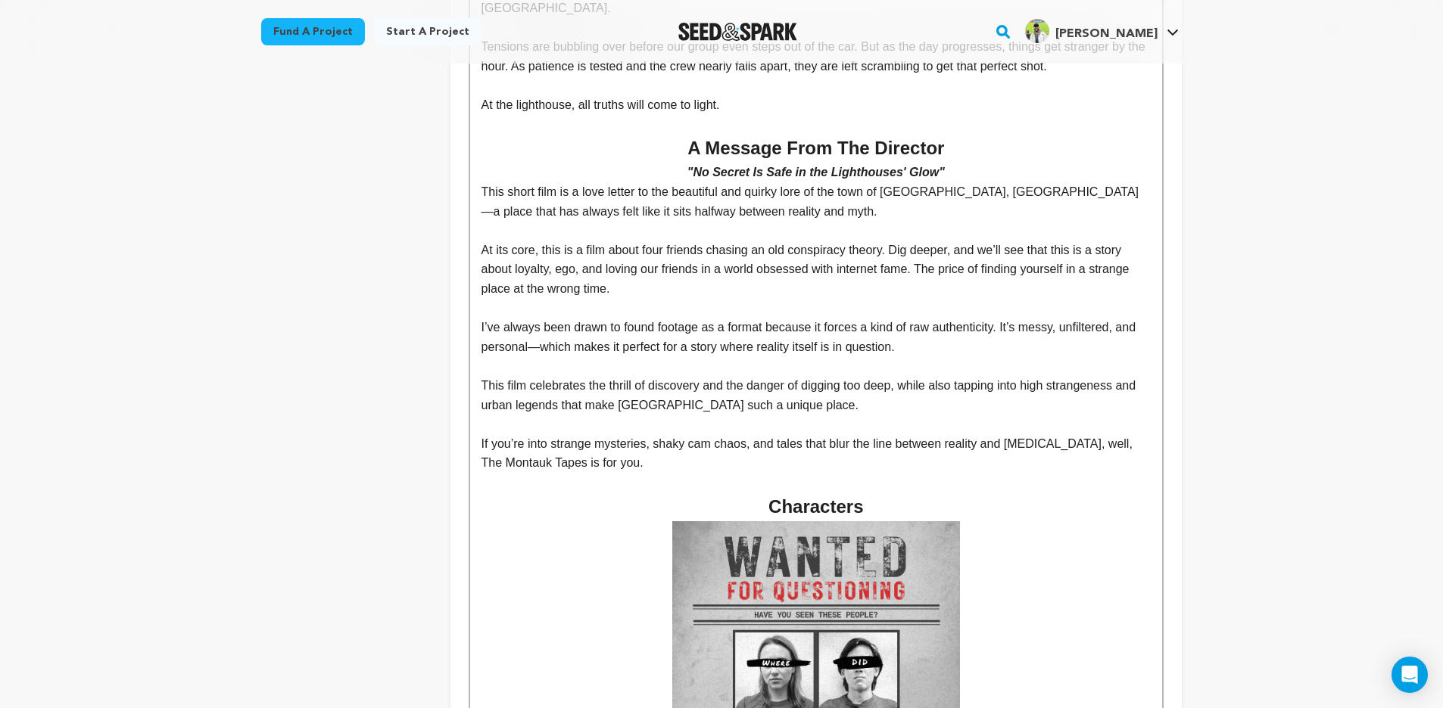
scroll to position [829, 0]
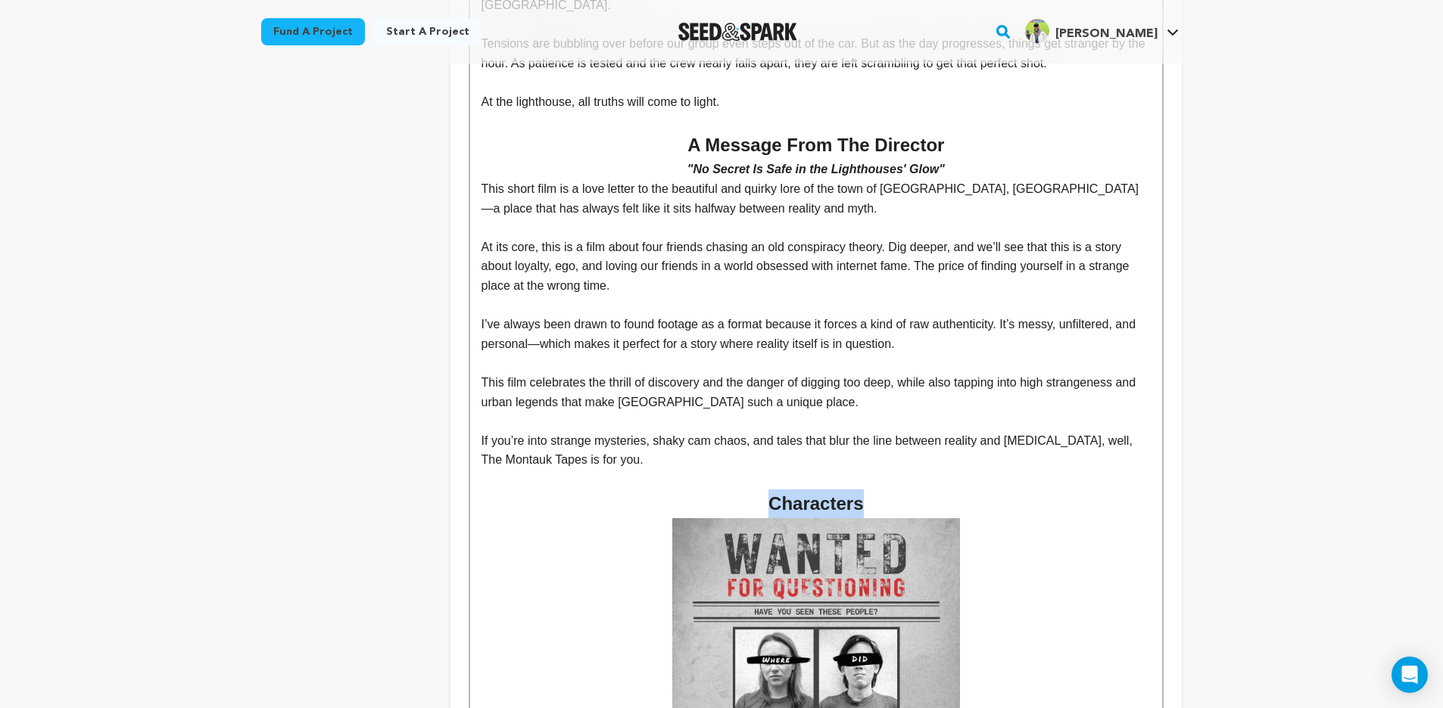
drag, startPoint x: 869, startPoint y: 475, endPoint x: 767, endPoint y: 472, distance: 101.5
click at [767, 490] on h2 "Characters" at bounding box center [815, 504] width 669 height 29
copy h2 "Characters"
click at [783, 470] on p at bounding box center [815, 480] width 669 height 20
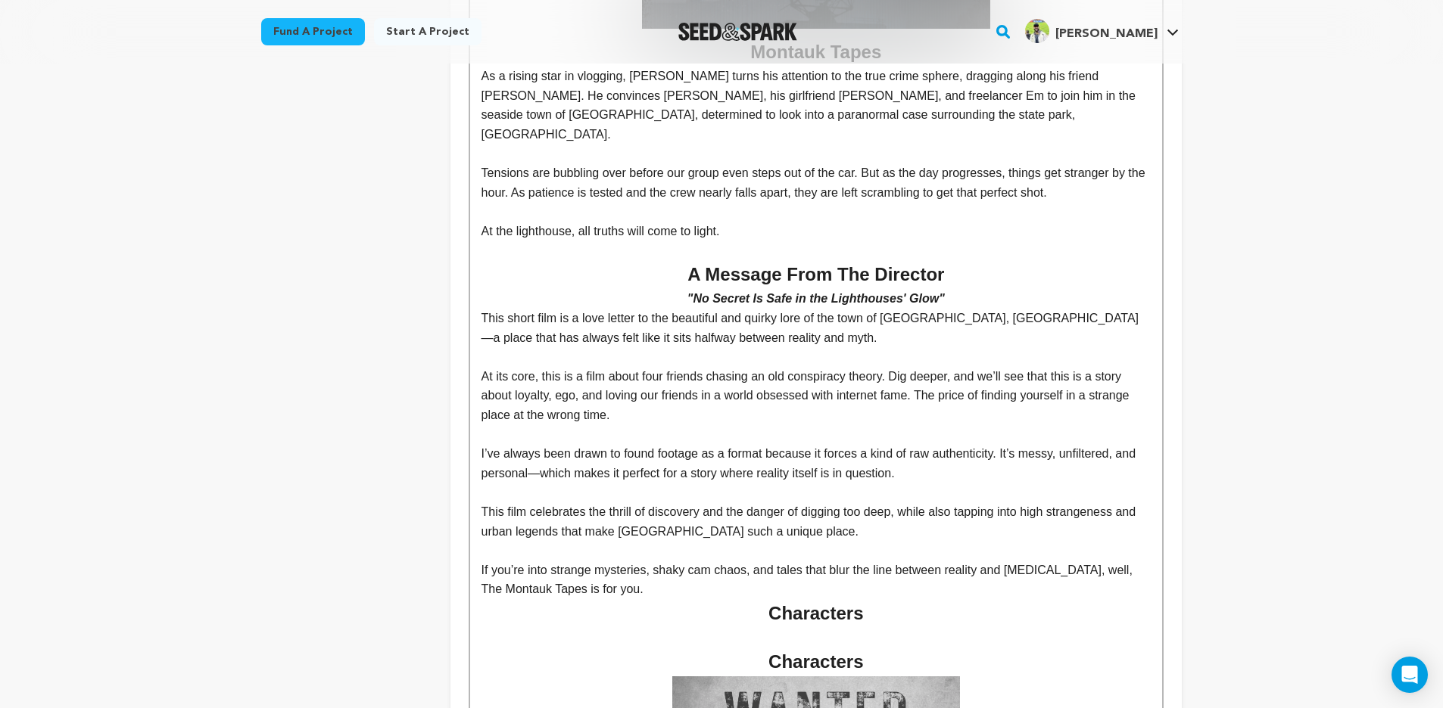
scroll to position [960, 0]
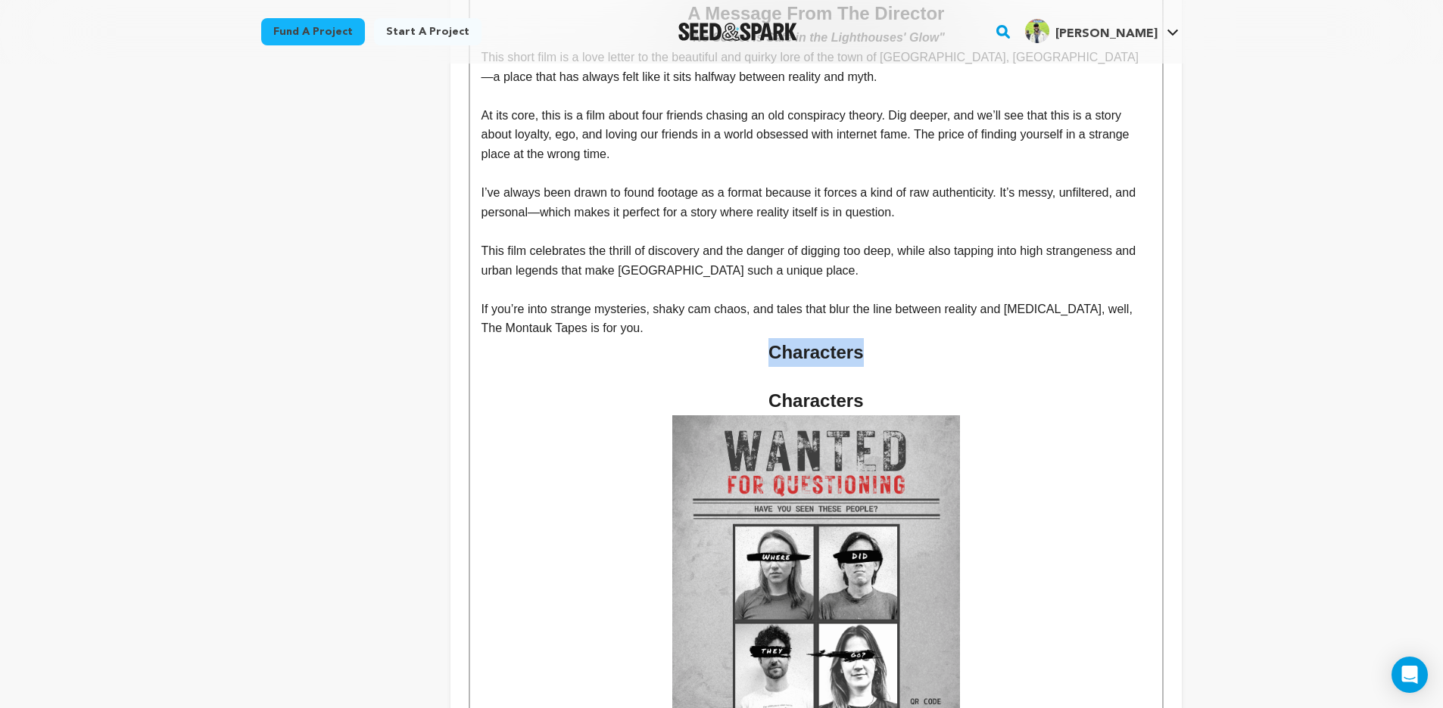
drag, startPoint x: 863, startPoint y: 316, endPoint x: 771, endPoint y: 318, distance: 92.4
click at [771, 338] on h2 "Characters" at bounding box center [815, 352] width 669 height 29
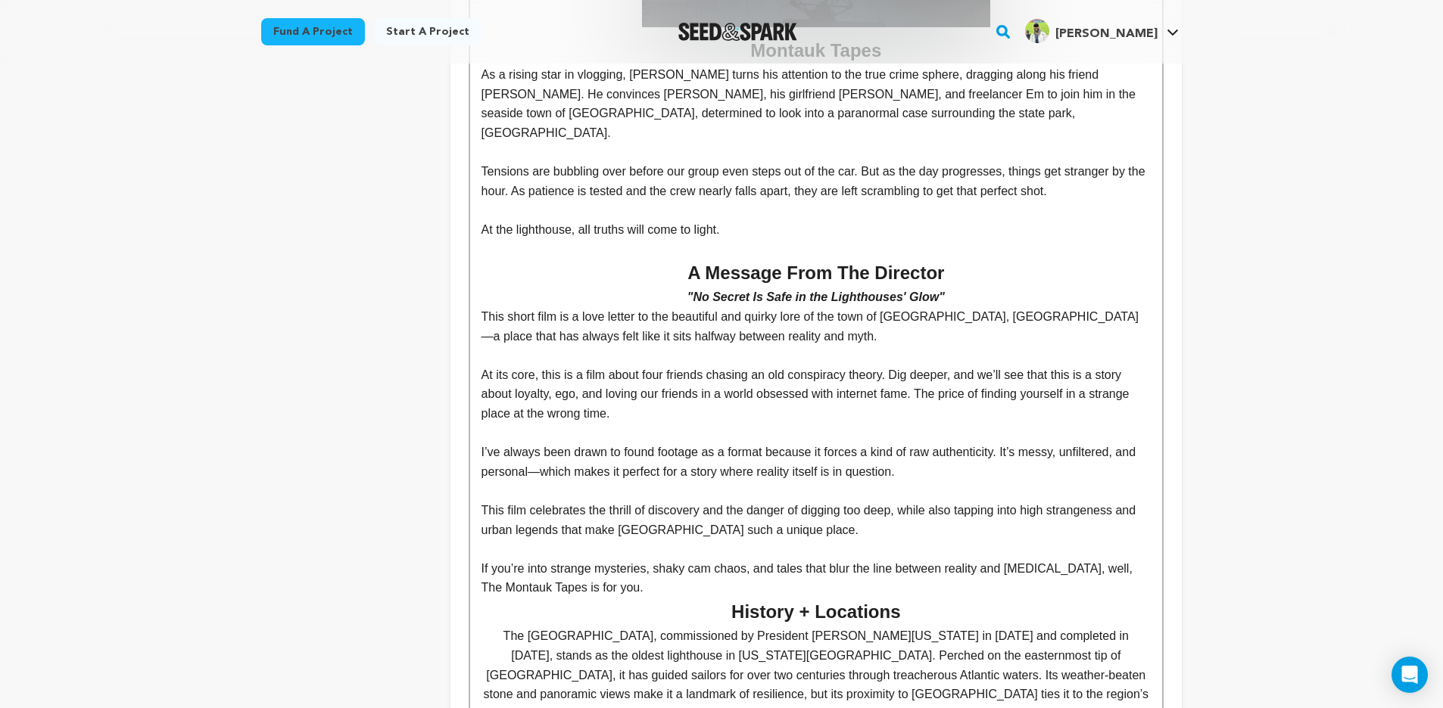
scroll to position [1004, 0]
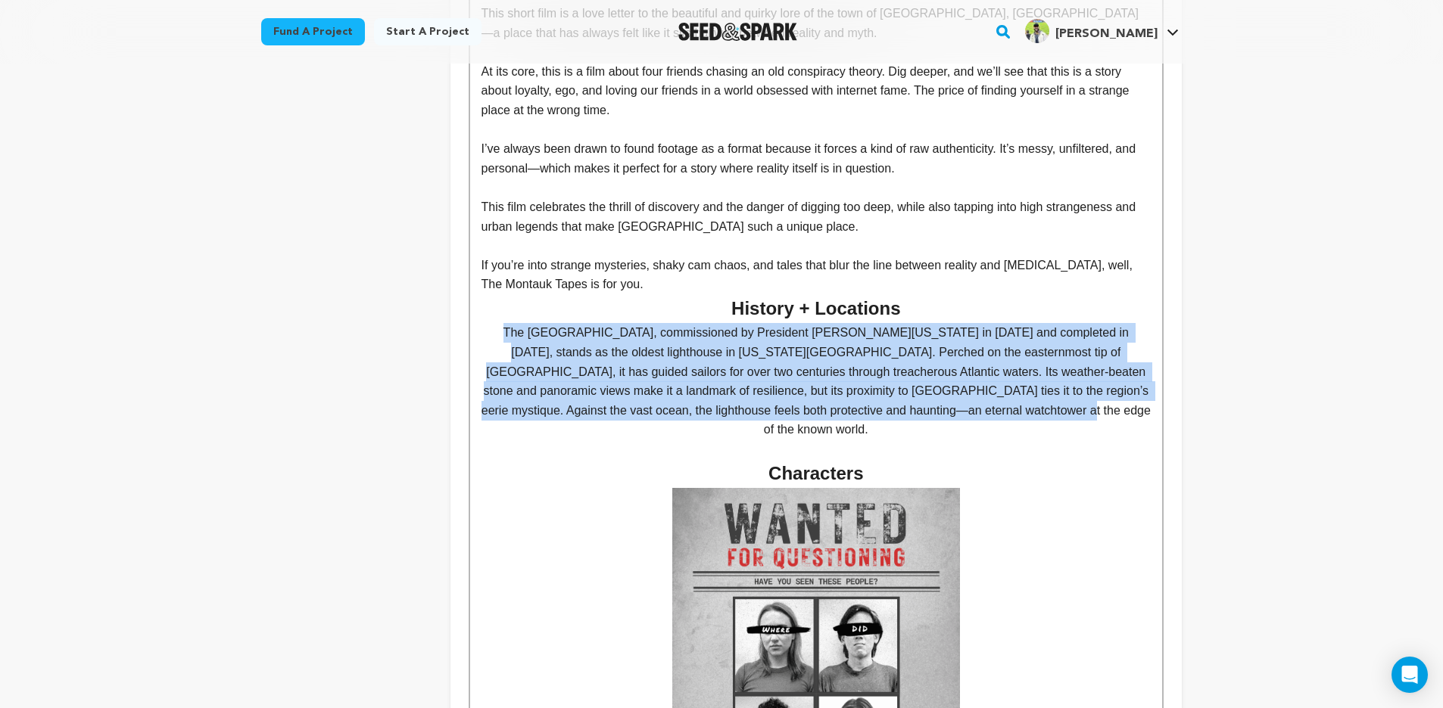
drag, startPoint x: 1065, startPoint y: 382, endPoint x: 479, endPoint y: 299, distance: 591.7
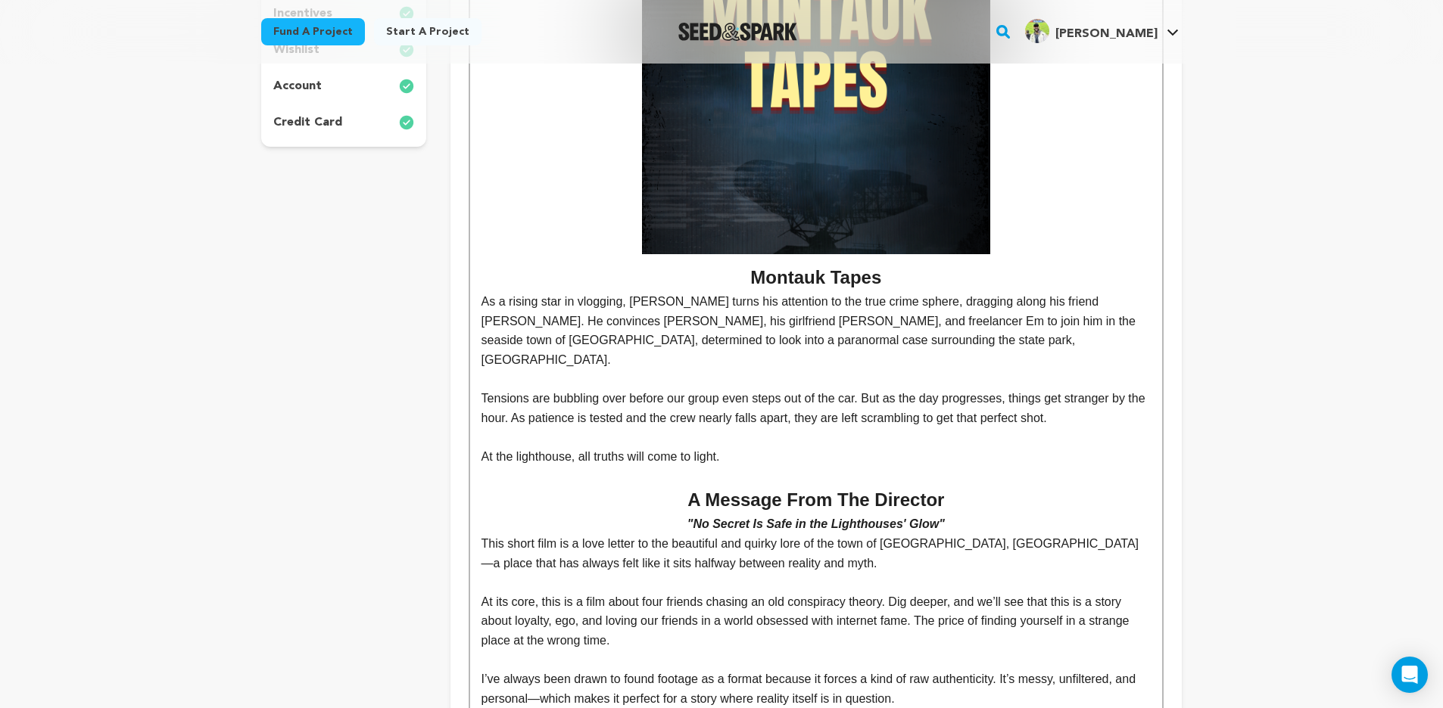
scroll to position [0, 0]
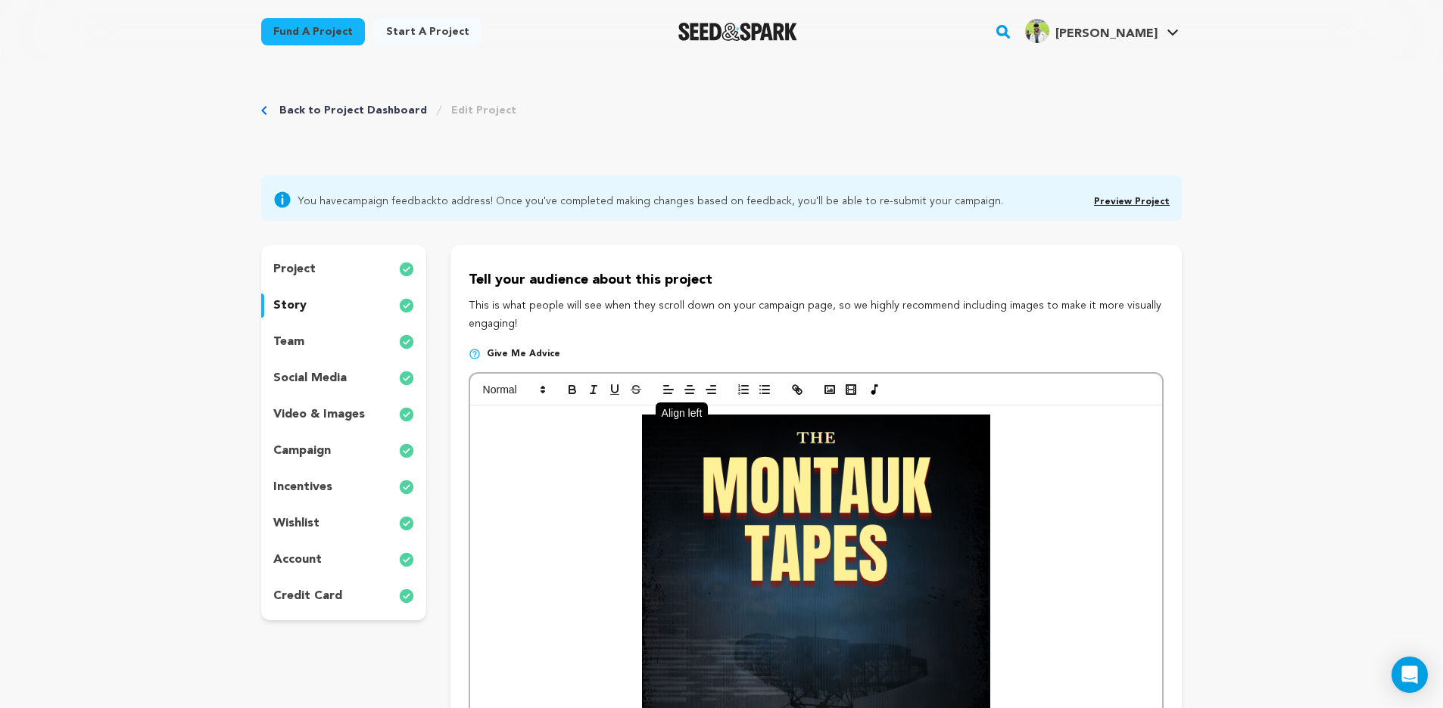
click at [674, 384] on icon "button" at bounding box center [669, 390] width 14 height 14
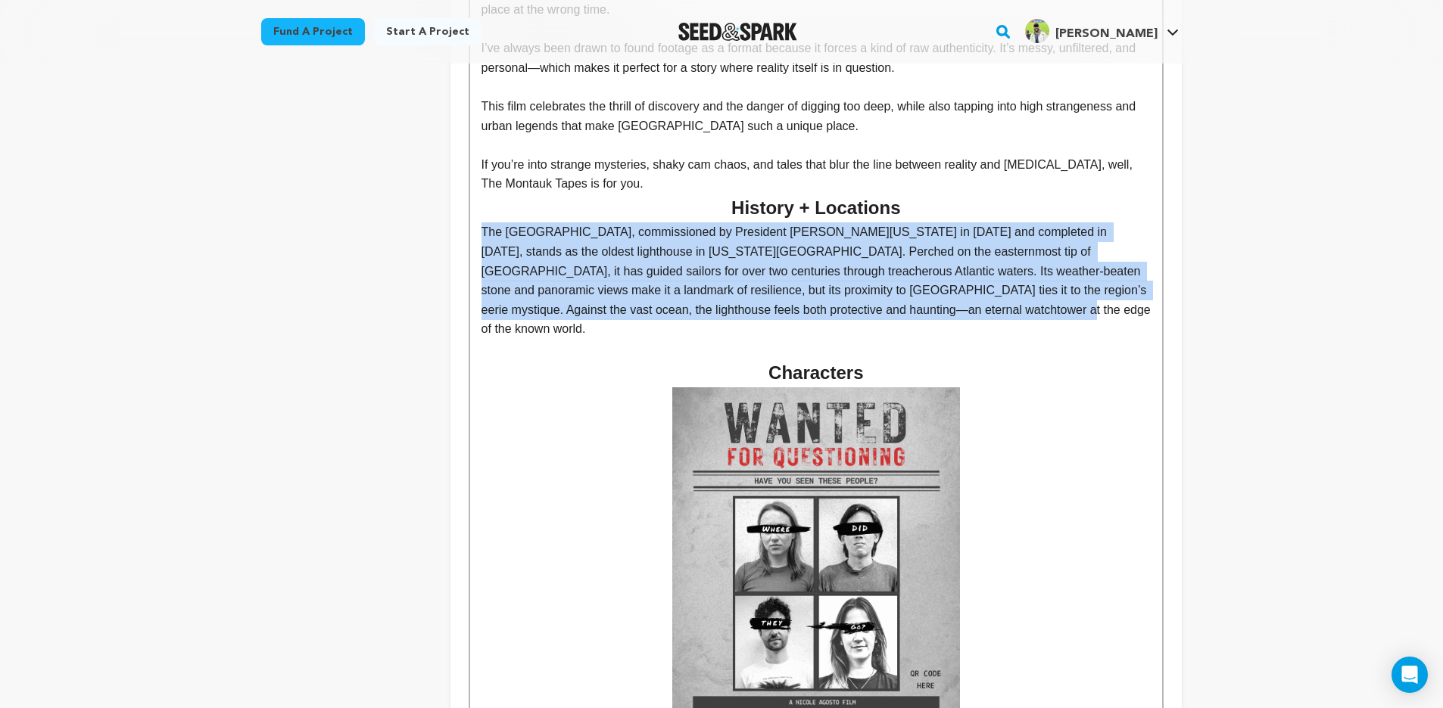
scroll to position [971, 0]
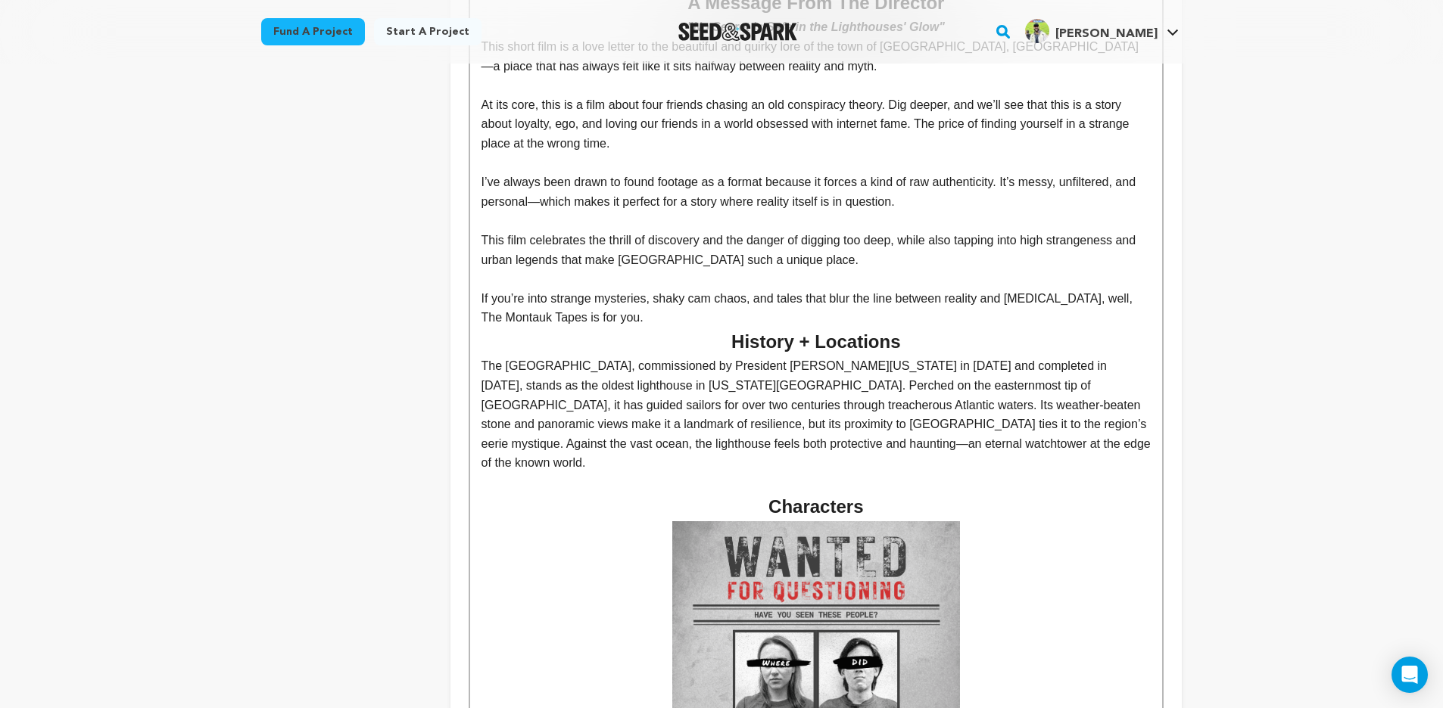
click at [496, 328] on h2 "History + Locations" at bounding box center [815, 342] width 669 height 29
click at [481, 328] on h2 "History + Locations" at bounding box center [815, 342] width 669 height 29
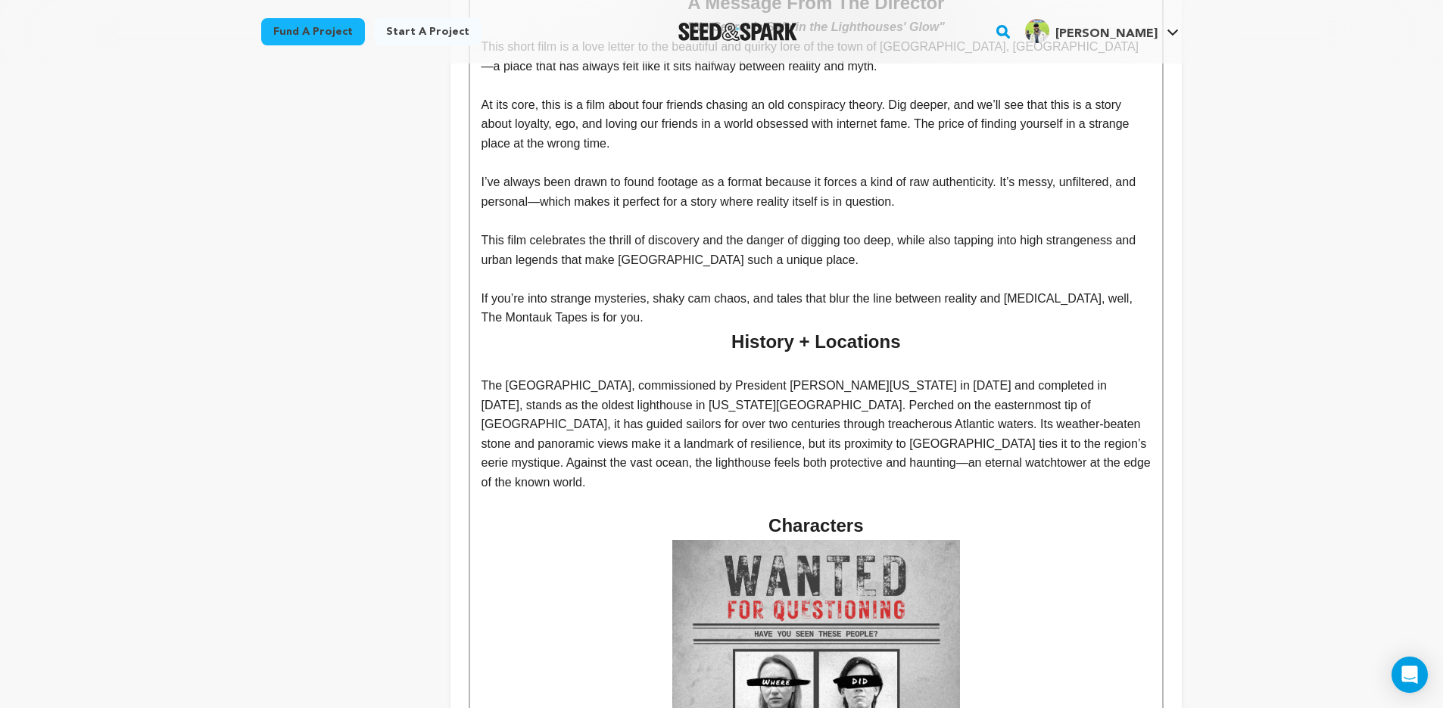
click at [481, 376] on p "The Montauk Point Lighthouse, commissioned by President George Washington in 17…" at bounding box center [815, 434] width 669 height 117
drag, startPoint x: 571, startPoint y: 339, endPoint x: 440, endPoint y: 325, distance: 131.6
click at [979, 428] on p "The Montauk Point Lighthouse, commissioned by President George Washington in 17…" at bounding box center [815, 434] width 669 height 117
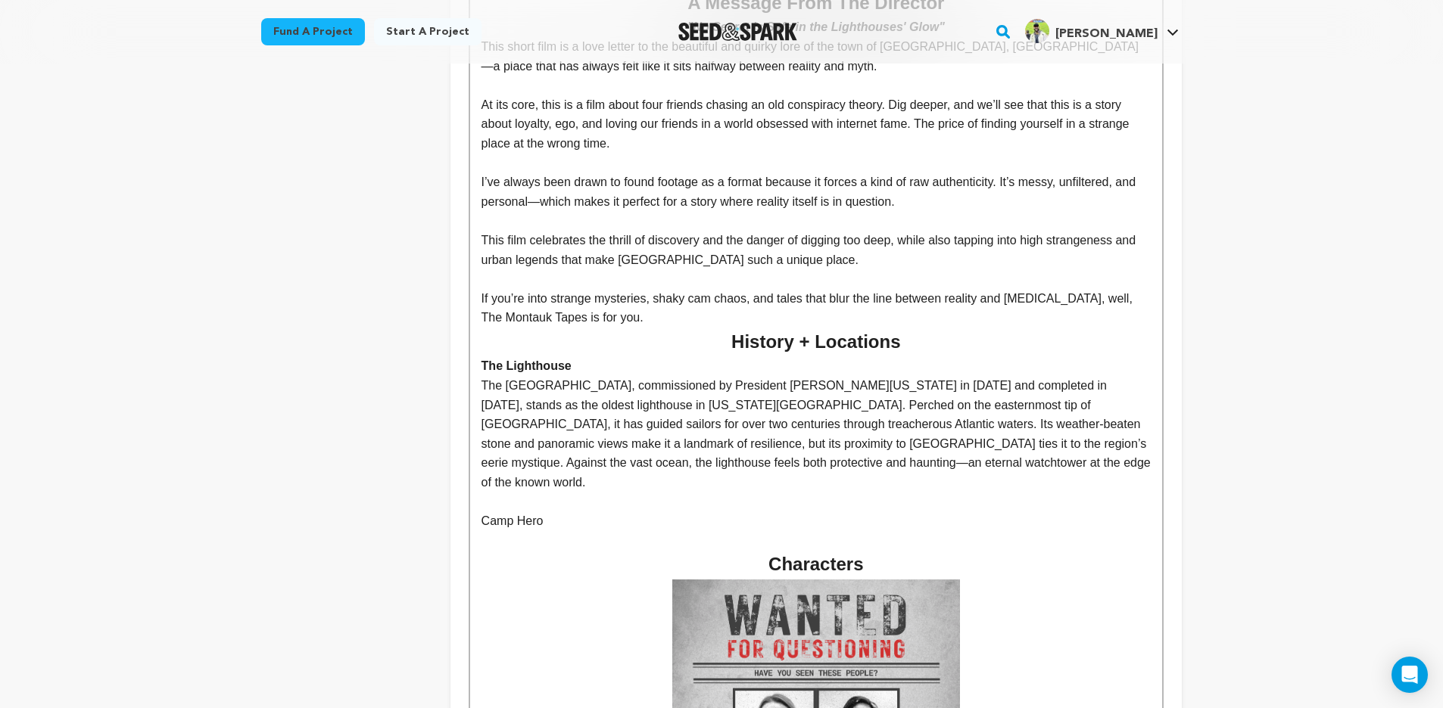
click at [652, 425] on p "The Montauk Point Lighthouse, commissioned by President George Washington in 17…" at bounding box center [815, 434] width 669 height 117
drag, startPoint x: 552, startPoint y: 473, endPoint x: 409, endPoint y: 466, distance: 143.2
click at [550, 512] on p "Camp Hero" at bounding box center [815, 522] width 669 height 20
click at [569, 550] on h2 "Characters" at bounding box center [815, 564] width 669 height 29
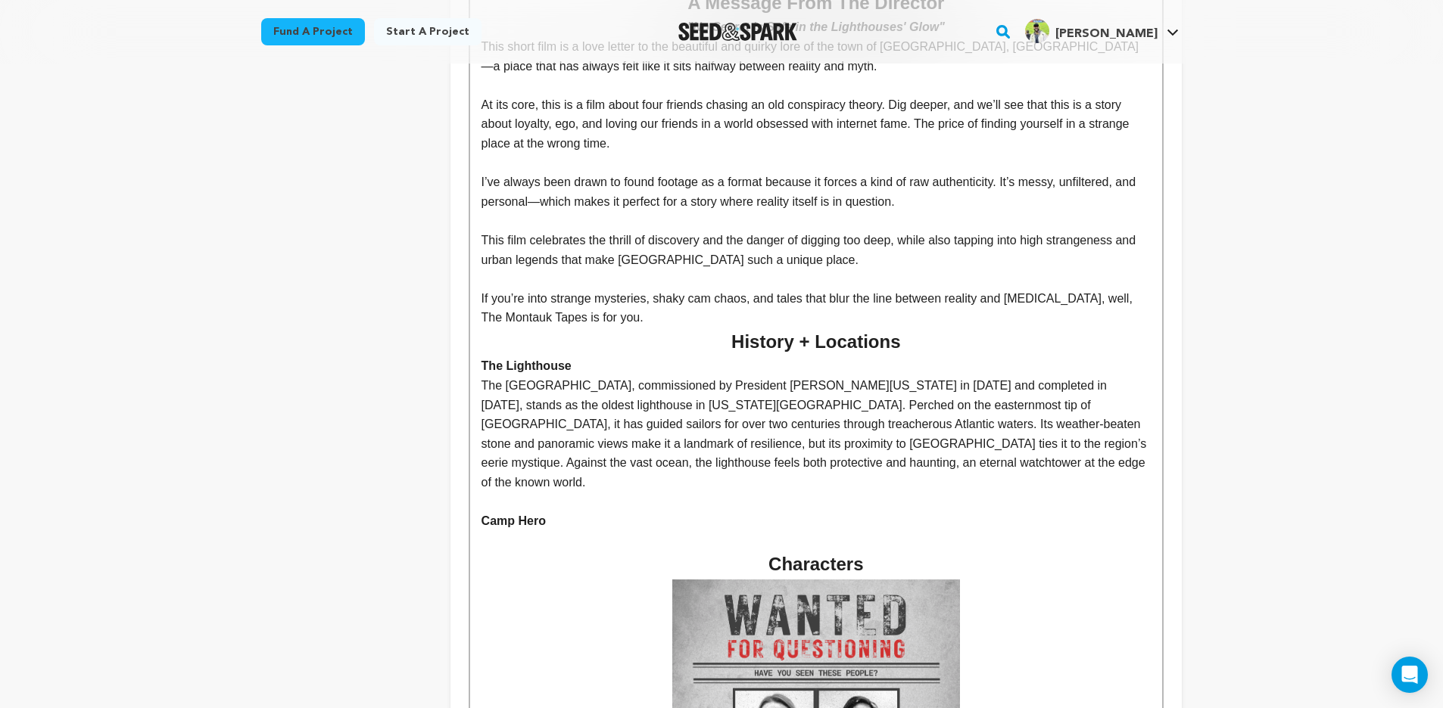
click at [547, 531] on p at bounding box center [815, 541] width 669 height 20
click at [546, 515] on strong "Camp Hero" at bounding box center [513, 521] width 64 height 13
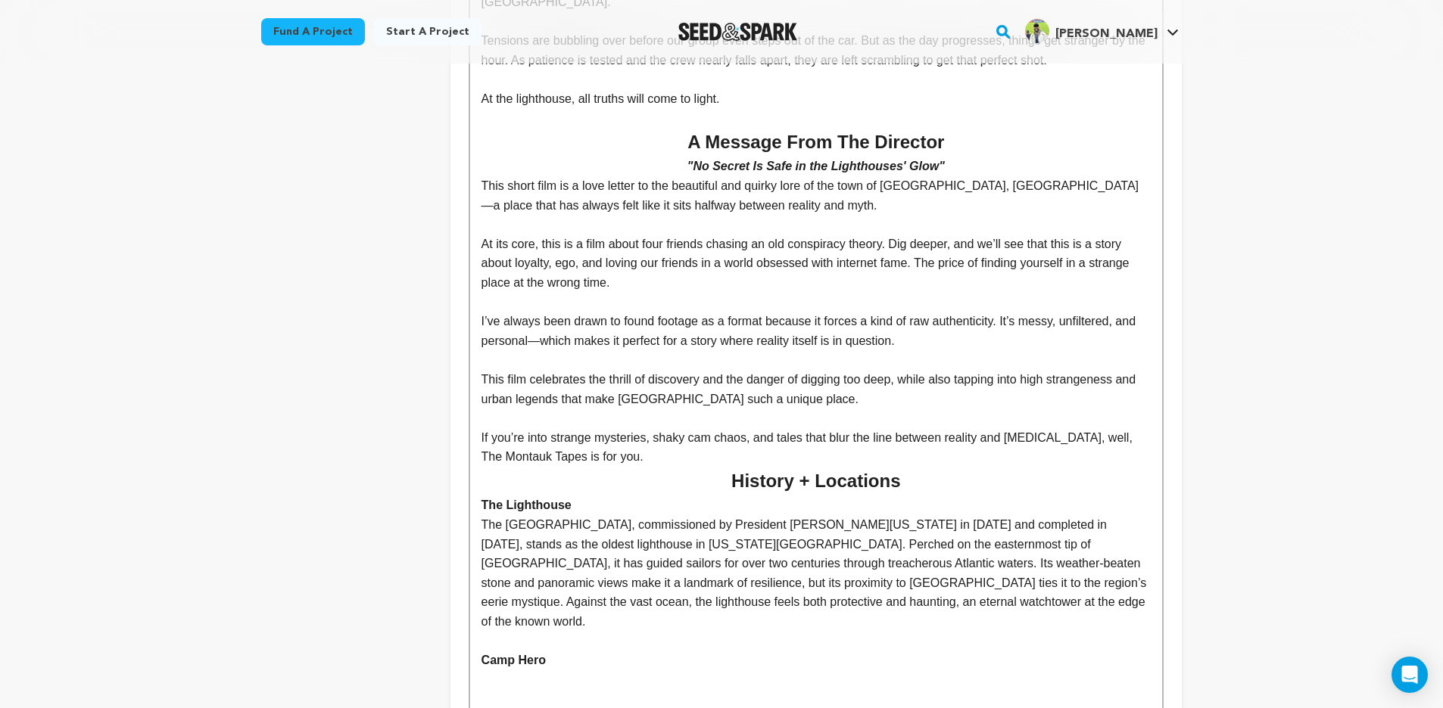
scroll to position [1020, 0]
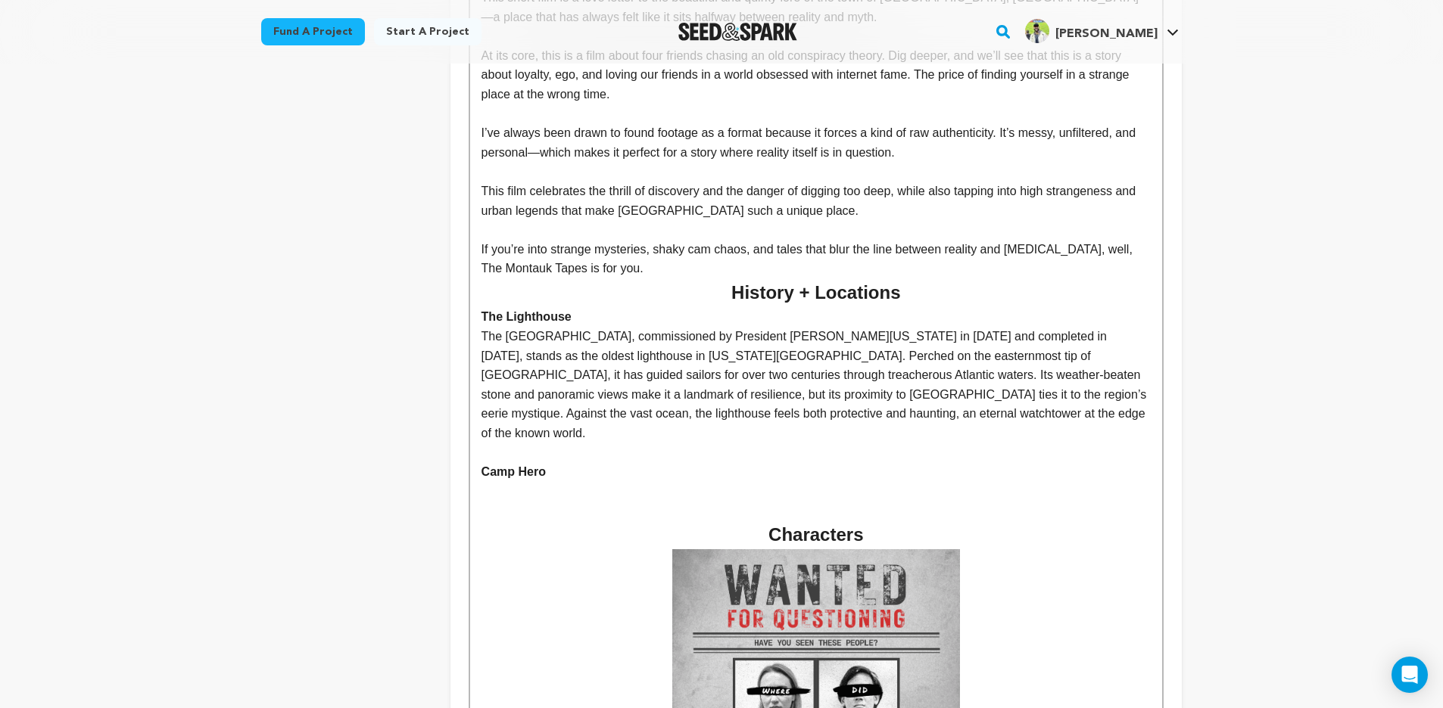
click at [489, 482] on p "﻿" at bounding box center [815, 492] width 669 height 20
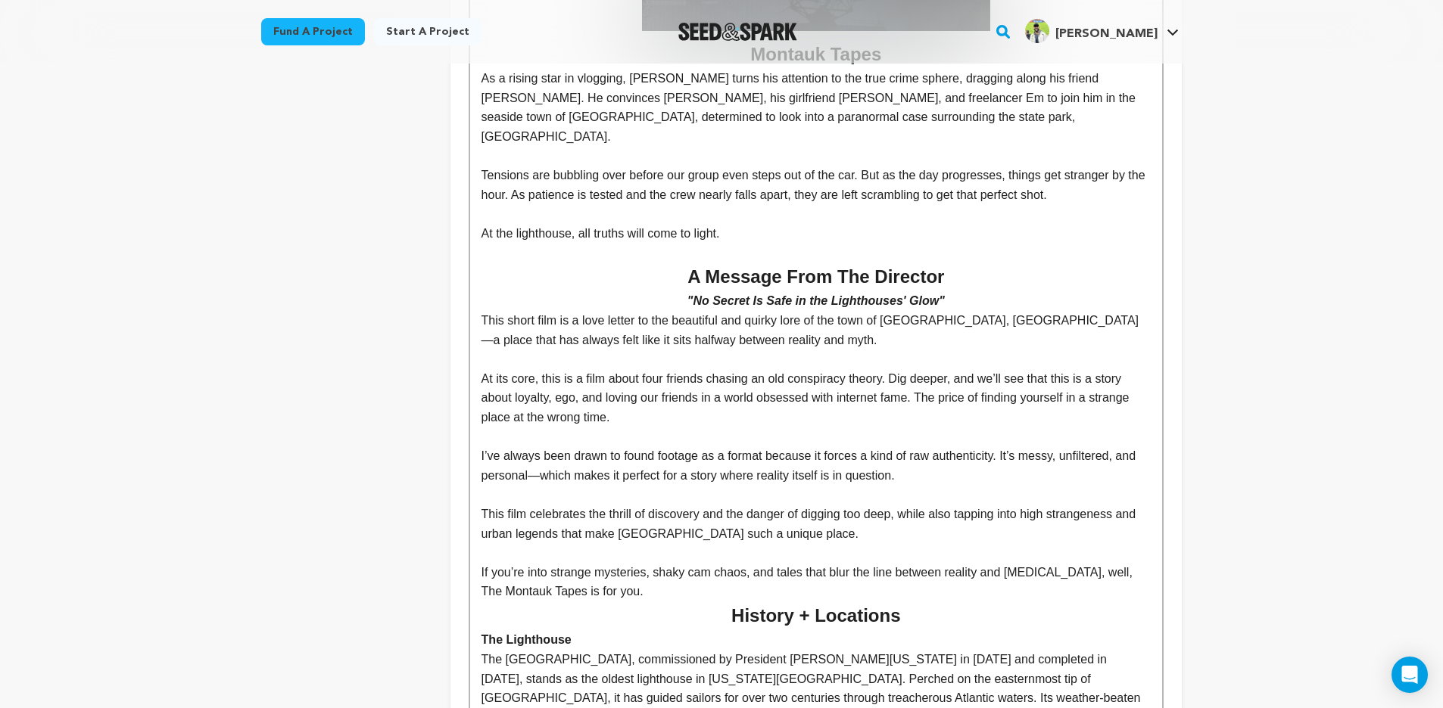
scroll to position [970, 0]
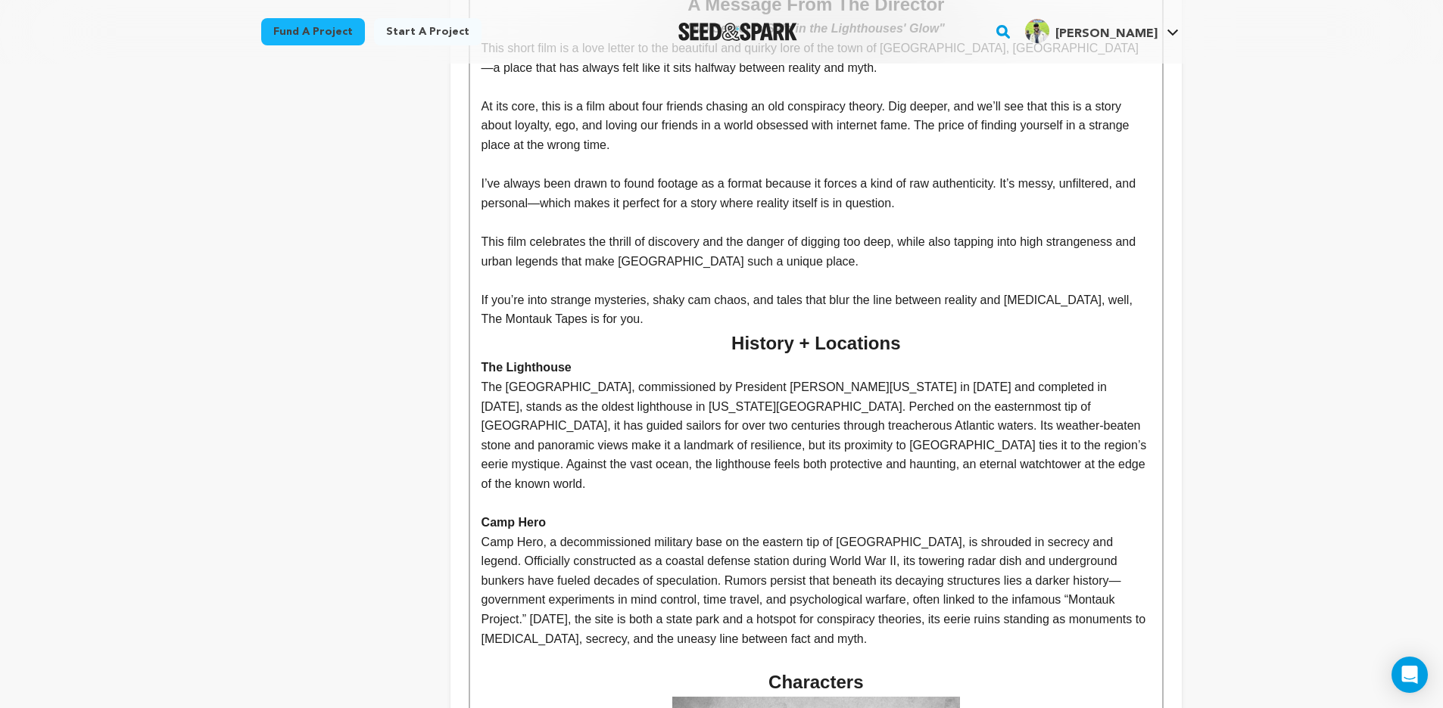
click at [1084, 533] on p "Camp Hero, a decommissioned military base on the eastern tip of Long Island, is…" at bounding box center [815, 591] width 669 height 117
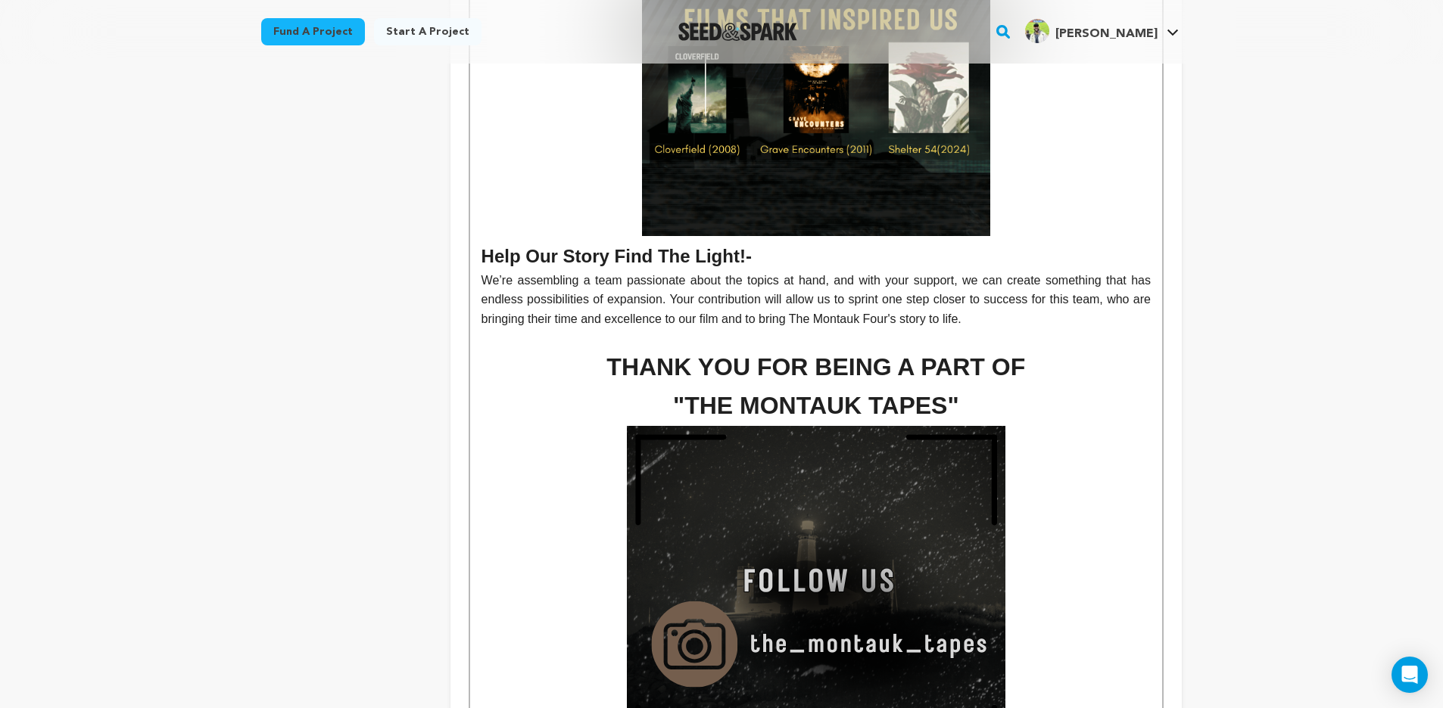
scroll to position [3463, 0]
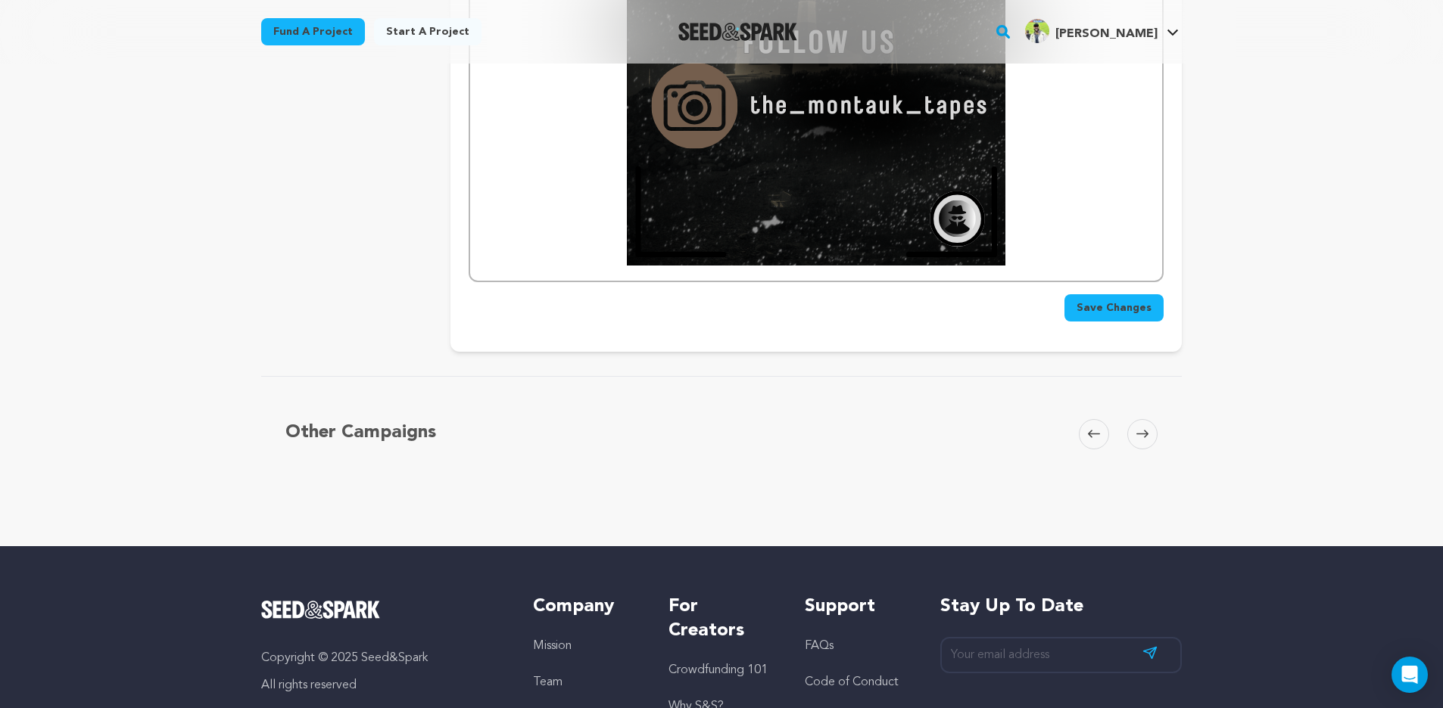
click at [1120, 300] on span "Save Changes" at bounding box center [1113, 307] width 75 height 15
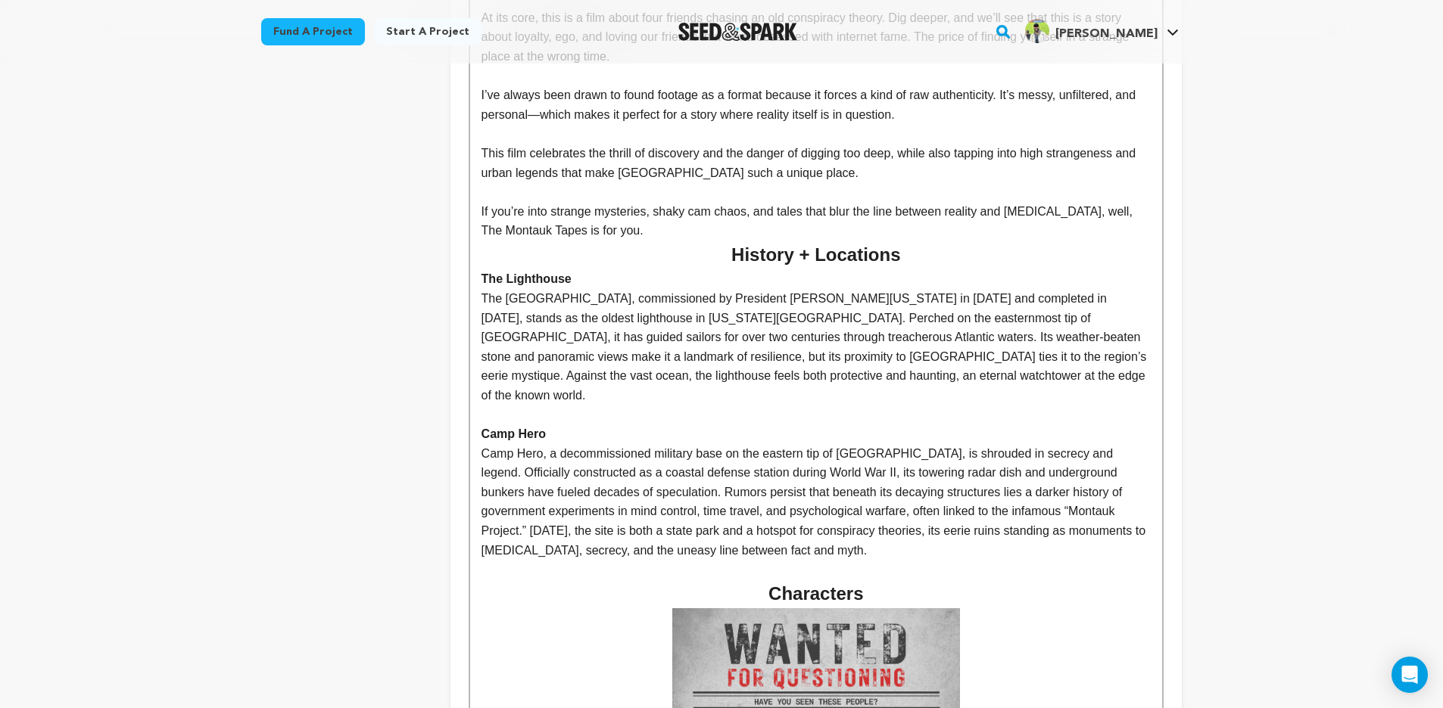
scroll to position [1085, 0]
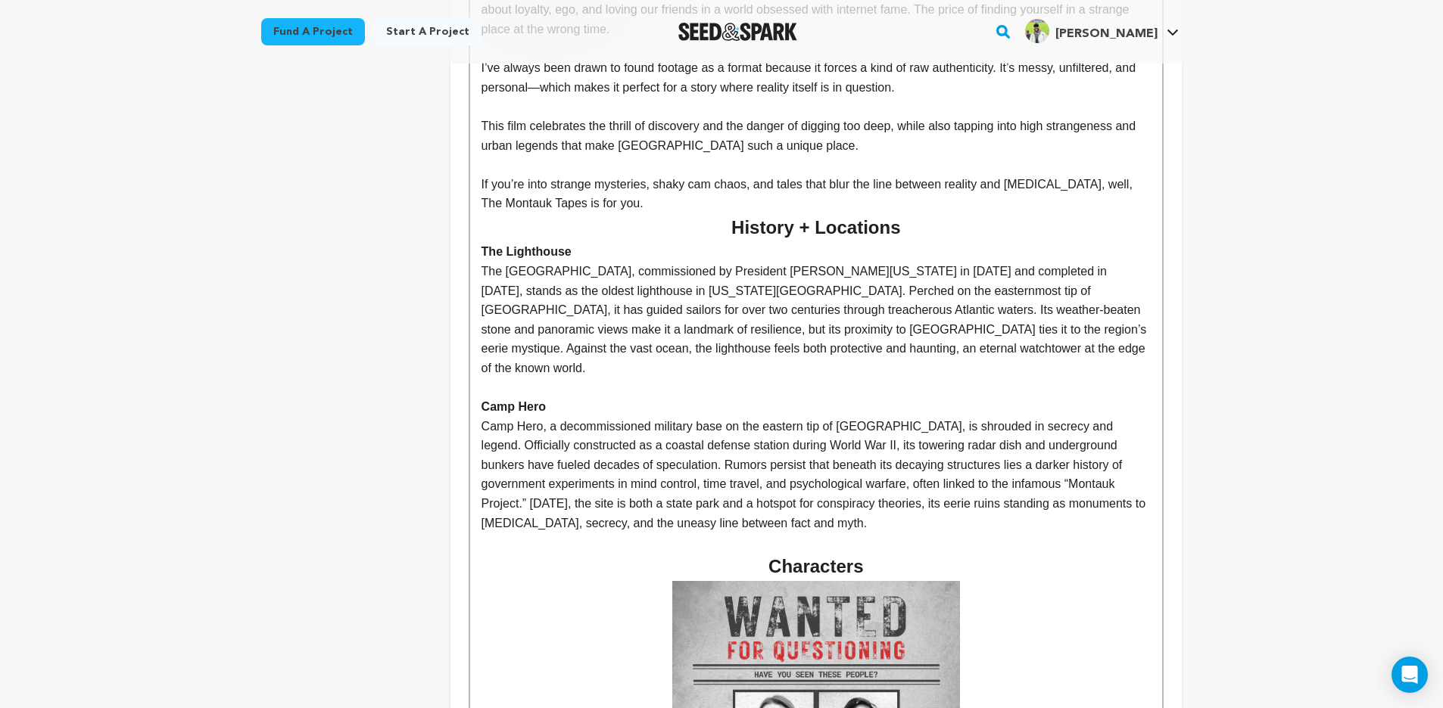
click at [882, 533] on p at bounding box center [815, 543] width 669 height 20
click at [879, 533] on p at bounding box center [815, 543] width 669 height 20
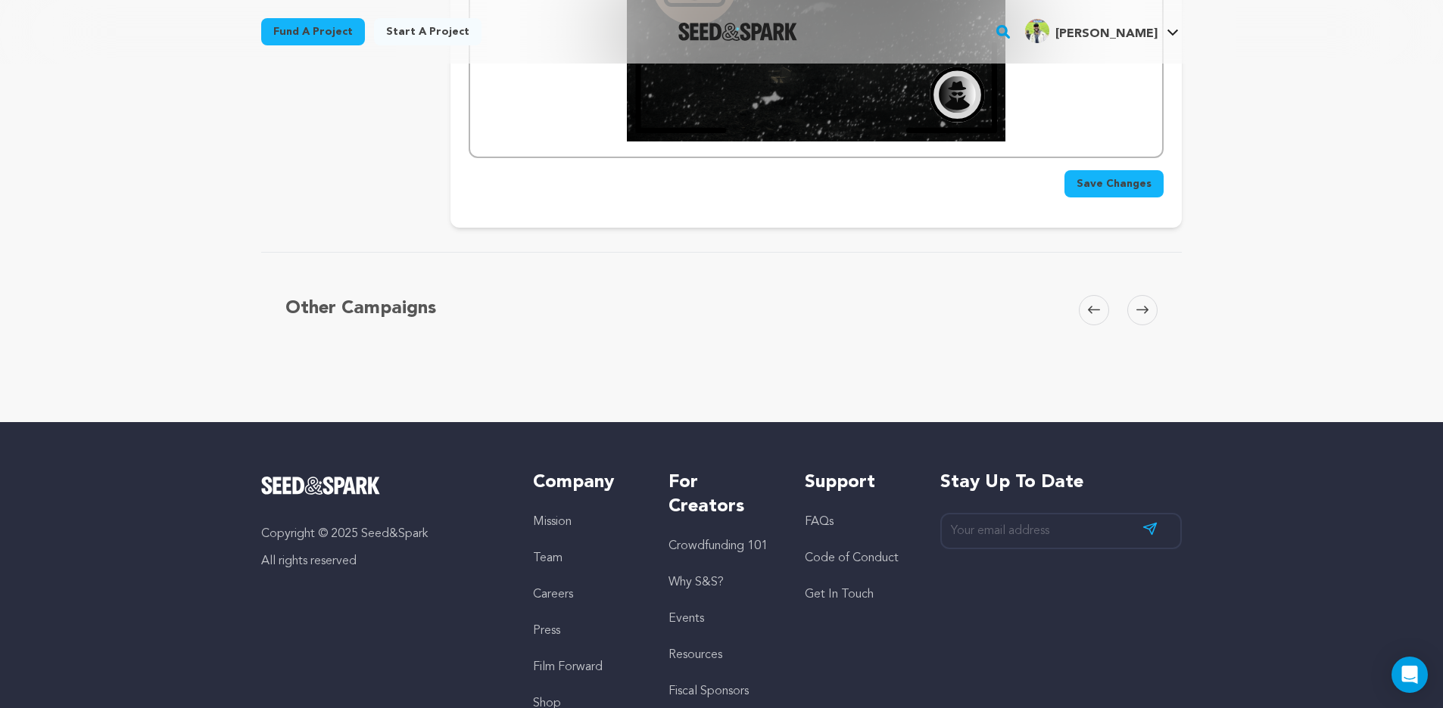
scroll to position [3057, 0]
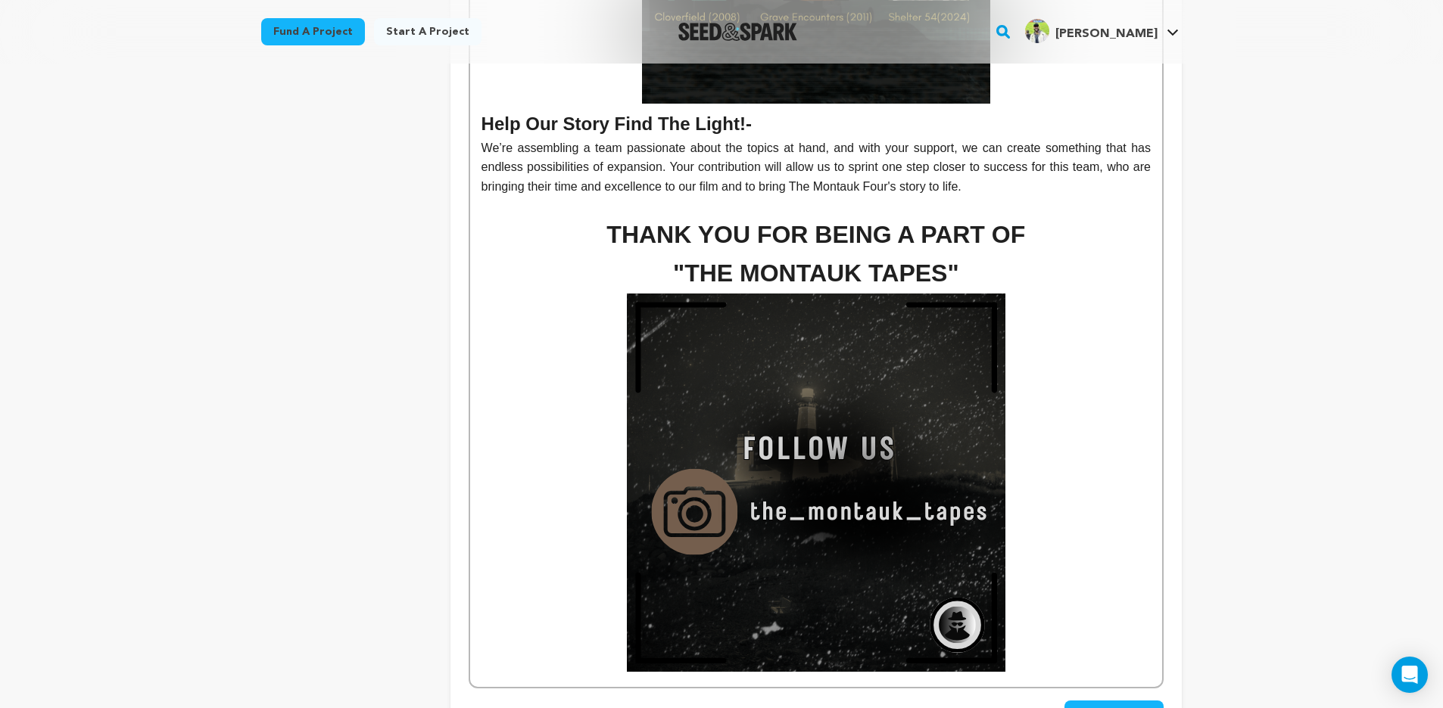
click at [1103, 707] on span "Save Changes" at bounding box center [1113, 714] width 75 height 15
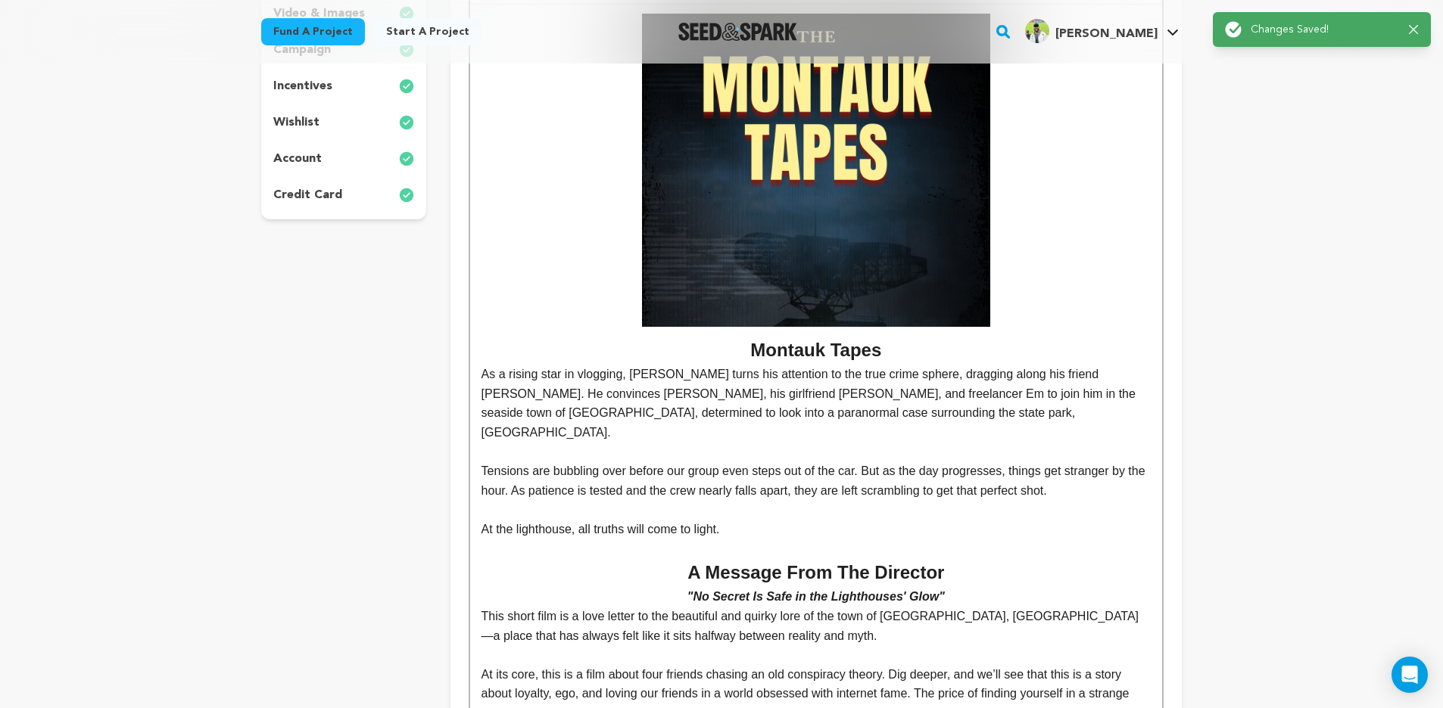
scroll to position [0, 0]
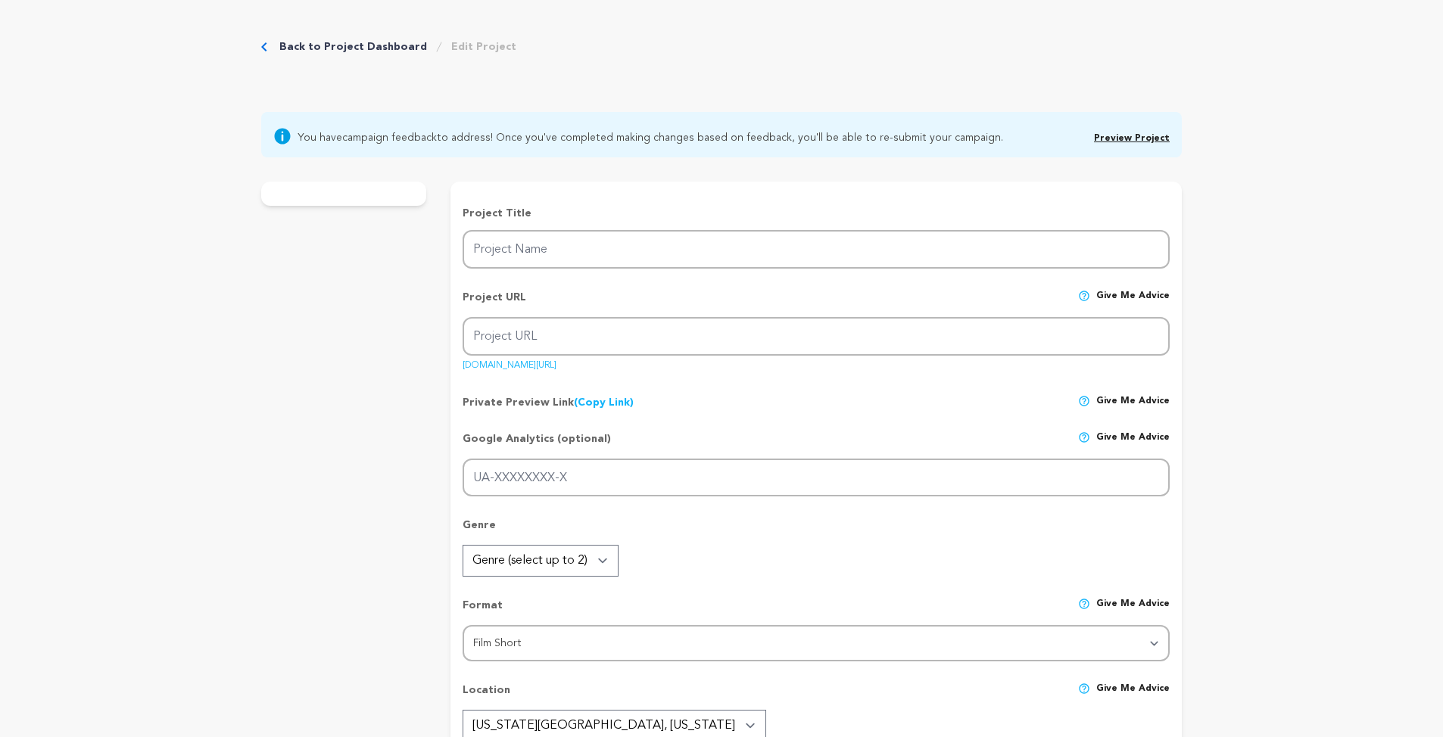
type input "The Montauk Tapes"
type input "the-montauk-tapes"
type input "Uncovered footage reveals the final known hours of four vloggers as they attemp…"
type textarea "With the help of his most trusted friends, [PERSON_NAME] aims to uncover buried…"
type textarea "This project comes from a team that grew up loving horror not just for its mons…"
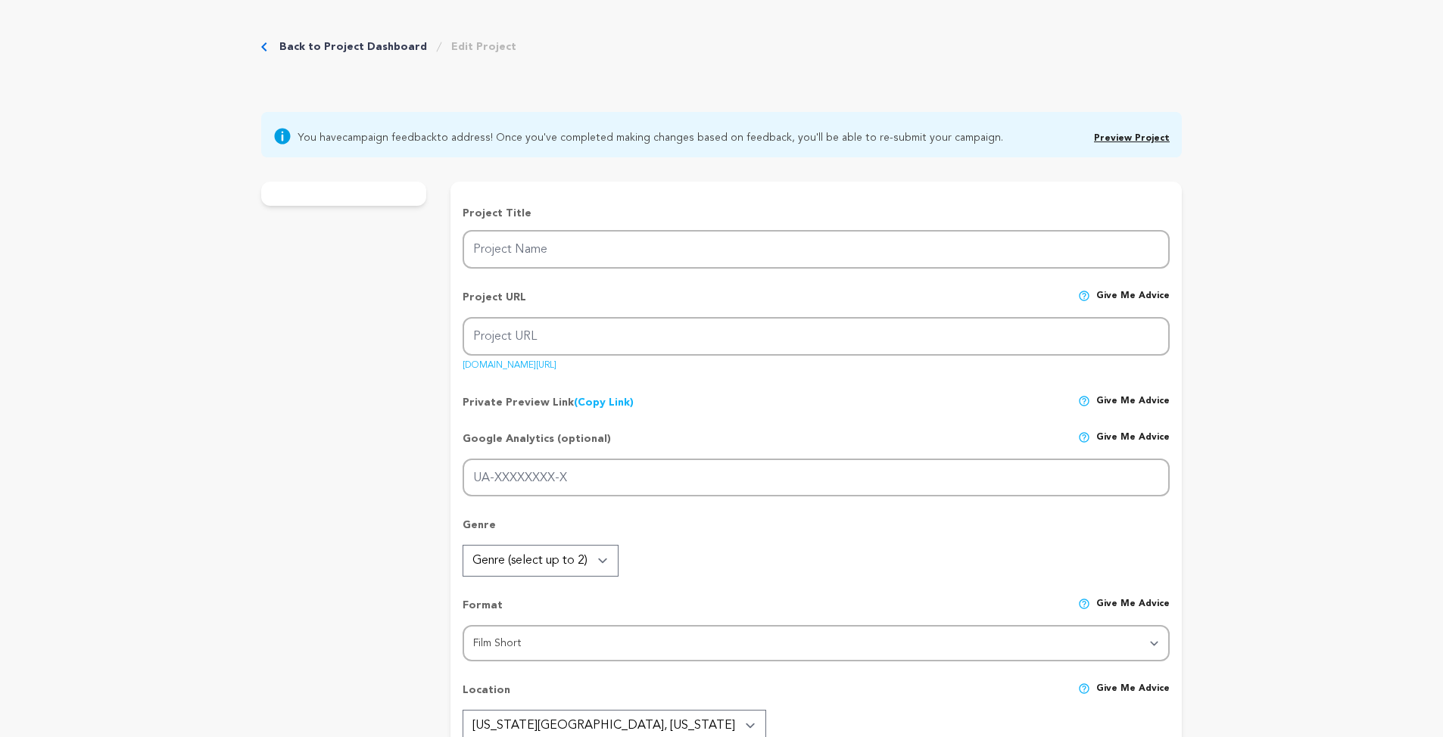
radio input "true"
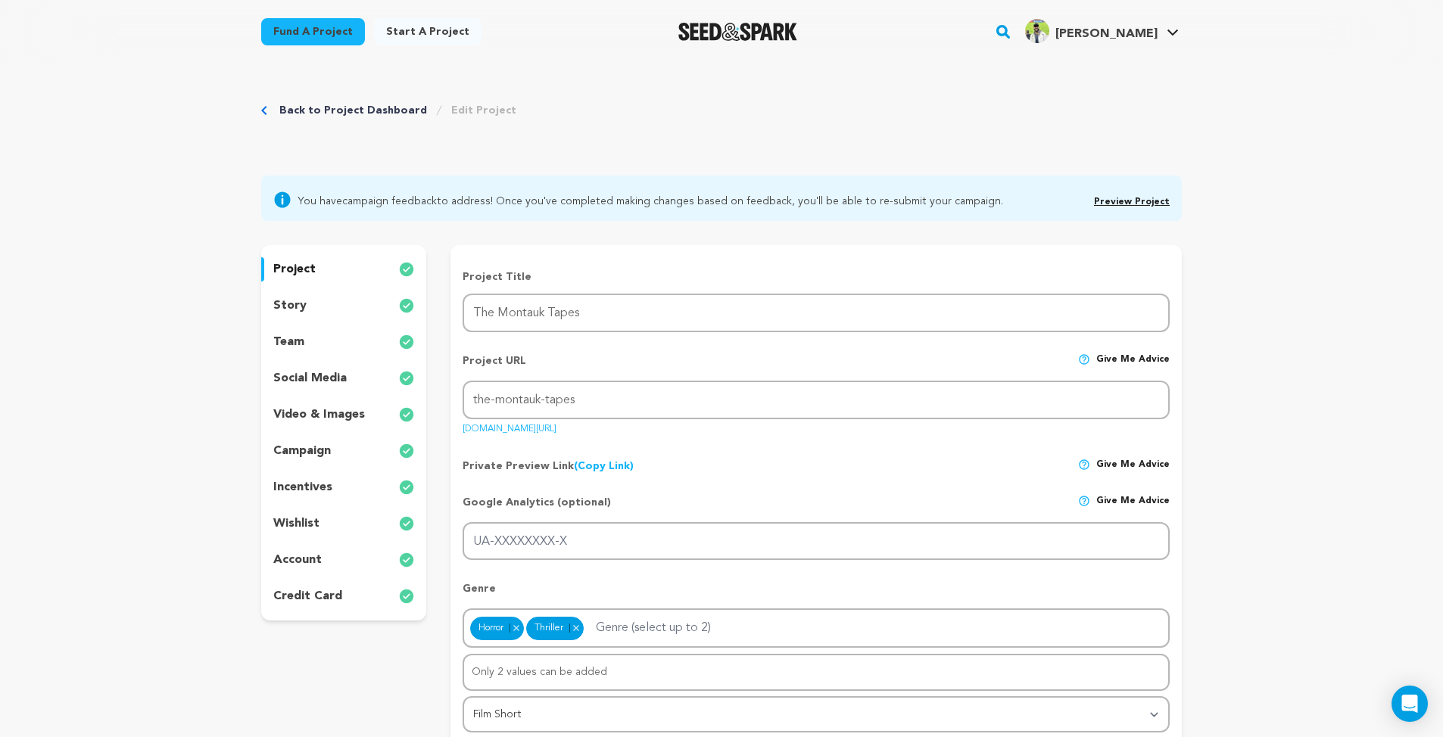
click at [350, 311] on div "story" at bounding box center [343, 306] width 165 height 24
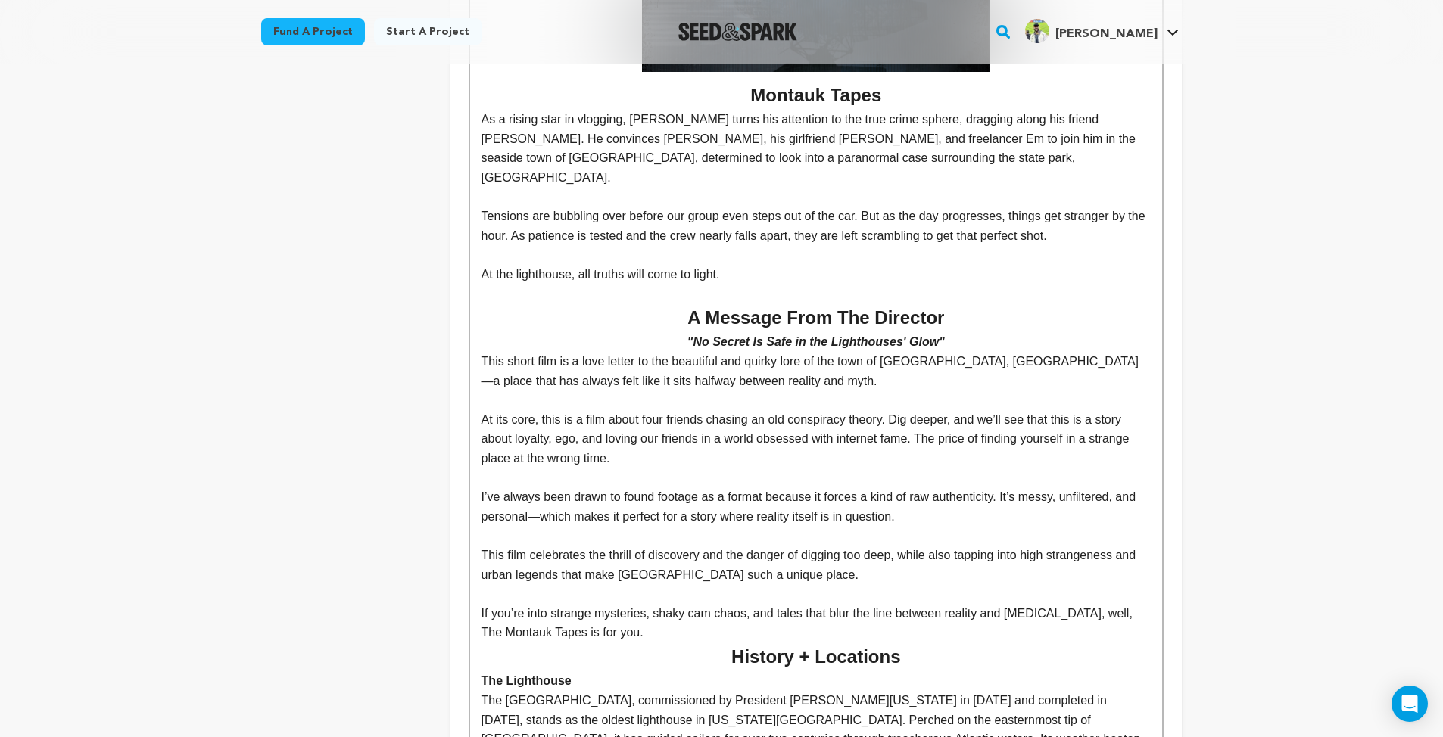
scroll to position [140, 0]
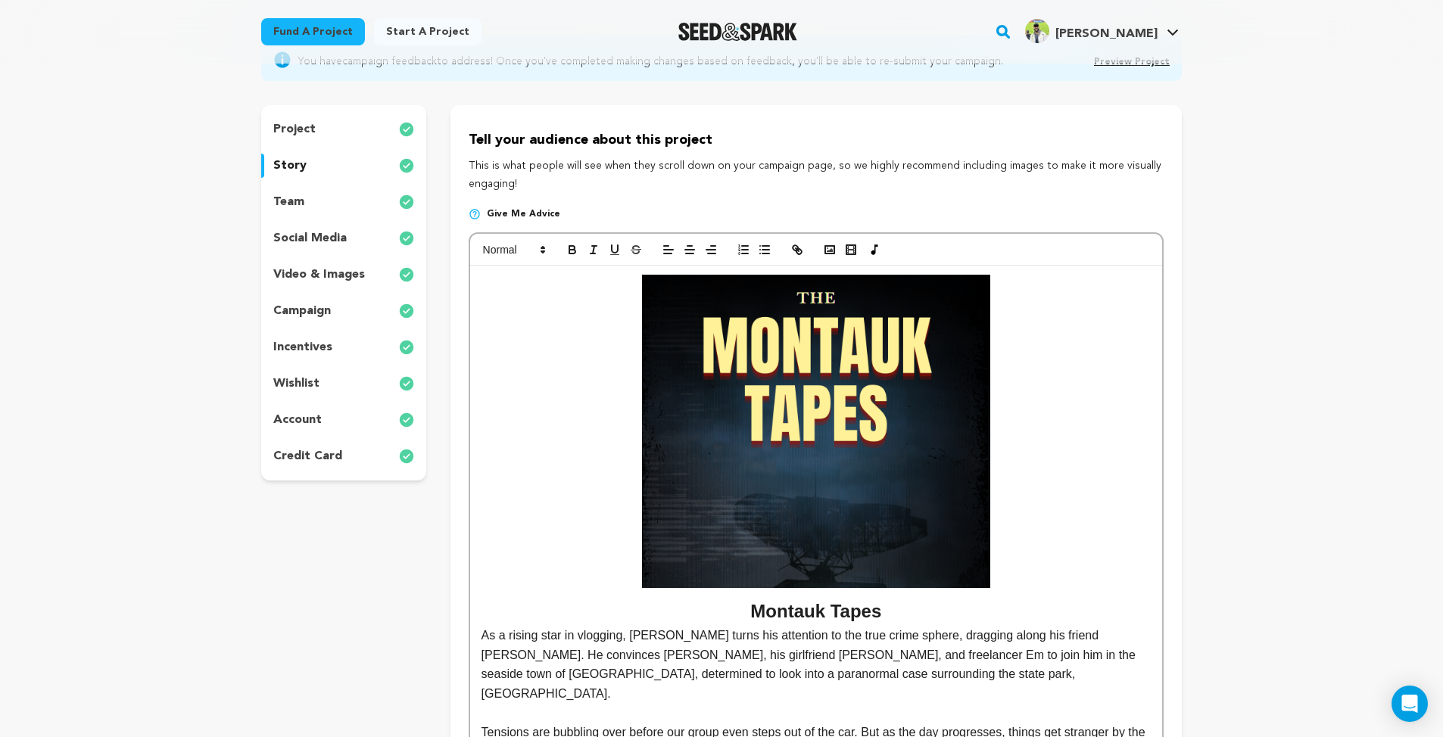
click at [311, 336] on div "incentives" at bounding box center [343, 347] width 165 height 24
